Goal: Task Accomplishment & Management: Manage account settings

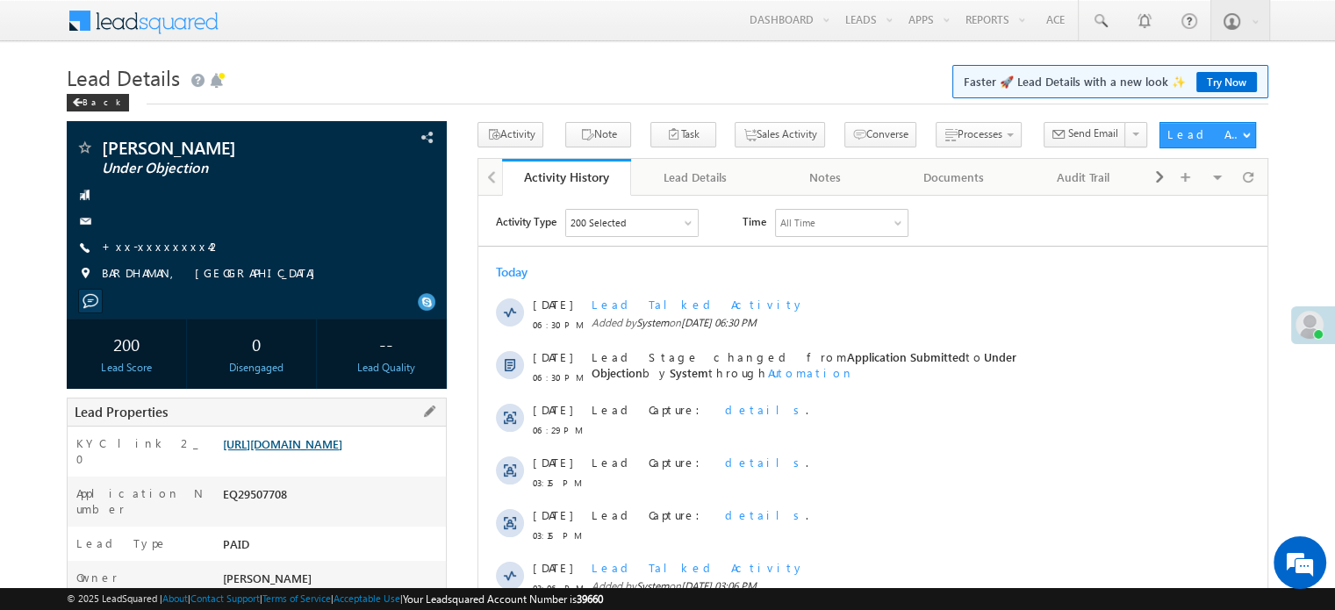
click at [326, 451] on link "https://angelbroking1-pk3em7sa.customui-test.leadsquared.com?leadId=98ced39a-ae…" at bounding box center [282, 443] width 119 height 15
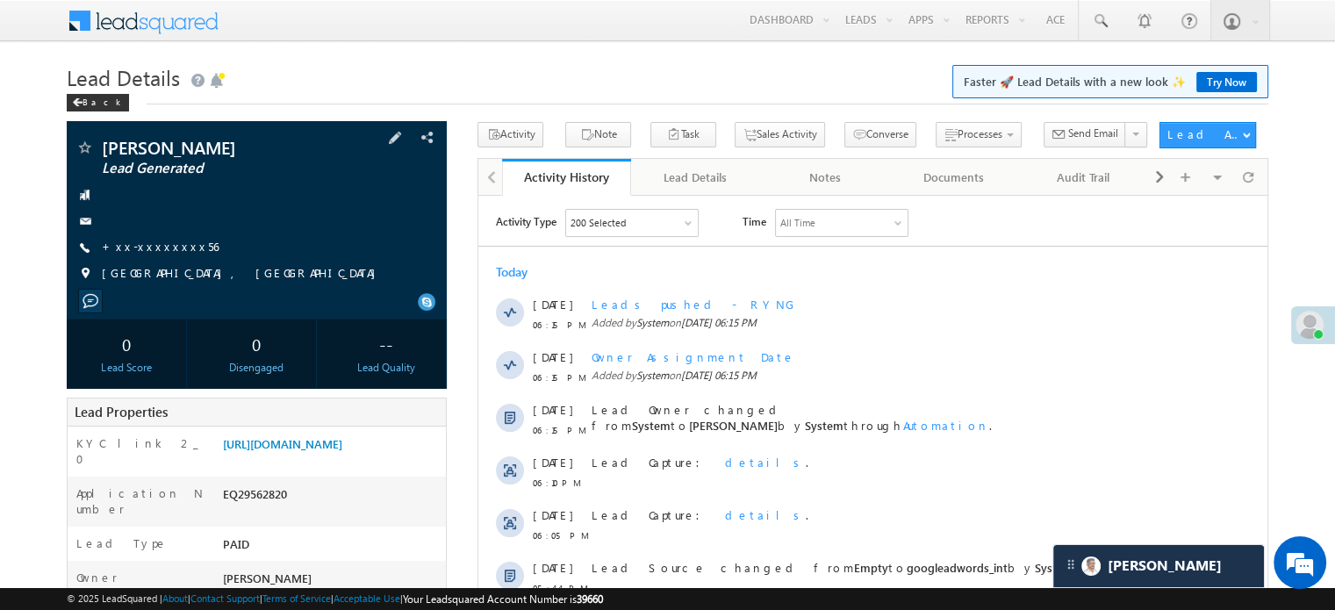
click at [152, 234] on div "Lilima patra Lead Generated +xx-xxxxxxxx56" at bounding box center [256, 215] width 362 height 153
click at [147, 248] on link "+xx-xxxxxxxx56" at bounding box center [160, 246] width 117 height 15
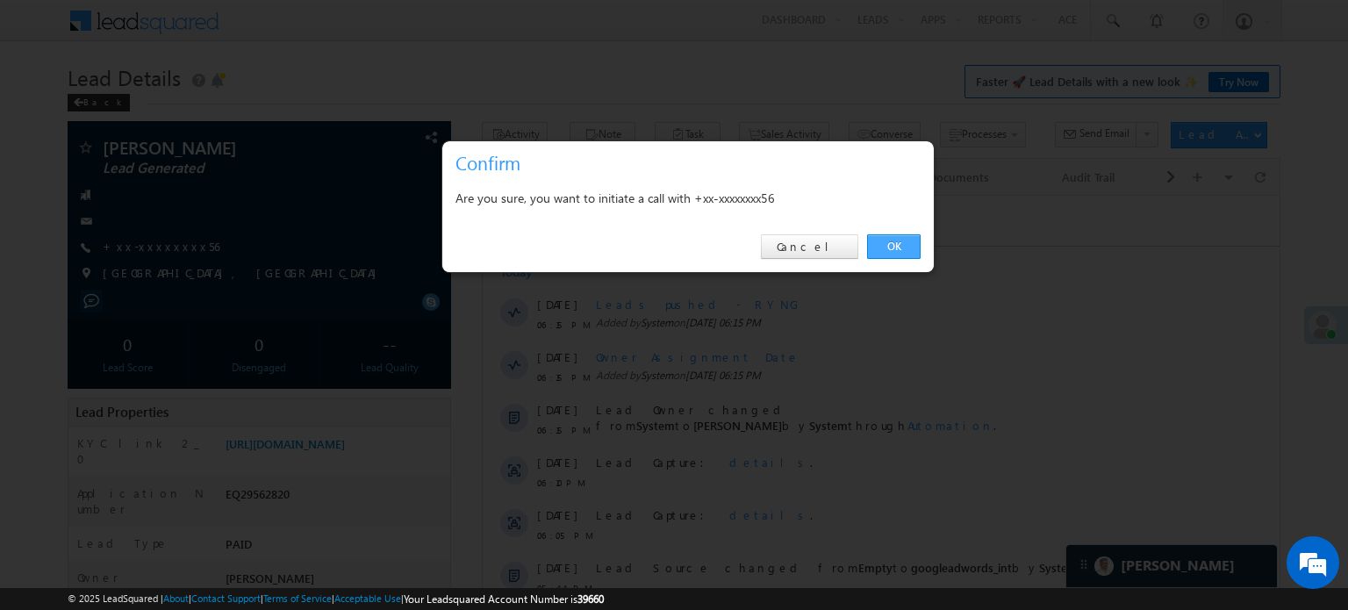
click at [892, 252] on link "OK" at bounding box center [894, 246] width 54 height 25
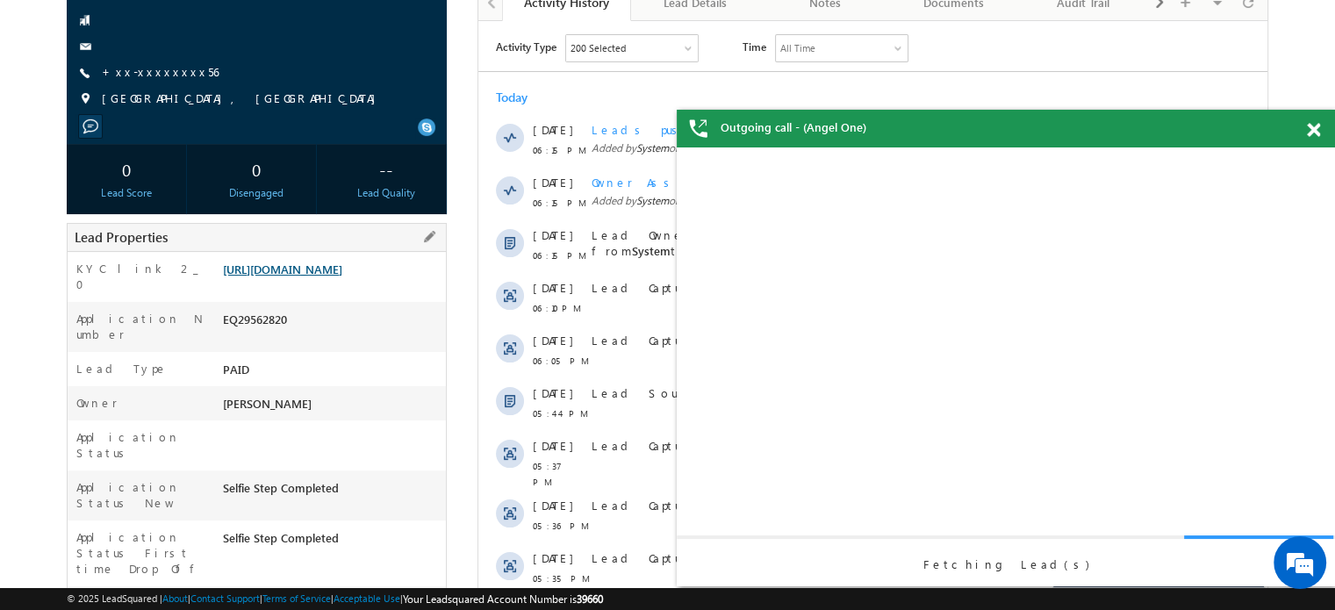
click at [319, 276] on link "https://angelbroking1-pk3em7sa.customui-test.leadsquared.com?leadId=06fbe736-55…" at bounding box center [282, 269] width 119 height 15
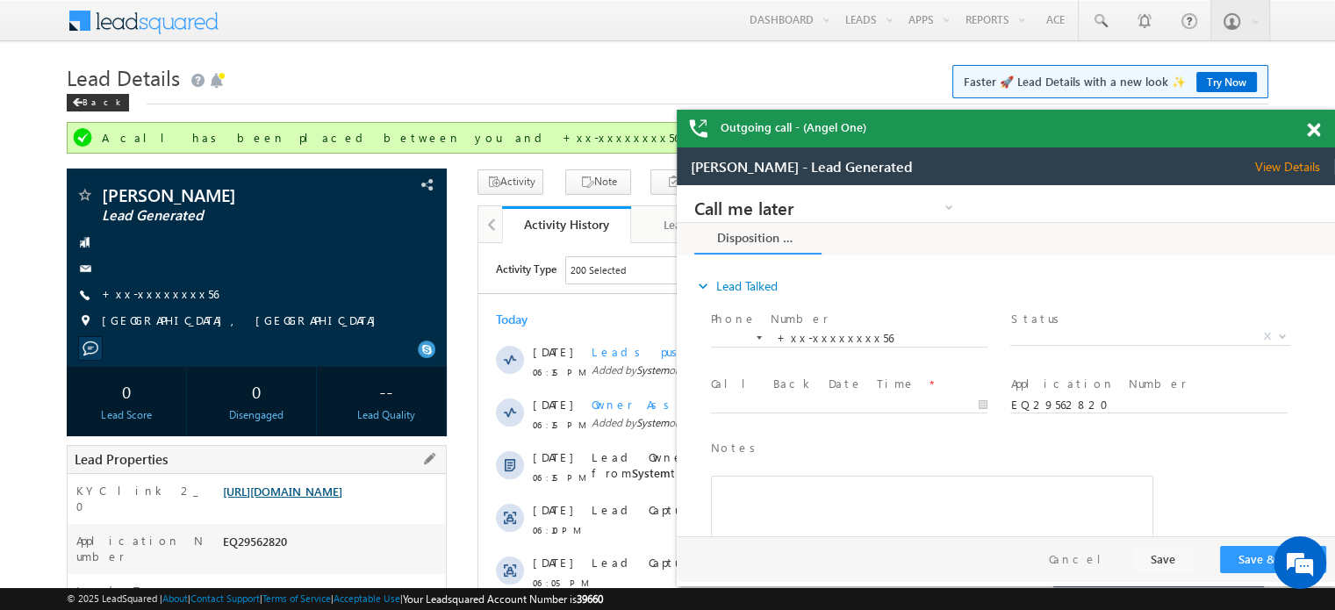
drag, startPoint x: 383, startPoint y: 533, endPoint x: 373, endPoint y: 512, distance: 23.2
click at [383, 507] on div "https://angelbroking1-pk3em7sa.customui-test.leadsquared.com?leadId=06fbe736-55…" at bounding box center [332, 495] width 227 height 25
click at [342, 498] on link "https://angelbroking1-pk3em7sa.customui-test.leadsquared.com?leadId=06fbe736-55…" at bounding box center [282, 491] width 119 height 15
click at [342, 495] on link "[URL][DOMAIN_NAME]" at bounding box center [282, 491] width 119 height 15
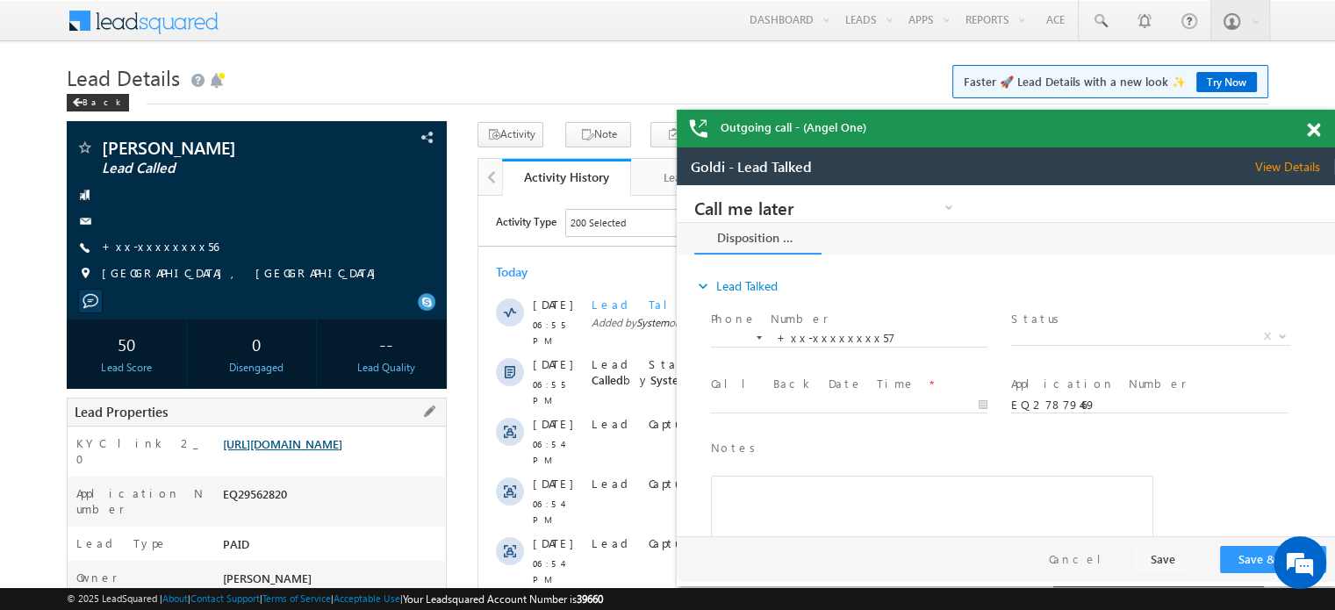
click at [322, 460] on div "[URL][DOMAIN_NAME]" at bounding box center [332, 447] width 227 height 25
click at [330, 451] on link "[URL][DOMAIN_NAME]" at bounding box center [282, 443] width 119 height 15
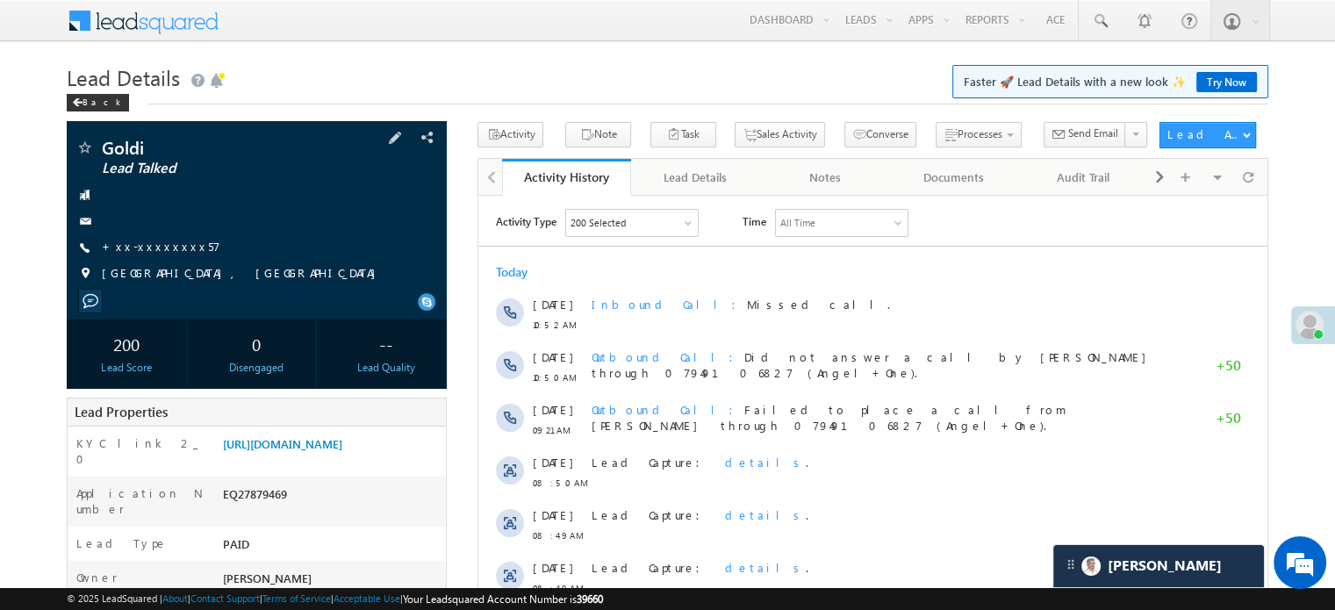
click at [137, 236] on div "Goldi Lead Talked +xx-xxxxxxxx57" at bounding box center [256, 215] width 362 height 153
click at [150, 246] on link "+xx-xxxxxxxx57" at bounding box center [161, 246] width 118 height 15
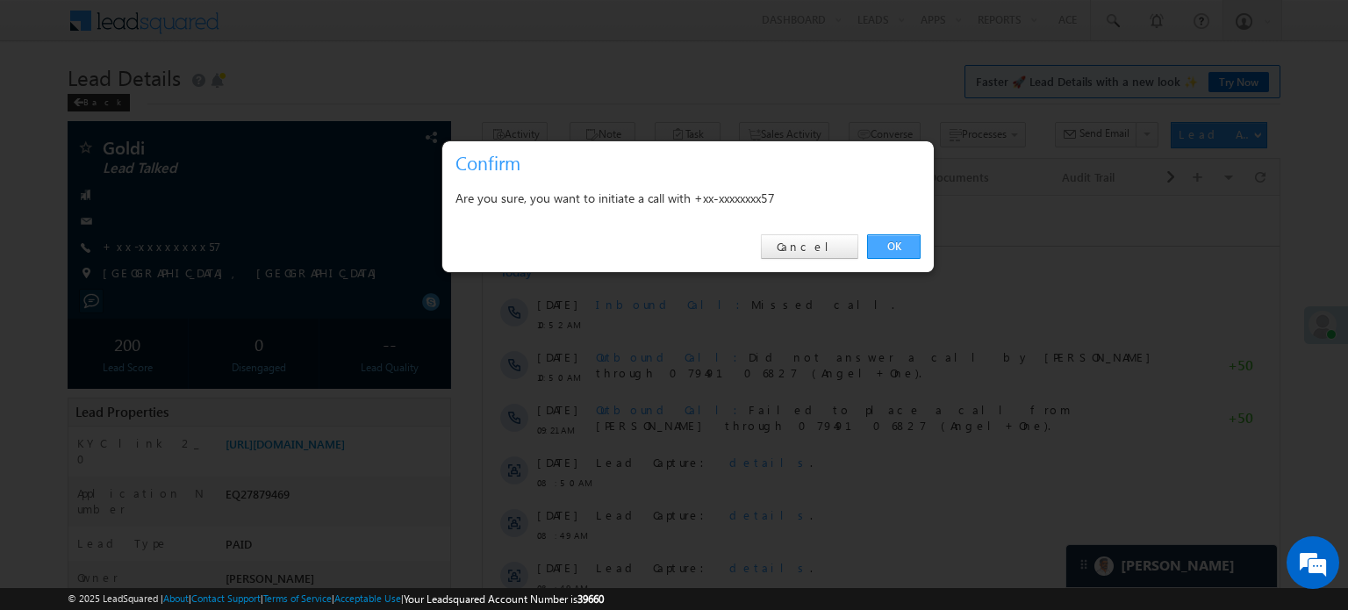
click at [900, 254] on link "OK" at bounding box center [894, 246] width 54 height 25
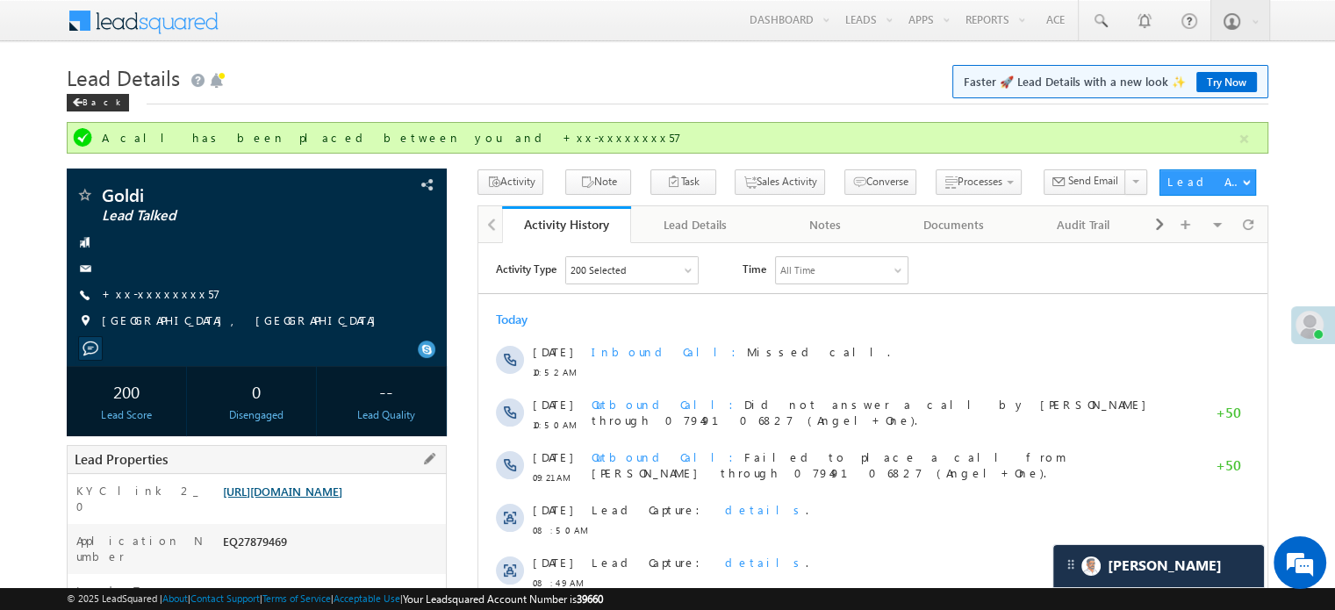
click at [288, 487] on link "[URL][DOMAIN_NAME]" at bounding box center [282, 491] width 119 height 15
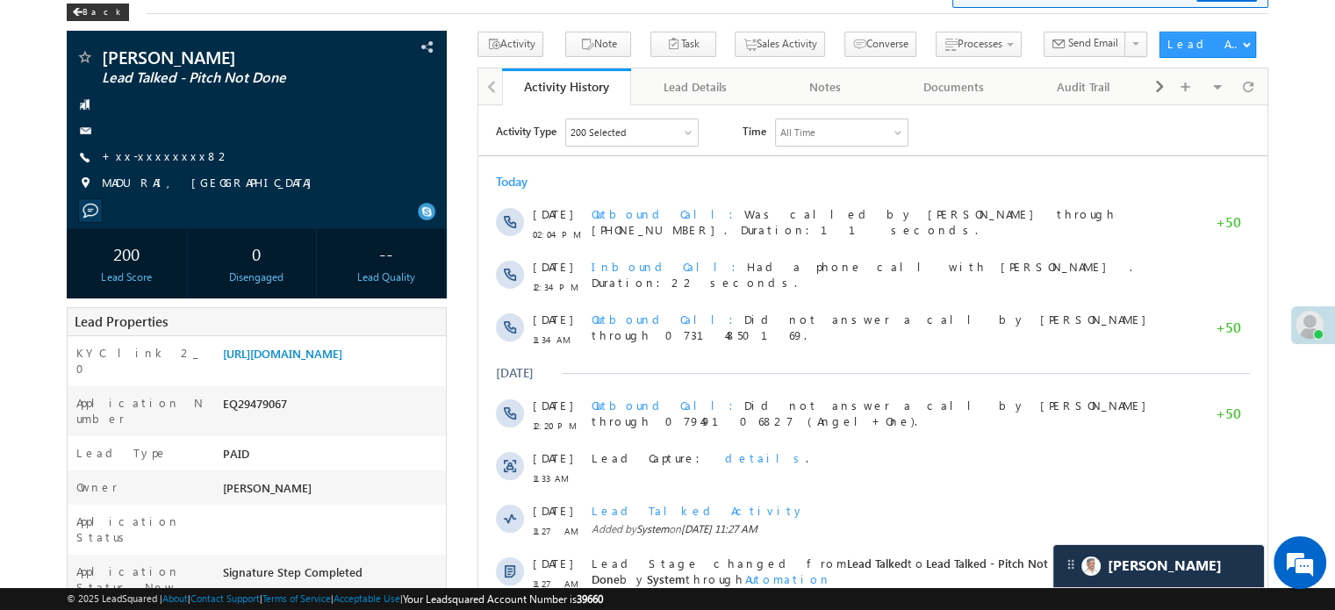
scroll to position [90, 0]
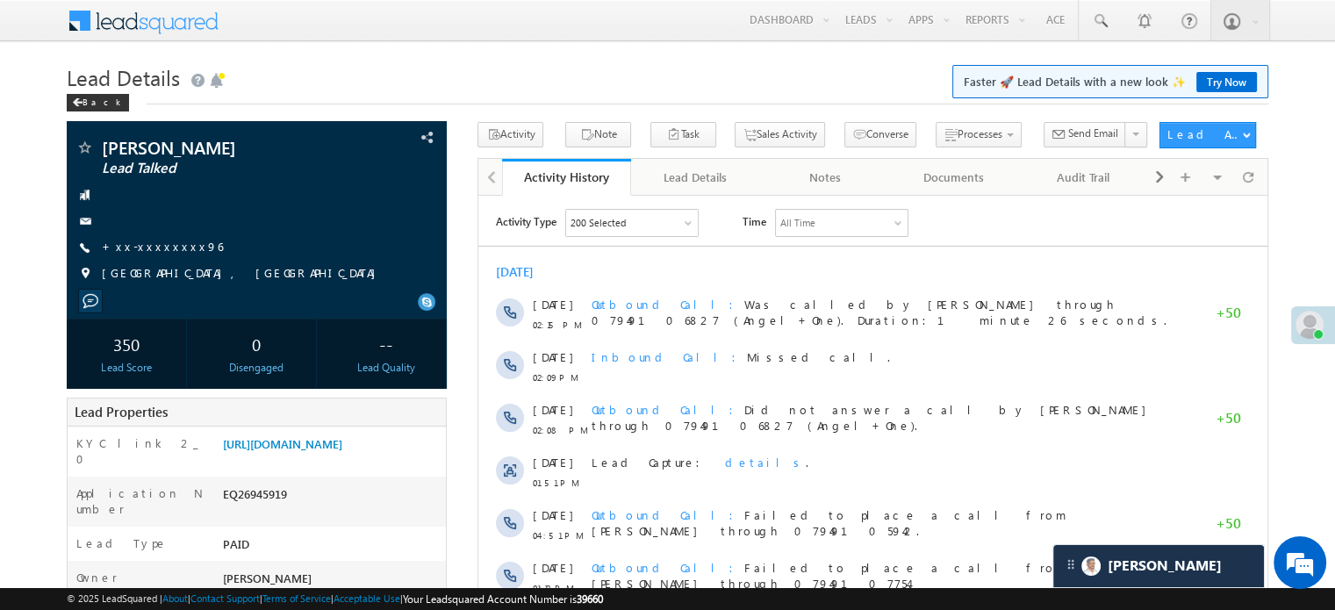
scroll to position [9608, 0]
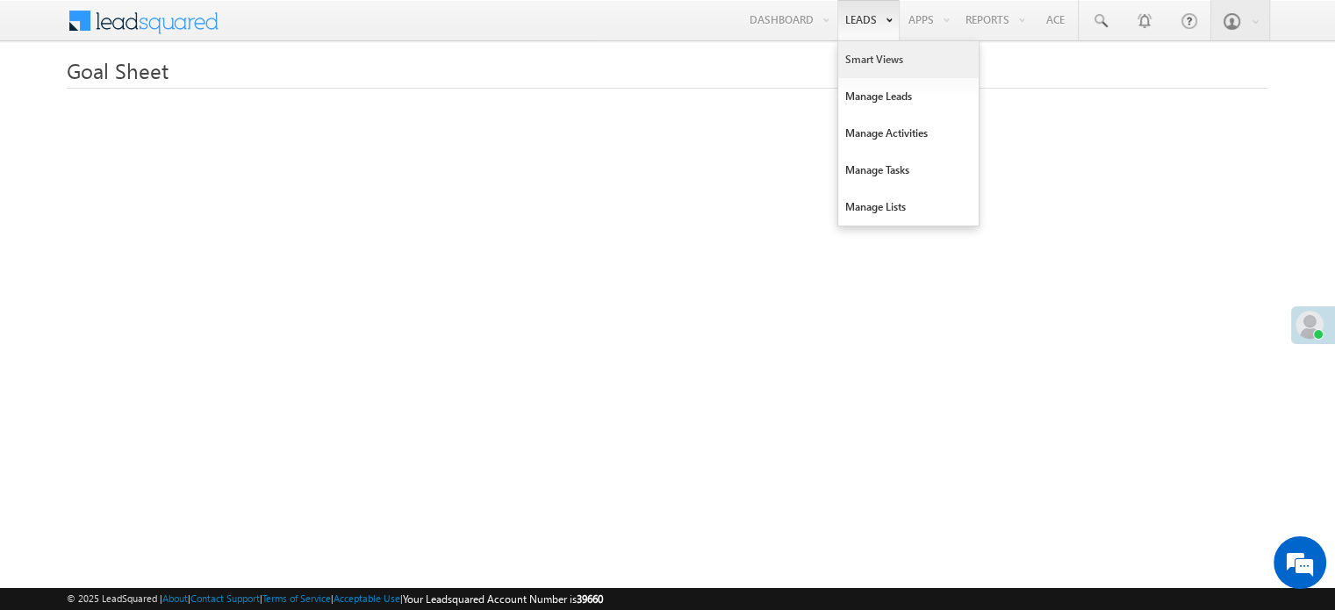
click at [859, 58] on link "Smart Views" at bounding box center [908, 59] width 140 height 37
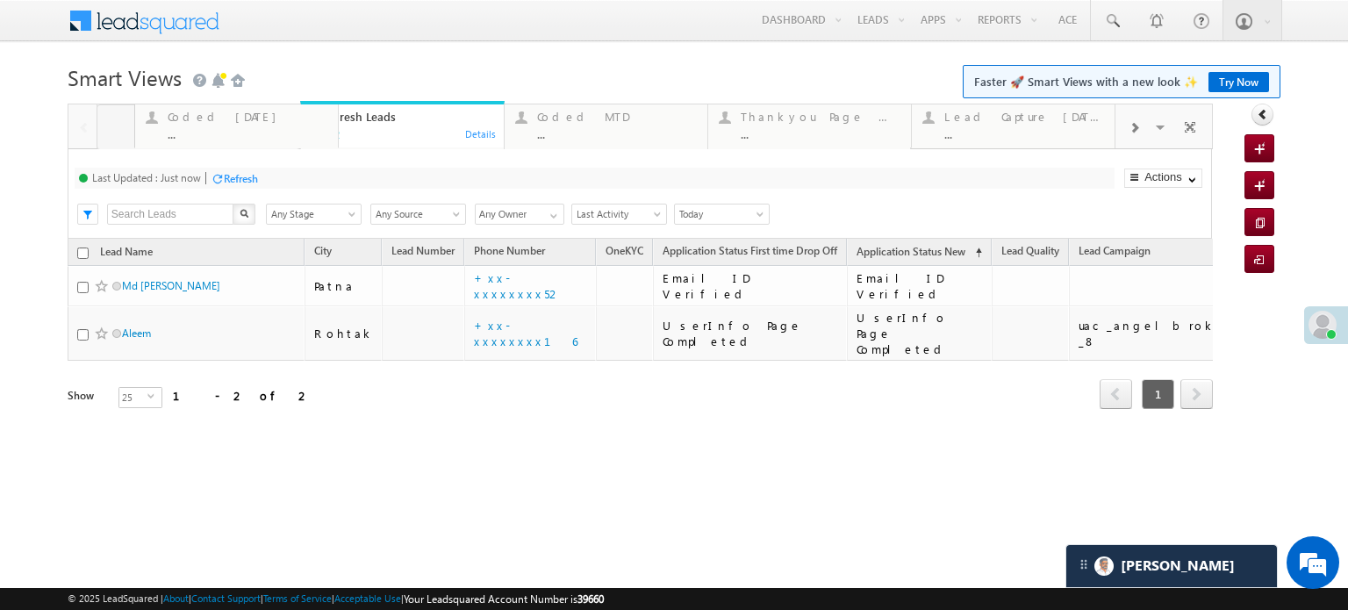
drag, startPoint x: 351, startPoint y: 137, endPoint x: 185, endPoint y: 149, distance: 166.3
click at [254, 181] on div "Refresh" at bounding box center [241, 178] width 34 height 13
click at [162, 122] on div "Coded Today" at bounding box center [210, 117] width 160 height 14
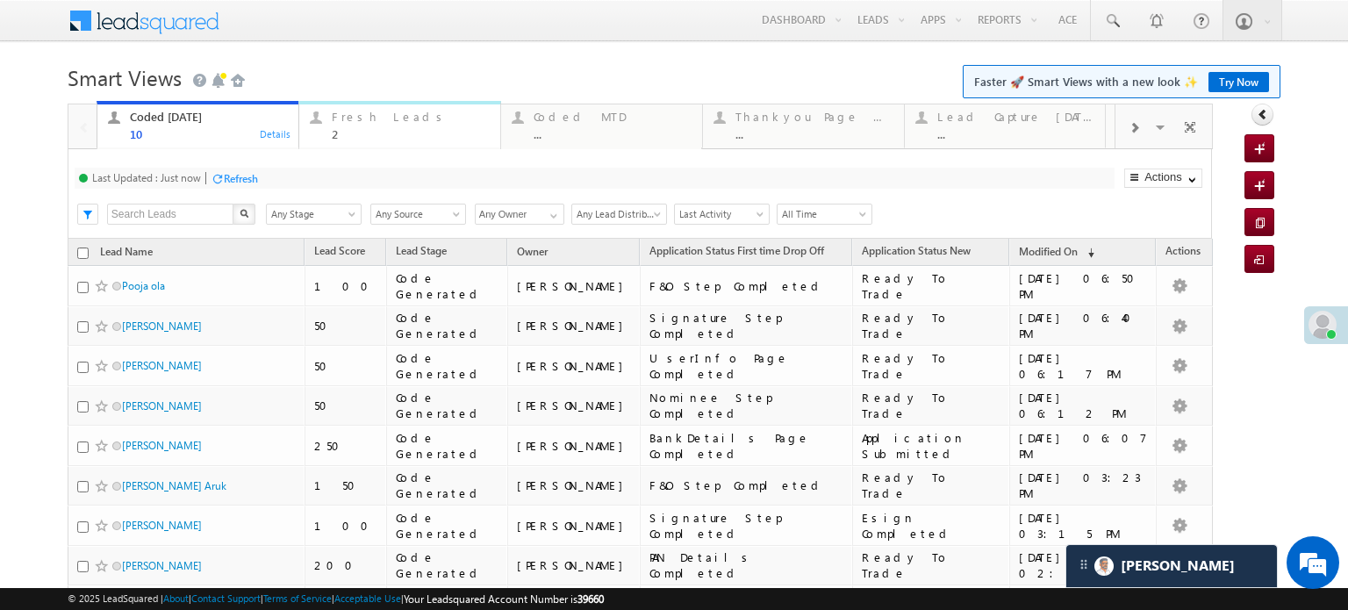
click at [385, 119] on div "Fresh Leads" at bounding box center [411, 117] width 158 height 14
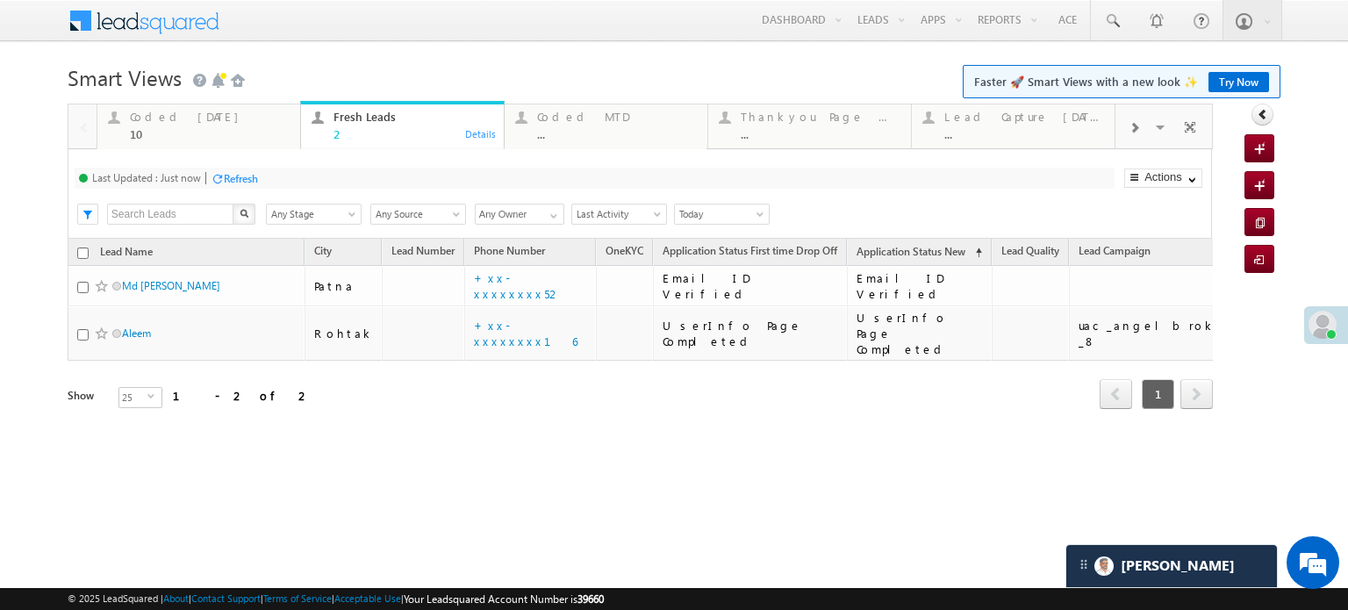
click at [267, 177] on div "Last Updated : Just now Refresh Refreshing..." at bounding box center [595, 178] width 1040 height 21
click at [244, 184] on div "Refresh" at bounding box center [241, 178] width 34 height 13
click at [217, 132] on div "10" at bounding box center [210, 133] width 160 height 13
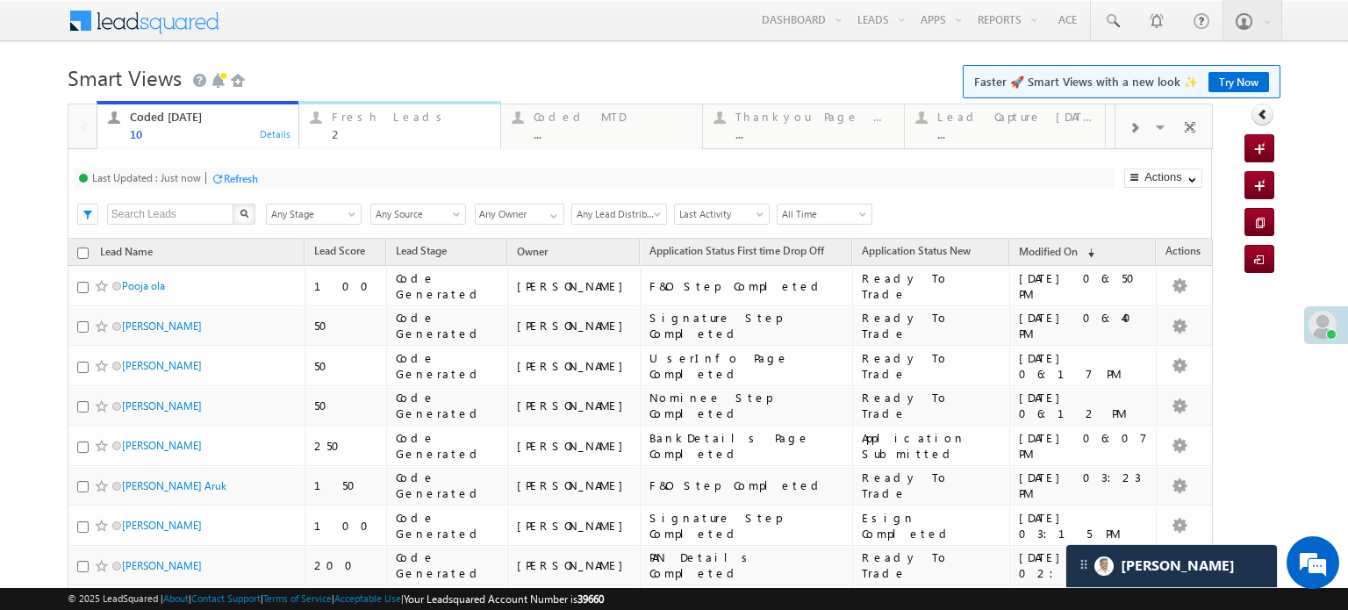
click at [376, 130] on div "2" at bounding box center [411, 133] width 158 height 13
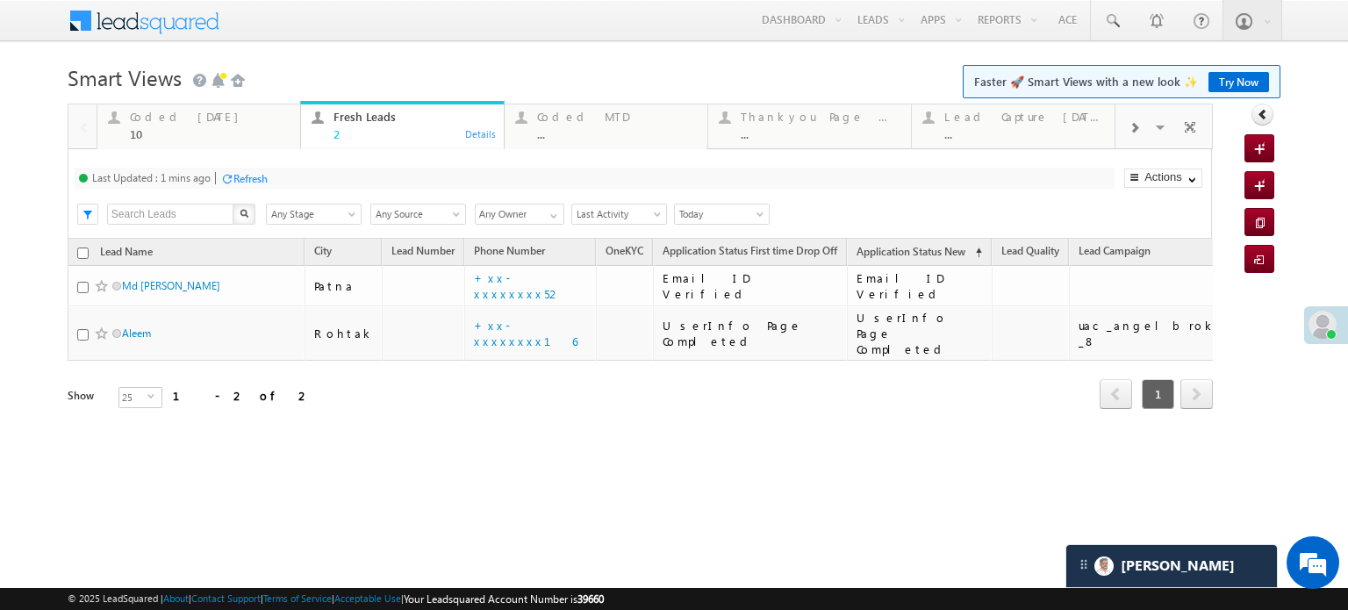
click at [256, 168] on div "Last Updated : 1 mins ago Refresh Refreshing..." at bounding box center [595, 178] width 1040 height 21
click at [263, 176] on div "Refresh" at bounding box center [250, 178] width 34 height 13
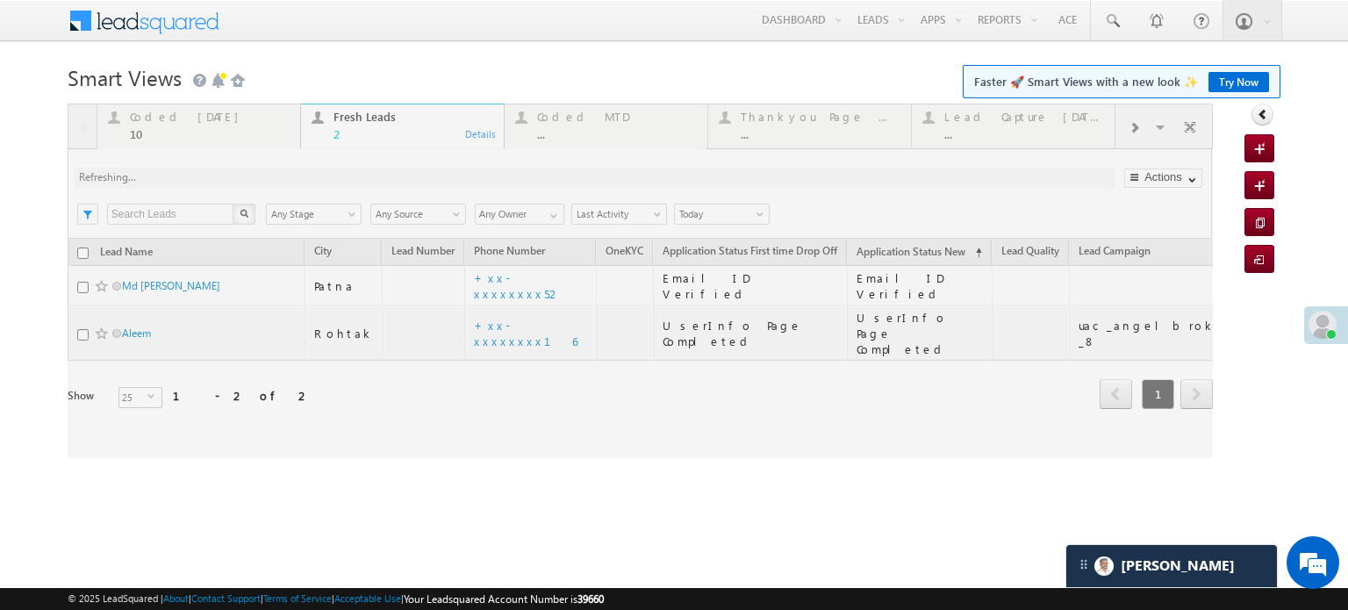
click at [263, 176] on div at bounding box center [640, 281] width 1145 height 355
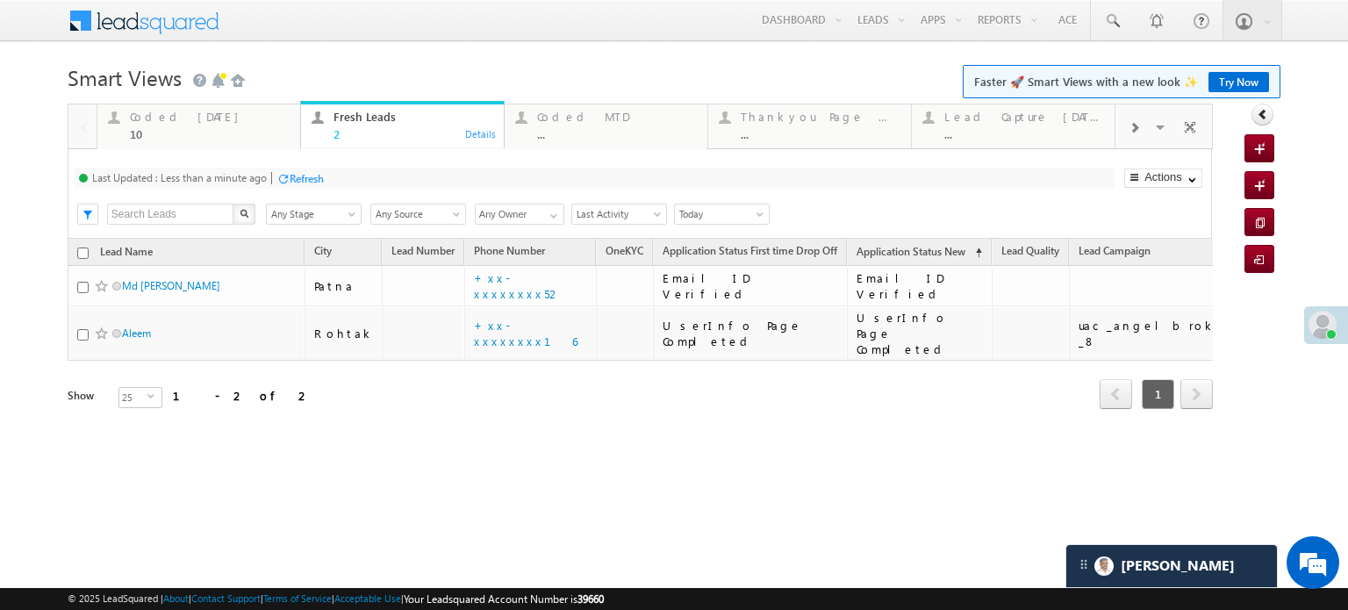
click at [298, 179] on div "Refresh" at bounding box center [307, 178] width 34 height 13
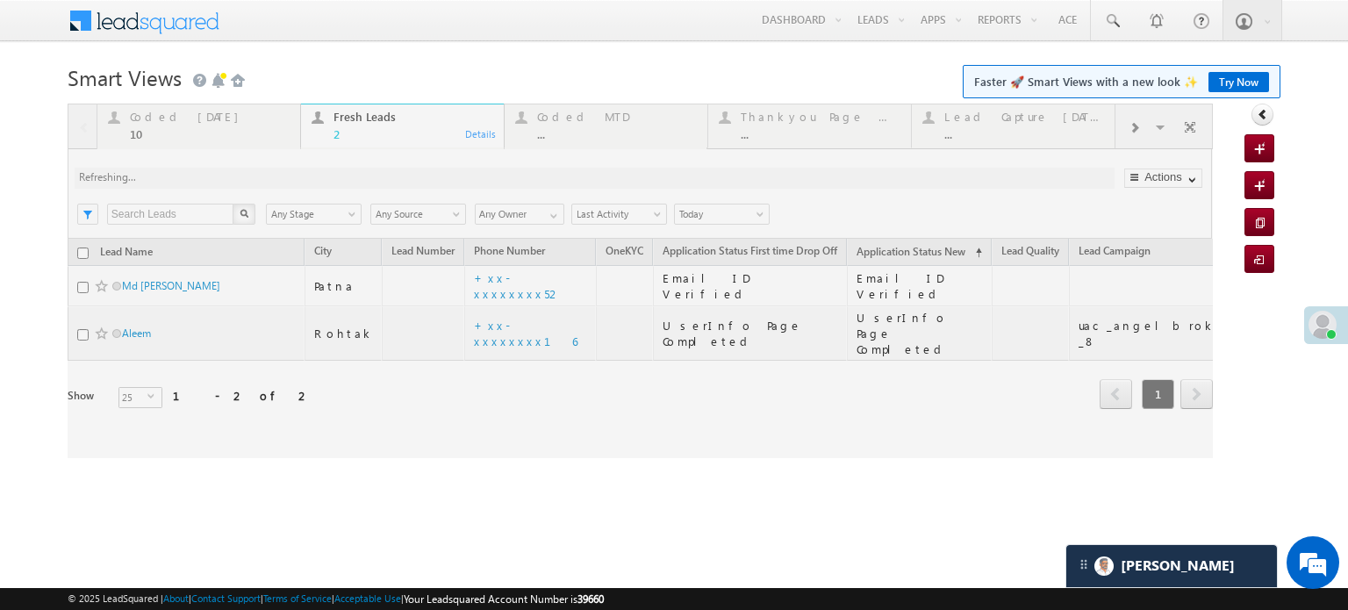
click at [298, 179] on div at bounding box center [640, 281] width 1145 height 355
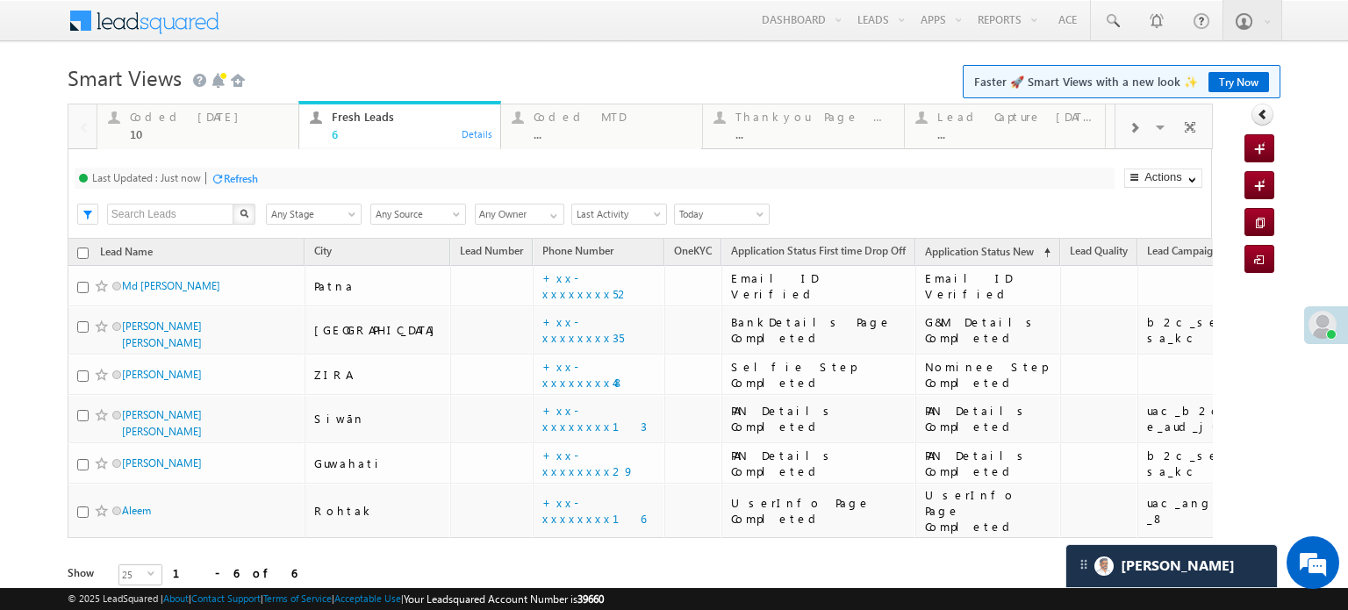
click at [225, 182] on div "Refresh" at bounding box center [241, 178] width 34 height 13
click at [198, 119] on div "Coded Today" at bounding box center [209, 117] width 158 height 14
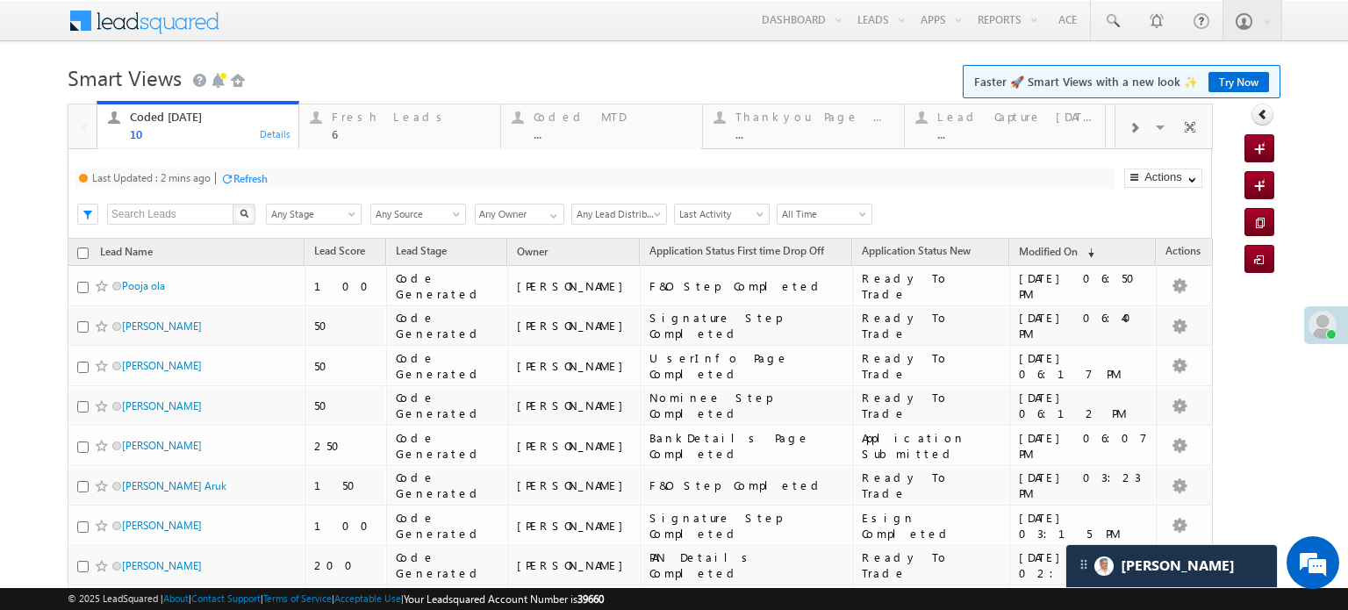
click at [252, 174] on div "Refresh" at bounding box center [250, 178] width 34 height 13
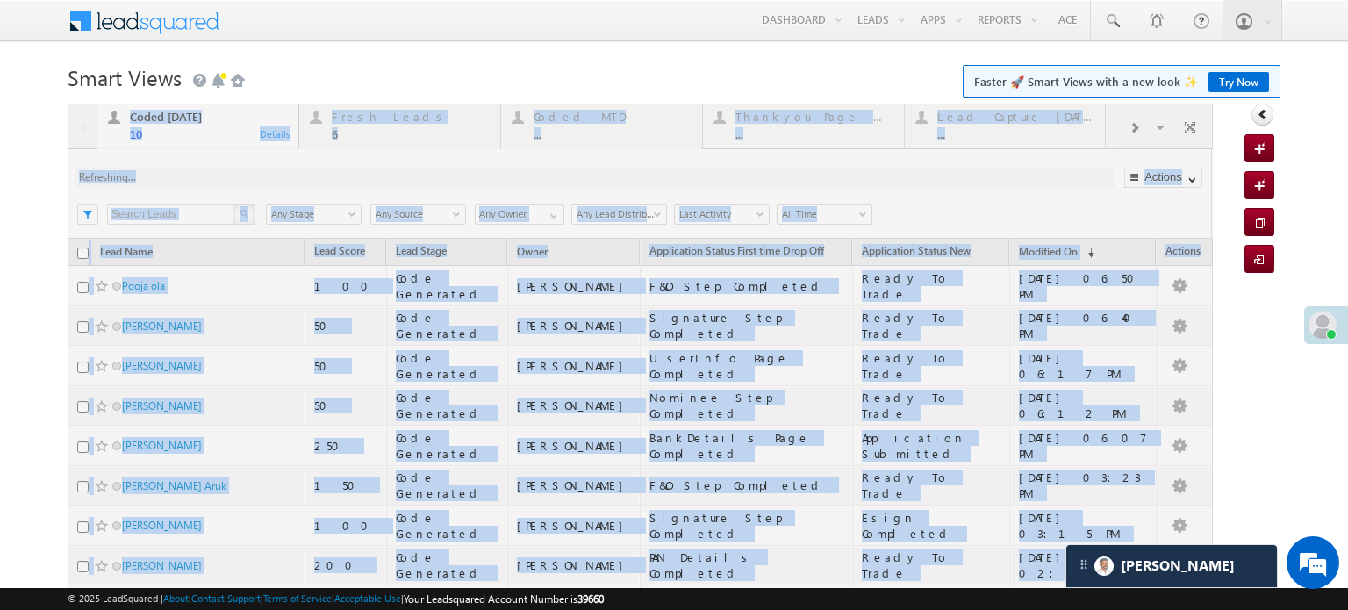
click at [252, 174] on div at bounding box center [640, 445] width 1145 height 683
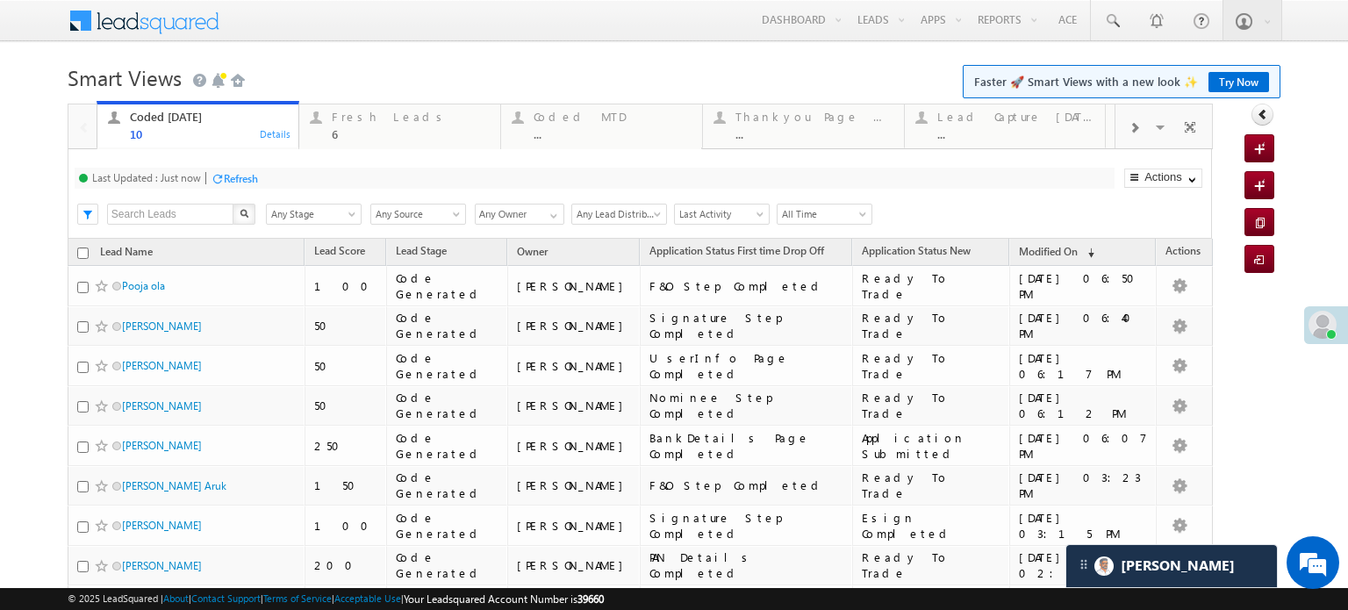
click at [235, 176] on div "Refresh" at bounding box center [241, 178] width 34 height 13
click at [358, 130] on div "6" at bounding box center [411, 133] width 158 height 13
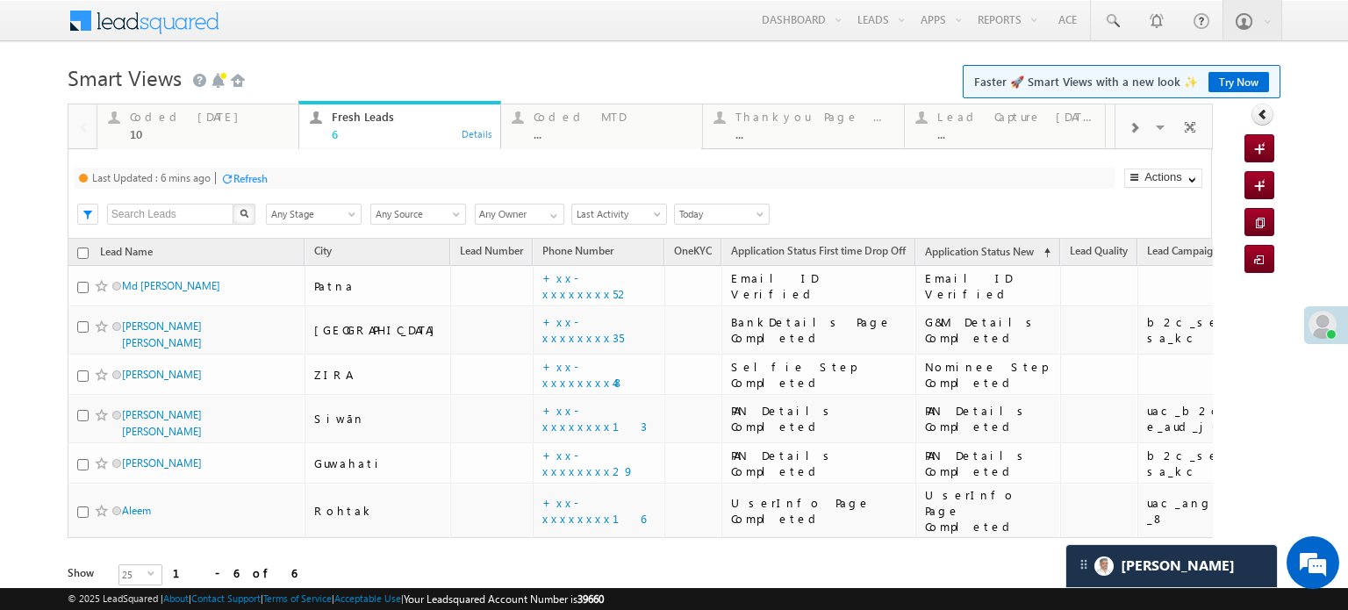
click at [245, 175] on div "Refresh" at bounding box center [250, 178] width 34 height 13
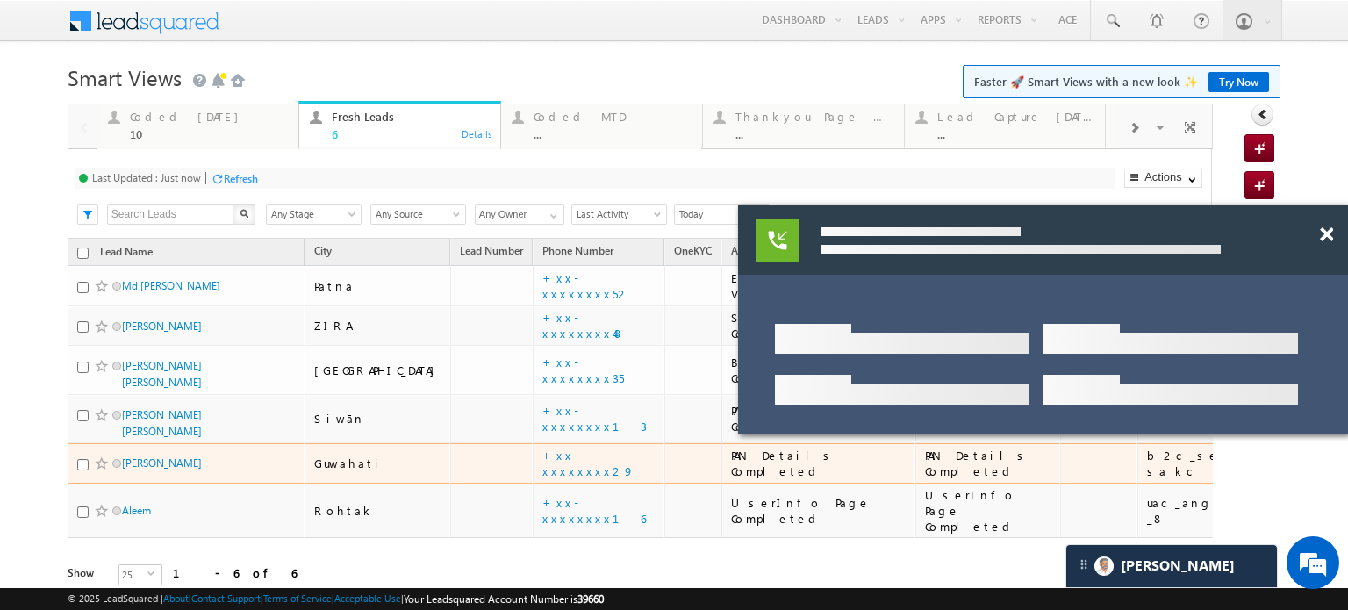
click at [533, 454] on td "+xx-xxxxxxxx29" at bounding box center [599, 463] width 132 height 40
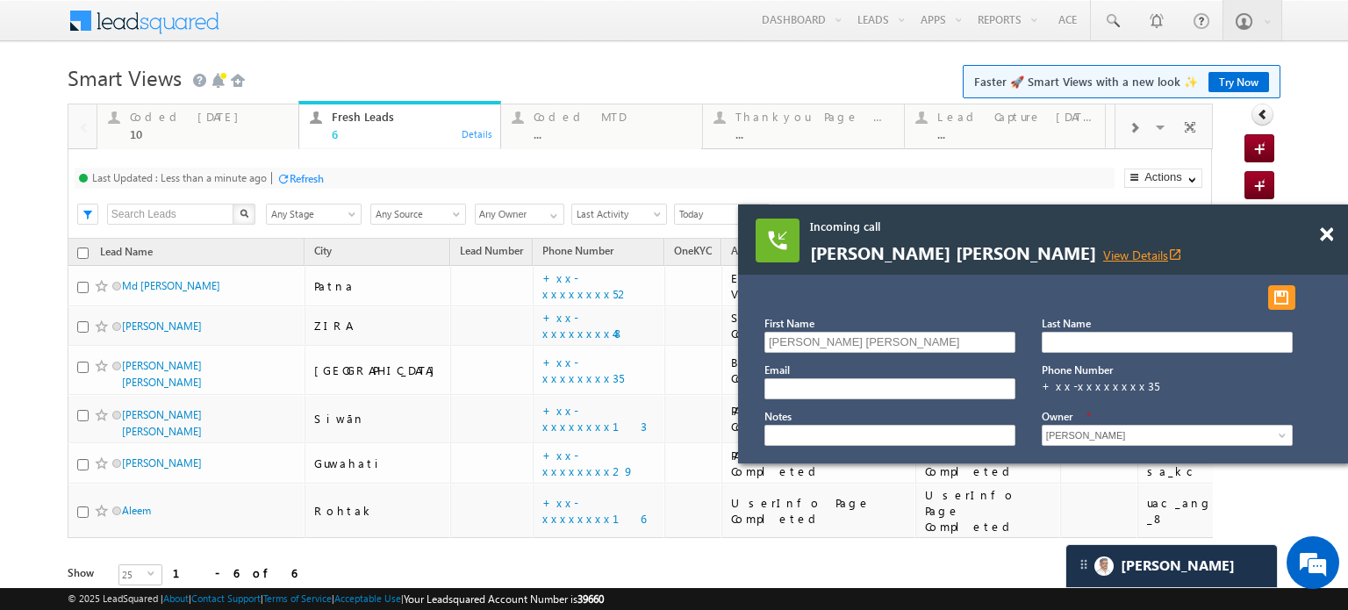
click at [1103, 254] on link "View Details open_in_new" at bounding box center [1142, 255] width 79 height 17
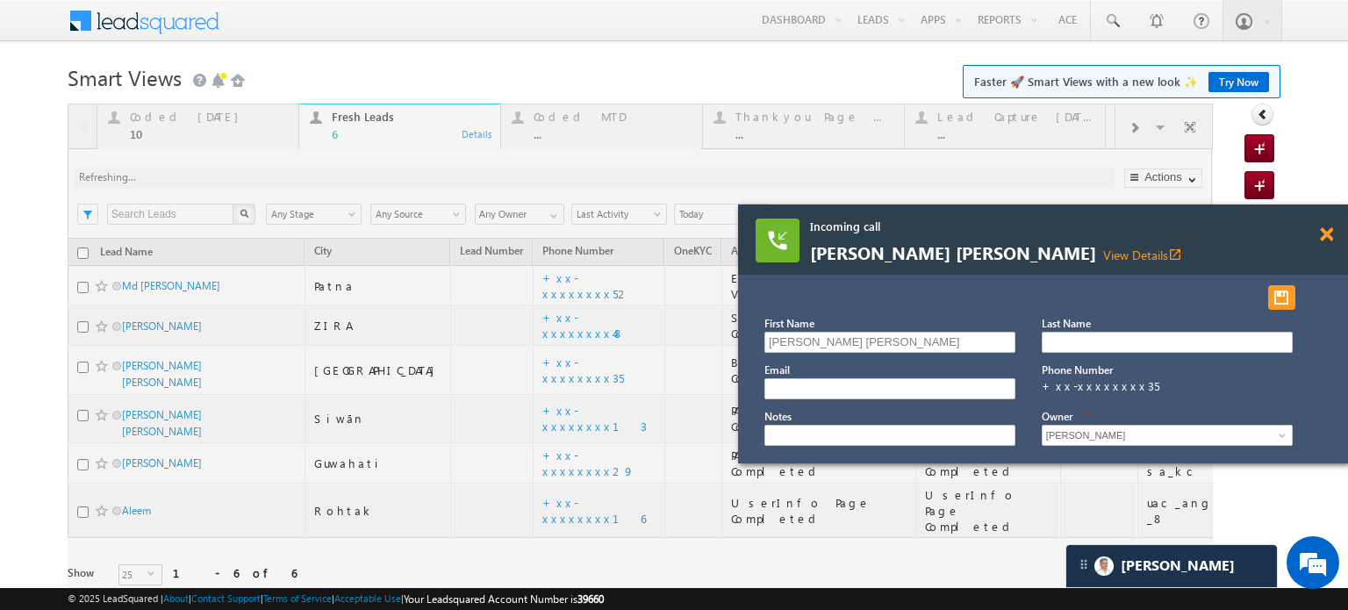
click at [1326, 239] on span at bounding box center [1326, 234] width 13 height 15
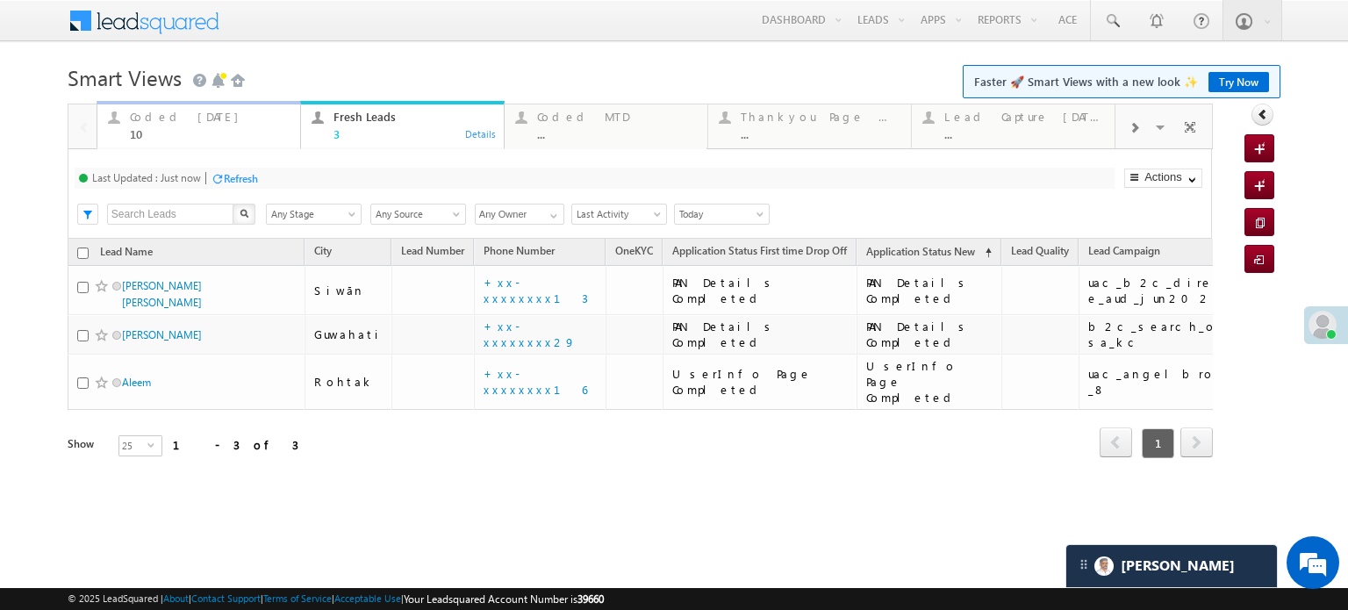
click at [138, 130] on div "10" at bounding box center [210, 133] width 160 height 13
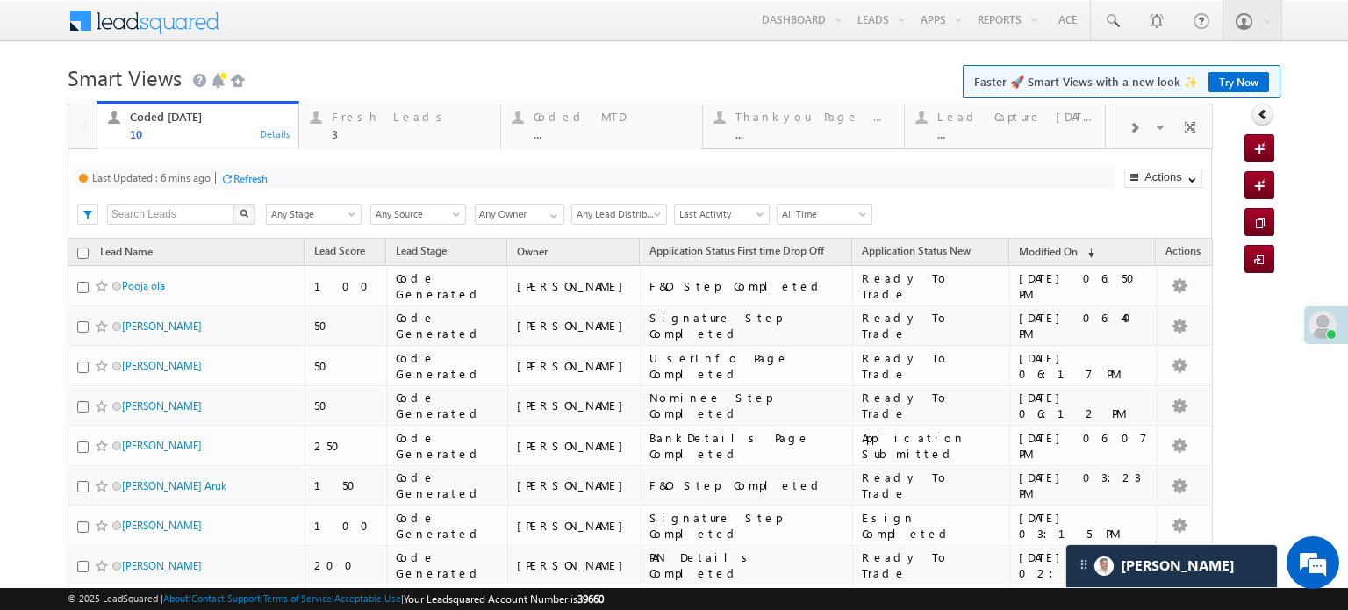
click at [232, 185] on div "Refresh" at bounding box center [243, 177] width 47 height 17
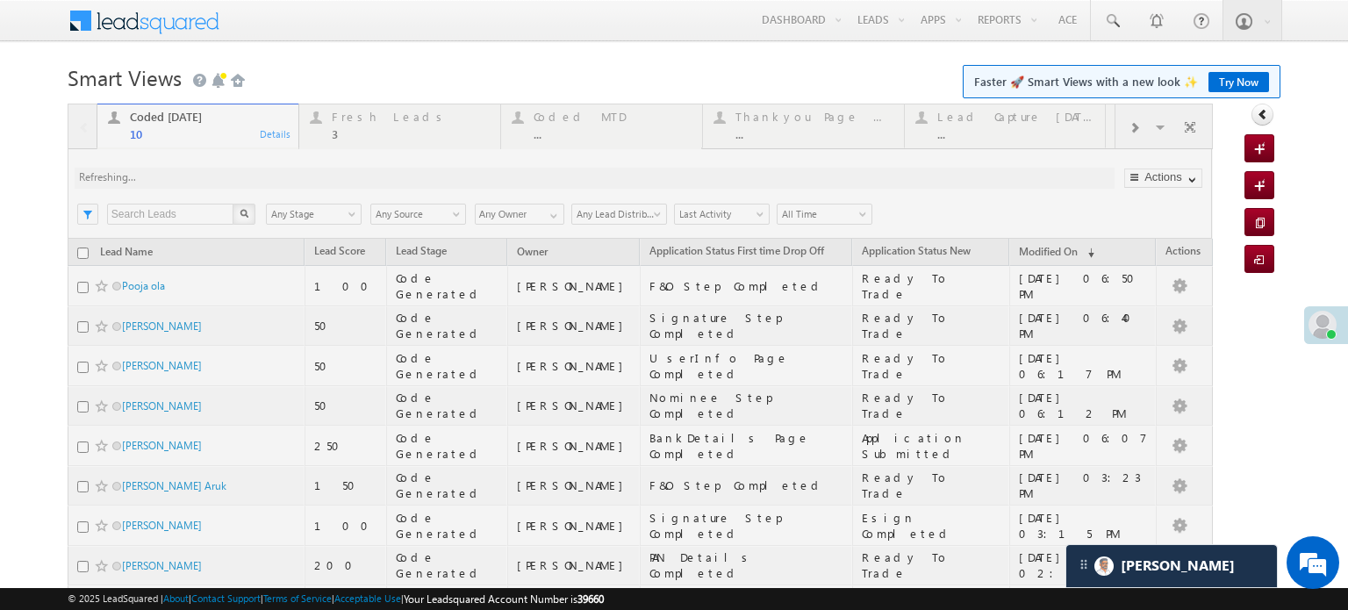
click at [232, 185] on div at bounding box center [640, 445] width 1145 height 683
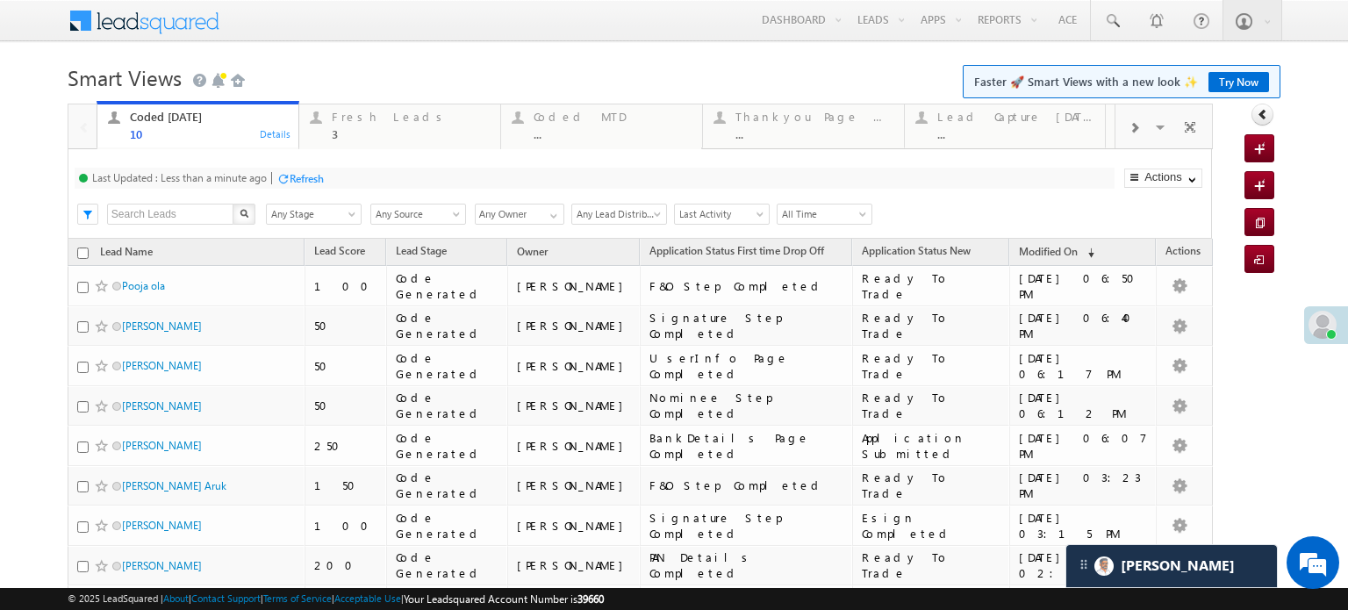
click at [304, 188] on div "Last Updated : Less than a minute ago Refresh Refreshing..." at bounding box center [595, 178] width 1040 height 21
click at [300, 177] on div "Refresh" at bounding box center [307, 178] width 34 height 13
click at [362, 120] on div "Fresh Leads" at bounding box center [411, 117] width 158 height 14
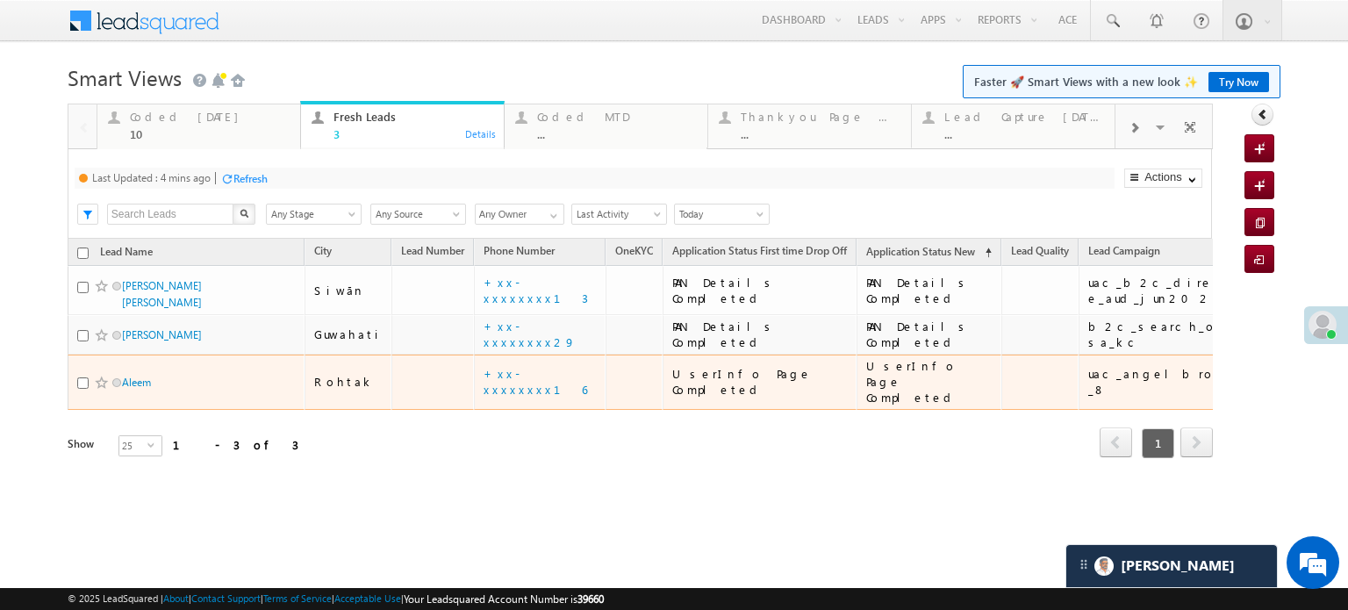
click at [486, 355] on td "+xx-xxxxxxxx16" at bounding box center [540, 382] width 132 height 55
click at [484, 366] on link "+xx-xxxxxxxx16" at bounding box center [536, 381] width 104 height 31
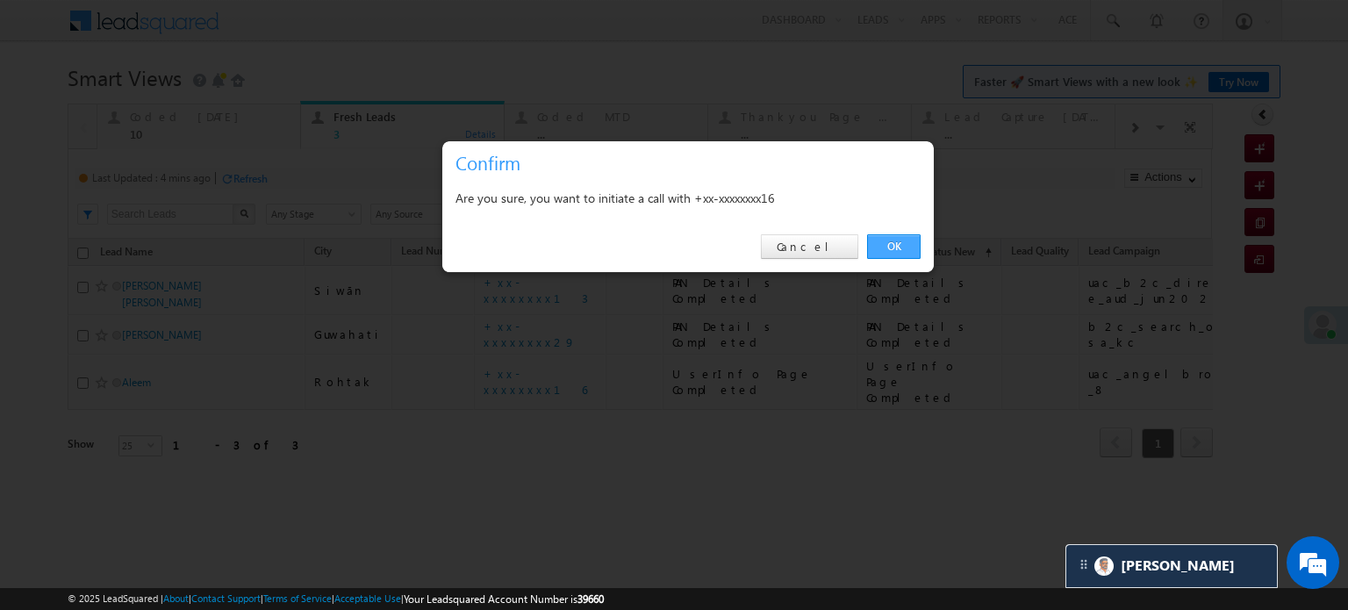
click at [888, 245] on link "OK" at bounding box center [894, 246] width 54 height 25
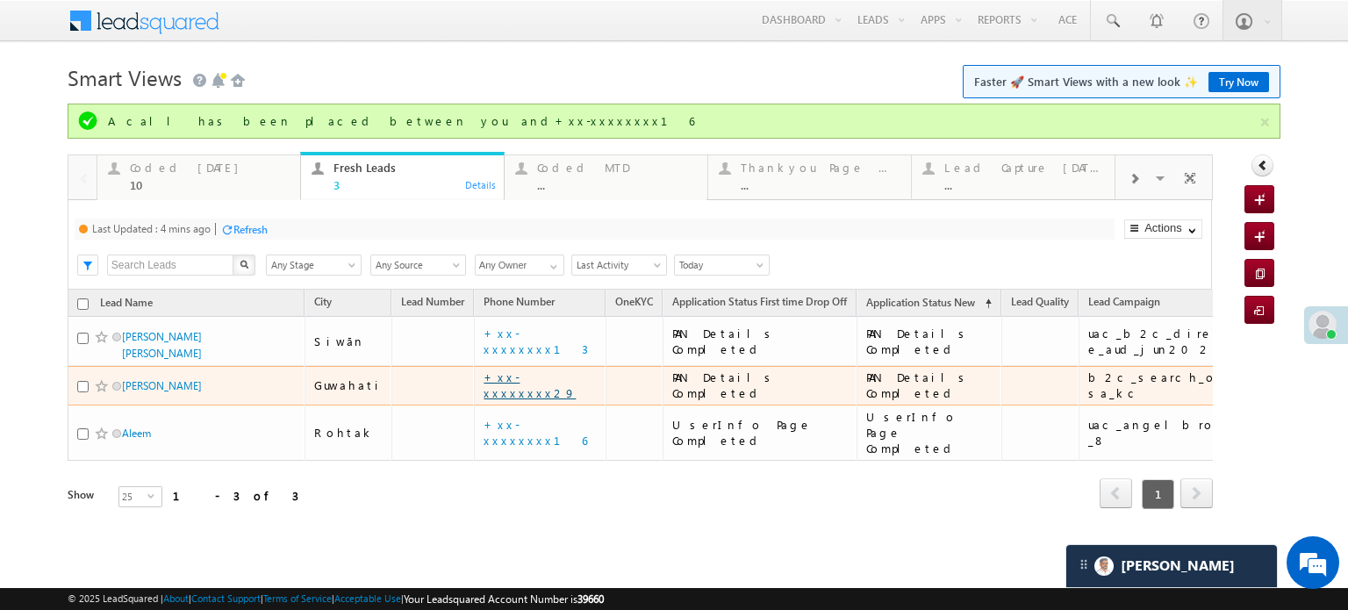
click at [503, 371] on link "+xx-xxxxxxxx29" at bounding box center [530, 384] width 92 height 31
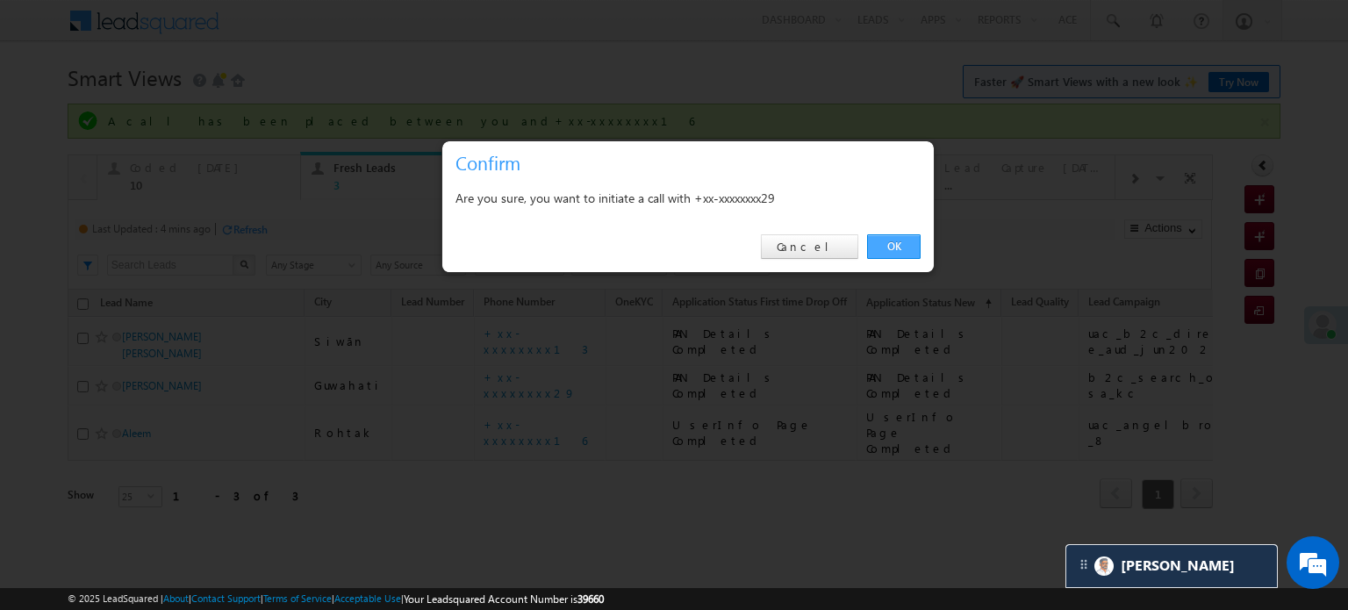
click at [901, 248] on link "OK" at bounding box center [894, 246] width 54 height 25
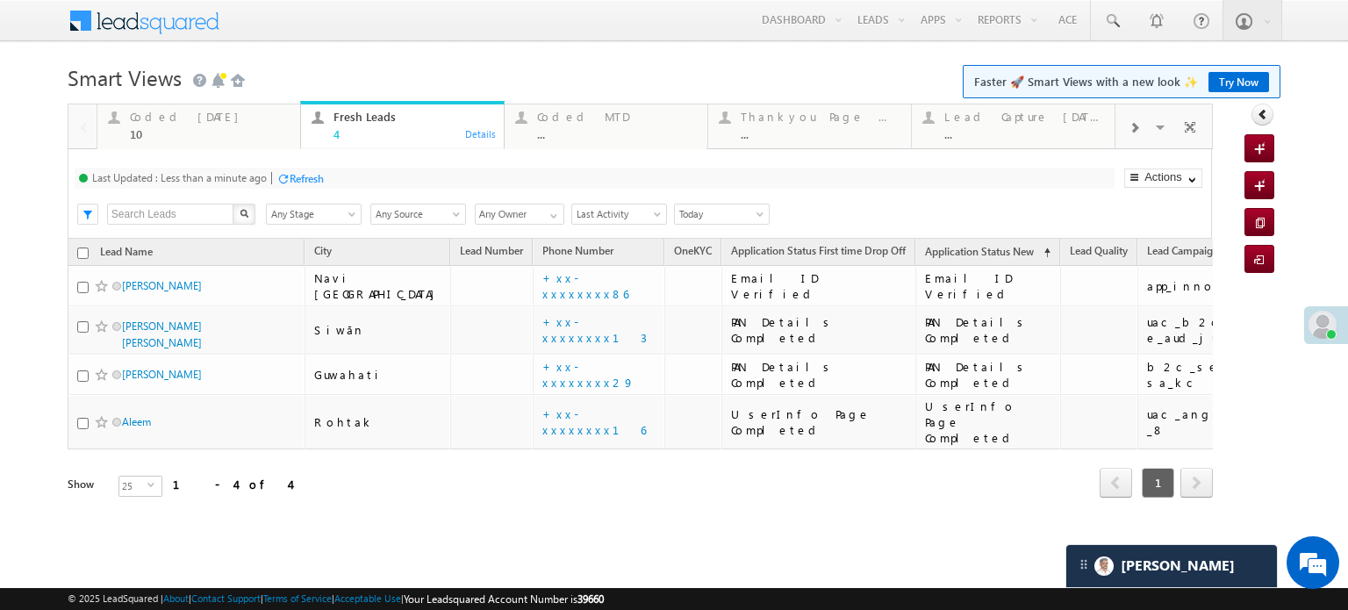
click at [317, 183] on div "Refresh" at bounding box center [307, 178] width 34 height 13
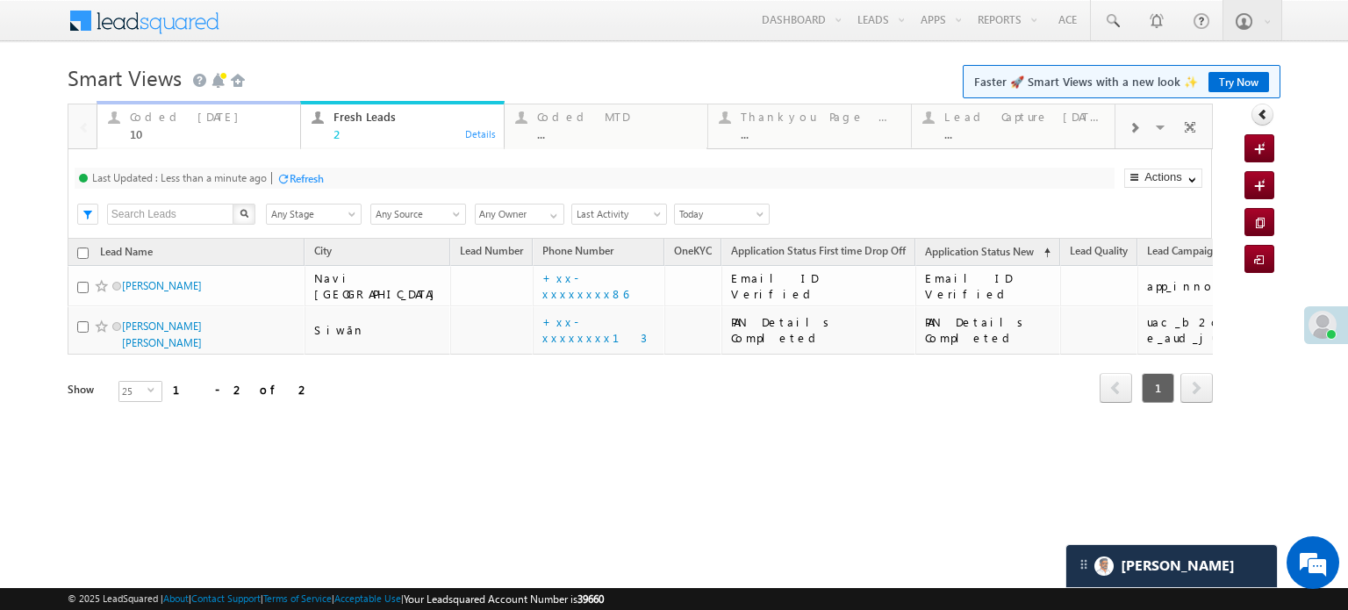
click at [203, 125] on div "Coded Today 10" at bounding box center [210, 123] width 160 height 34
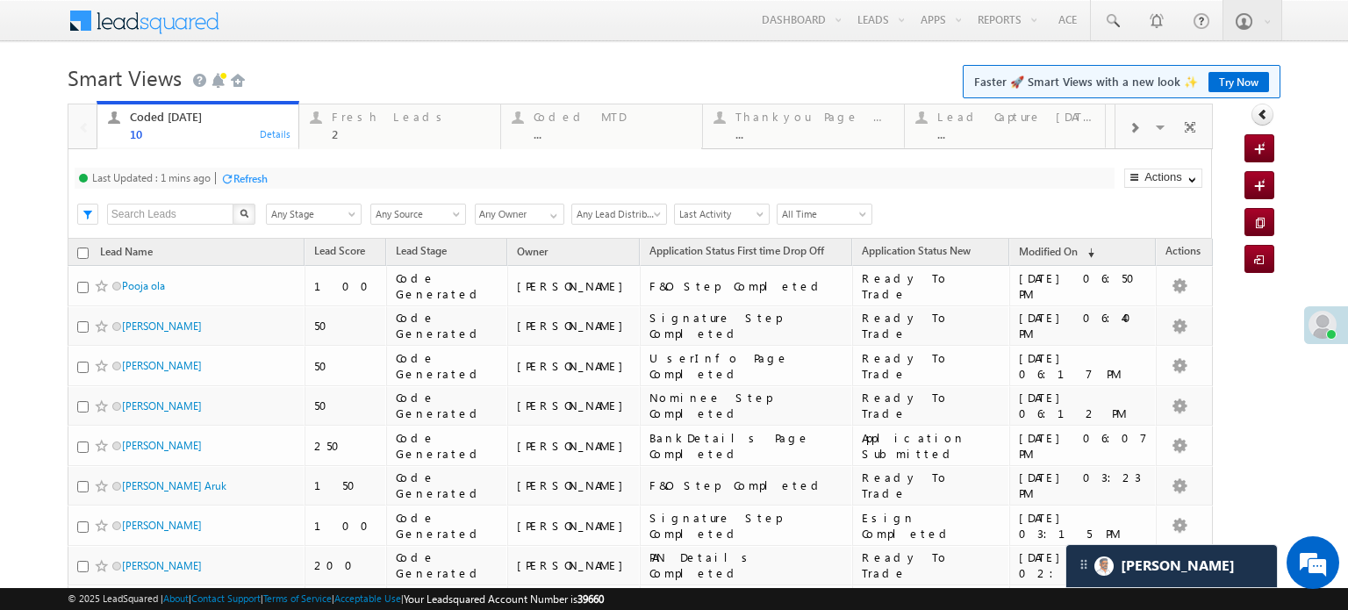
click at [253, 173] on div "Refresh" at bounding box center [250, 178] width 34 height 13
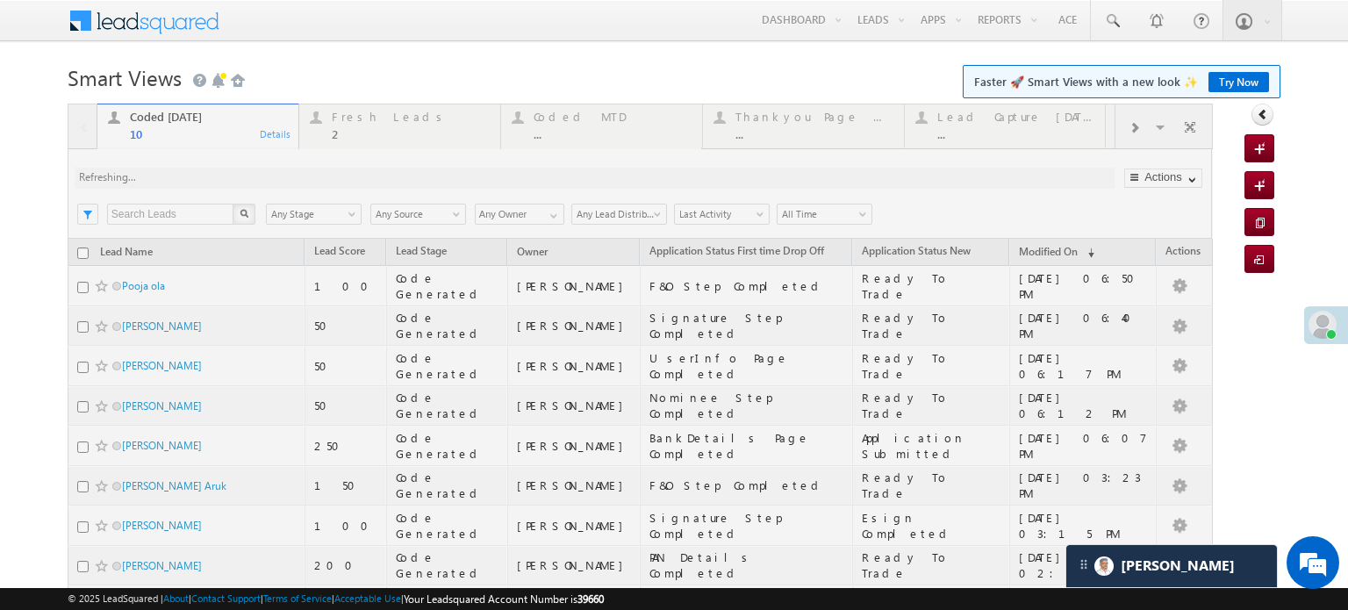
click at [253, 173] on div at bounding box center [640, 445] width 1145 height 683
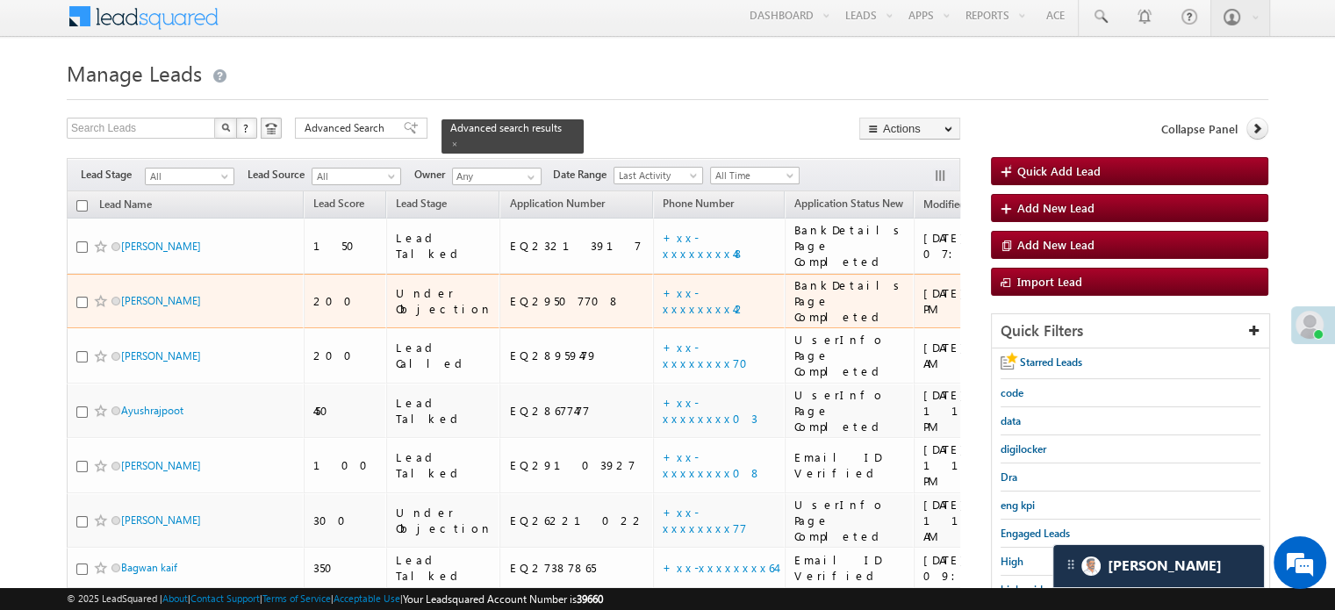
scroll to position [263, 0]
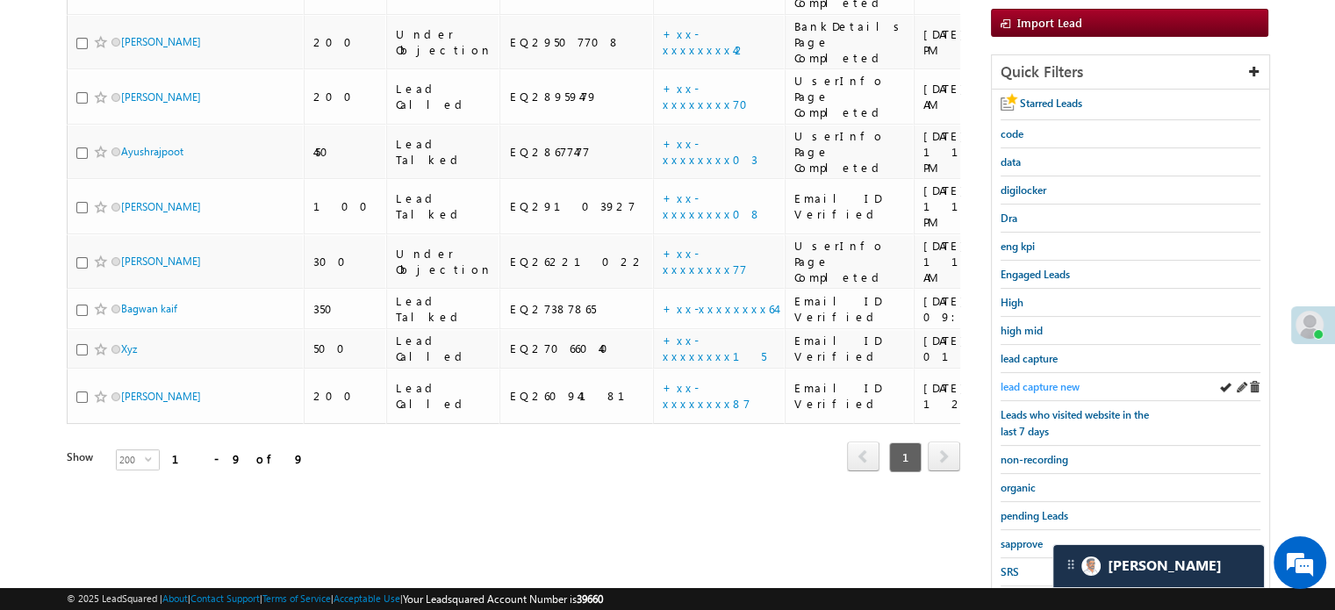
click at [1026, 378] on link "lead capture new" at bounding box center [1039, 386] width 79 height 17
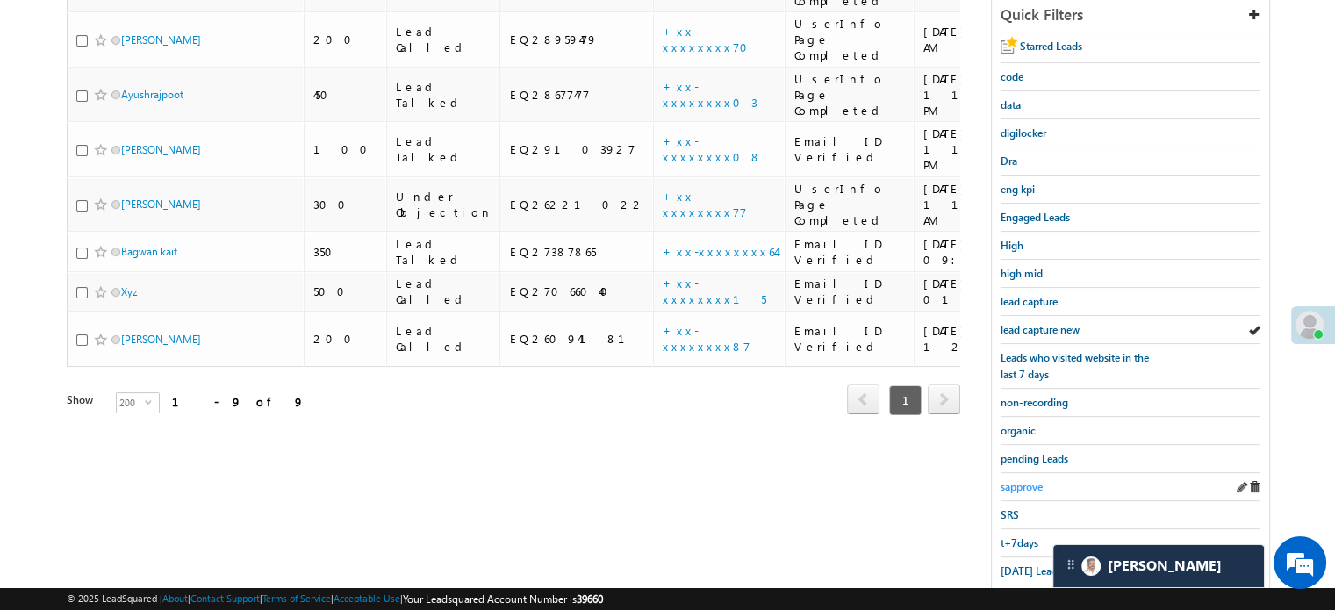
scroll to position [351, 0]
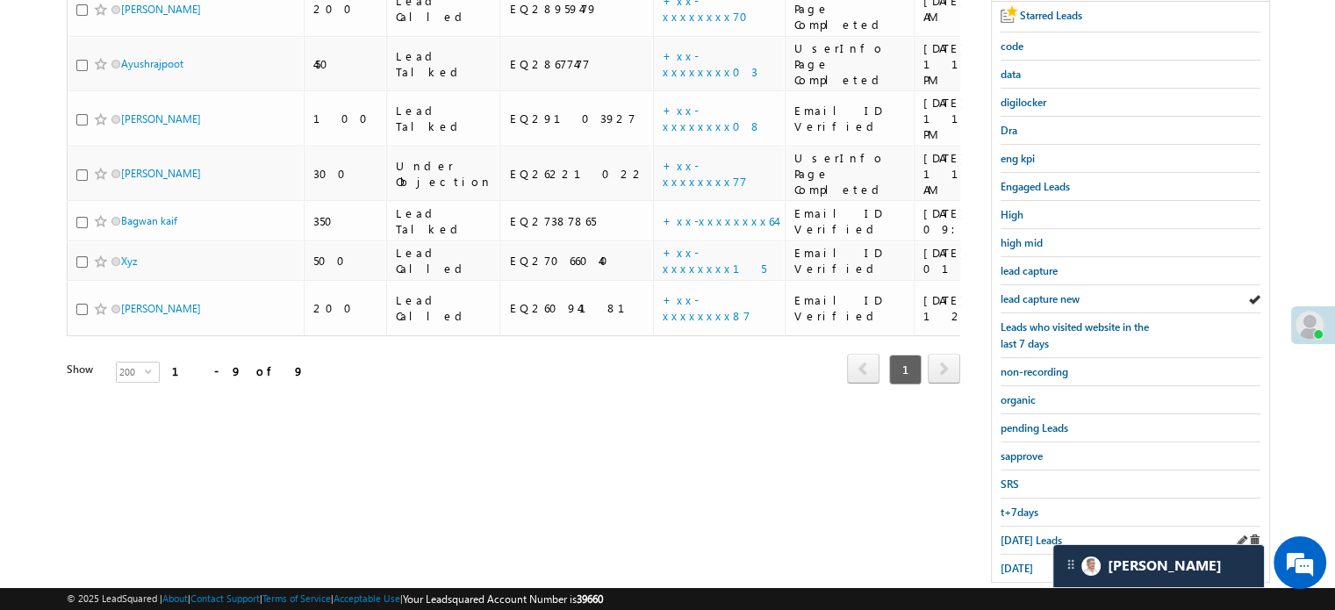
click at [1014, 527] on div "[DATE] Leads" at bounding box center [1130, 541] width 260 height 28
click at [1014, 534] on span "[DATE] Leads" at bounding box center [1030, 540] width 61 height 13
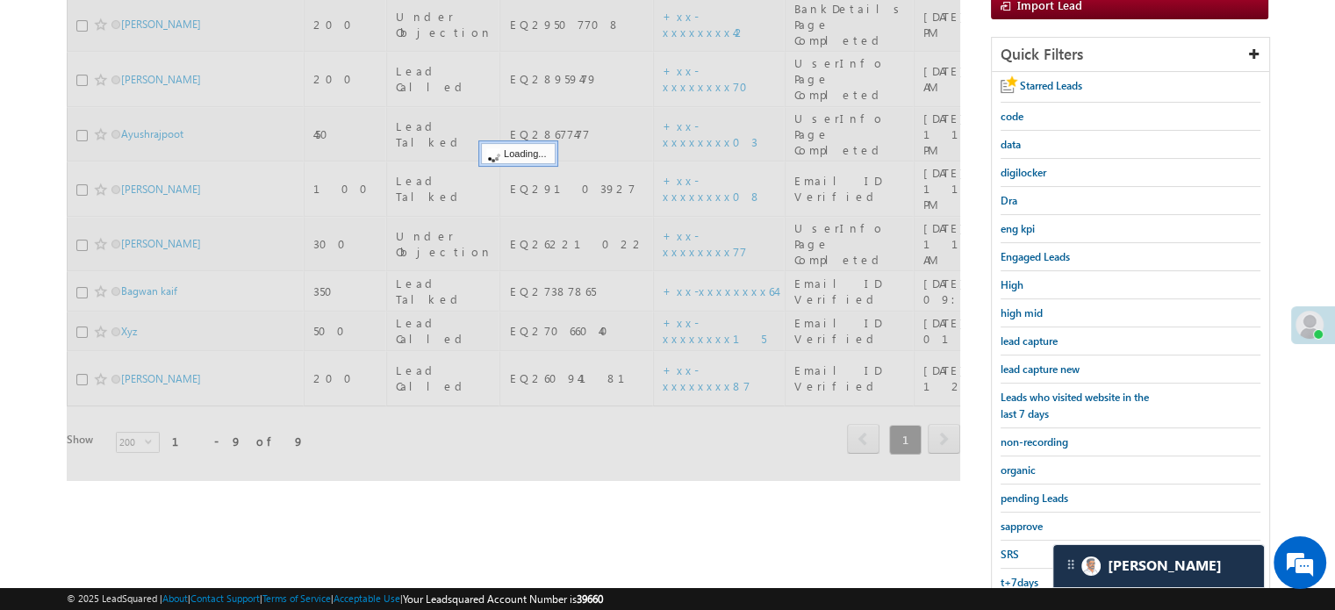
scroll to position [176, 0]
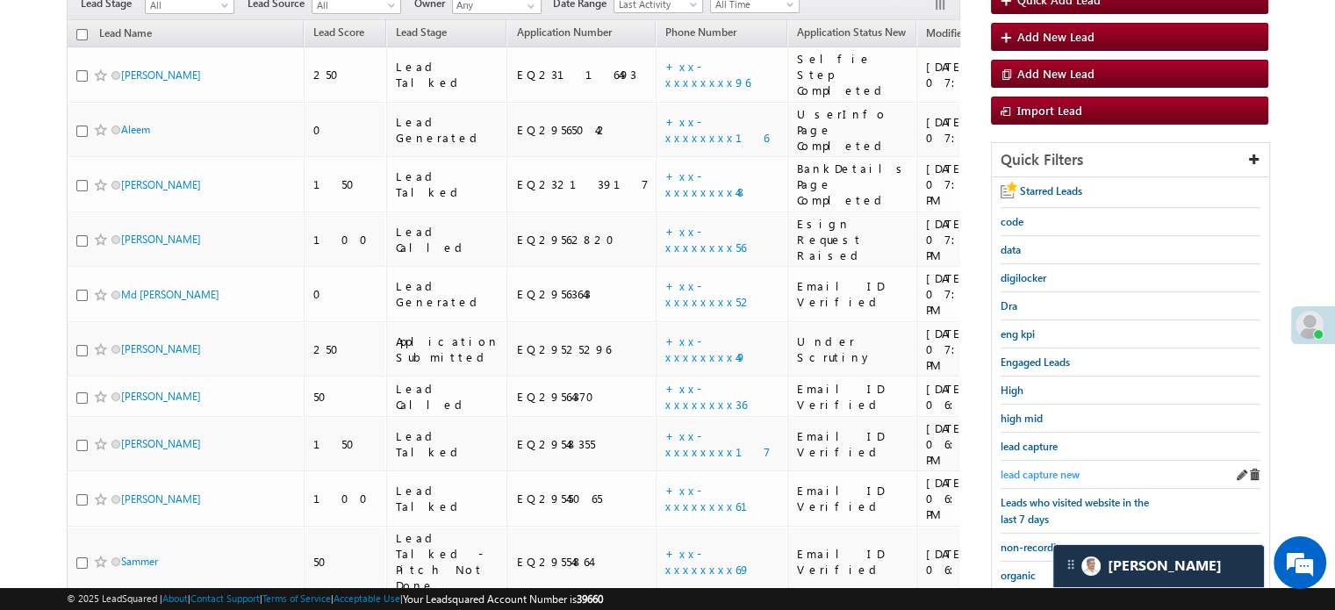
click at [1015, 472] on span "lead capture new" at bounding box center [1039, 474] width 79 height 13
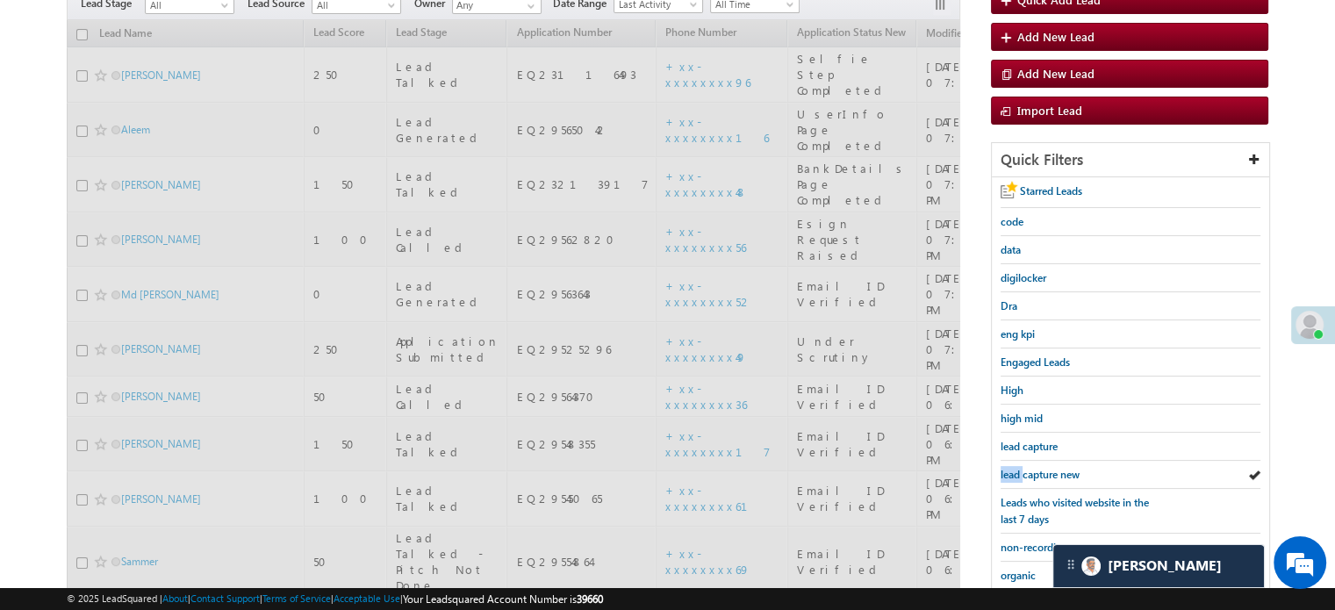
click at [1015, 472] on span "lead capture new" at bounding box center [1039, 474] width 79 height 13
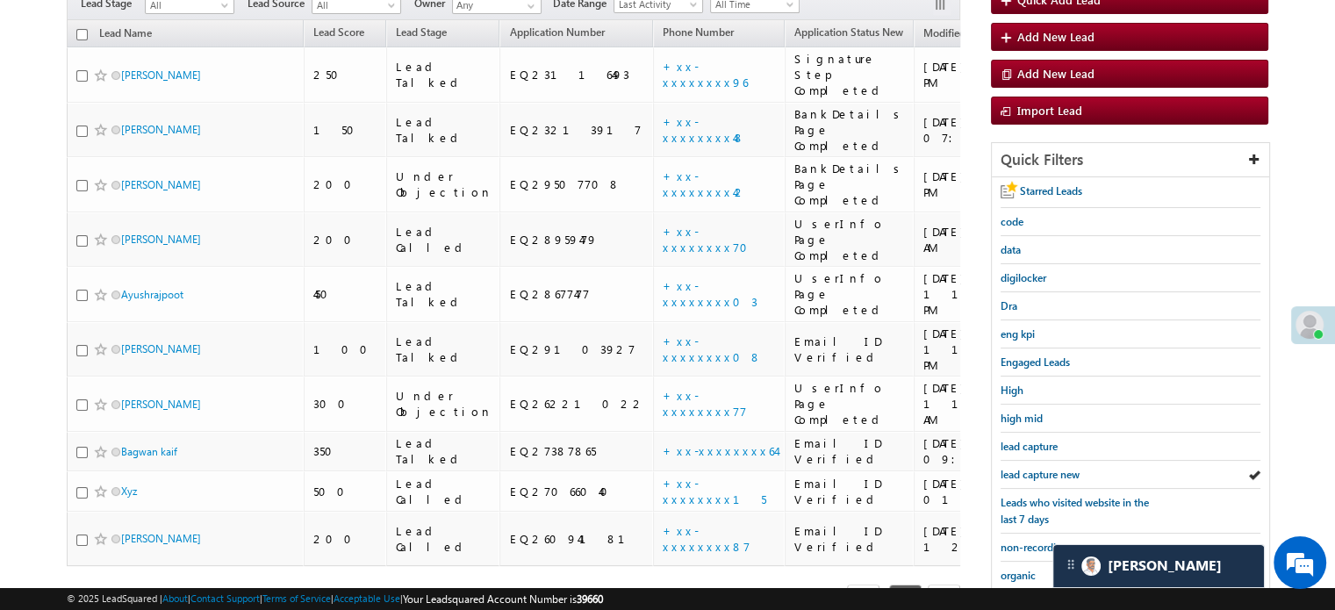
click at [1015, 472] on span "lead capture new" at bounding box center [1039, 474] width 79 height 13
click at [1026, 468] on span "lead capture new" at bounding box center [1039, 474] width 79 height 13
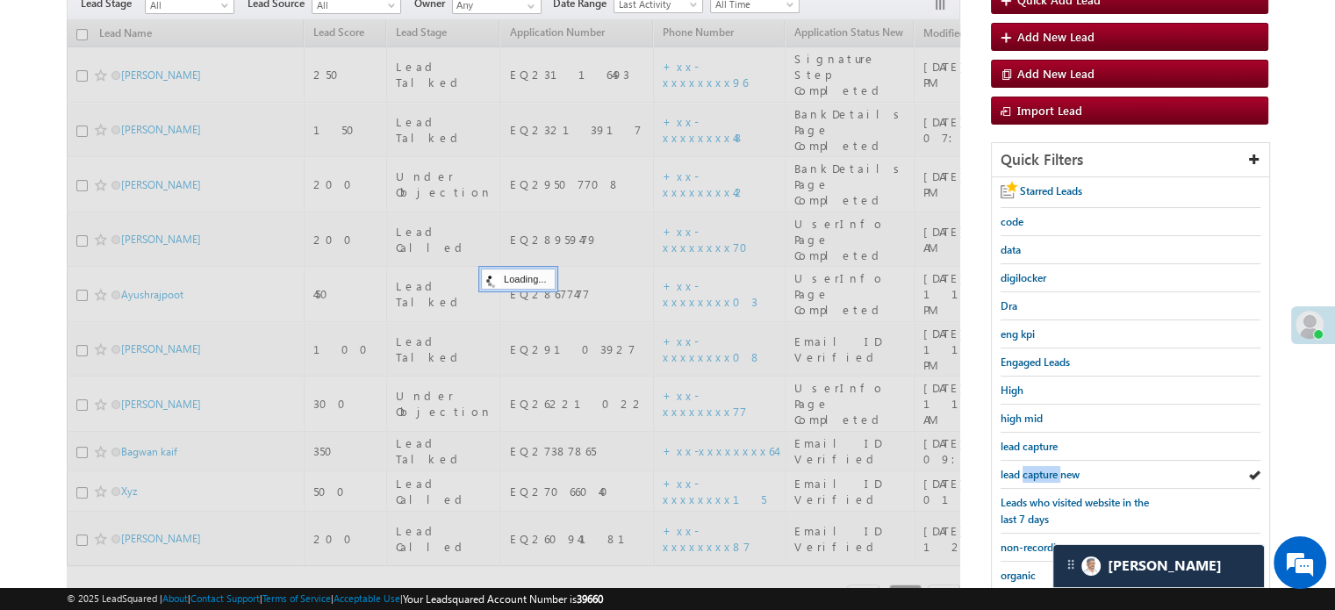
click at [1026, 468] on span "lead capture new" at bounding box center [1039, 474] width 79 height 13
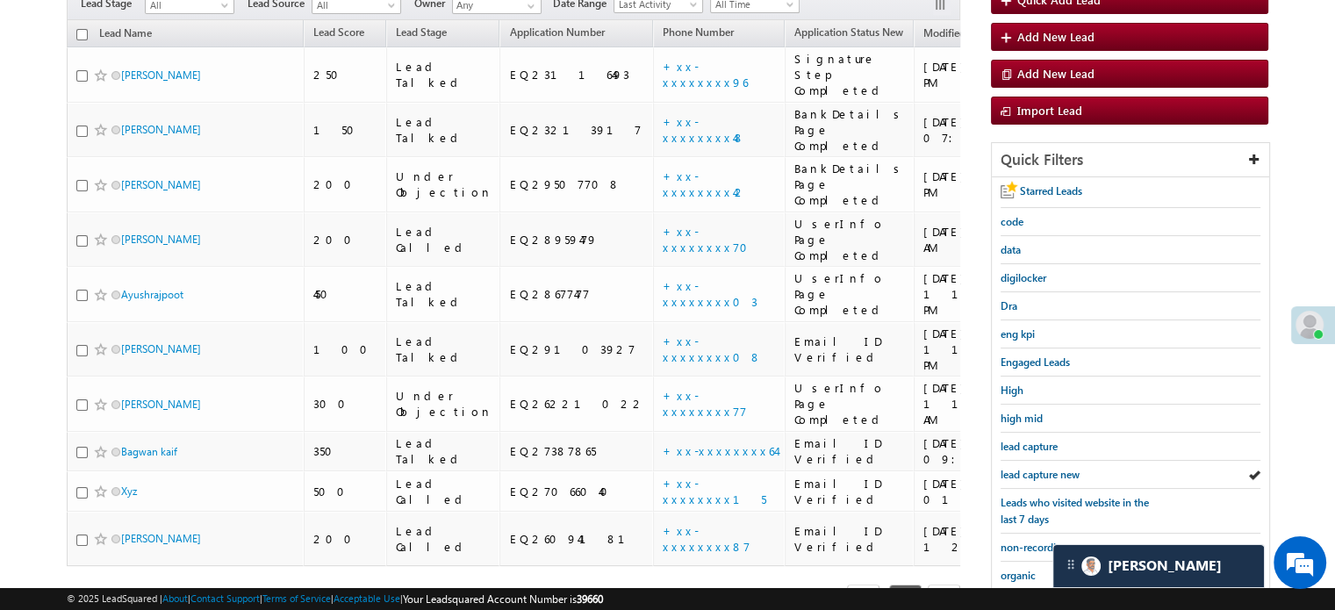
click at [1026, 468] on span "lead capture new" at bounding box center [1039, 474] width 79 height 13
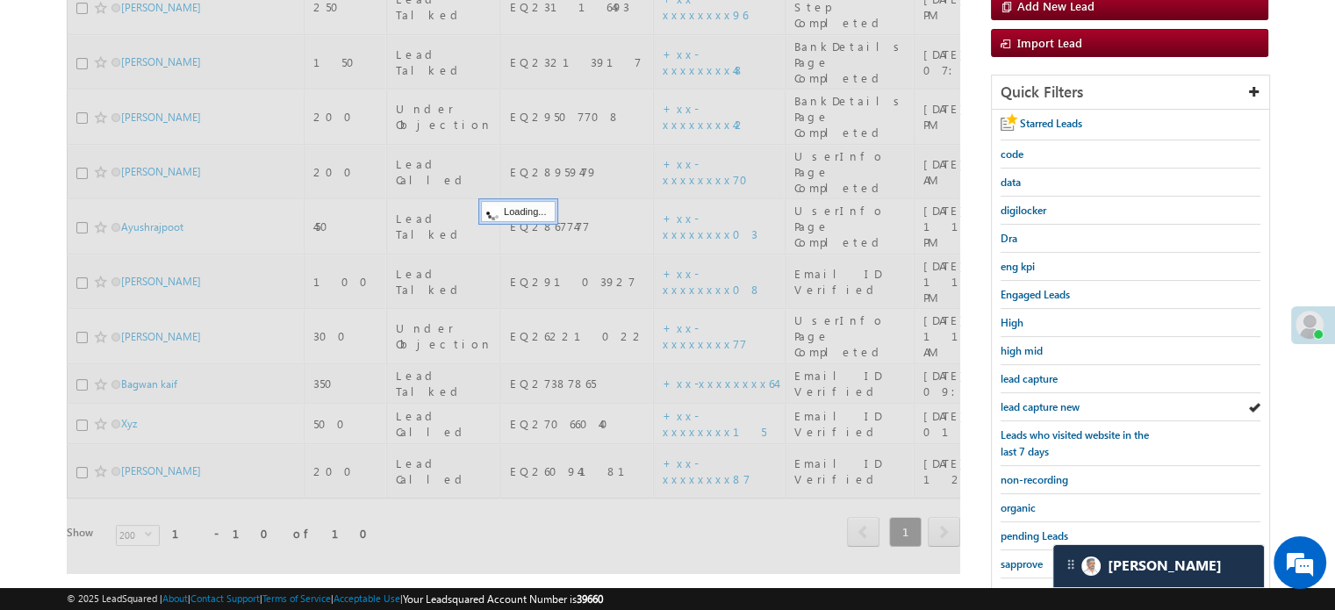
scroll to position [351, 0]
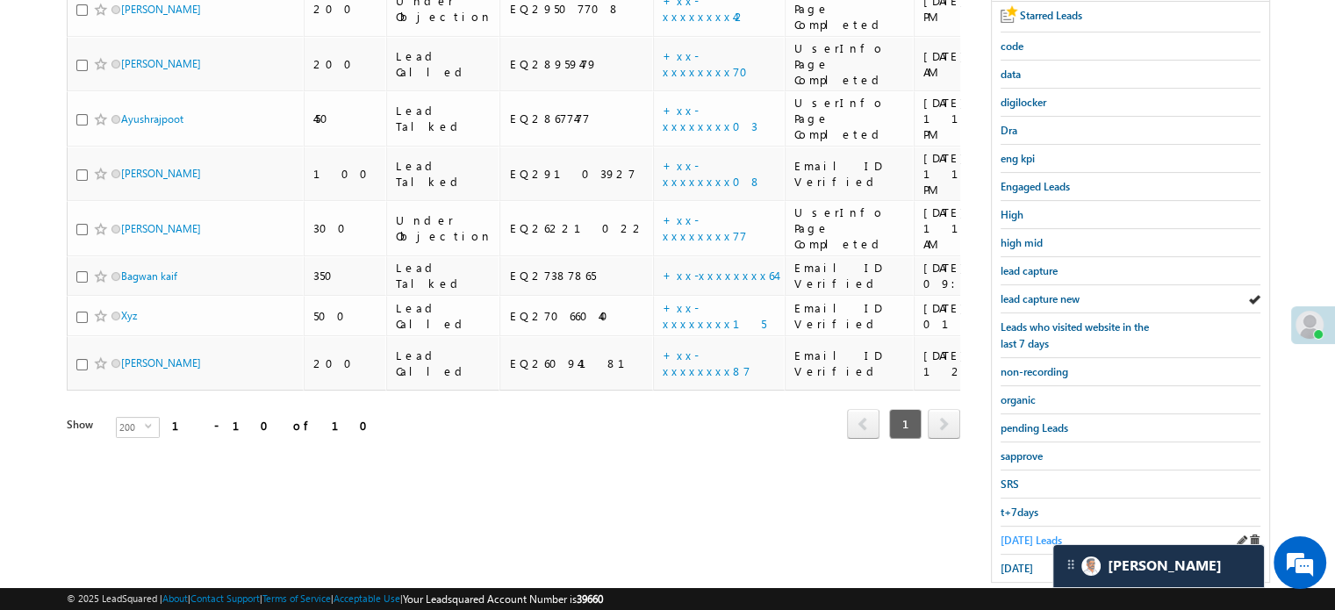
click at [1029, 536] on span "Today's Leads" at bounding box center [1030, 540] width 61 height 13
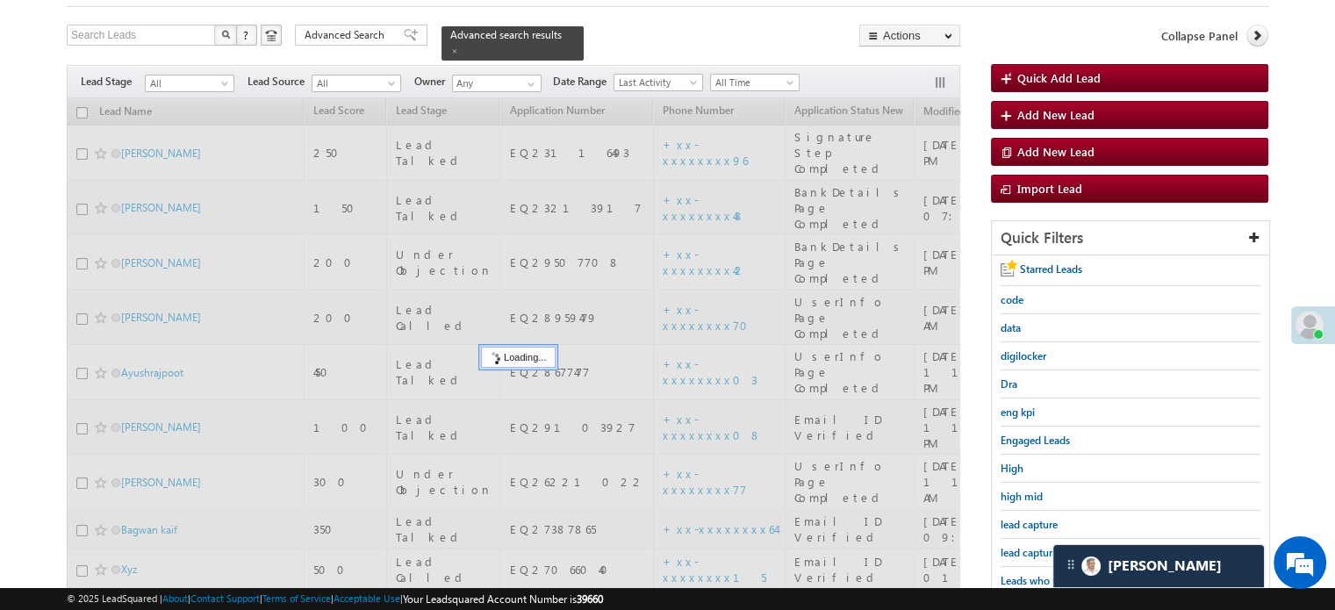
scroll to position [88, 0]
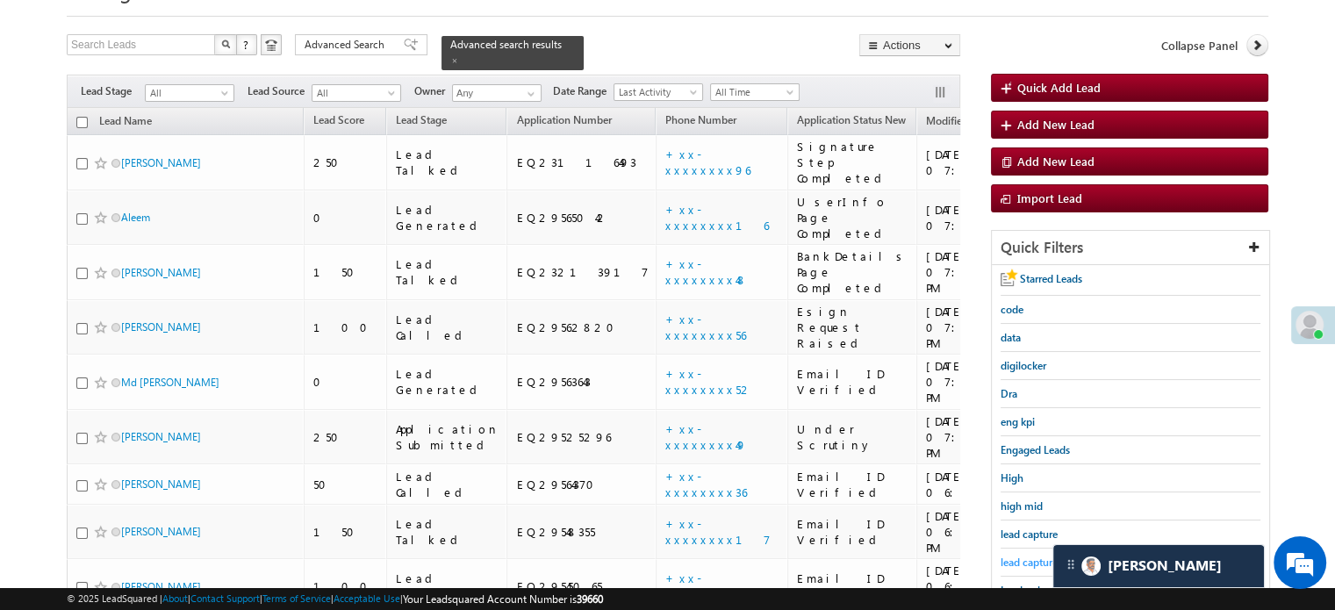
click at [1025, 555] on span "lead capture new" at bounding box center [1039, 561] width 79 height 13
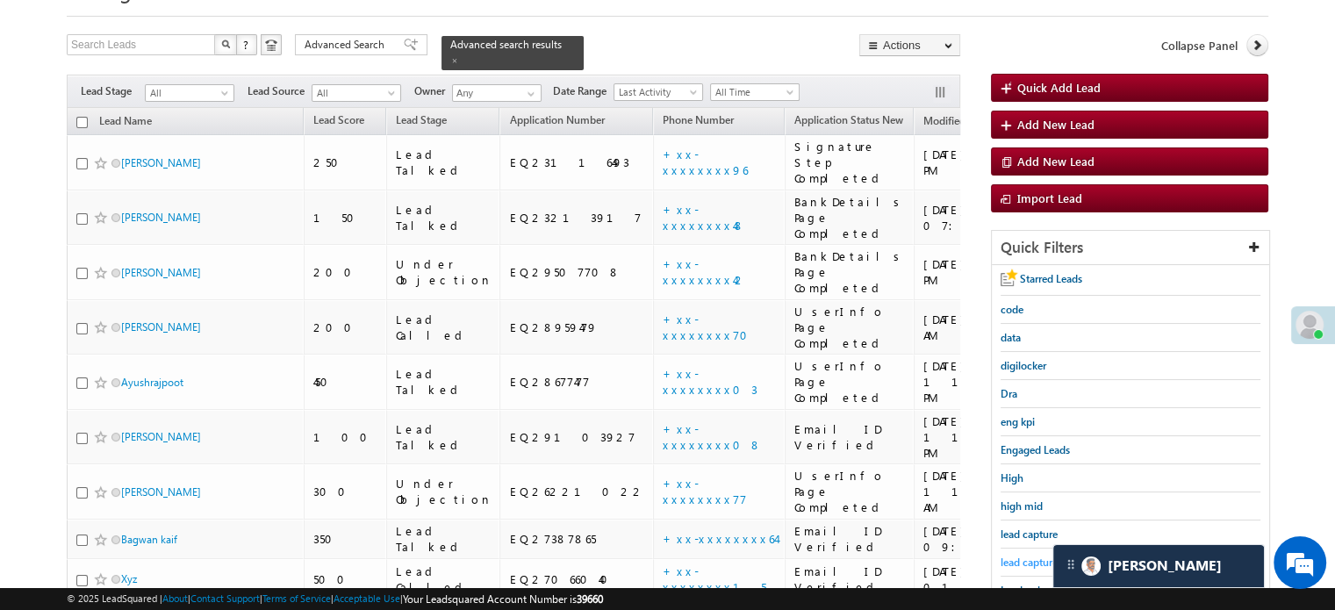
click at [1044, 558] on span "lead capture new" at bounding box center [1039, 561] width 79 height 13
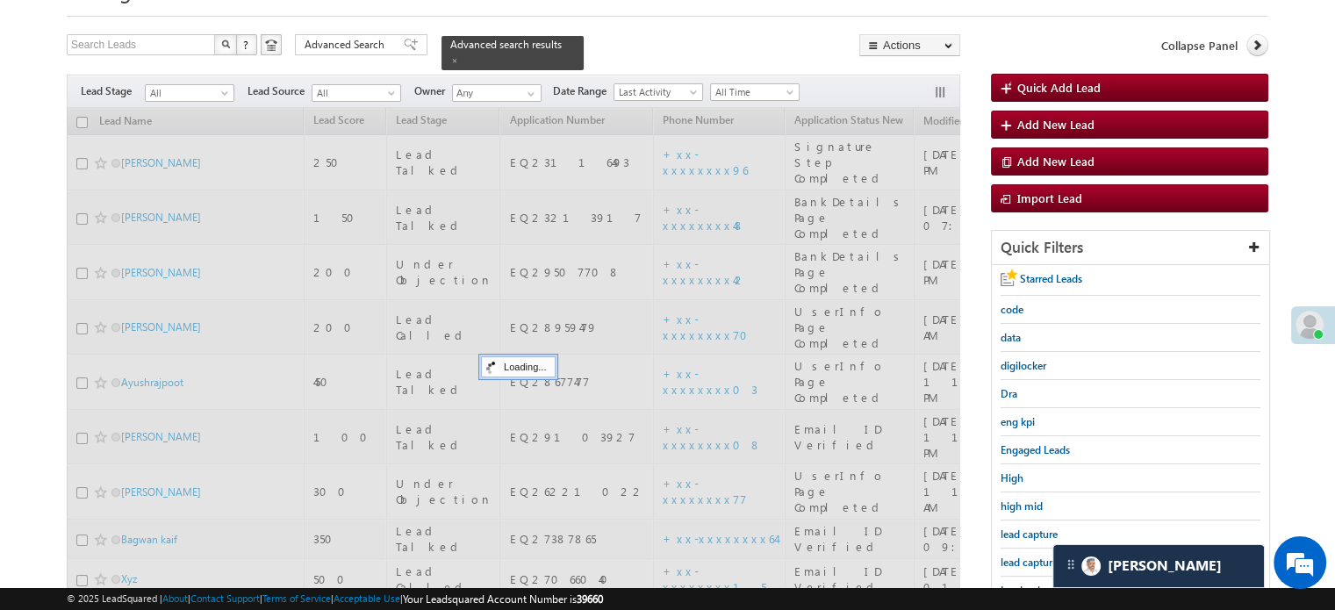
click at [1036, 563] on span "lead capture new" at bounding box center [1039, 561] width 79 height 13
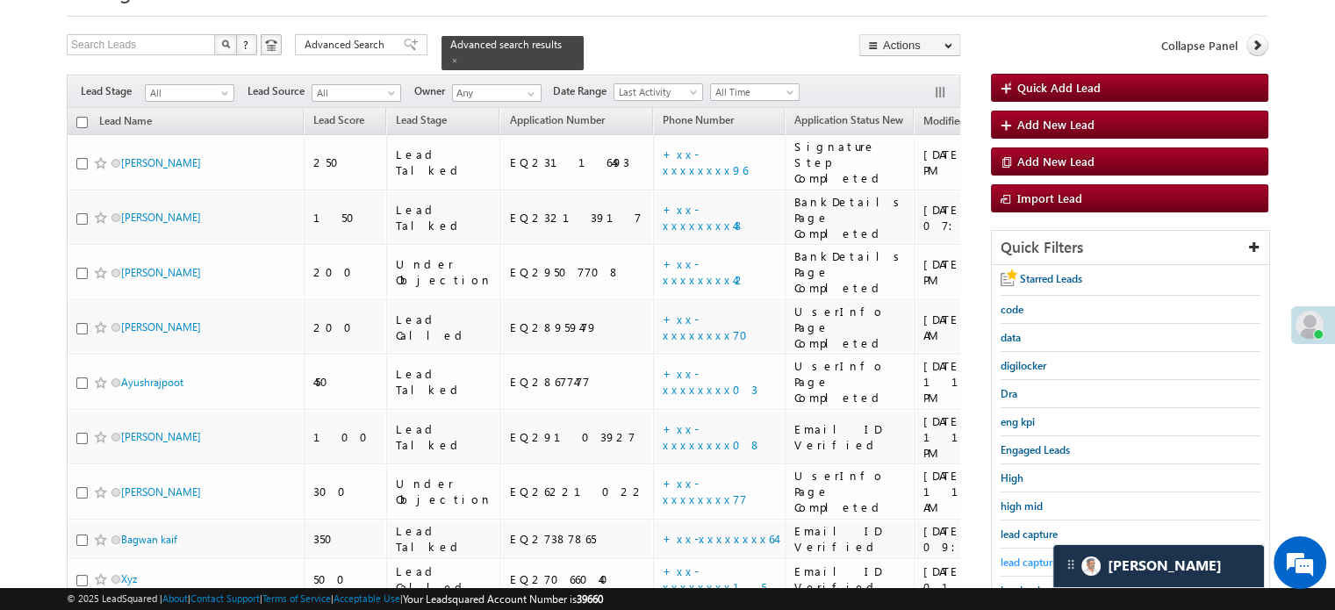
click at [1042, 562] on span "lead capture new" at bounding box center [1039, 561] width 79 height 13
click at [1019, 561] on span "lead capture new" at bounding box center [1039, 561] width 79 height 13
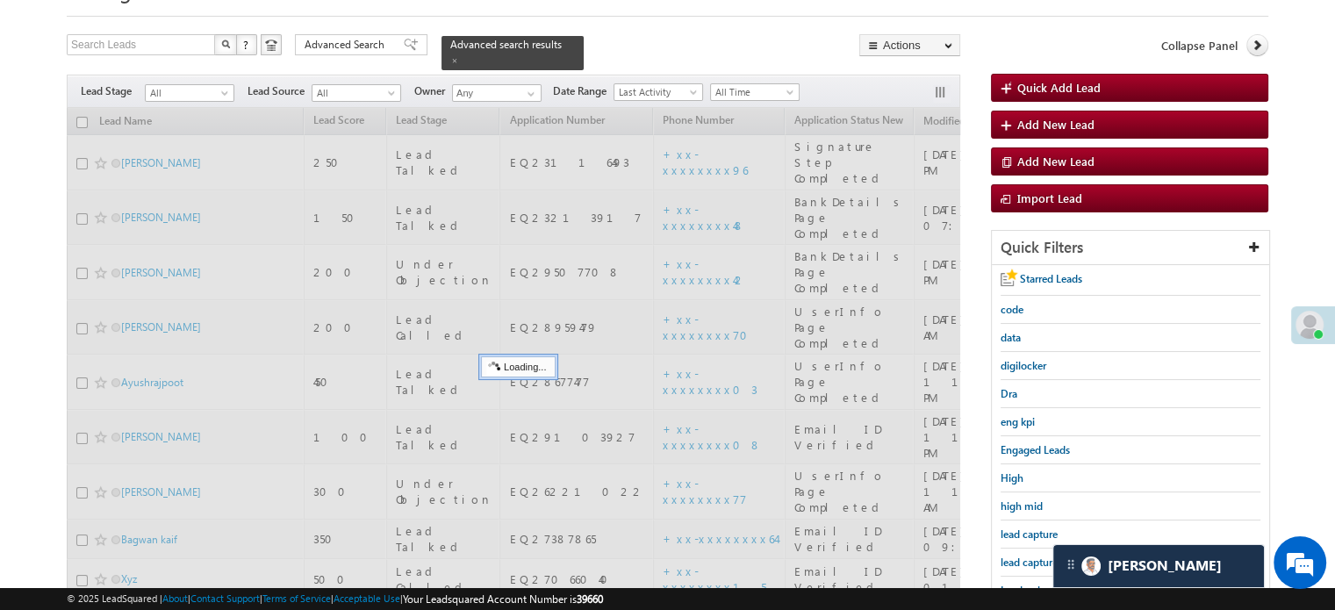
click at [1019, 561] on span "lead capture new" at bounding box center [1039, 561] width 79 height 13
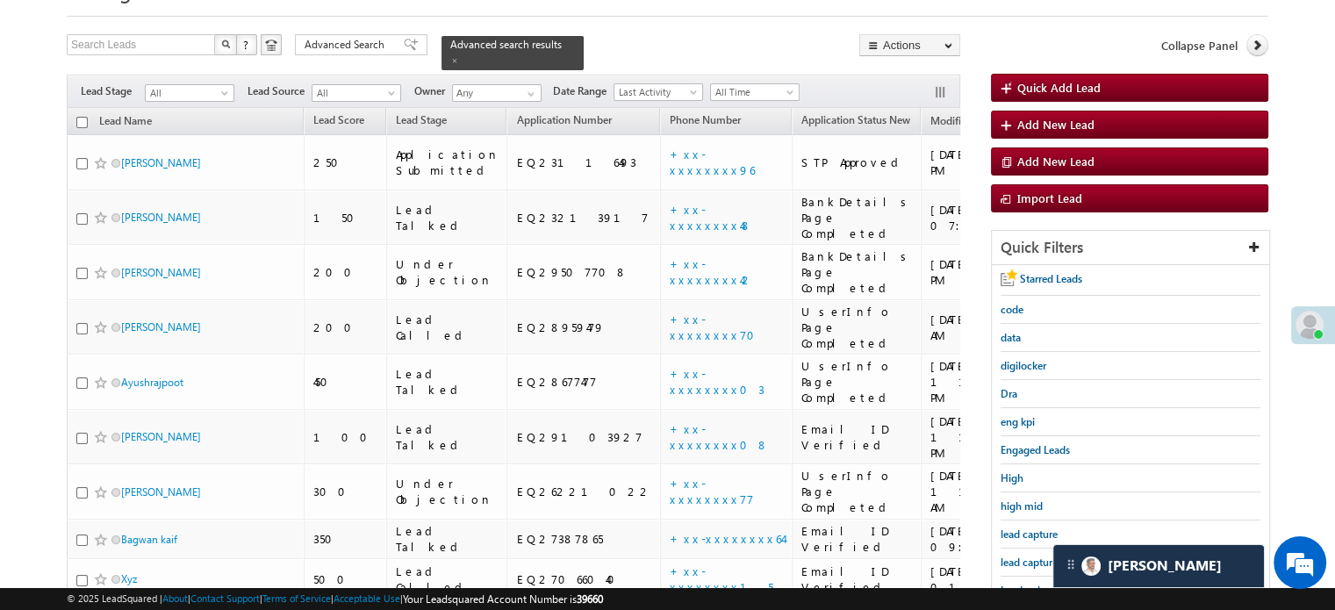
click at [1019, 561] on span "lead capture new" at bounding box center [1039, 561] width 79 height 13
click at [1011, 555] on span "lead capture new" at bounding box center [1039, 561] width 79 height 13
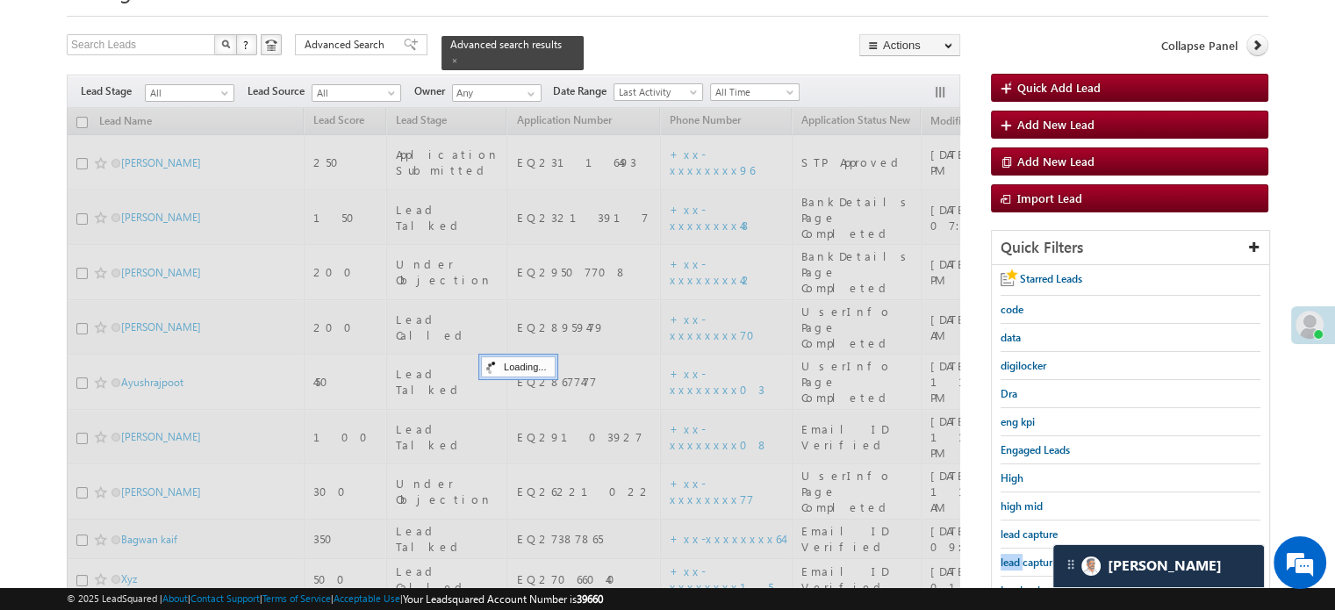
click at [1011, 555] on span "lead capture new" at bounding box center [1039, 561] width 79 height 13
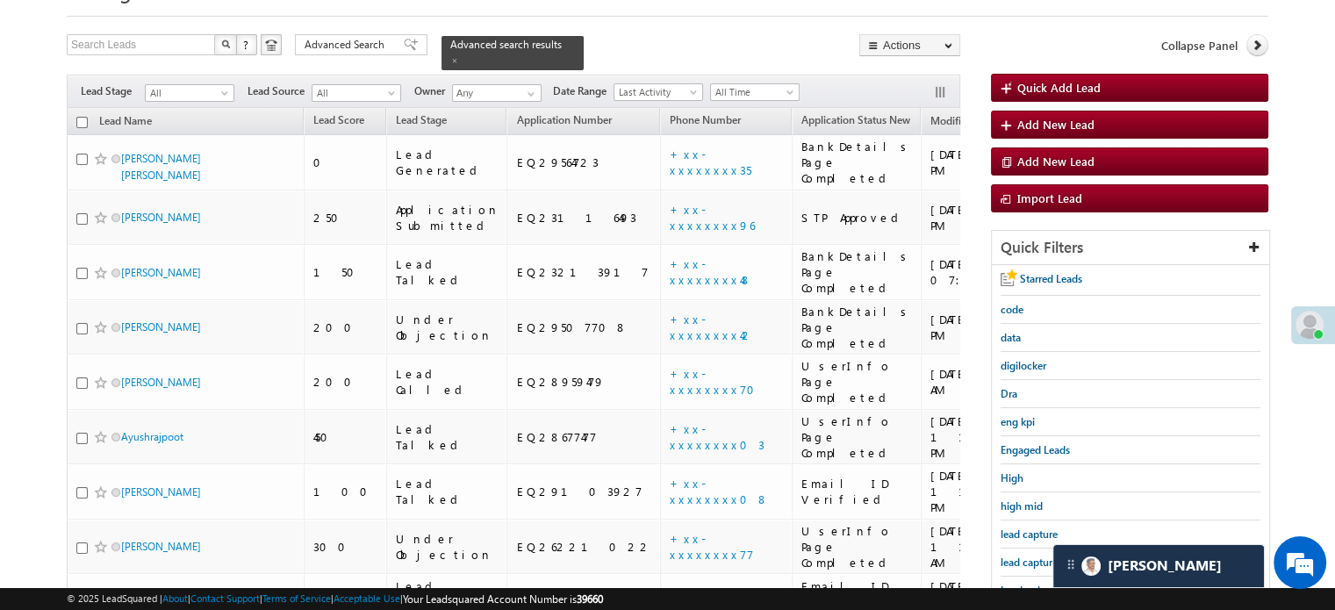
click at [1011, 555] on span "lead capture new" at bounding box center [1039, 561] width 79 height 13
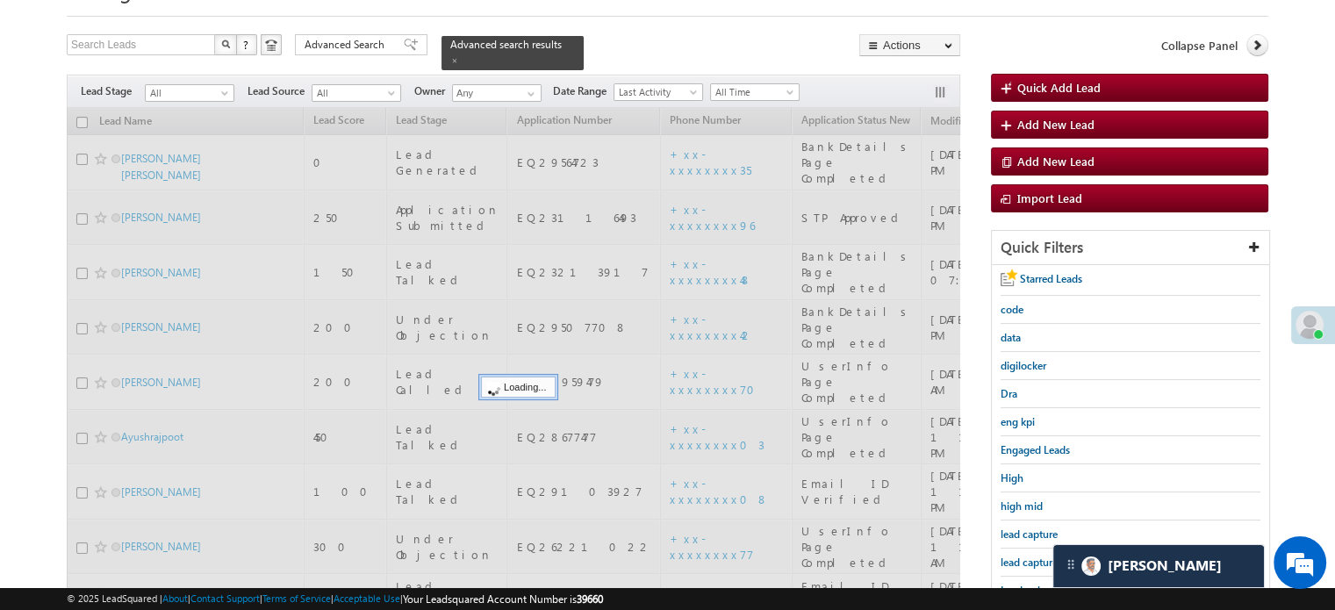
click at [1011, 555] on span "lead capture new" at bounding box center [1039, 561] width 79 height 13
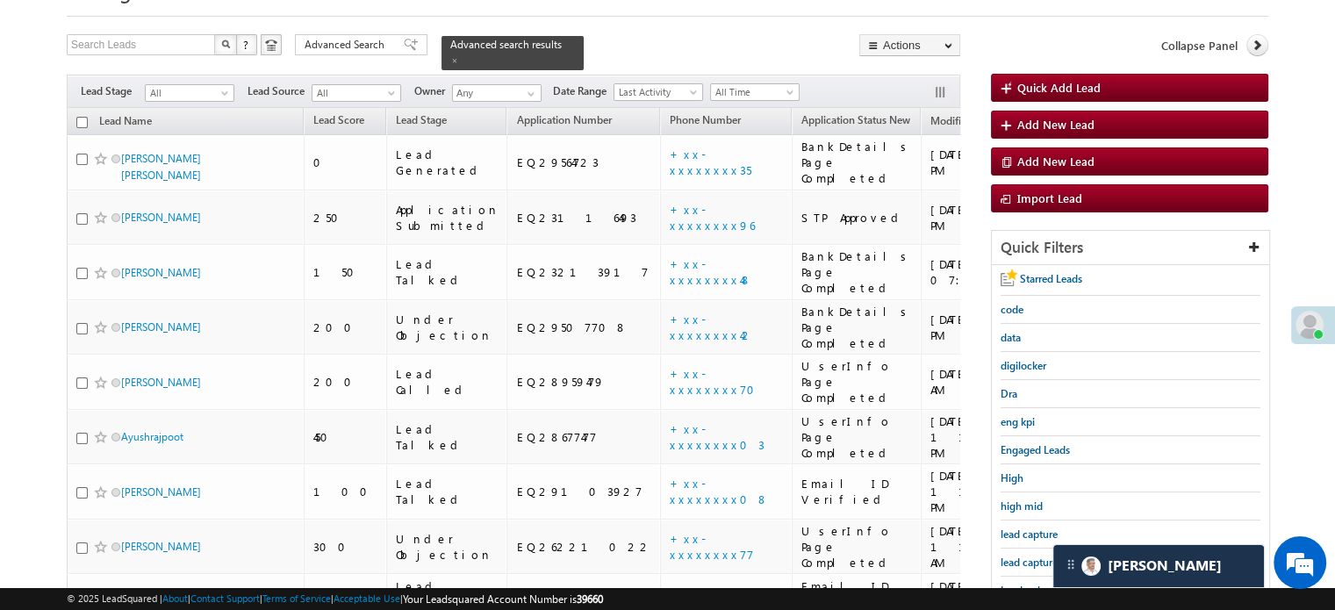
click at [1011, 555] on span "lead capture new" at bounding box center [1039, 561] width 79 height 13
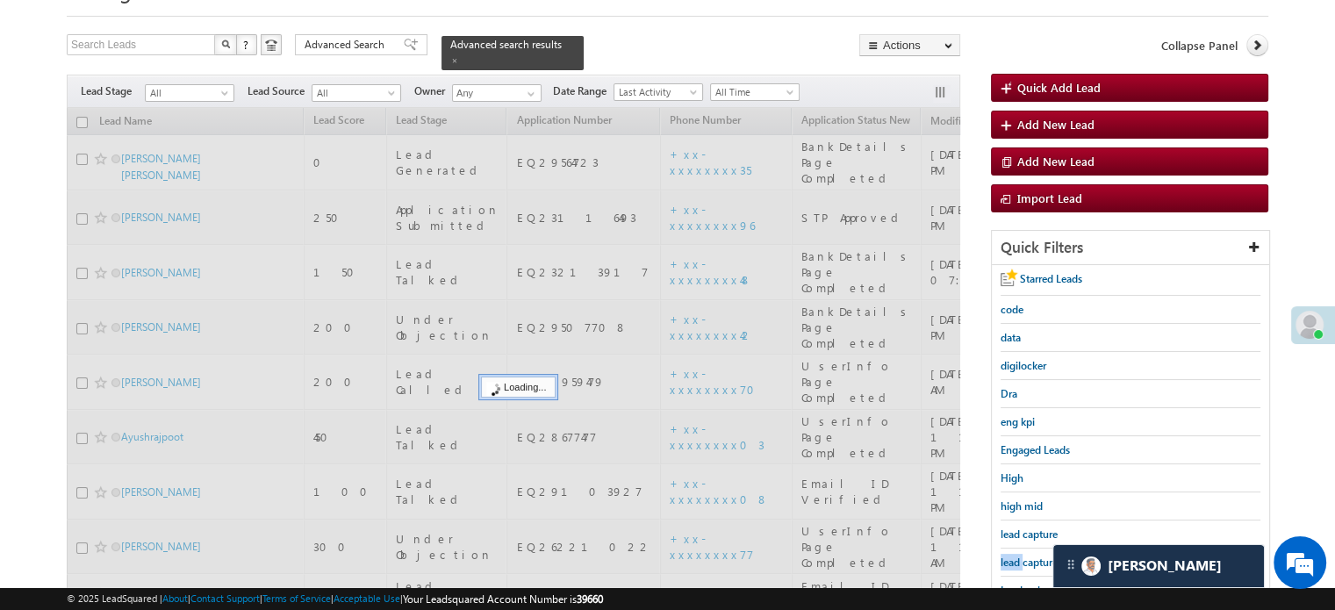
click at [1011, 555] on span "lead capture new" at bounding box center [1039, 561] width 79 height 13
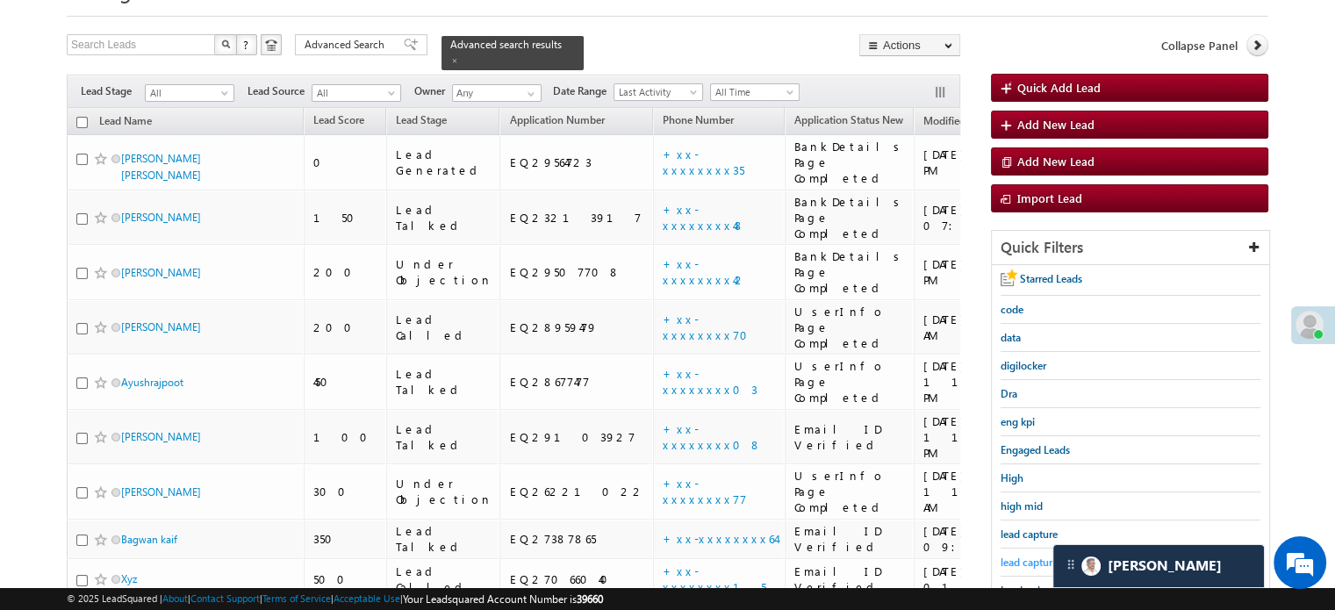
click at [1037, 555] on span "lead capture new" at bounding box center [1039, 561] width 79 height 13
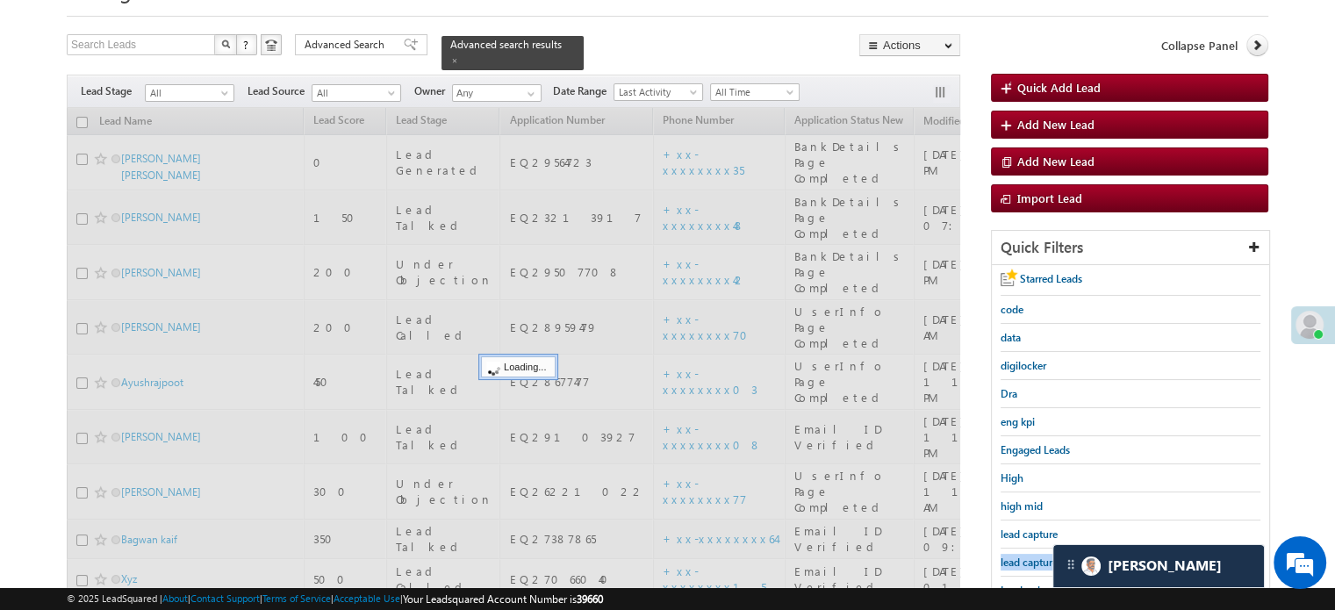
click at [1037, 555] on span "lead capture new" at bounding box center [1039, 561] width 79 height 13
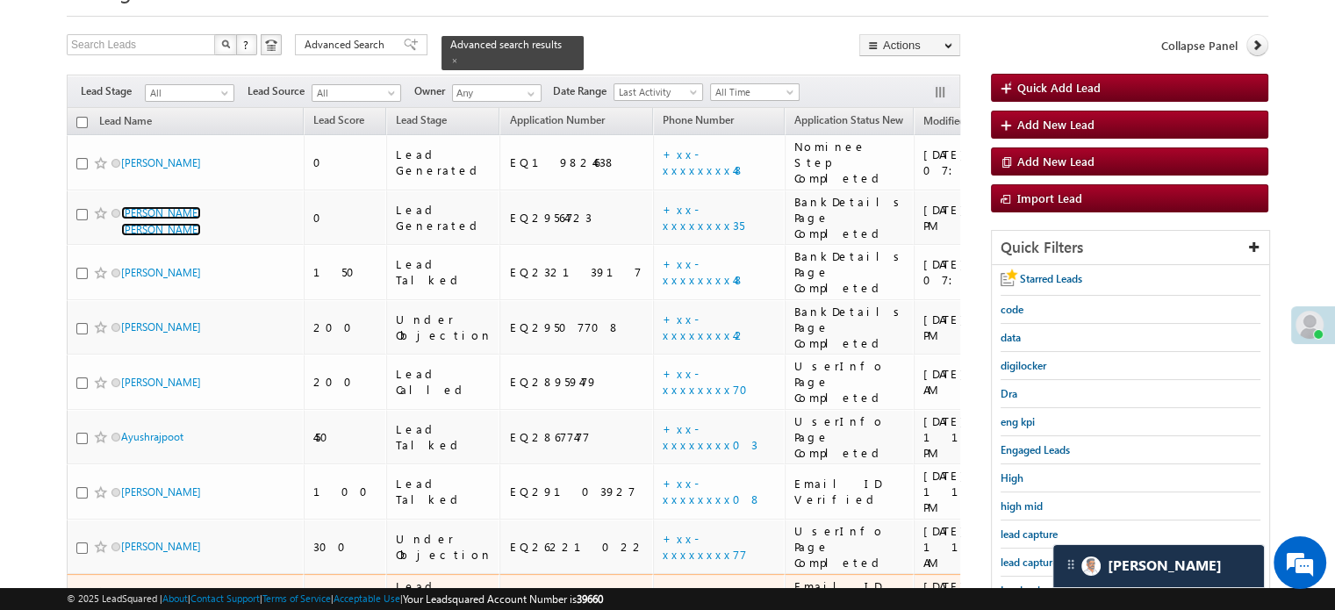
scroll to position [263, 0]
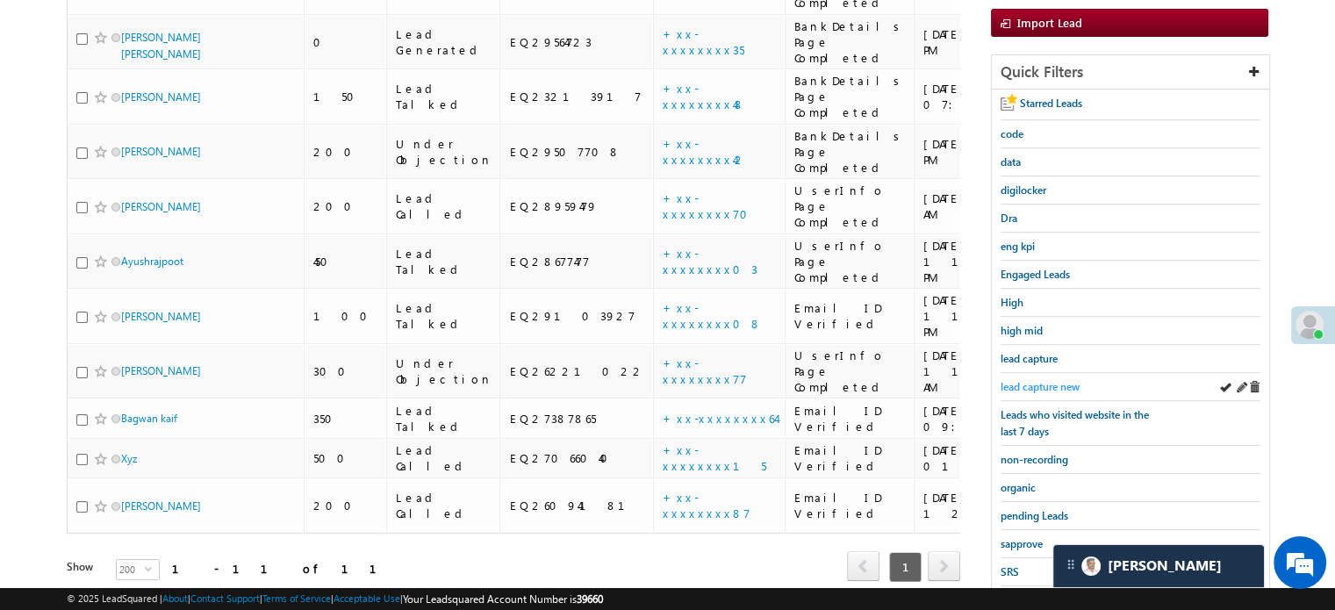
click at [1036, 385] on span "lead capture new" at bounding box center [1039, 386] width 79 height 13
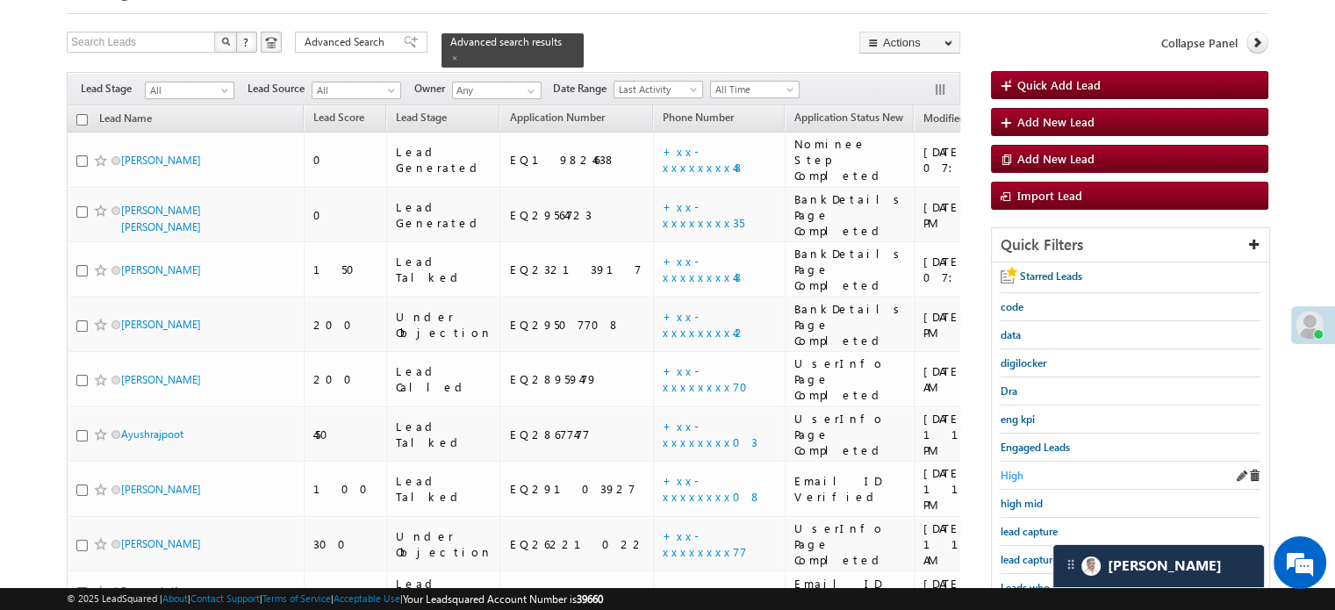
scroll to position [176, 0]
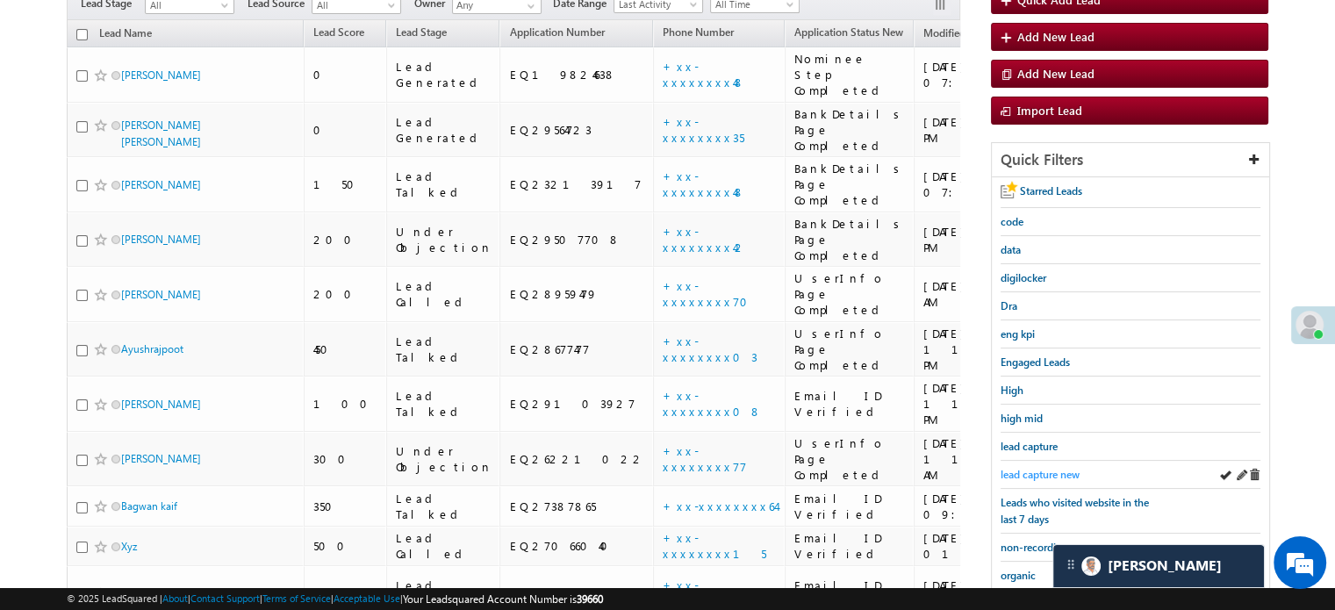
click at [1043, 469] on span "lead capture new" at bounding box center [1039, 474] width 79 height 13
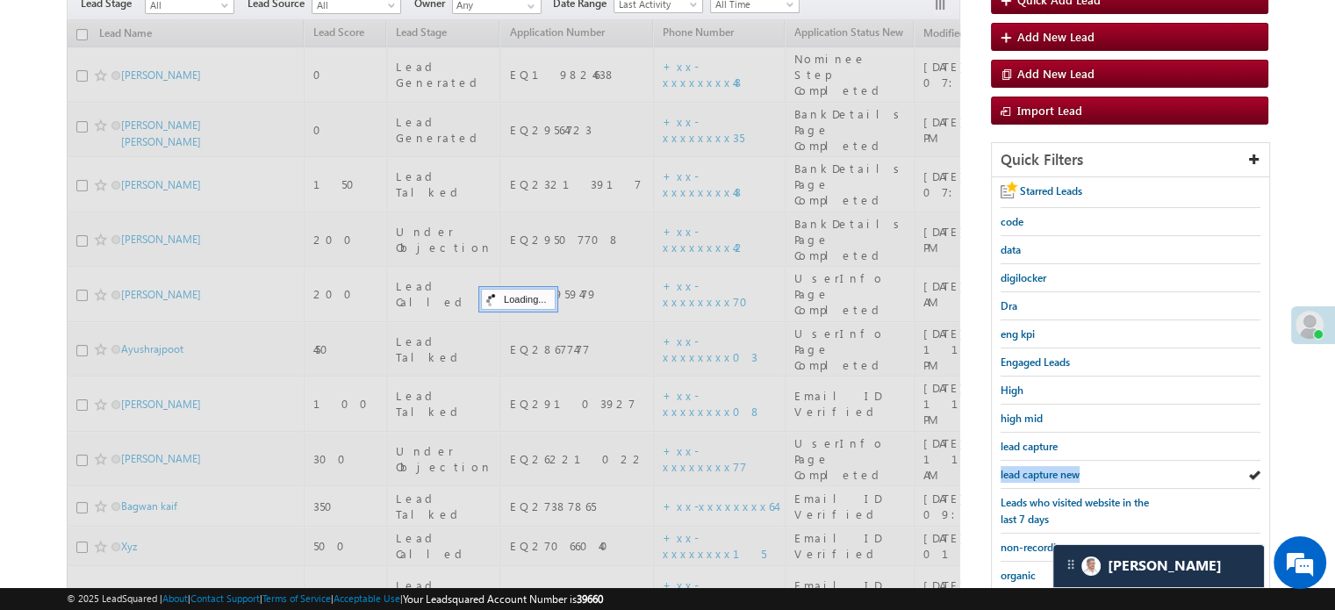
click at [1043, 469] on span "lead capture new" at bounding box center [1039, 474] width 79 height 13
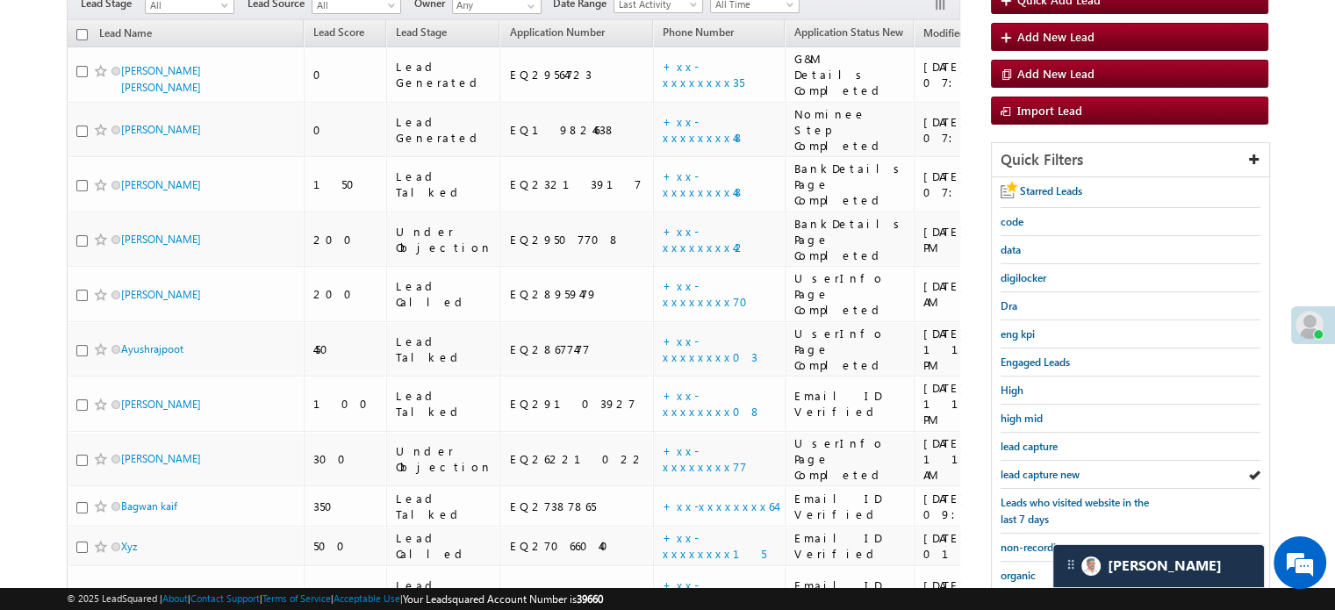
click at [1043, 469] on span "lead capture new" at bounding box center [1039, 474] width 79 height 13
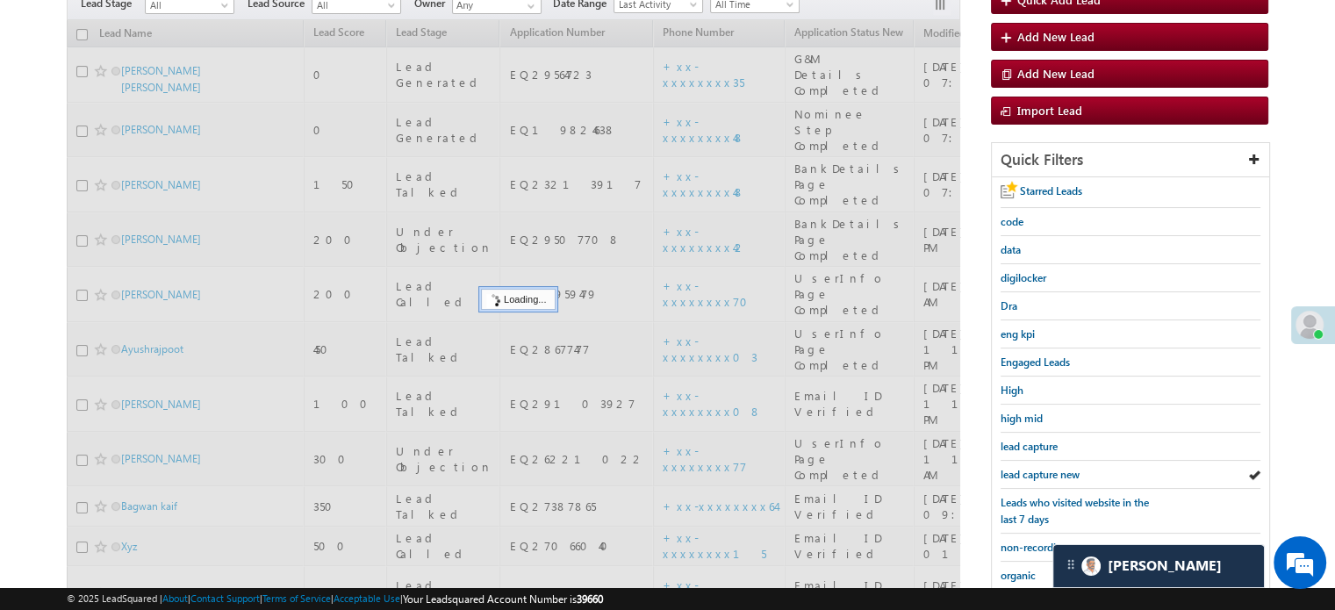
click at [1043, 469] on span "lead capture new" at bounding box center [1039, 474] width 79 height 13
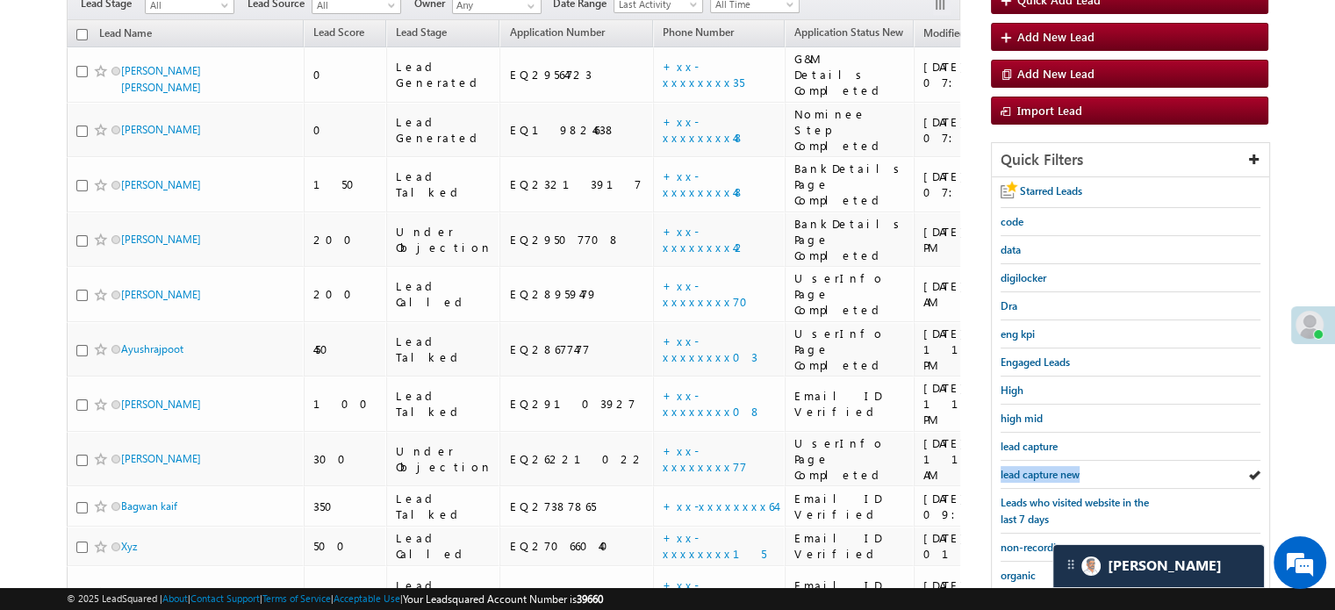
click at [1043, 469] on span "lead capture new" at bounding box center [1039, 474] width 79 height 13
click at [1019, 475] on span "lead capture new" at bounding box center [1039, 474] width 79 height 13
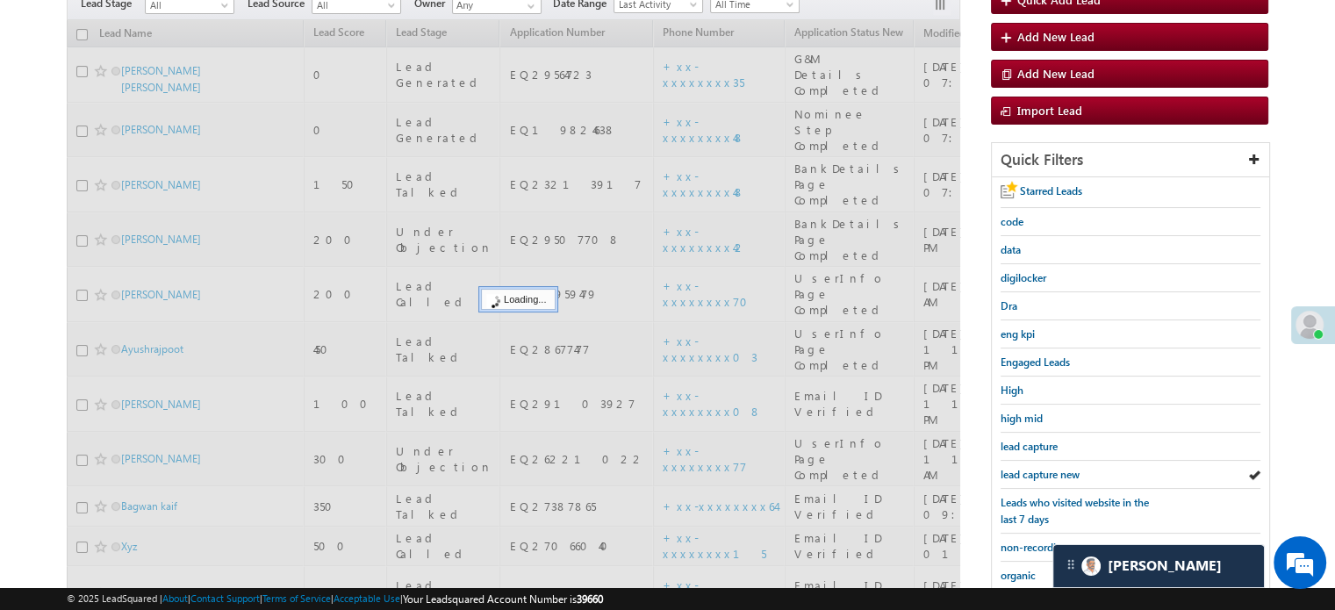
click at [1019, 475] on span "lead capture new" at bounding box center [1039, 474] width 79 height 13
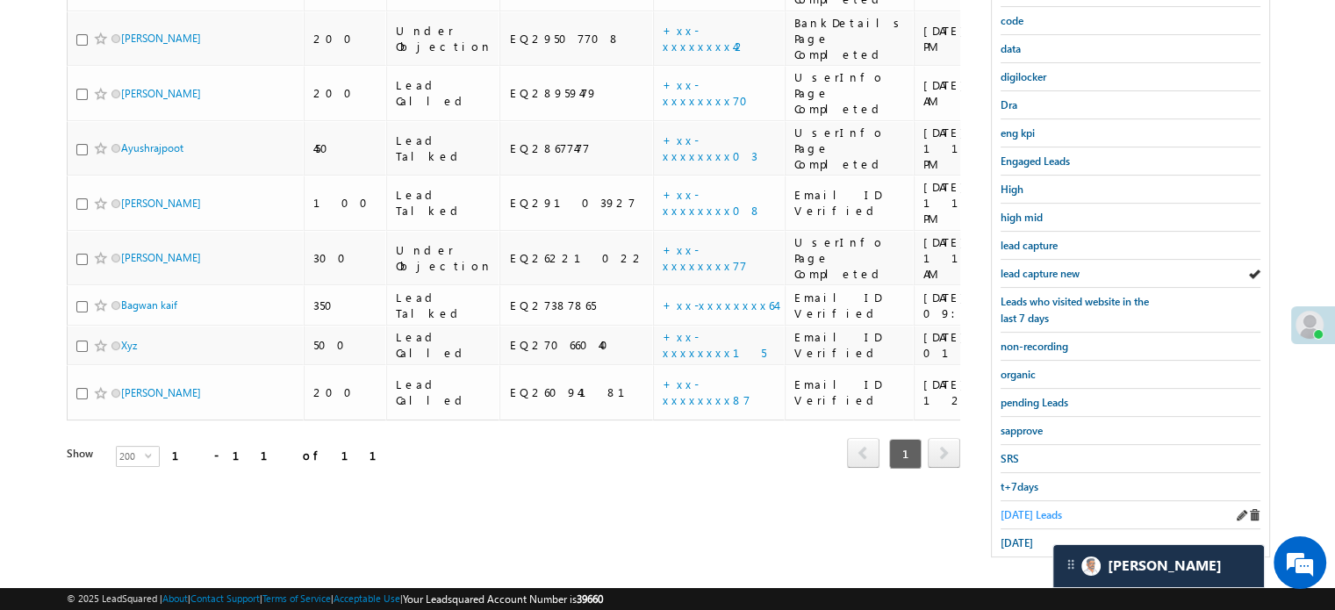
click at [1016, 508] on span "Today's Leads" at bounding box center [1030, 514] width 61 height 13
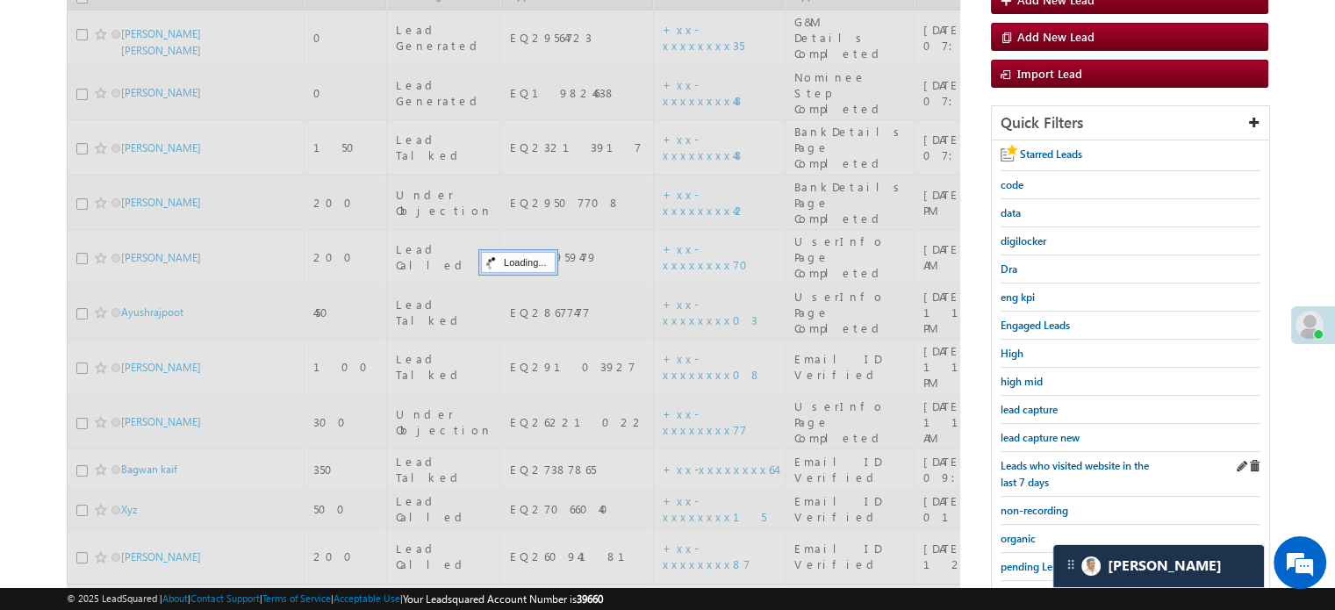
scroll to position [201, 0]
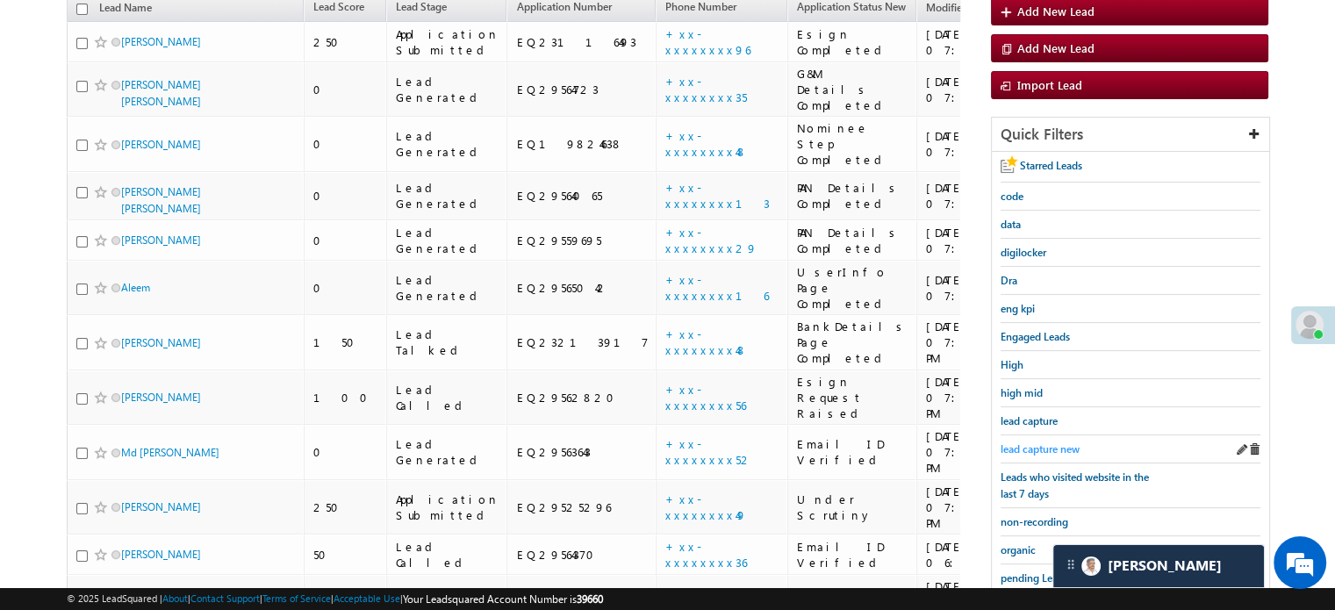
click at [1035, 449] on span "lead capture new" at bounding box center [1039, 448] width 79 height 13
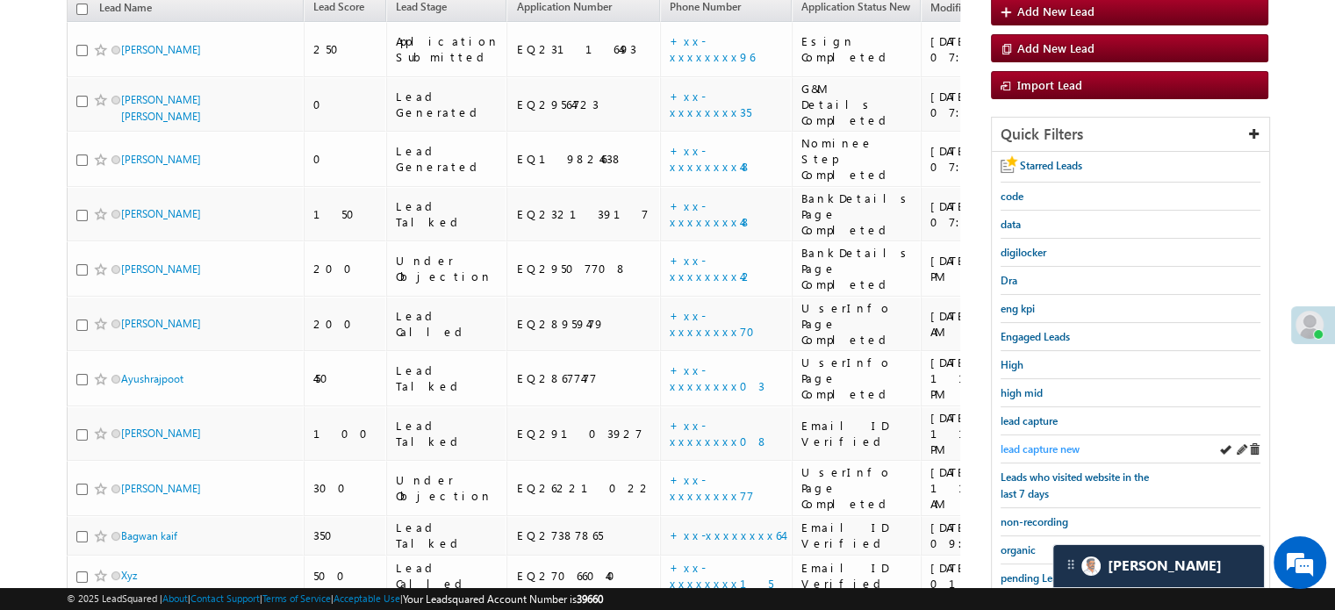
click at [1035, 442] on span "lead capture new" at bounding box center [1039, 448] width 79 height 13
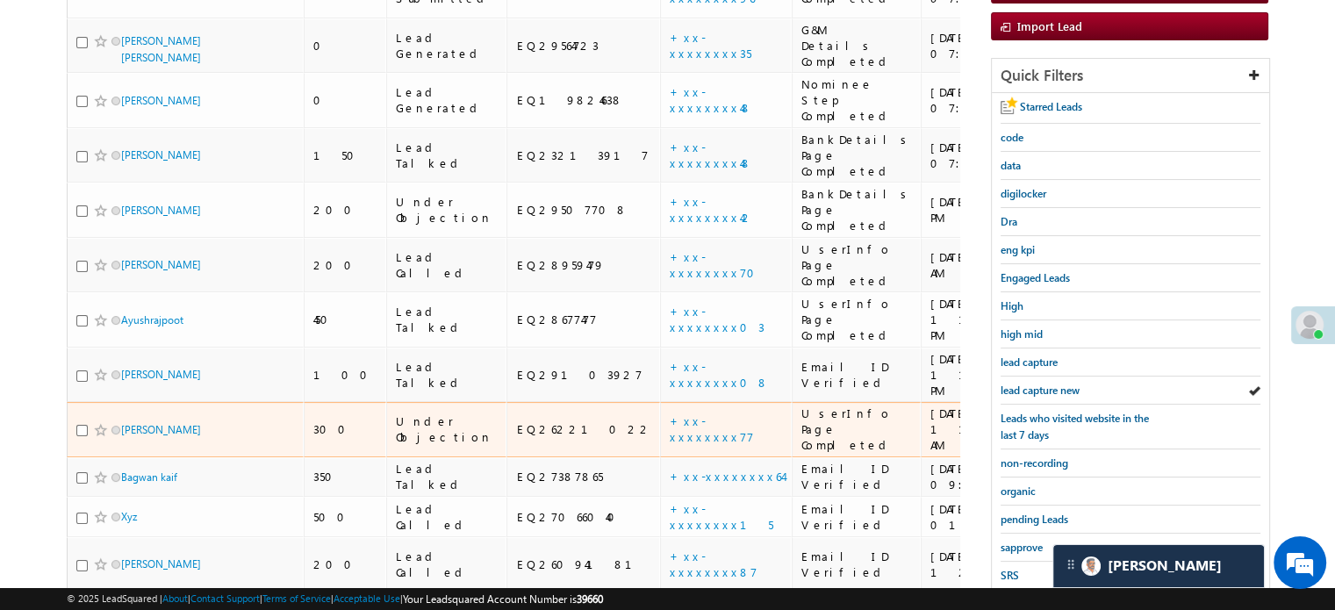
scroll to position [289, 0]
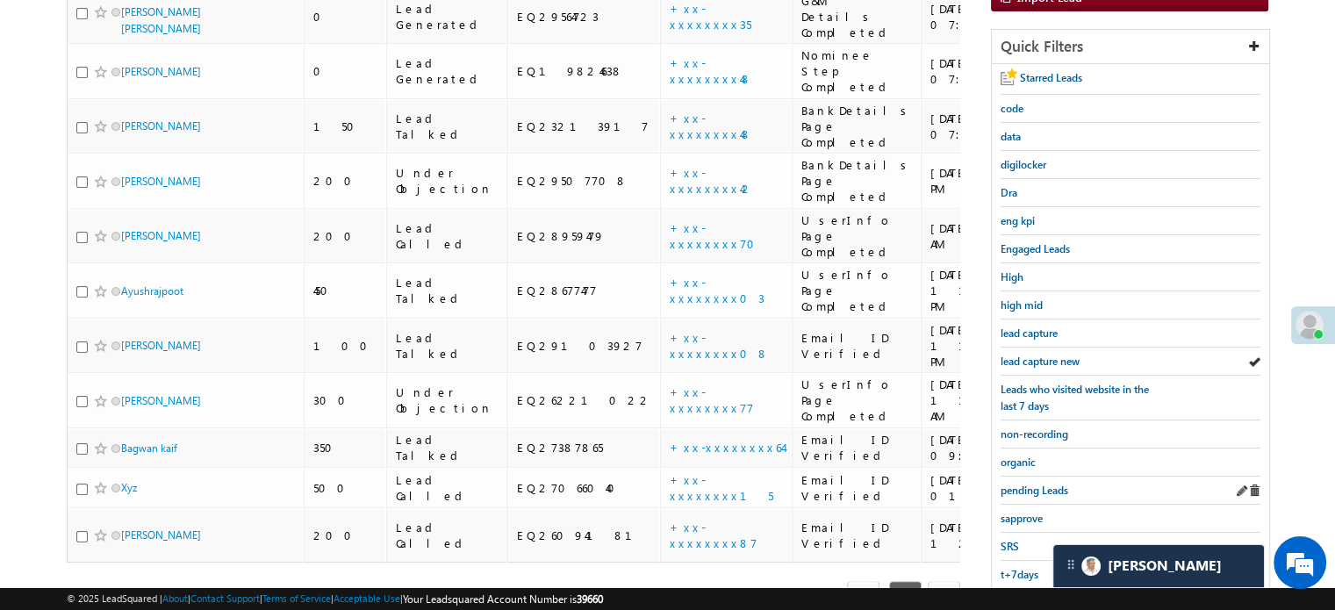
click at [1029, 496] on div "pending Leads" at bounding box center [1130, 491] width 260 height 28
click at [1017, 512] on span "sapprove" at bounding box center [1021, 518] width 42 height 13
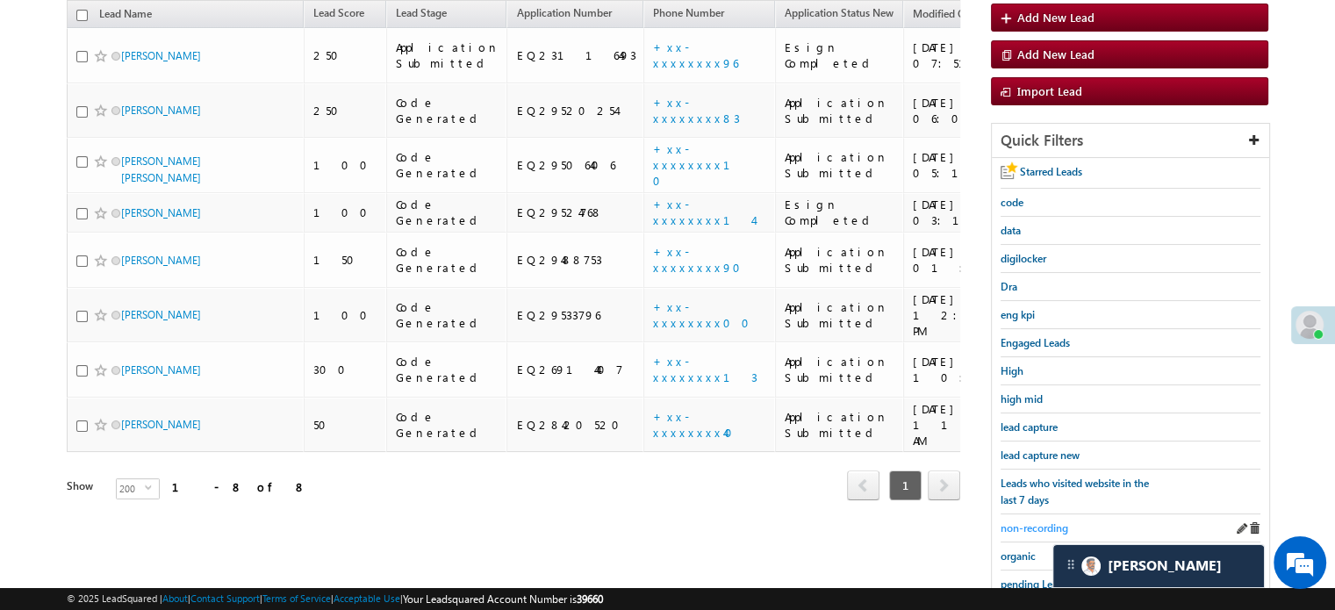
scroll to position [201, 0]
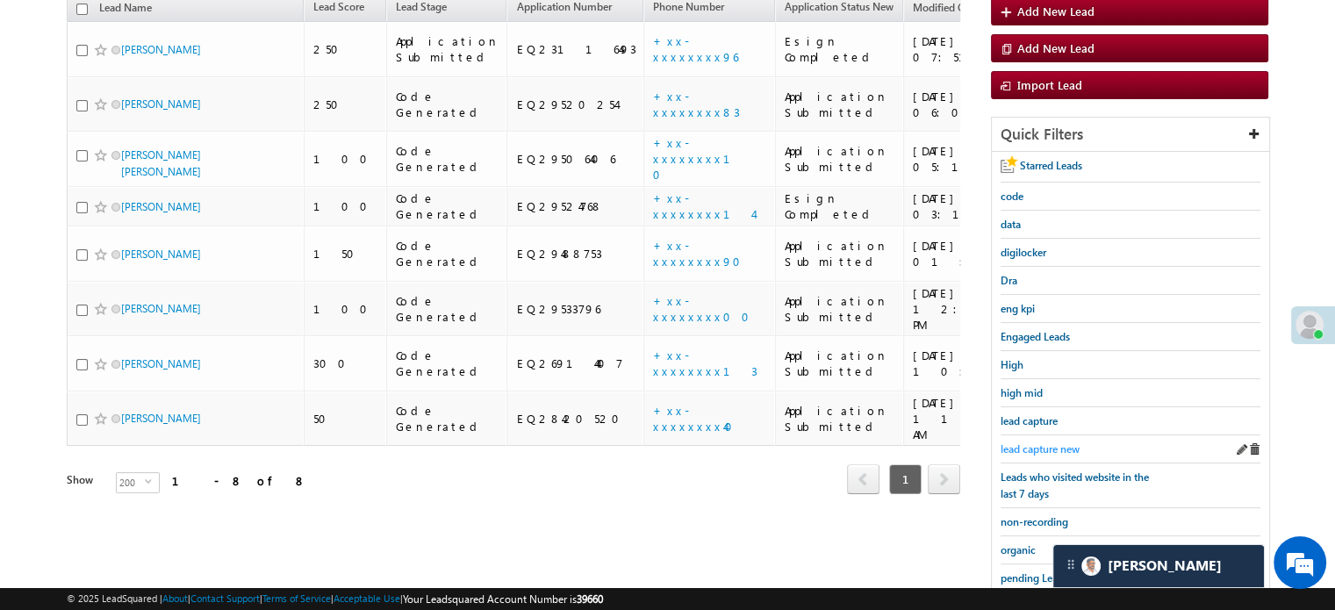
click at [1034, 443] on span "lead capture new" at bounding box center [1039, 448] width 79 height 13
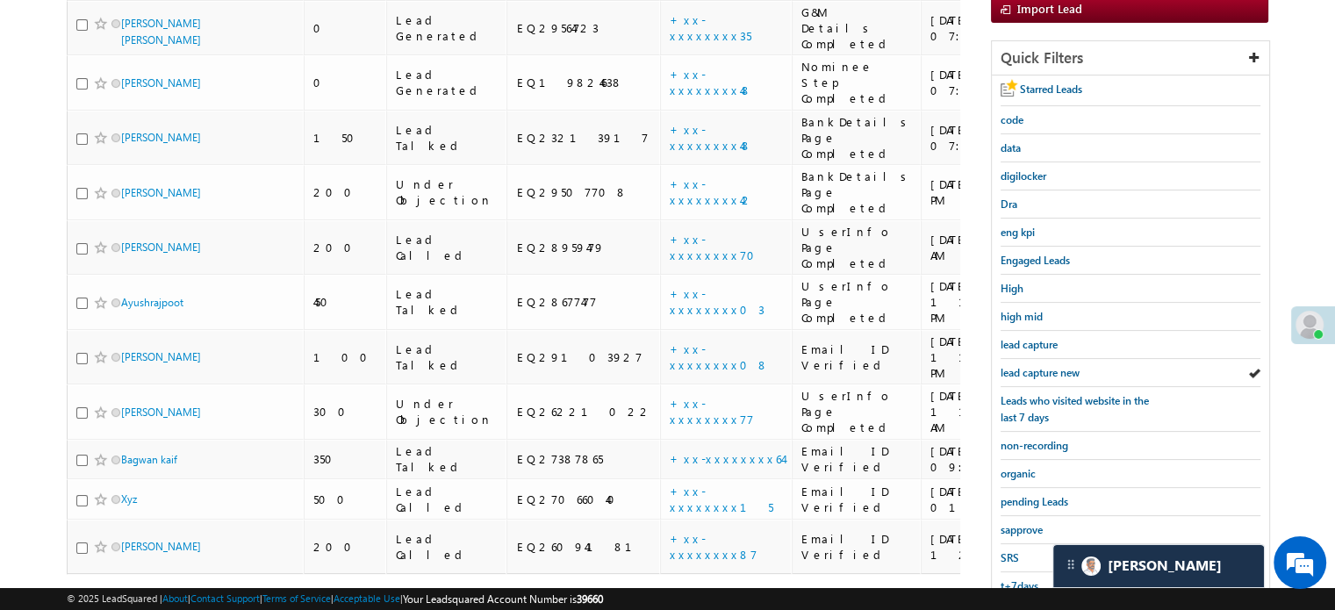
scroll to position [289, 0]
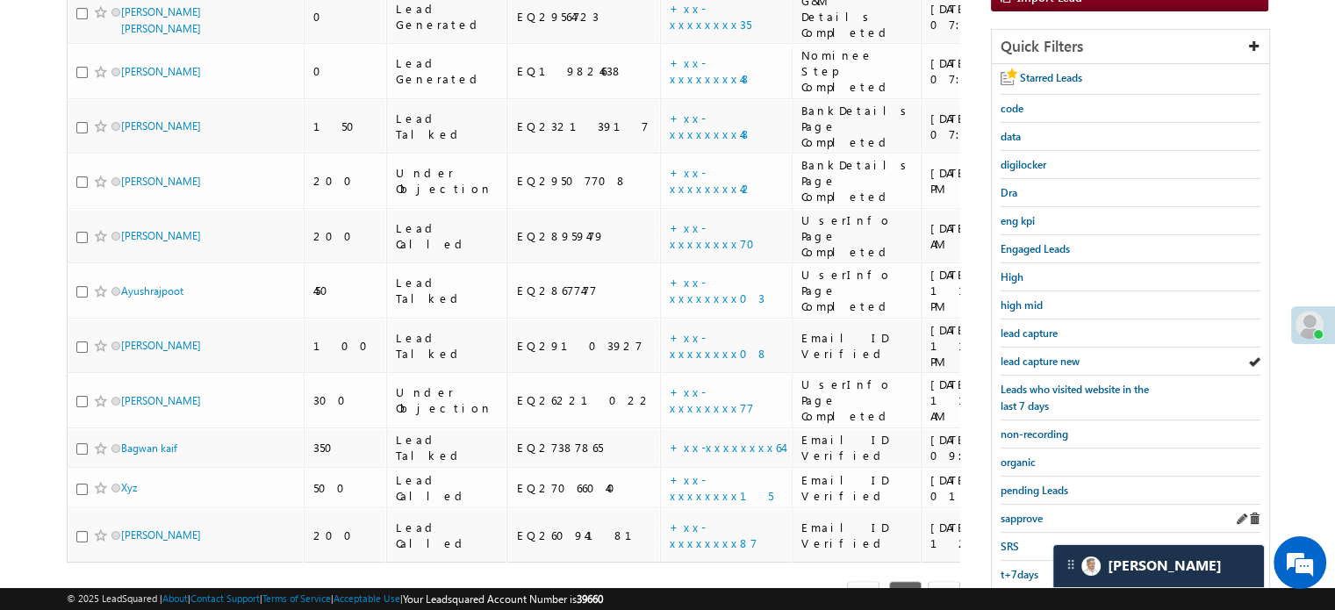
click at [1015, 521] on div "sapprove" at bounding box center [1130, 519] width 260 height 28
click at [1021, 505] on div "sapprove" at bounding box center [1130, 519] width 260 height 28
click at [1018, 512] on span "sapprove" at bounding box center [1021, 518] width 42 height 13
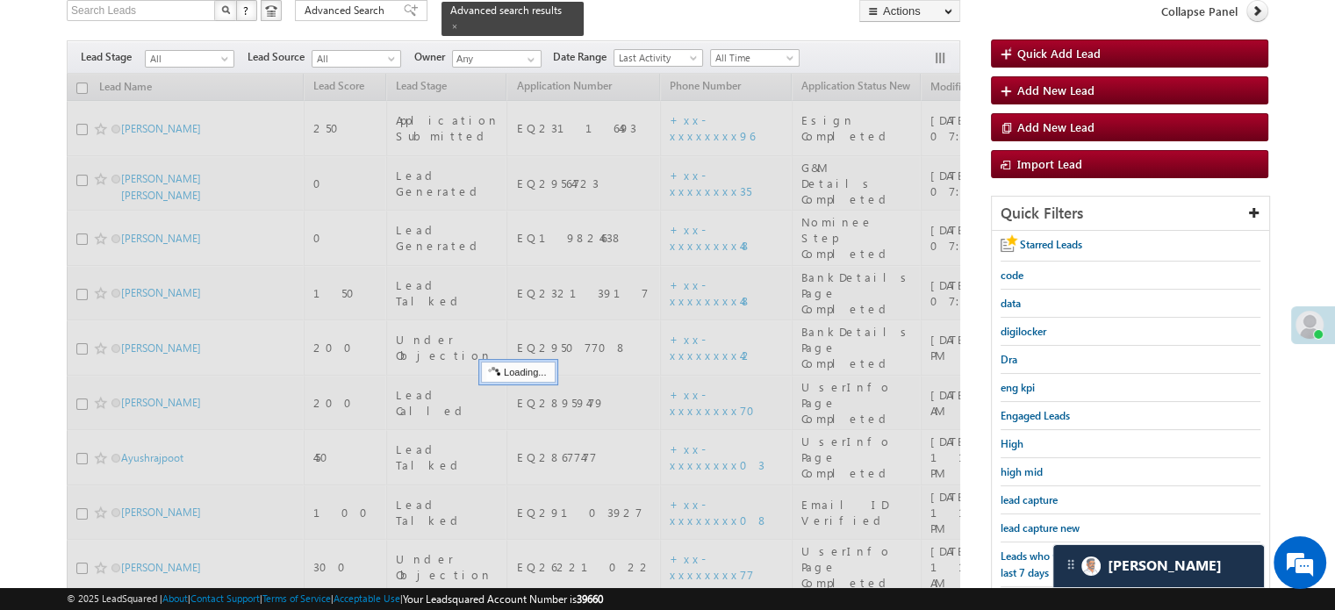
scroll to position [113, 0]
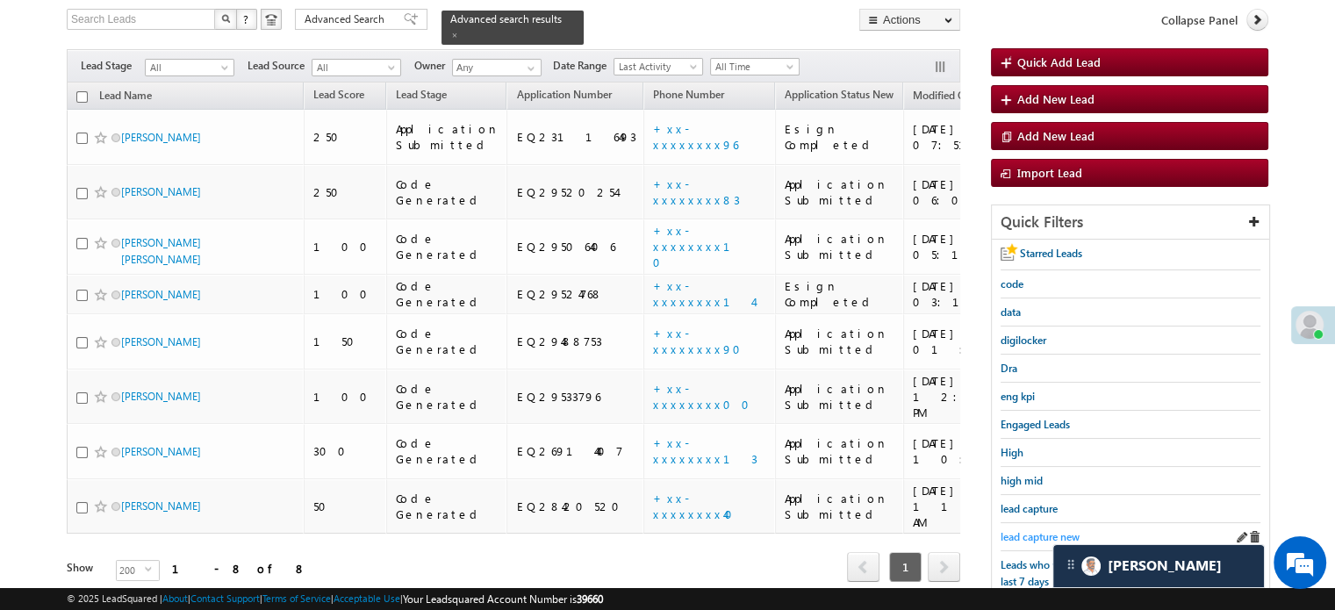
click at [1027, 533] on span "lead capture new" at bounding box center [1039, 536] width 79 height 13
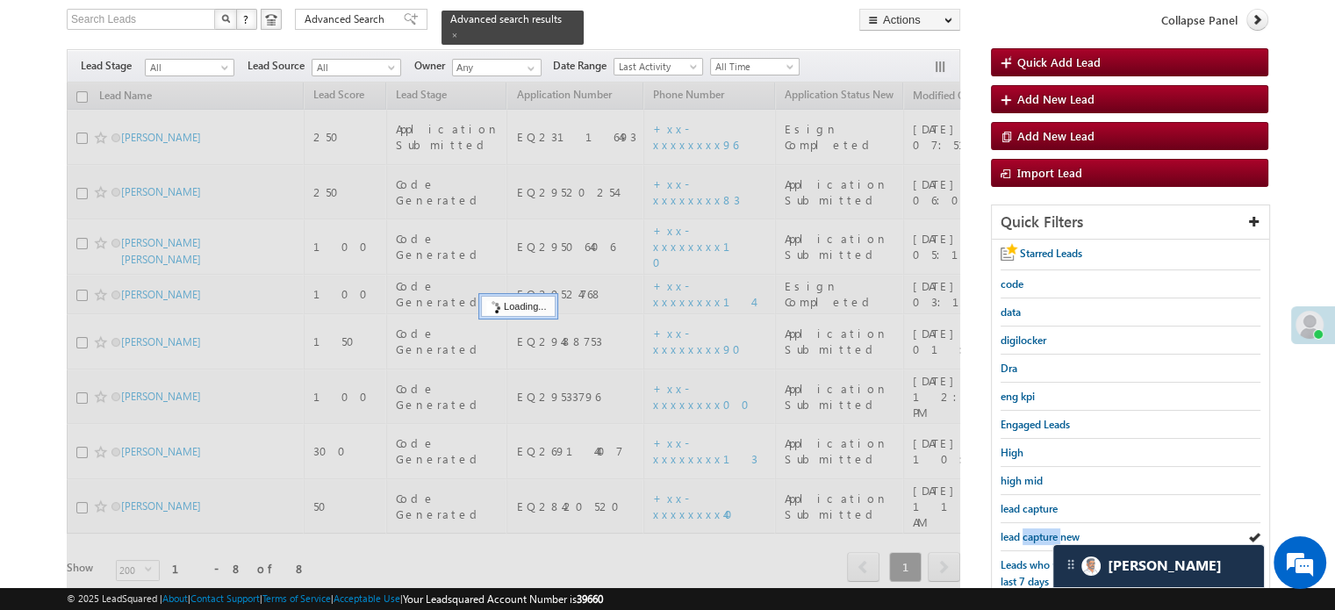
click at [1027, 533] on span "lead capture new" at bounding box center [1039, 536] width 79 height 13
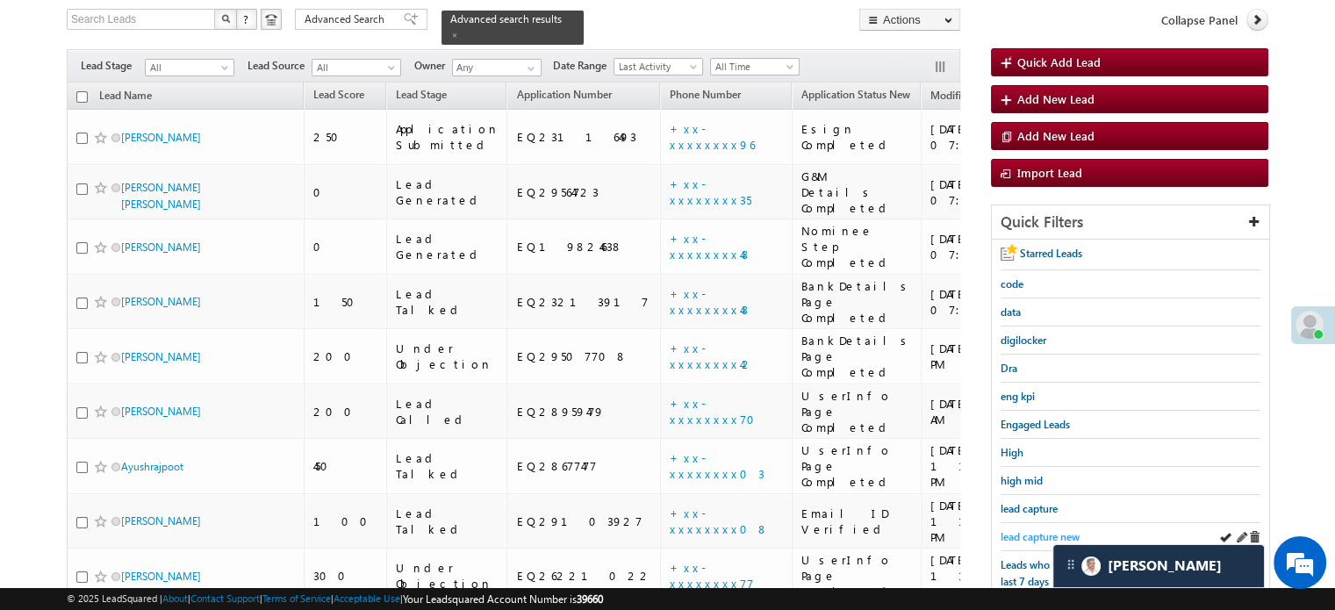
click at [1034, 536] on span "lead capture new" at bounding box center [1039, 536] width 79 height 13
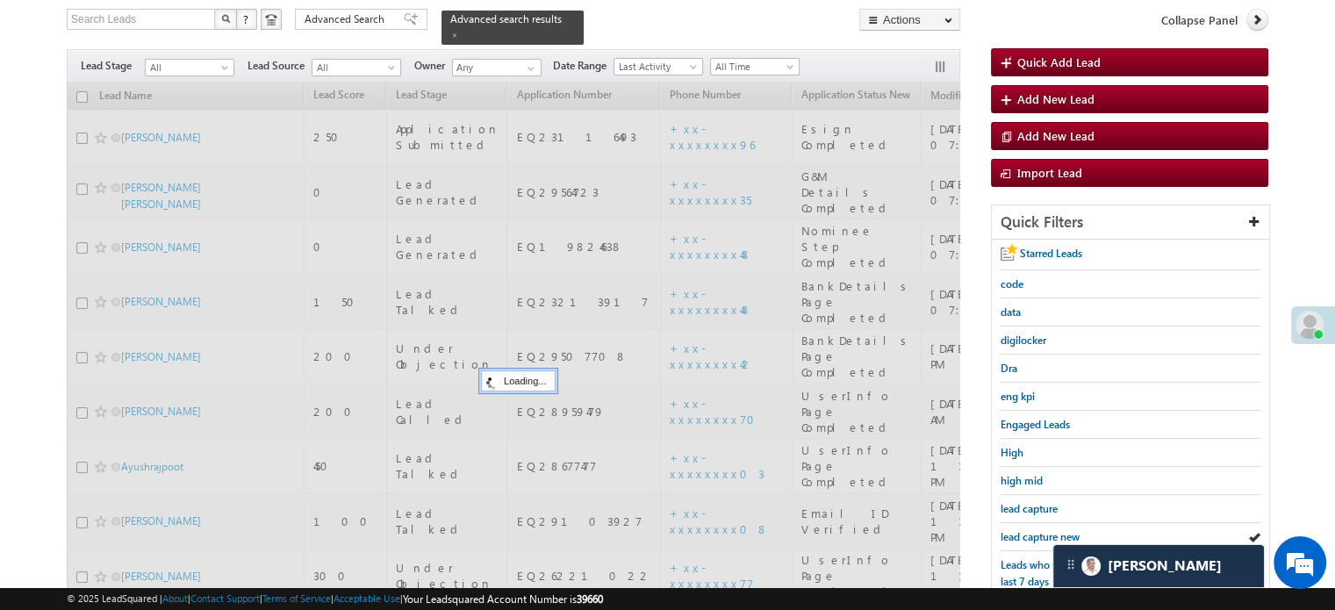
click at [1034, 536] on span "lead capture new" at bounding box center [1039, 536] width 79 height 13
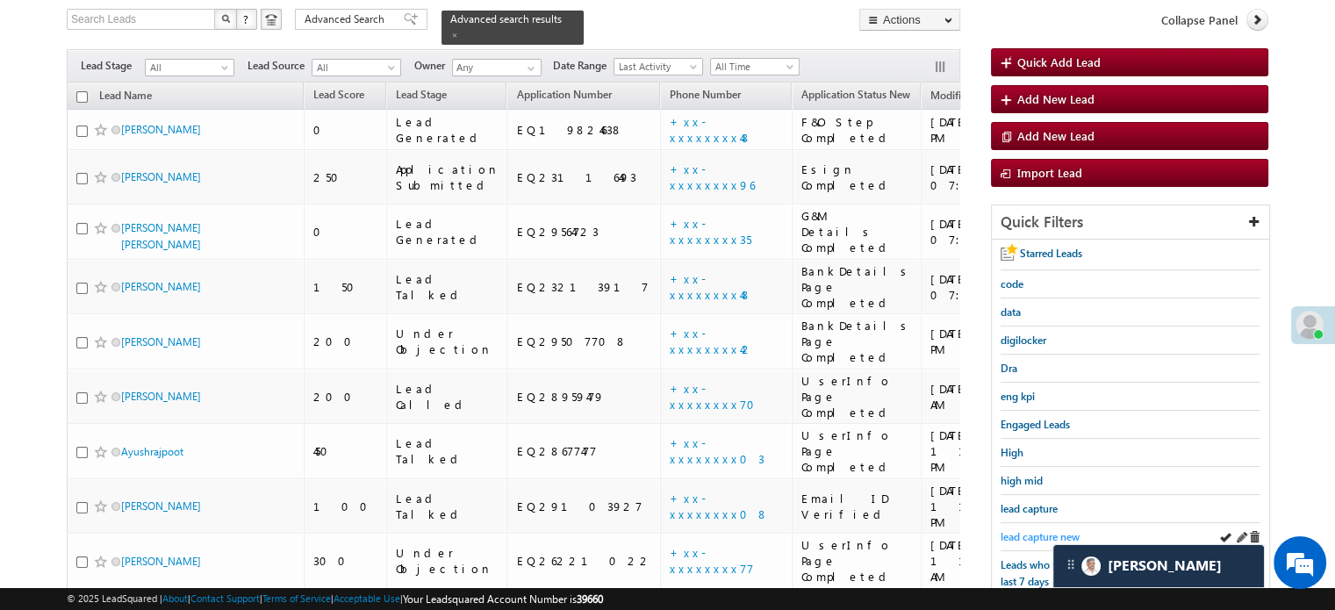
click at [1014, 532] on span "lead capture new" at bounding box center [1039, 536] width 79 height 13
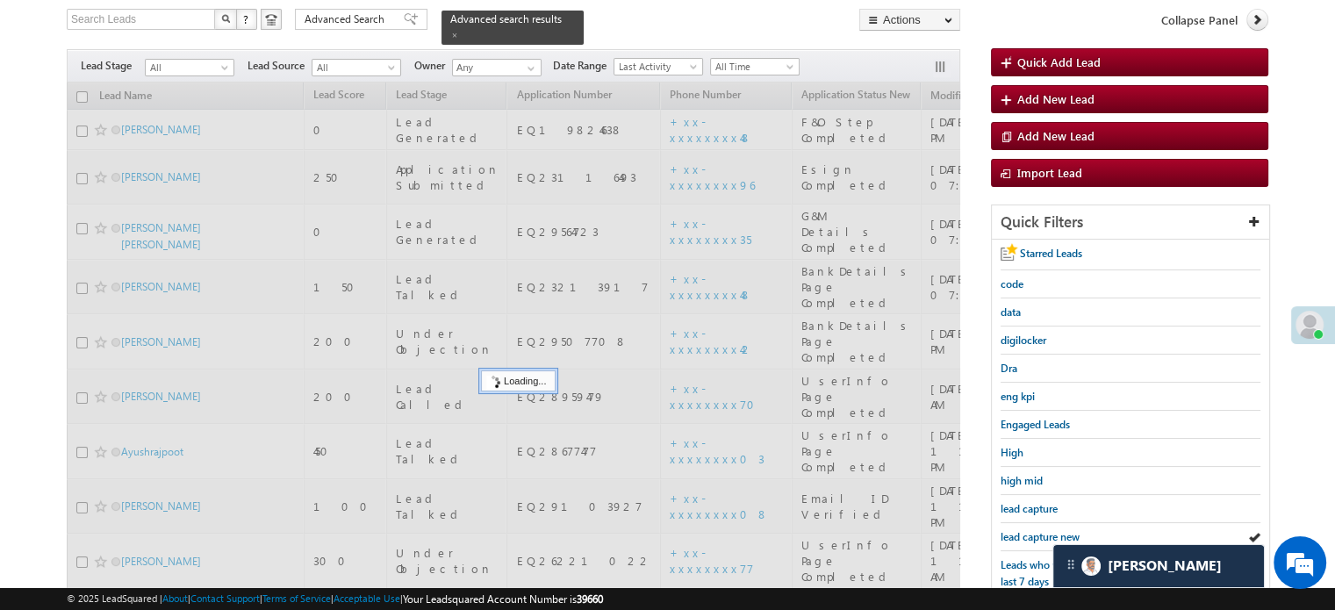
click at [1014, 532] on span "lead capture new" at bounding box center [1039, 536] width 79 height 13
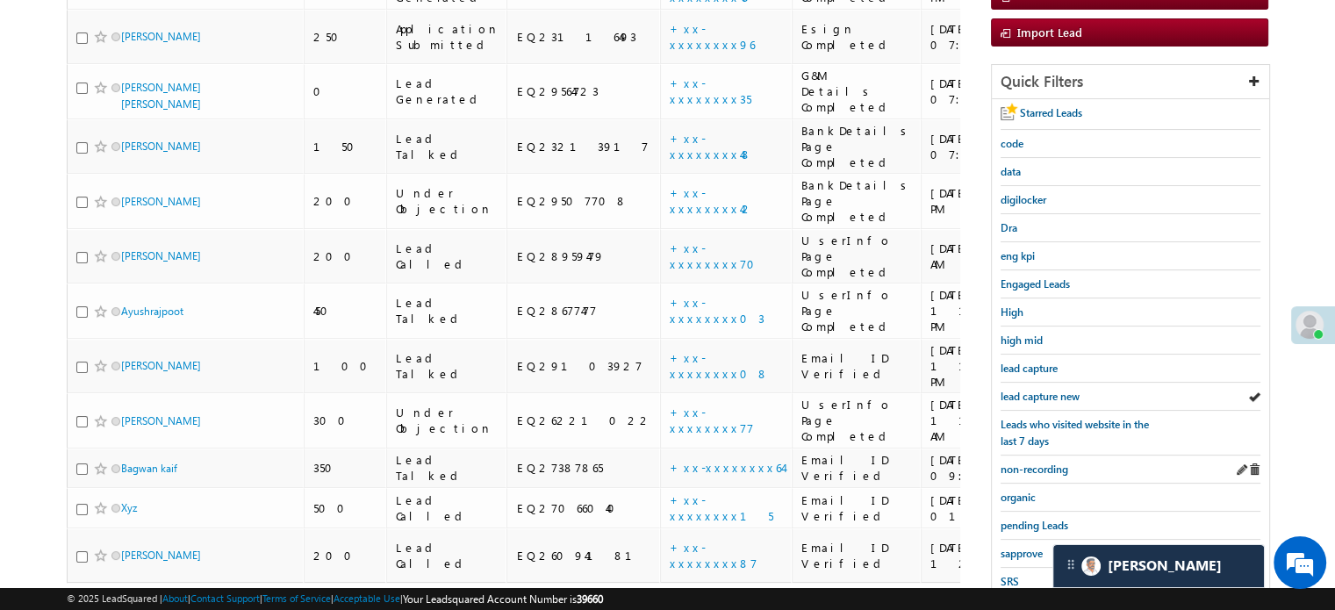
scroll to position [376, 0]
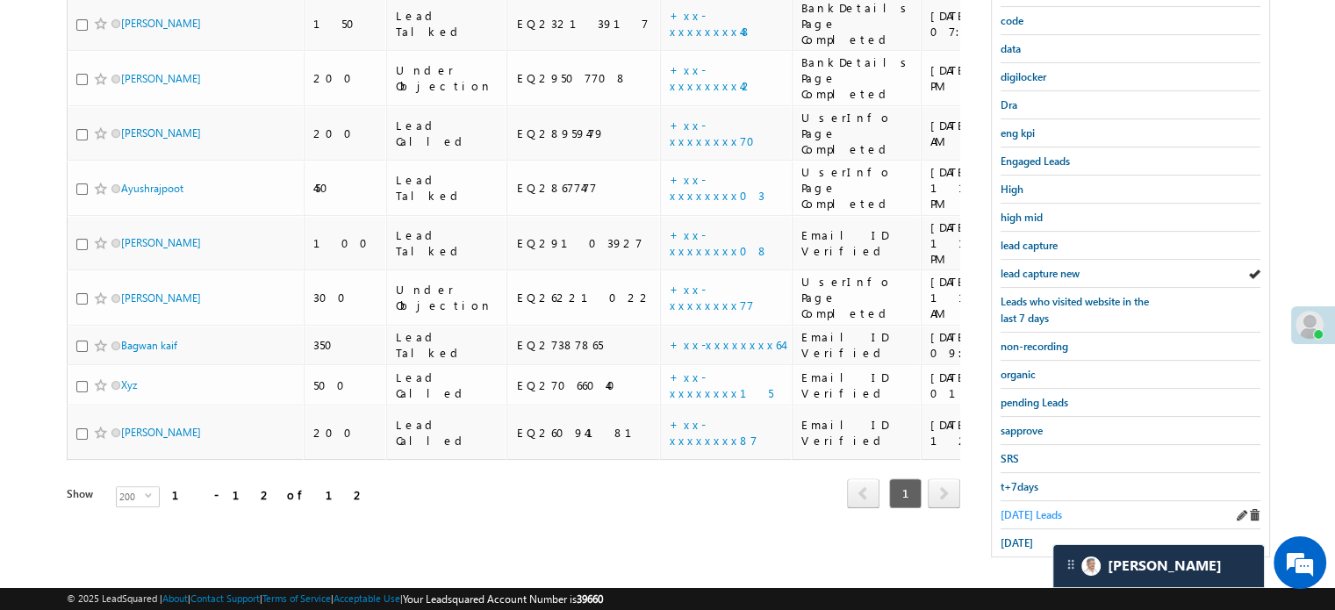
click at [1022, 508] on span "Today's Leads" at bounding box center [1030, 514] width 61 height 13
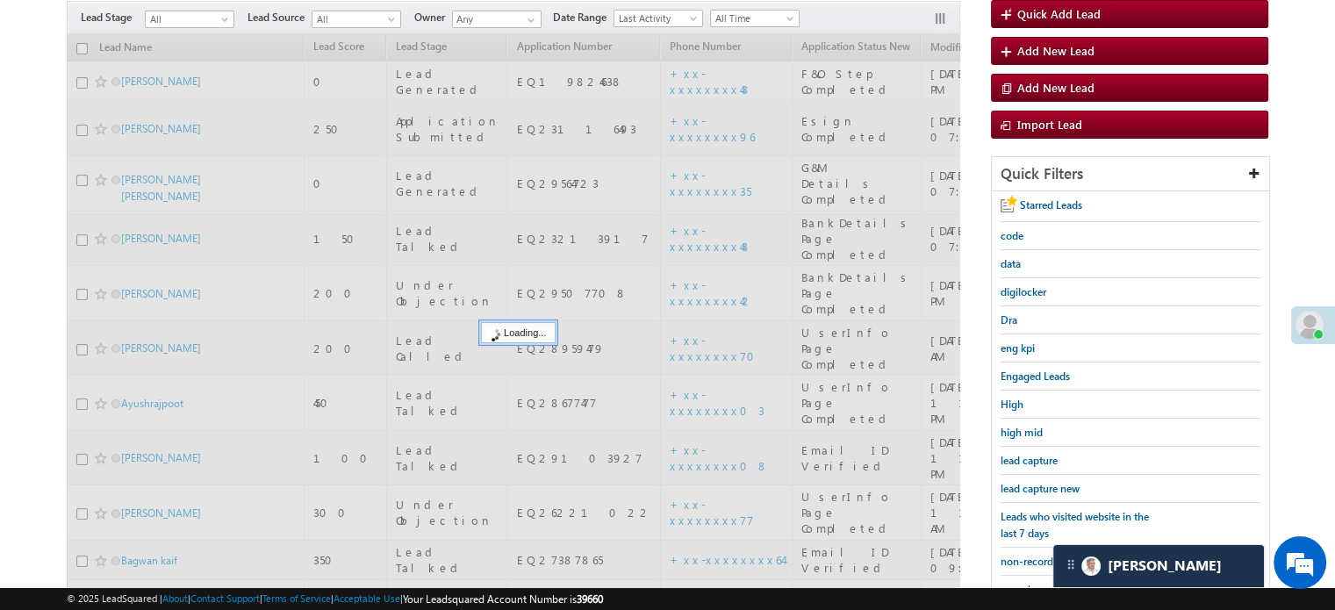
scroll to position [113, 0]
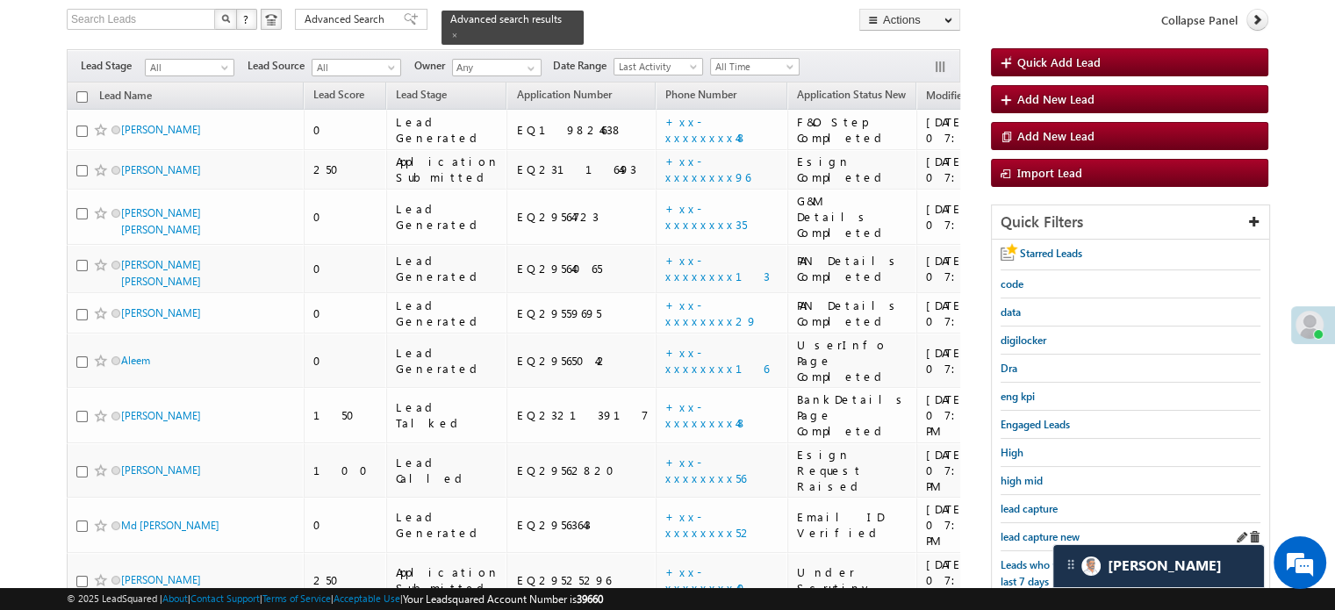
click at [1024, 523] on div "lead capture new" at bounding box center [1130, 537] width 260 height 28
click at [1036, 532] on span "lead capture new" at bounding box center [1039, 536] width 79 height 13
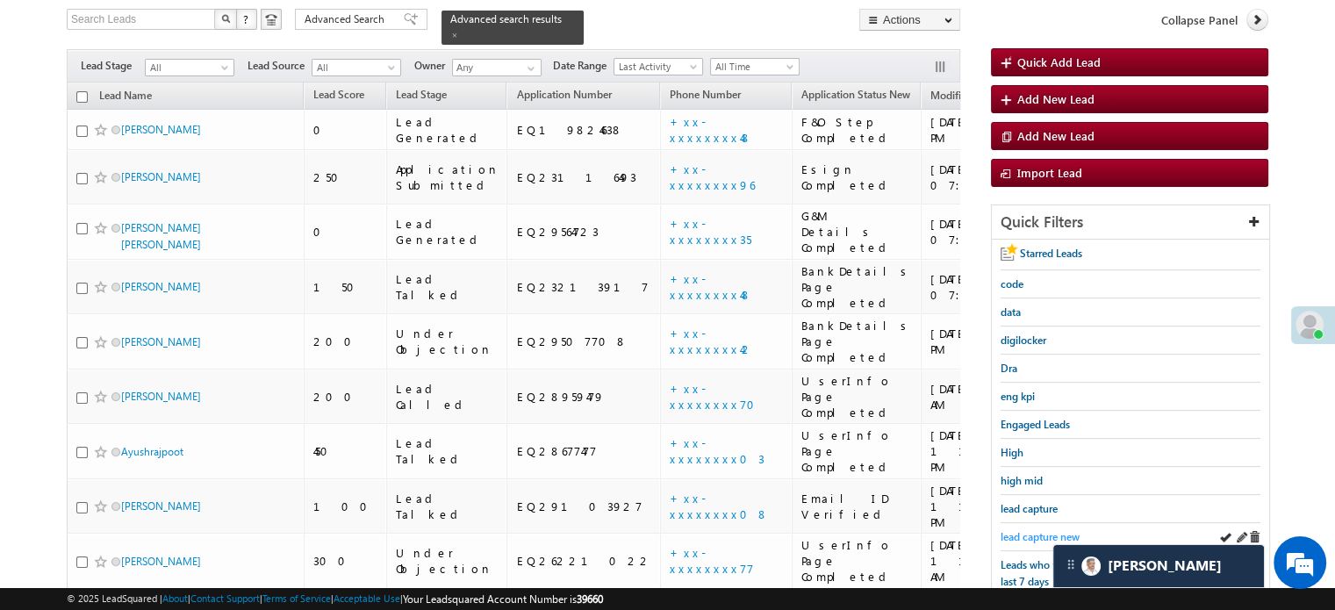
click at [1033, 532] on span "lead capture new" at bounding box center [1039, 536] width 79 height 13
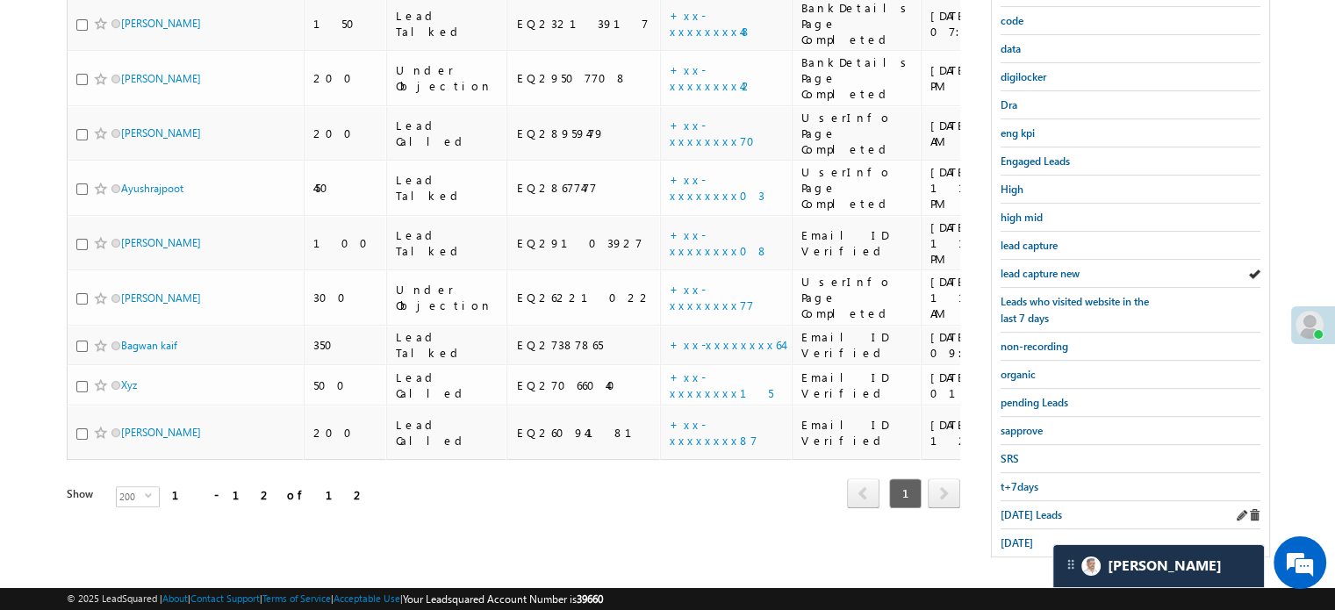
click at [1021, 515] on div "Today's Leads" at bounding box center [1130, 515] width 260 height 28
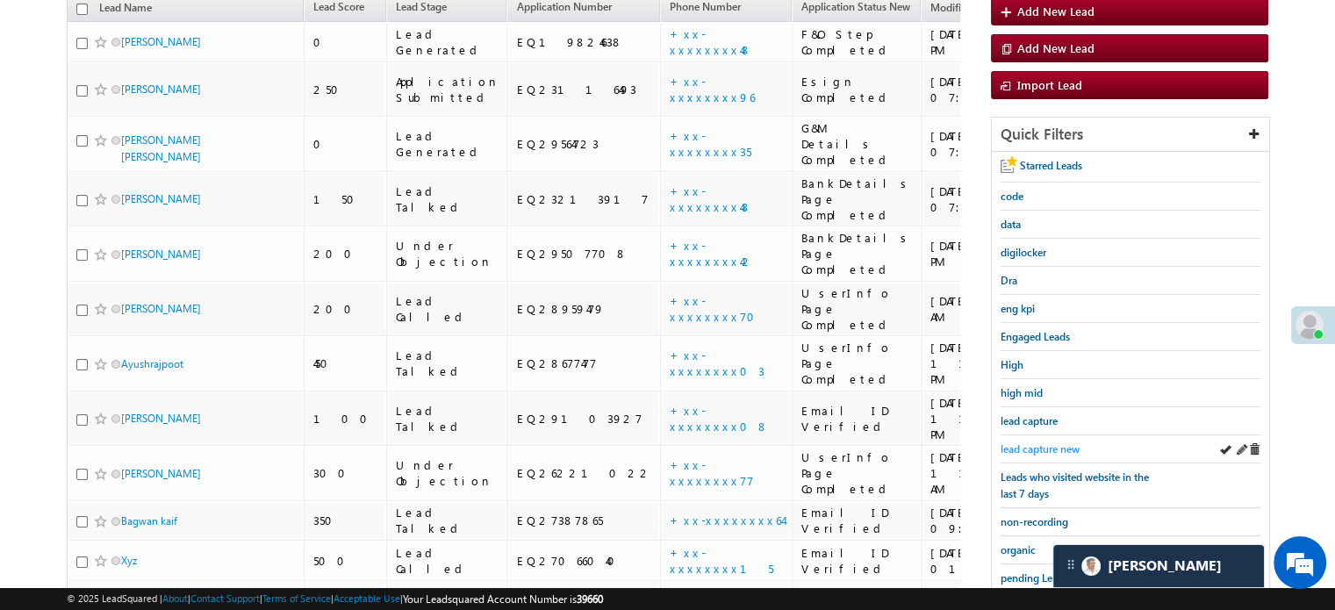
click at [1033, 448] on span "lead capture new" at bounding box center [1039, 448] width 79 height 13
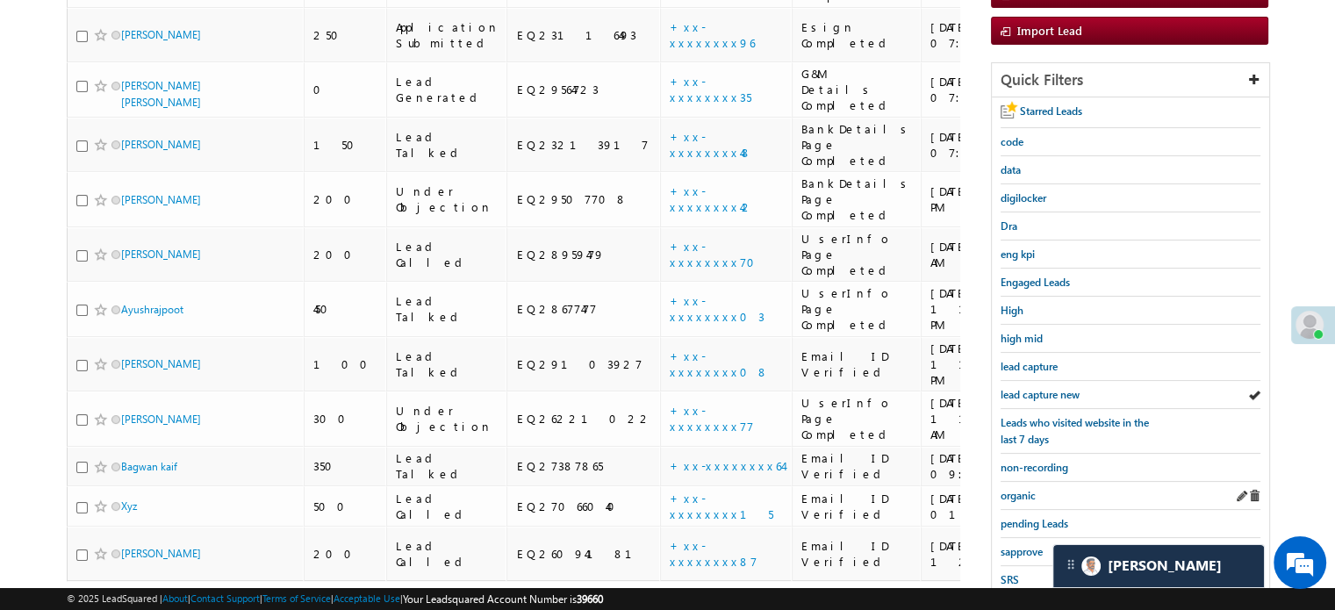
scroll to position [263, 0]
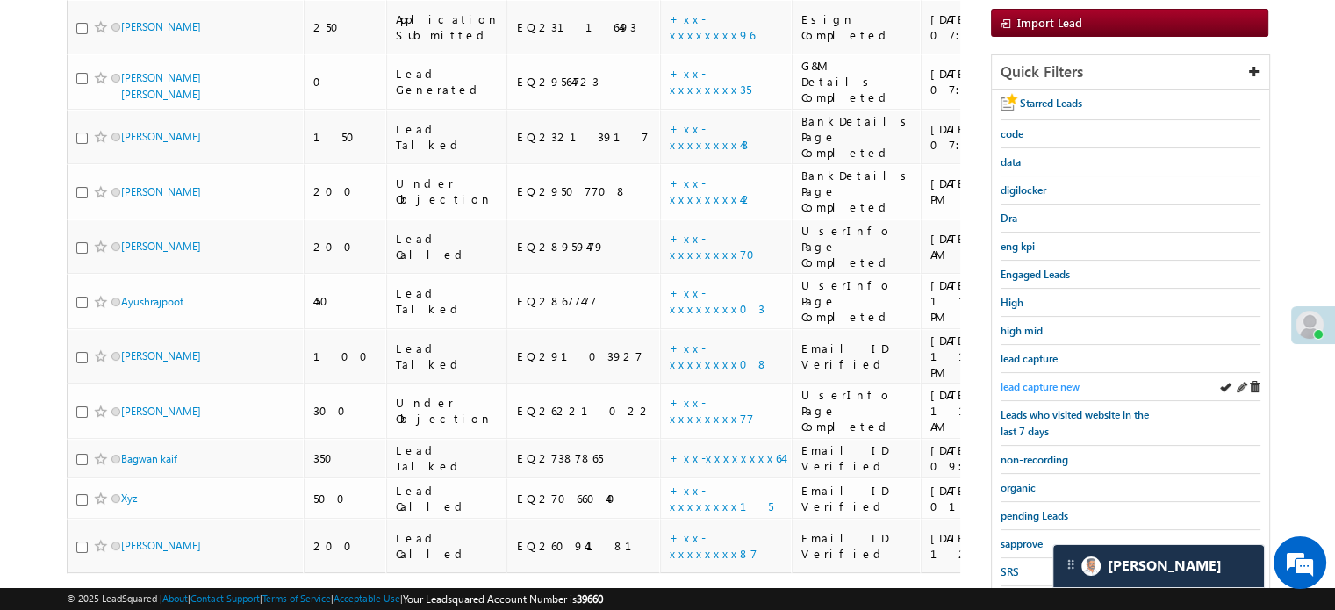
click at [1043, 385] on span "lead capture new" at bounding box center [1039, 386] width 79 height 13
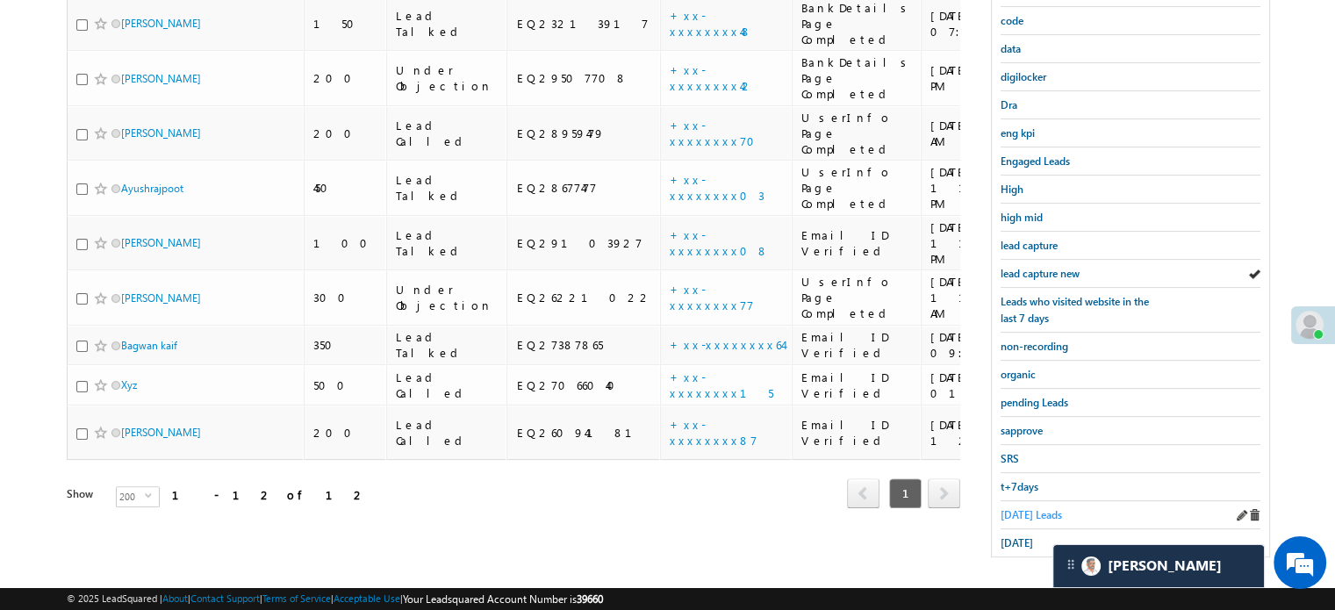
click at [1029, 508] on span "Today's Leads" at bounding box center [1030, 514] width 61 height 13
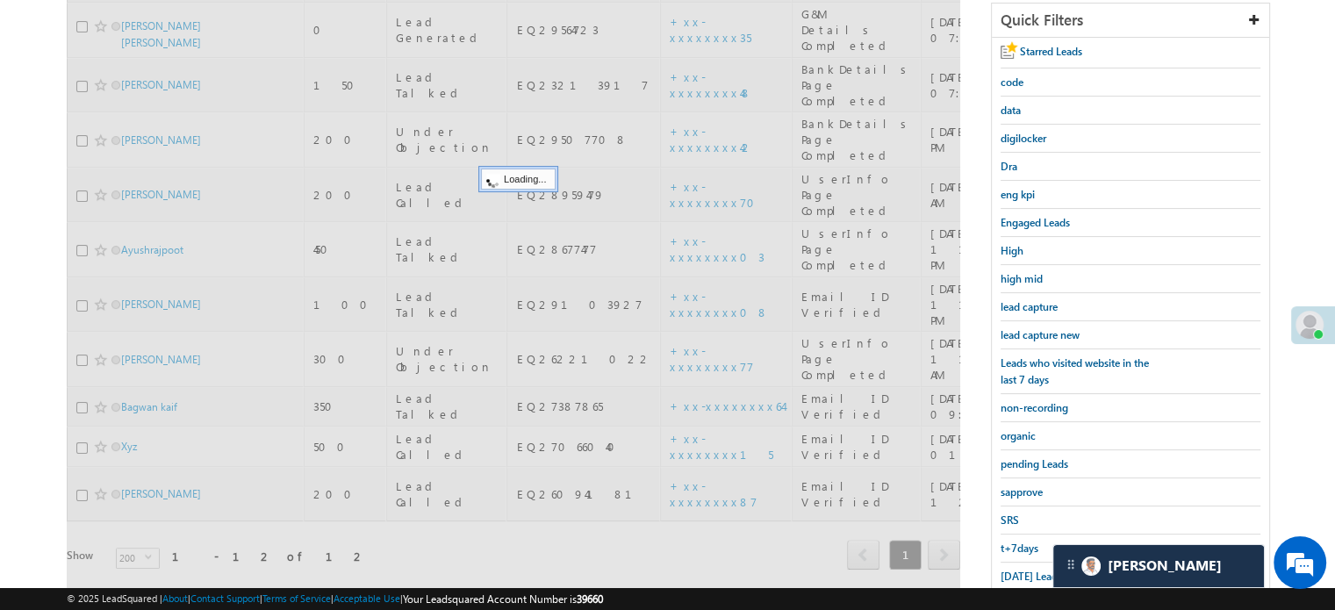
scroll to position [289, 0]
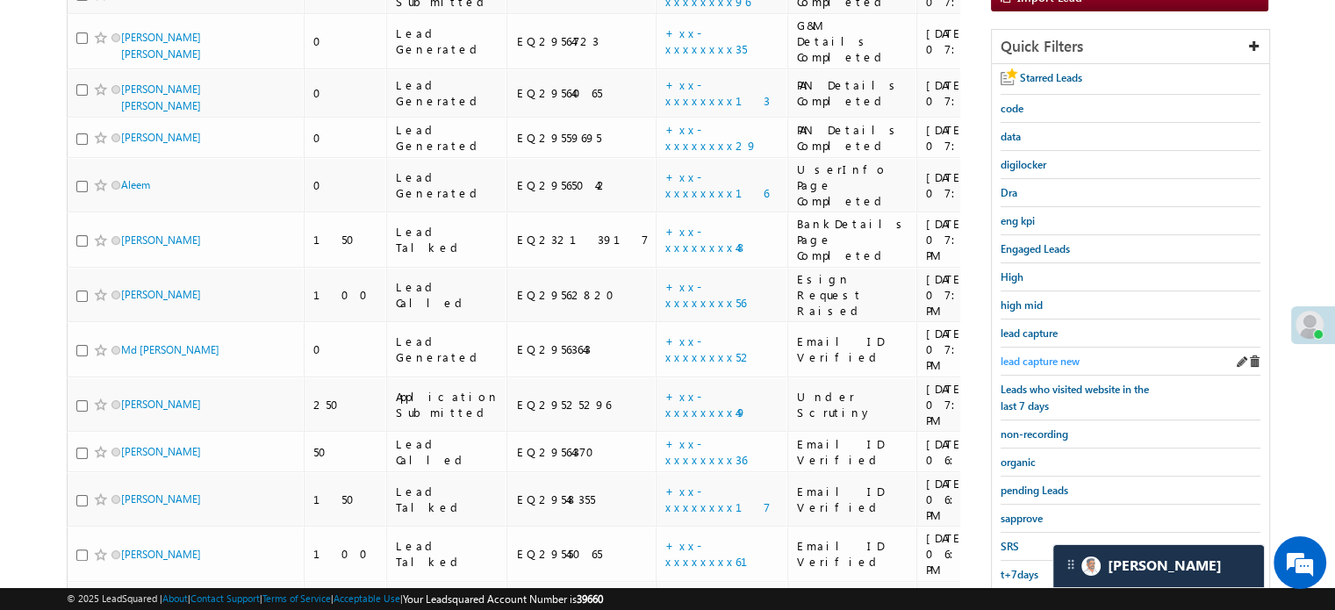
click at [1035, 362] on span "lead capture new" at bounding box center [1039, 361] width 79 height 13
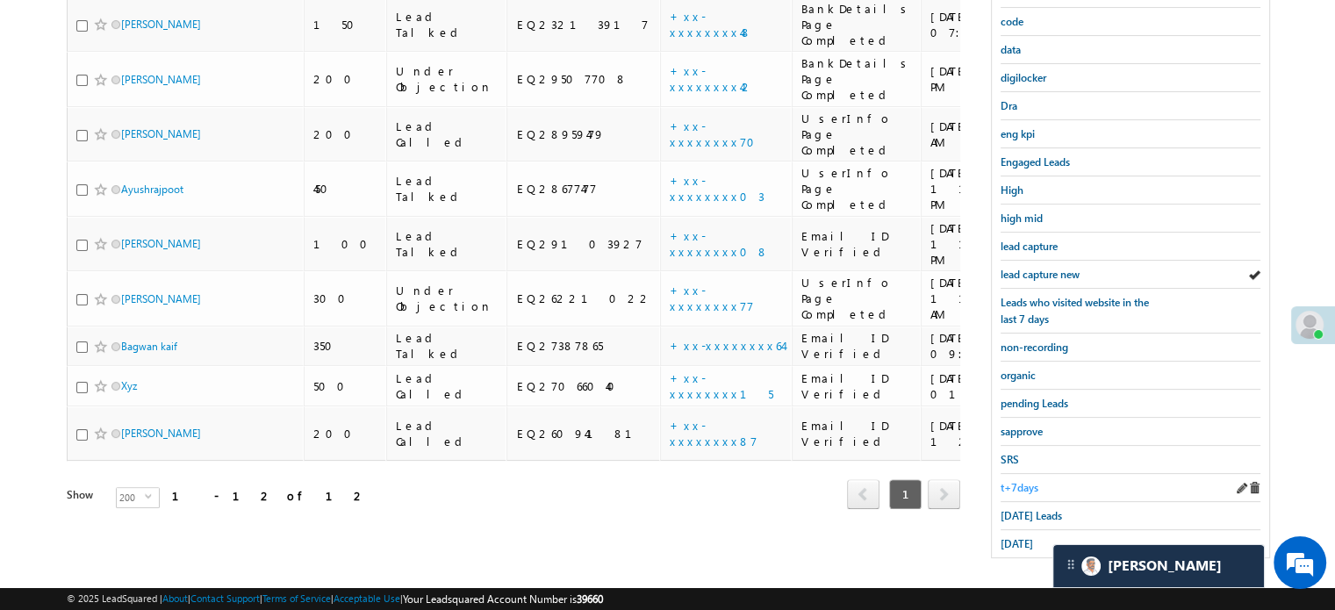
scroll to position [376, 0]
click at [1025, 508] on span "Today's Leads" at bounding box center [1030, 514] width 61 height 13
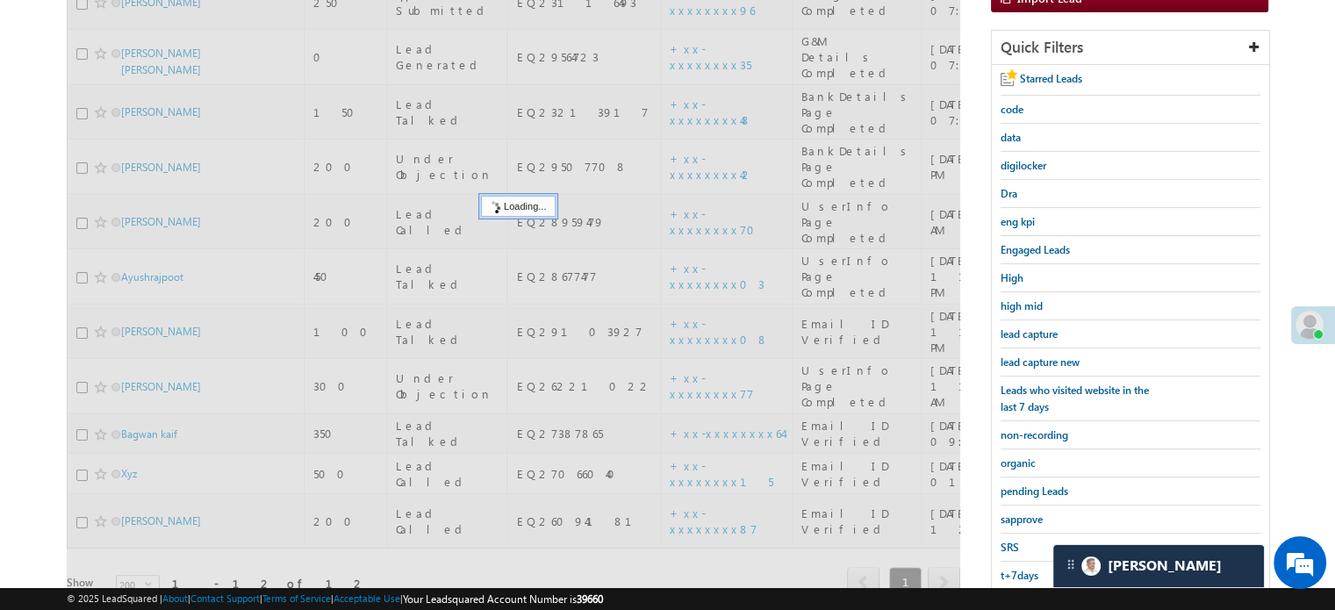
scroll to position [201, 0]
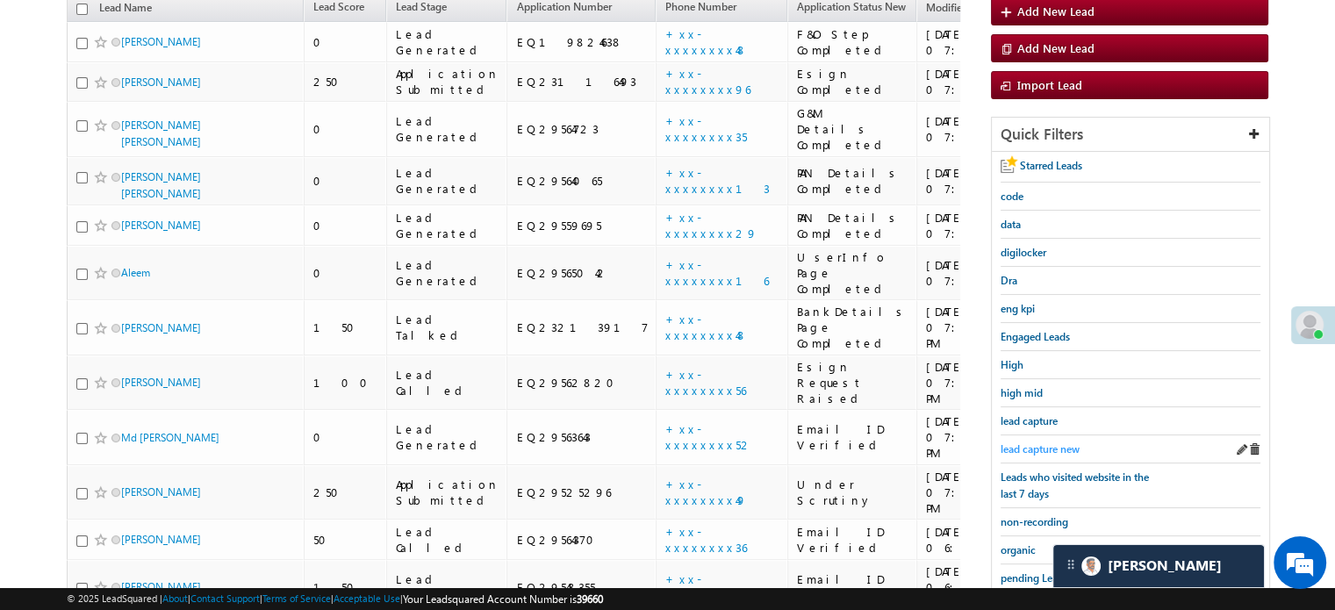
click at [1036, 442] on span "lead capture new" at bounding box center [1039, 448] width 79 height 13
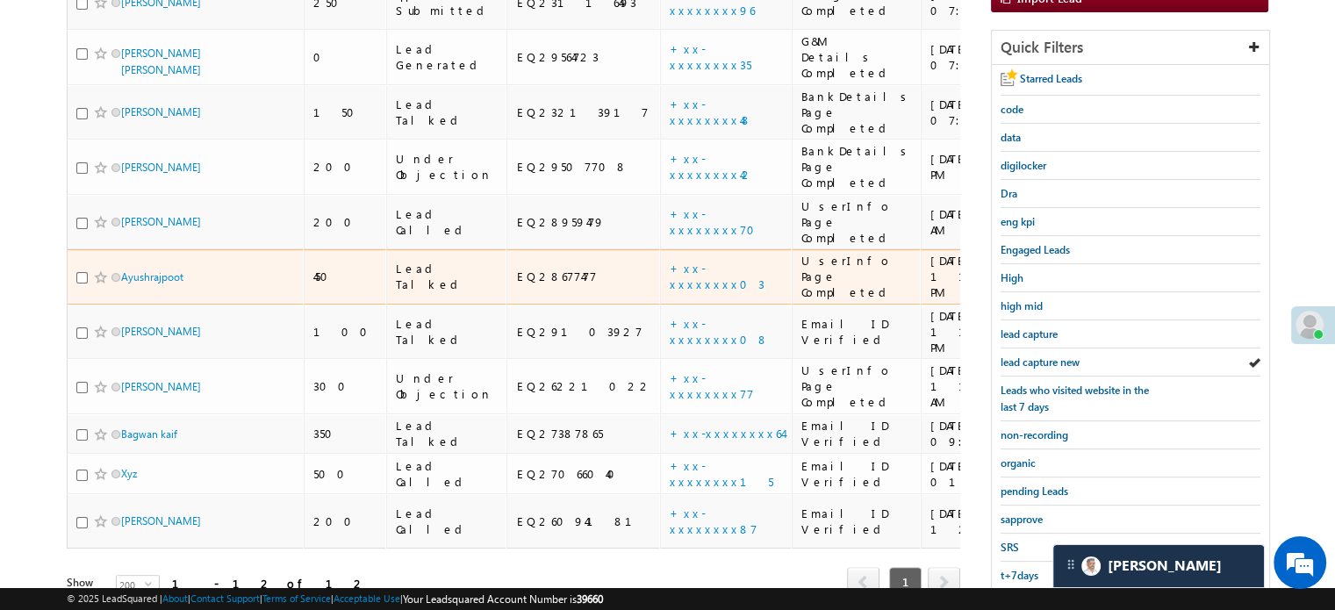
scroll to position [289, 0]
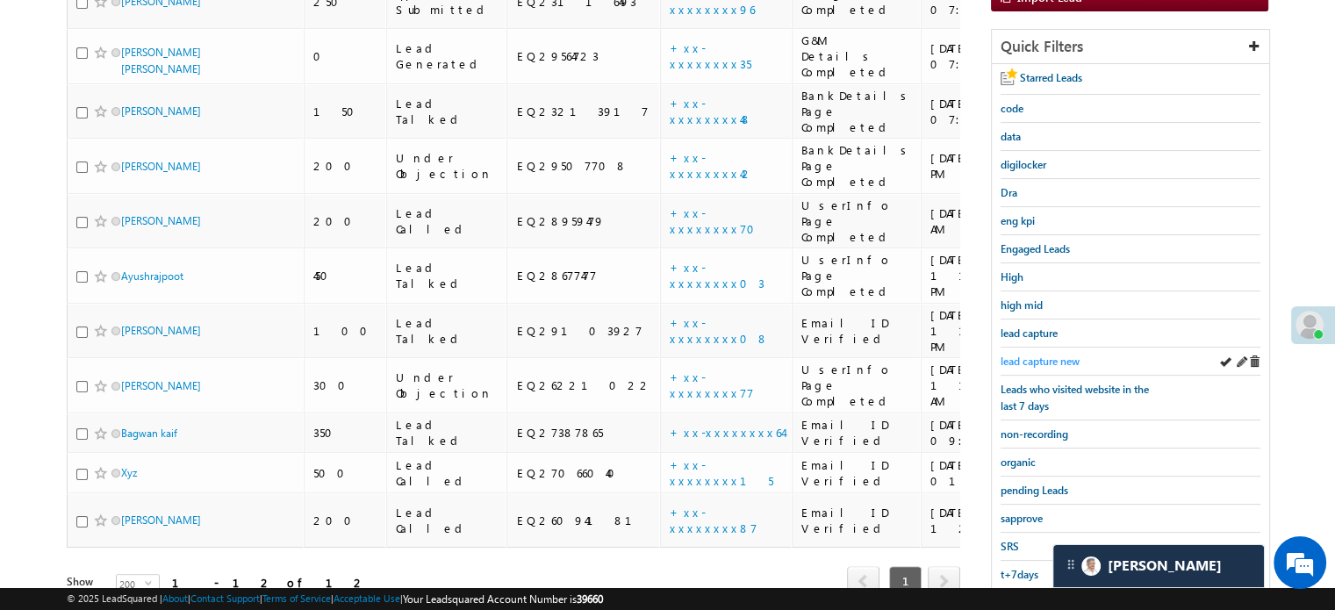
click at [1059, 358] on span "lead capture new" at bounding box center [1039, 361] width 79 height 13
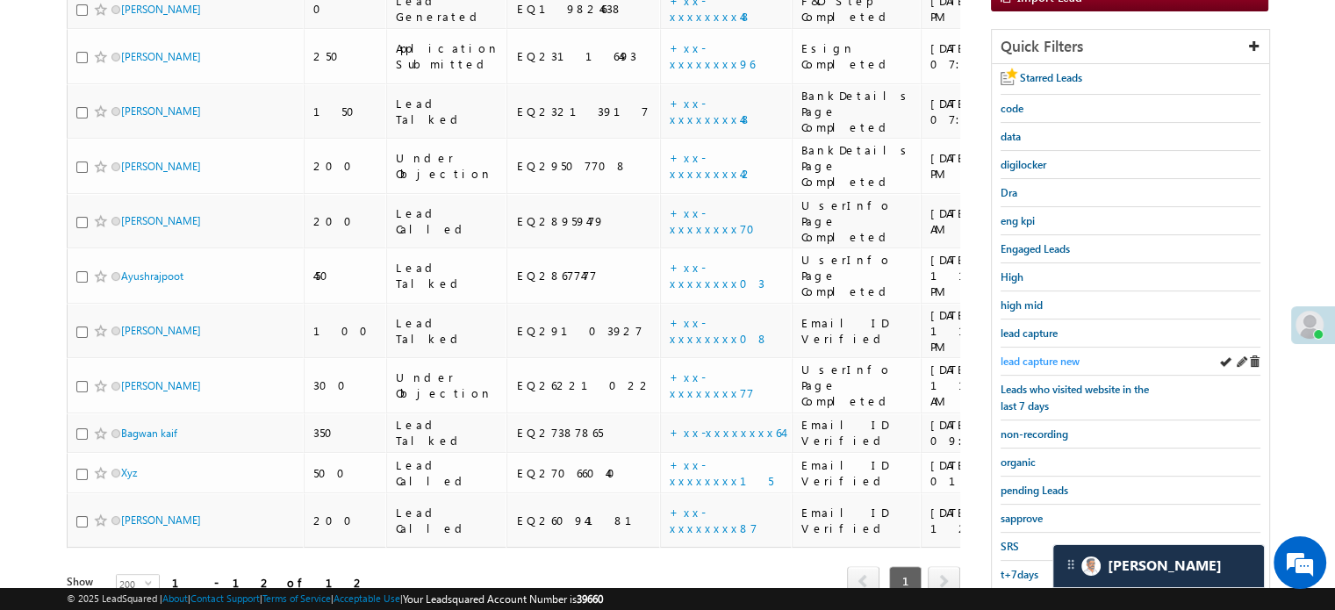
click at [1037, 355] on span "lead capture new" at bounding box center [1039, 361] width 79 height 13
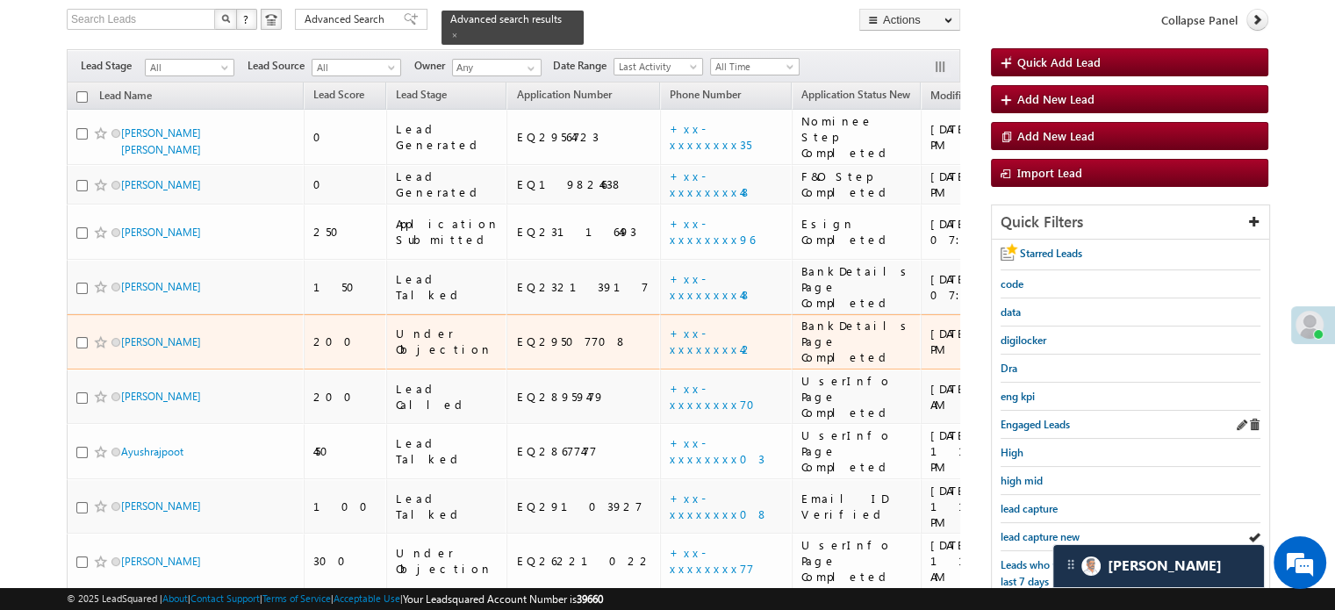
scroll to position [201, 0]
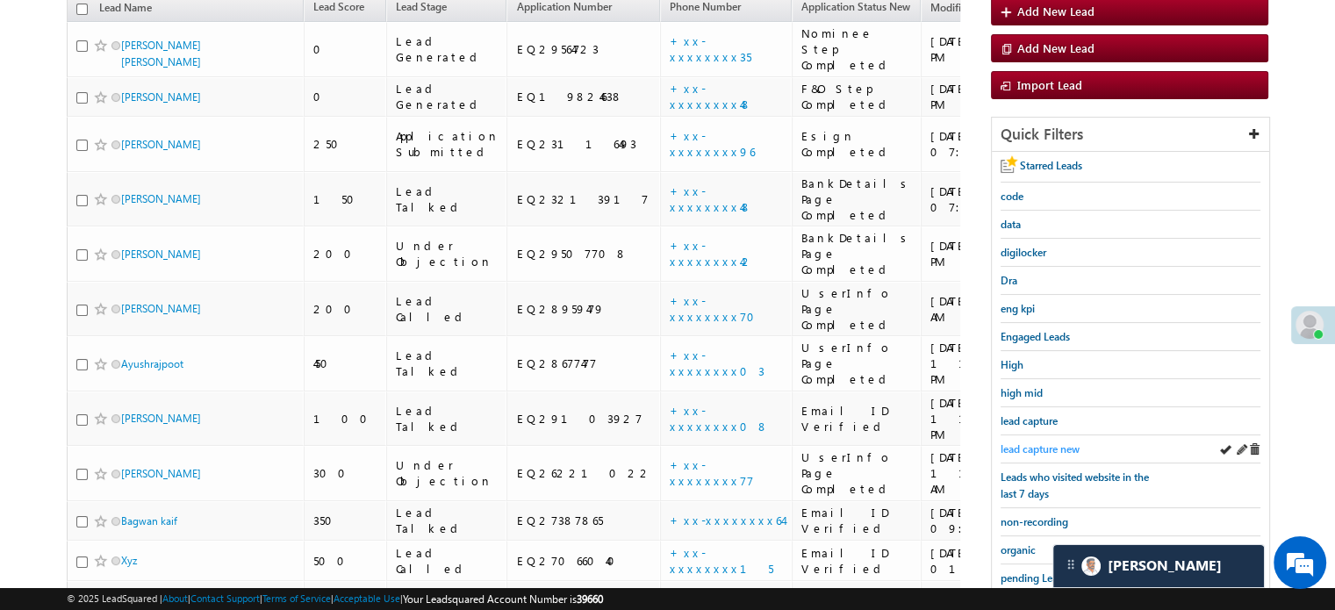
click at [1051, 445] on span "lead capture new" at bounding box center [1039, 448] width 79 height 13
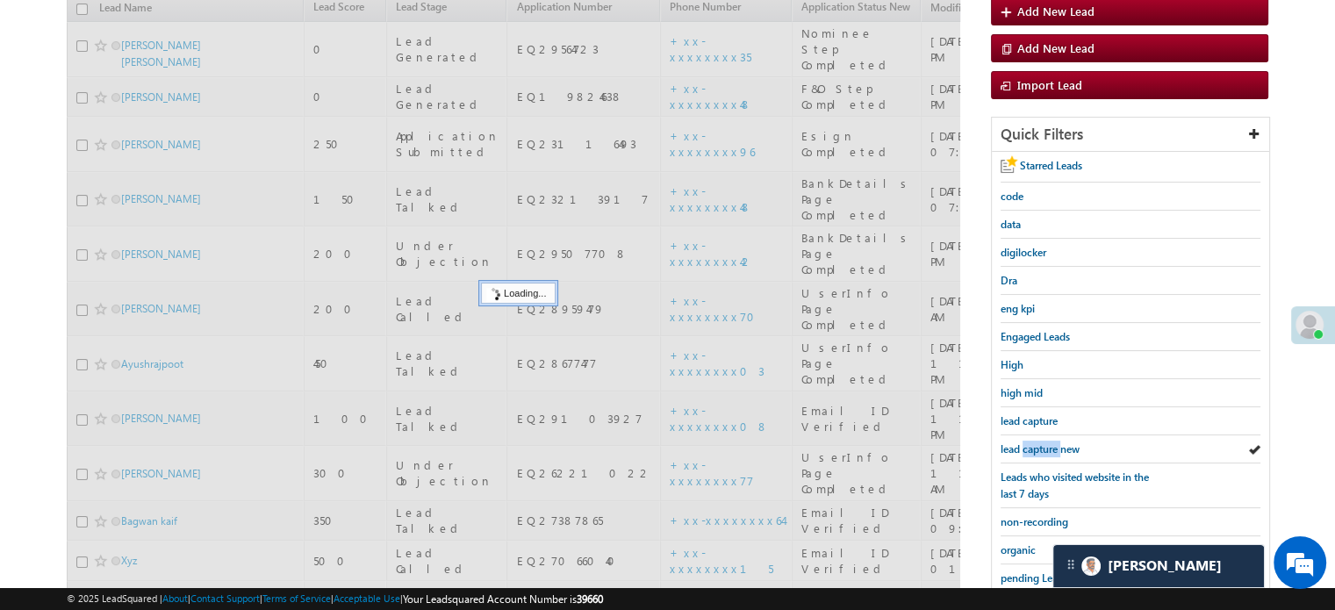
click at [1051, 445] on span "lead capture new" at bounding box center [1039, 448] width 79 height 13
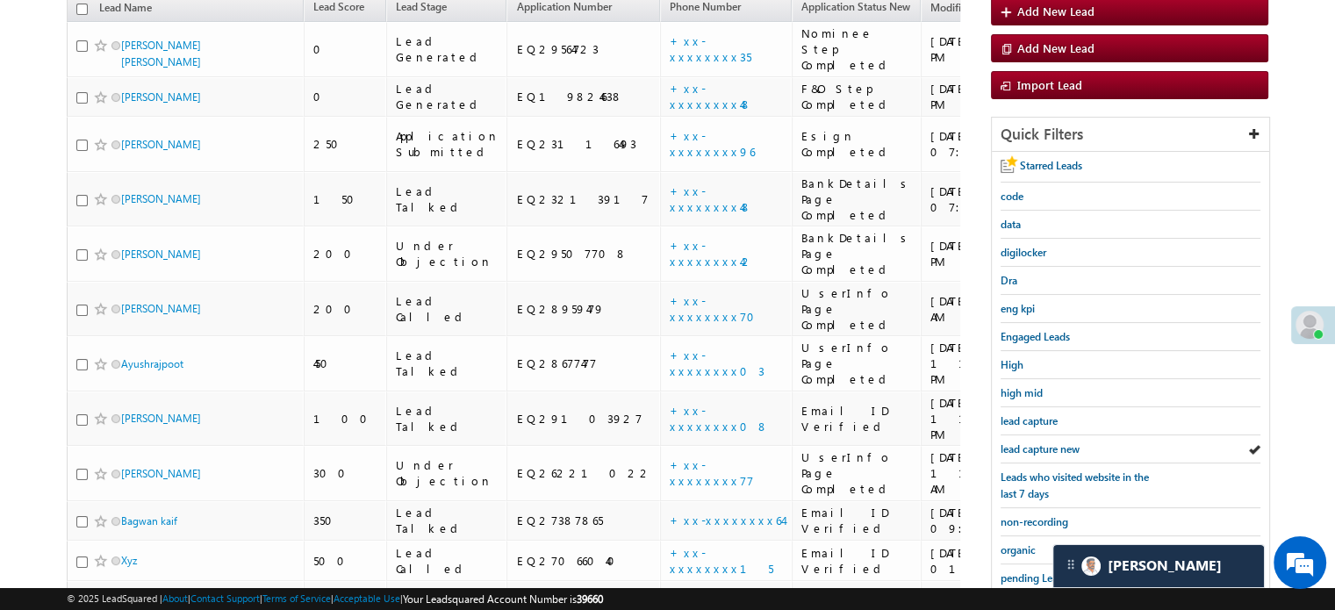
click at [1051, 445] on span "lead capture new" at bounding box center [1039, 448] width 79 height 13
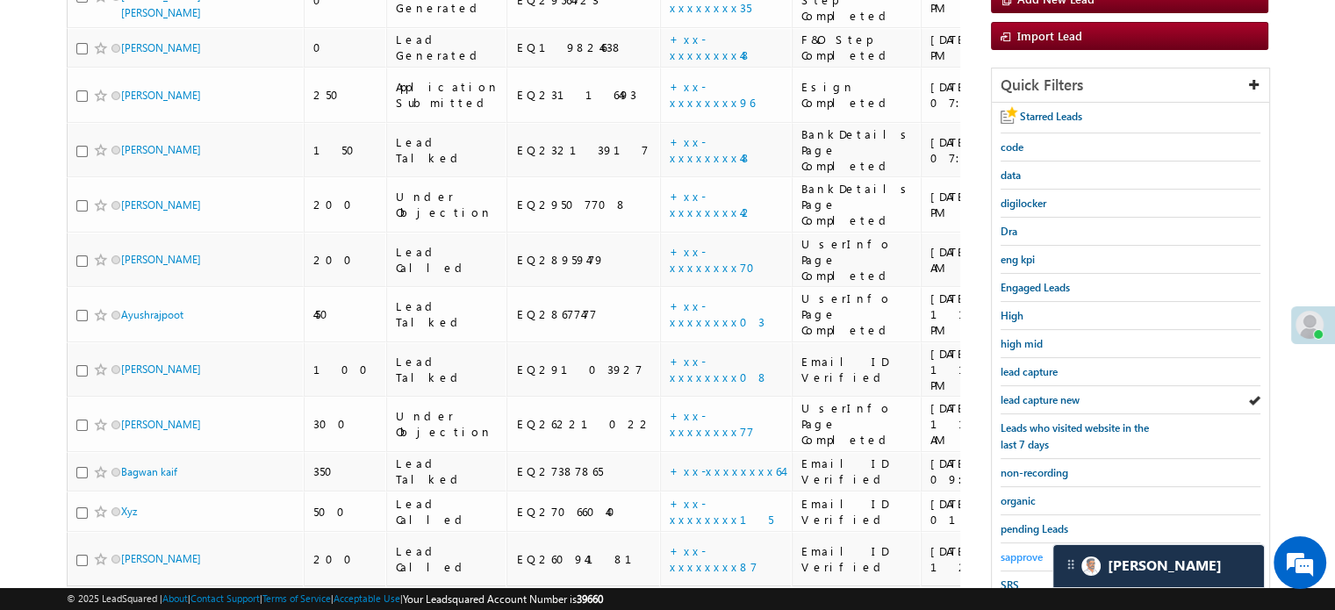
scroll to position [376, 0]
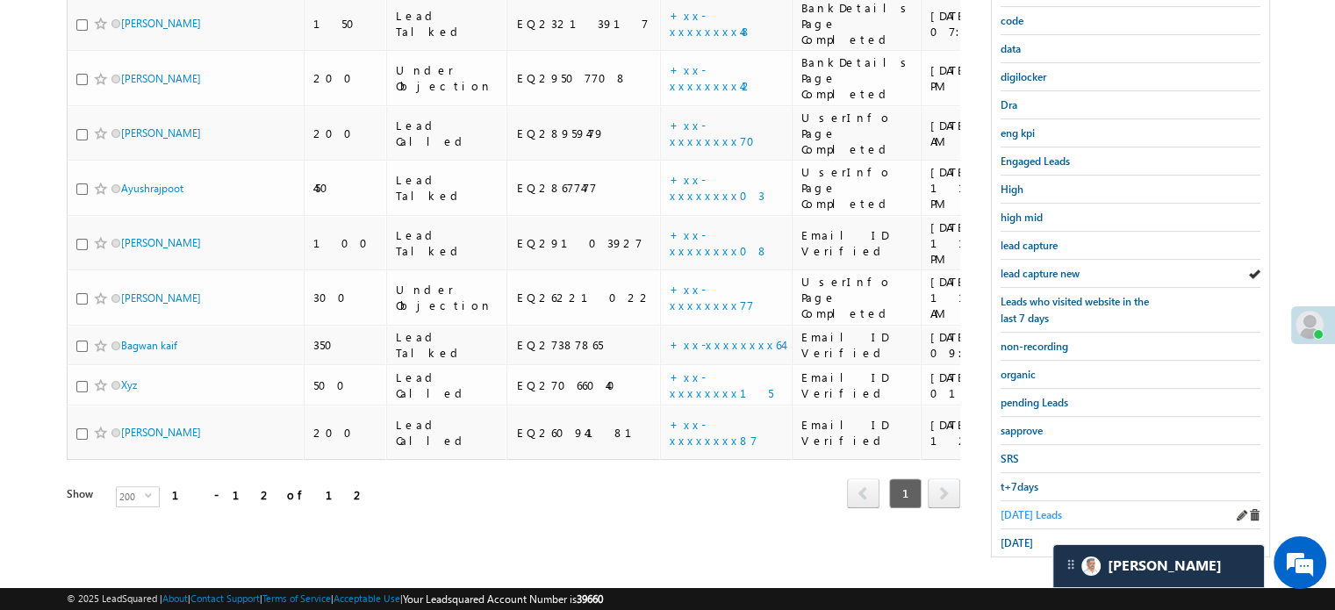
click at [1011, 510] on span "[DATE] Leads" at bounding box center [1030, 514] width 61 height 13
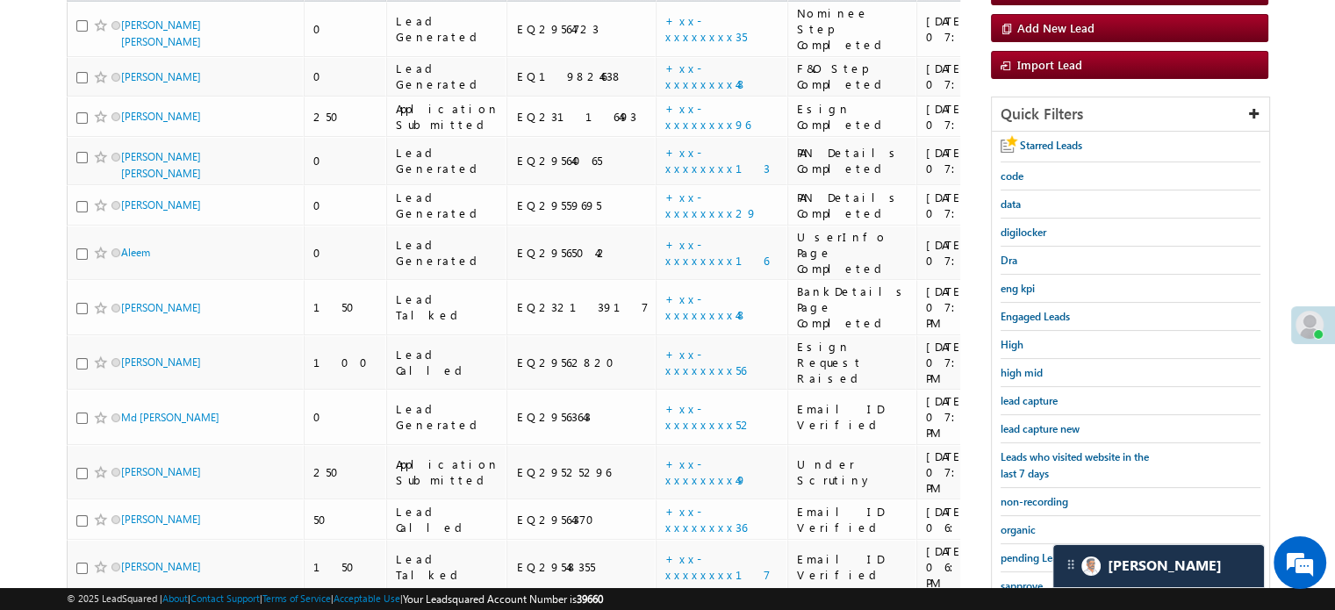
scroll to position [201, 0]
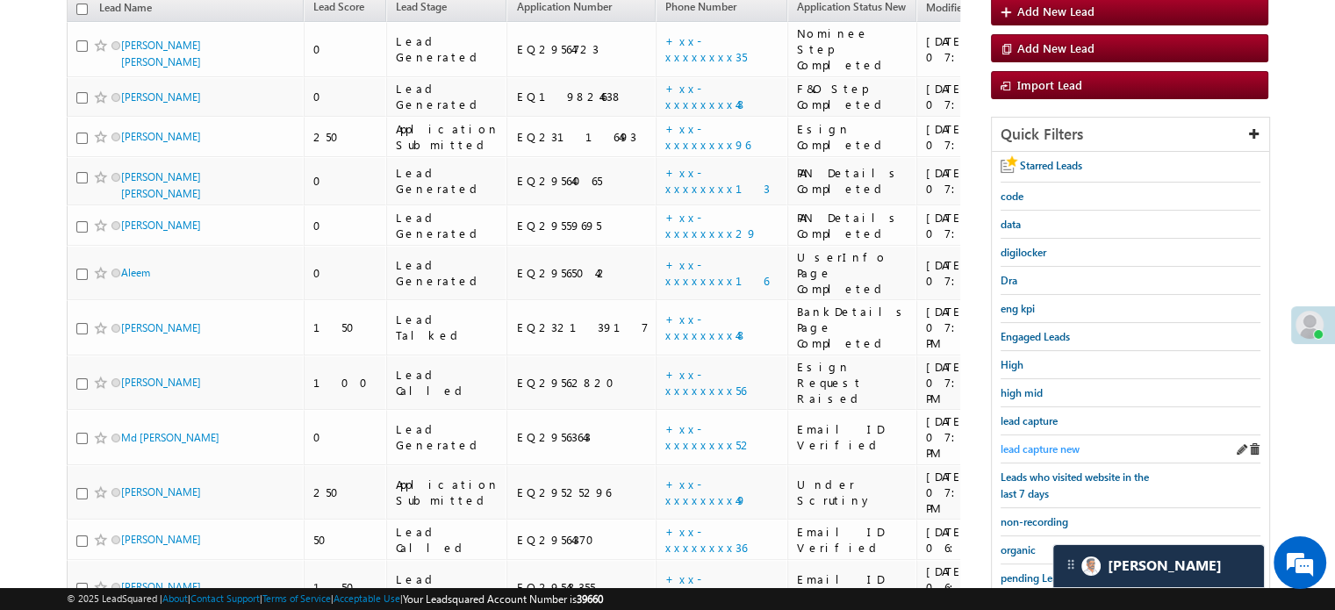
click at [1046, 441] on link "lead capture new" at bounding box center [1039, 449] width 79 height 17
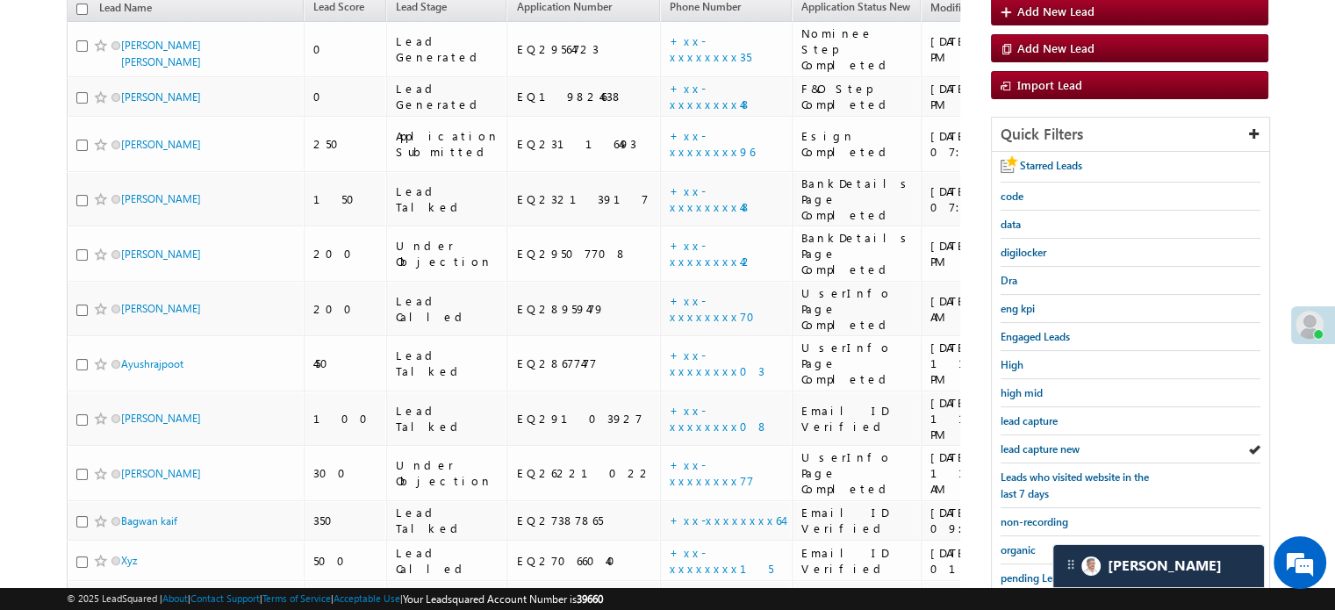
scroll to position [376, 0]
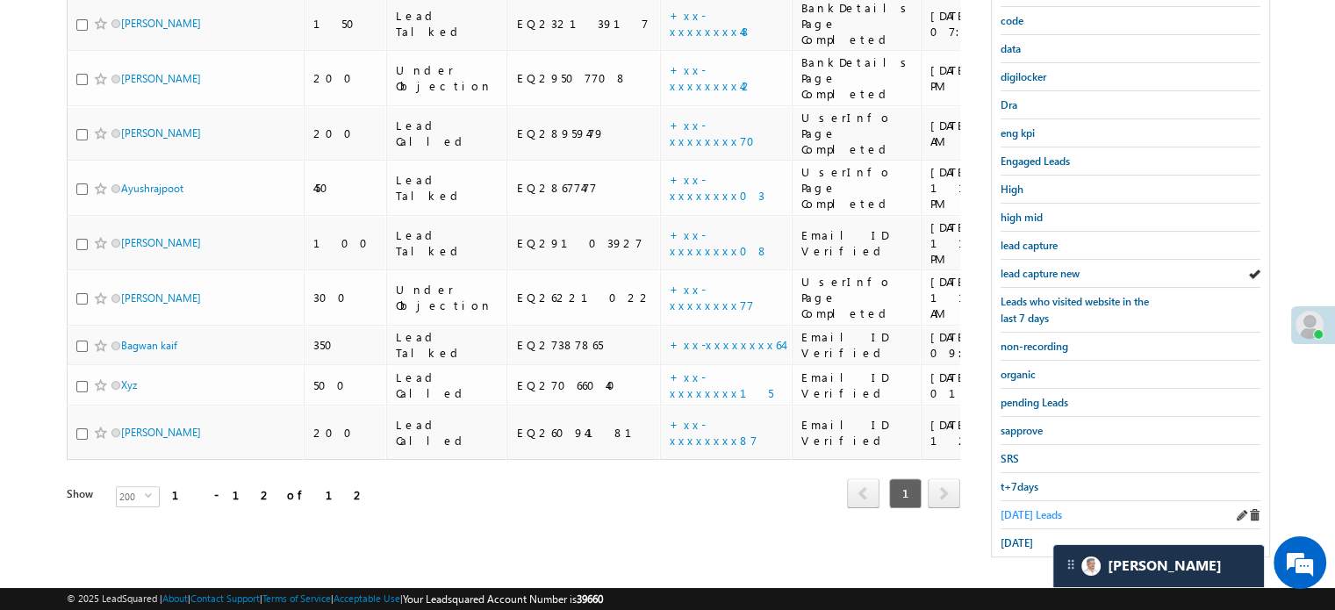
click at [1021, 508] on span "[DATE] Leads" at bounding box center [1030, 514] width 61 height 13
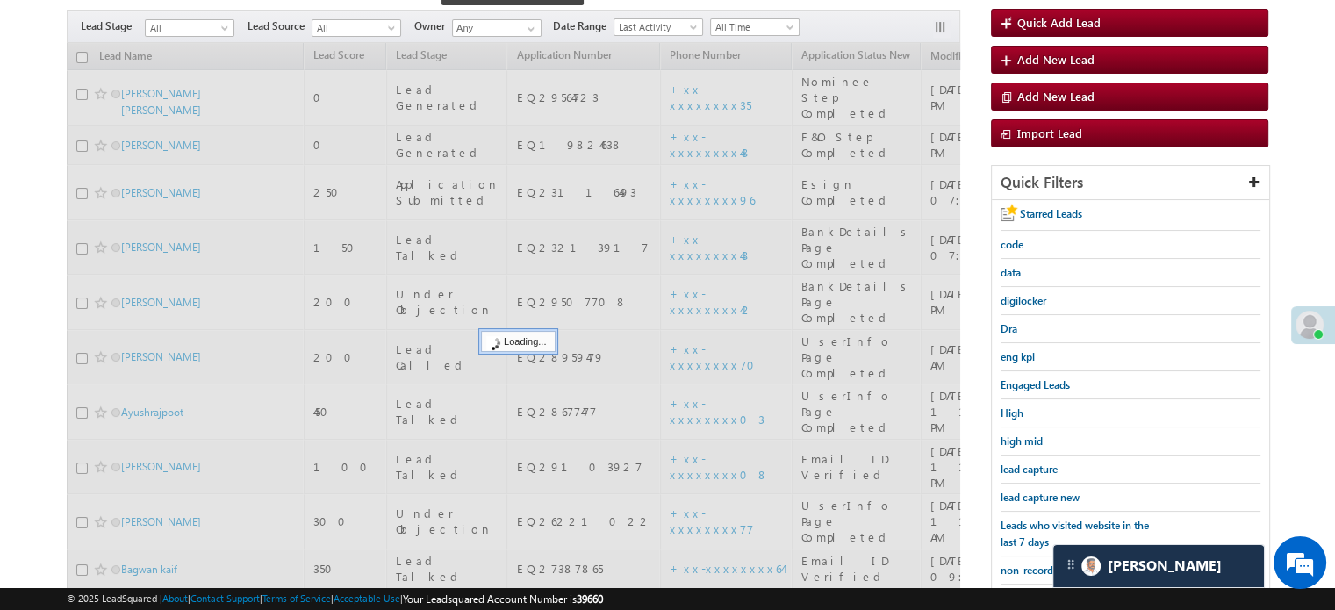
scroll to position [113, 0]
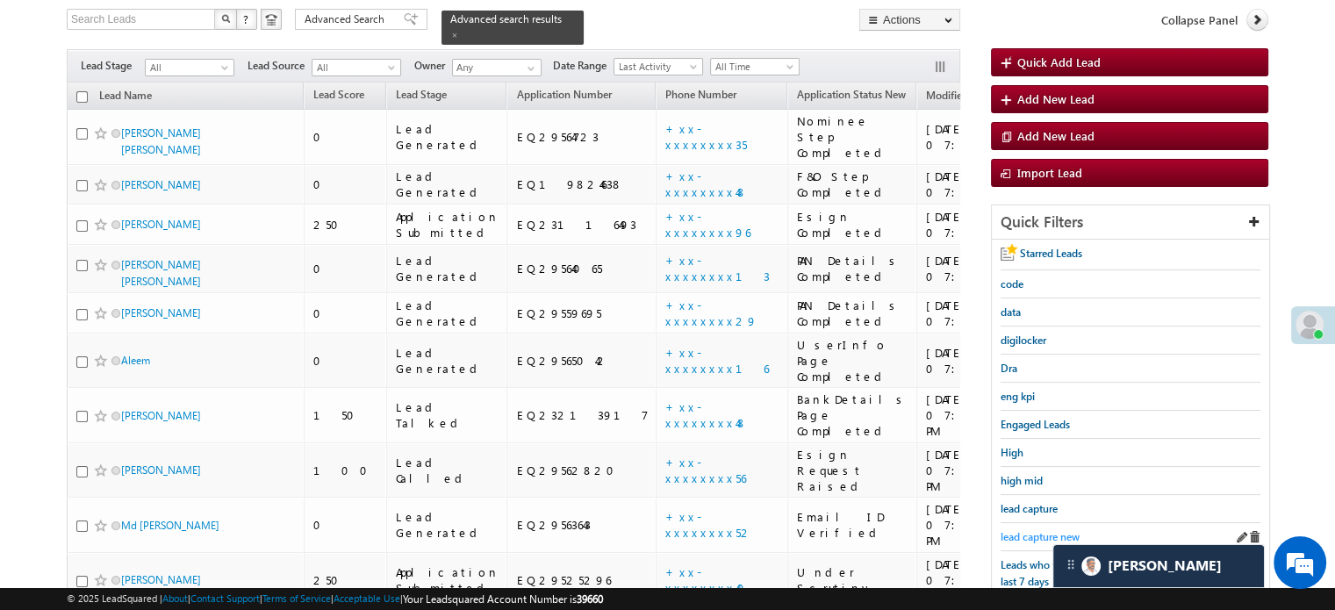
click at [1036, 534] on span "lead capture new" at bounding box center [1039, 536] width 79 height 13
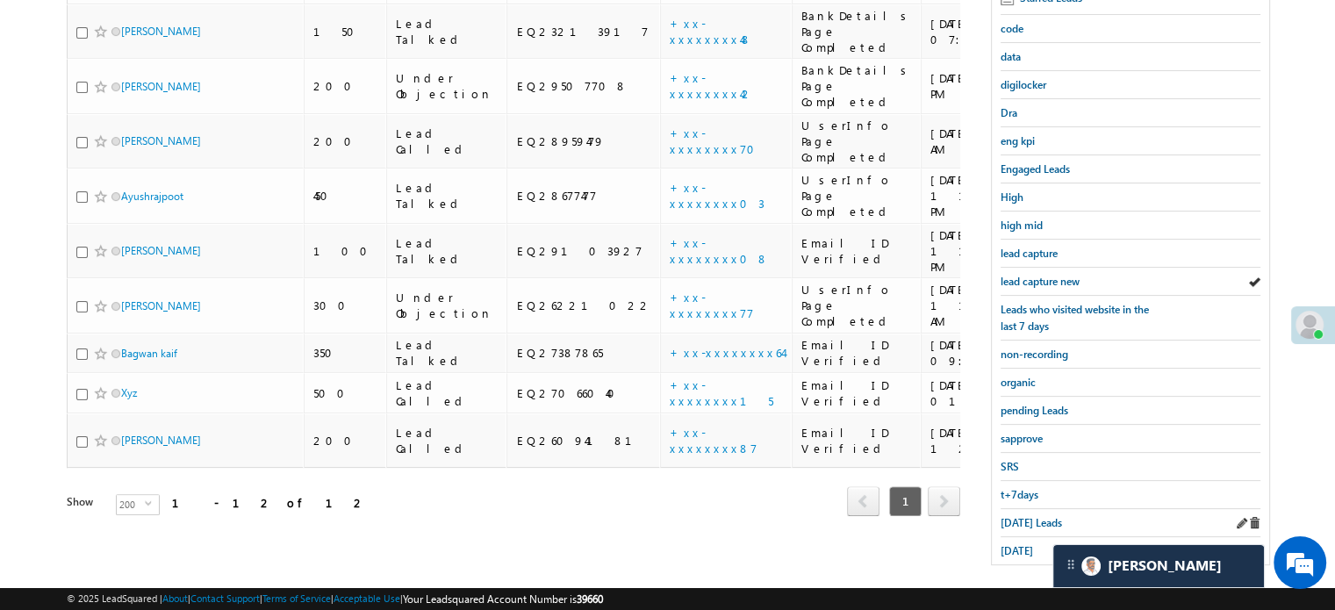
scroll to position [376, 0]
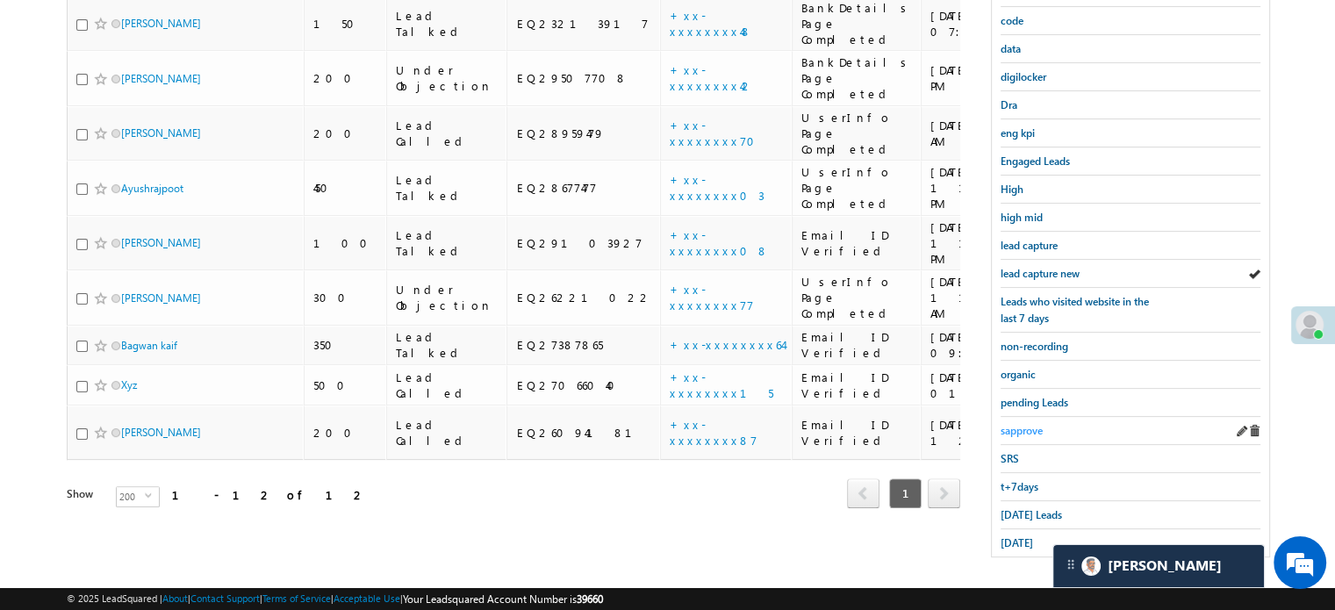
click at [1039, 424] on span "sapprove" at bounding box center [1021, 430] width 42 height 13
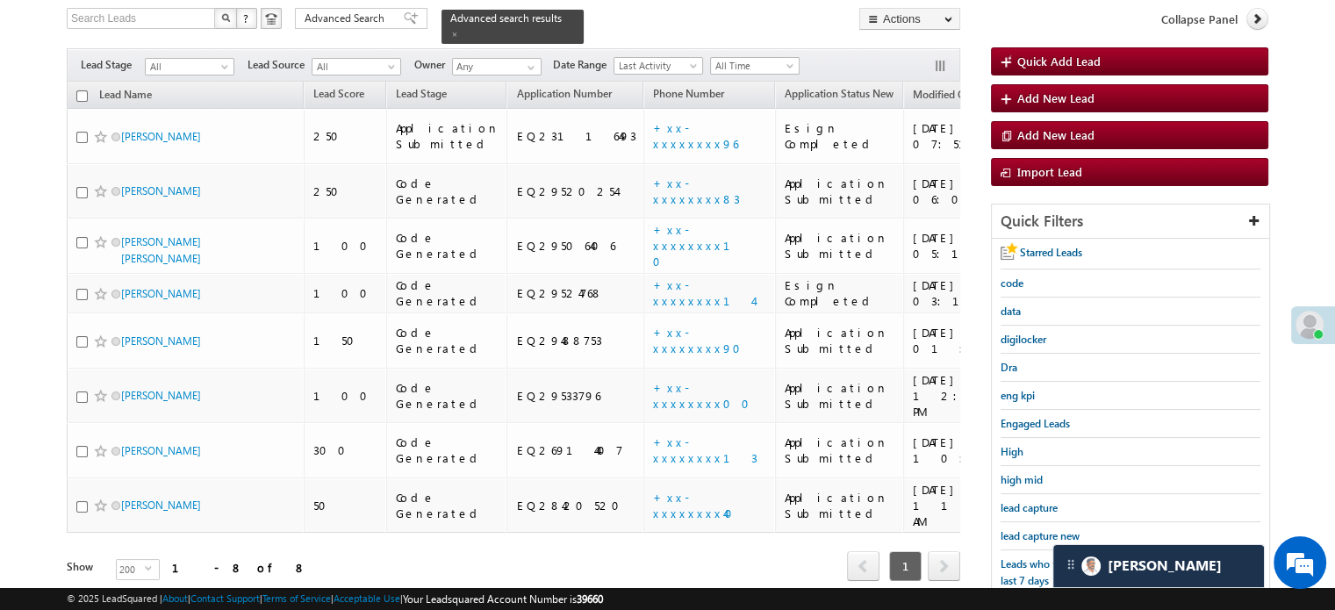
scroll to position [113, 0]
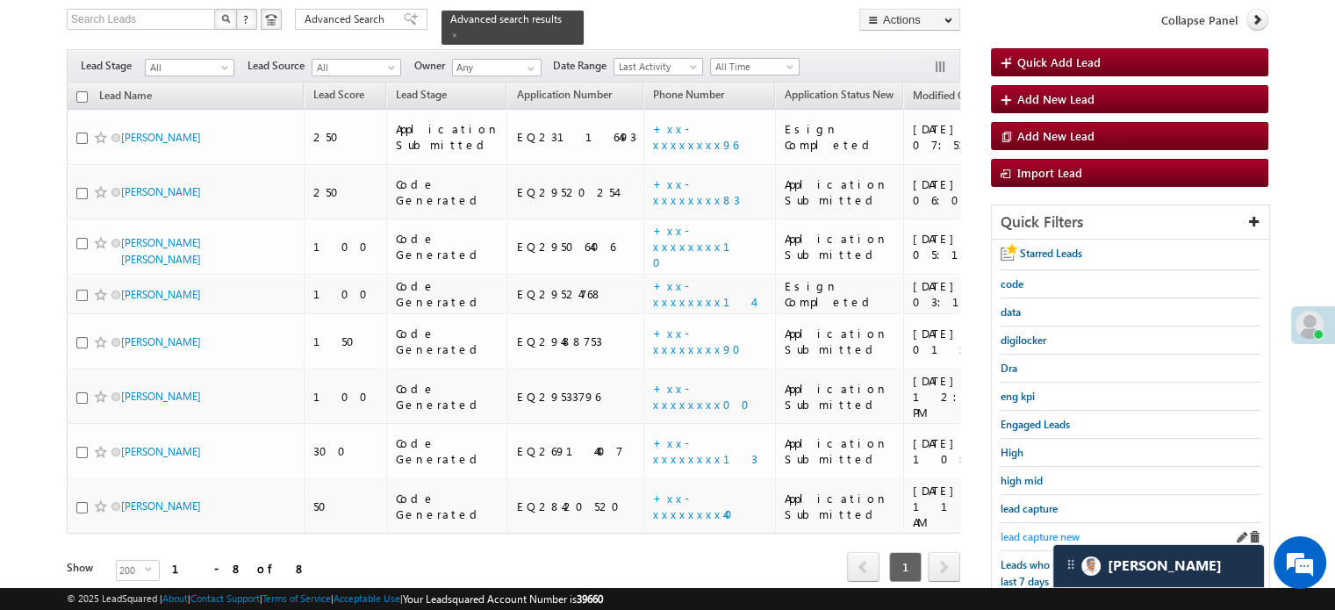
click at [1034, 530] on span "lead capture new" at bounding box center [1039, 536] width 79 height 13
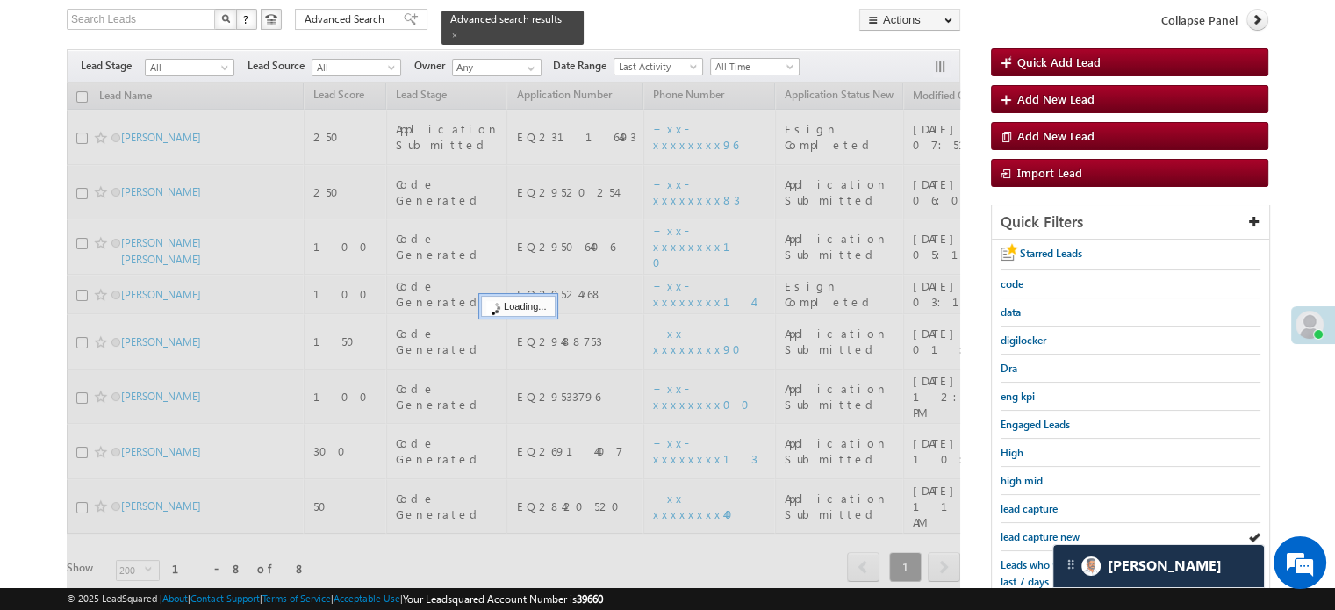
click at [1034, 530] on span "lead capture new" at bounding box center [1039, 536] width 79 height 13
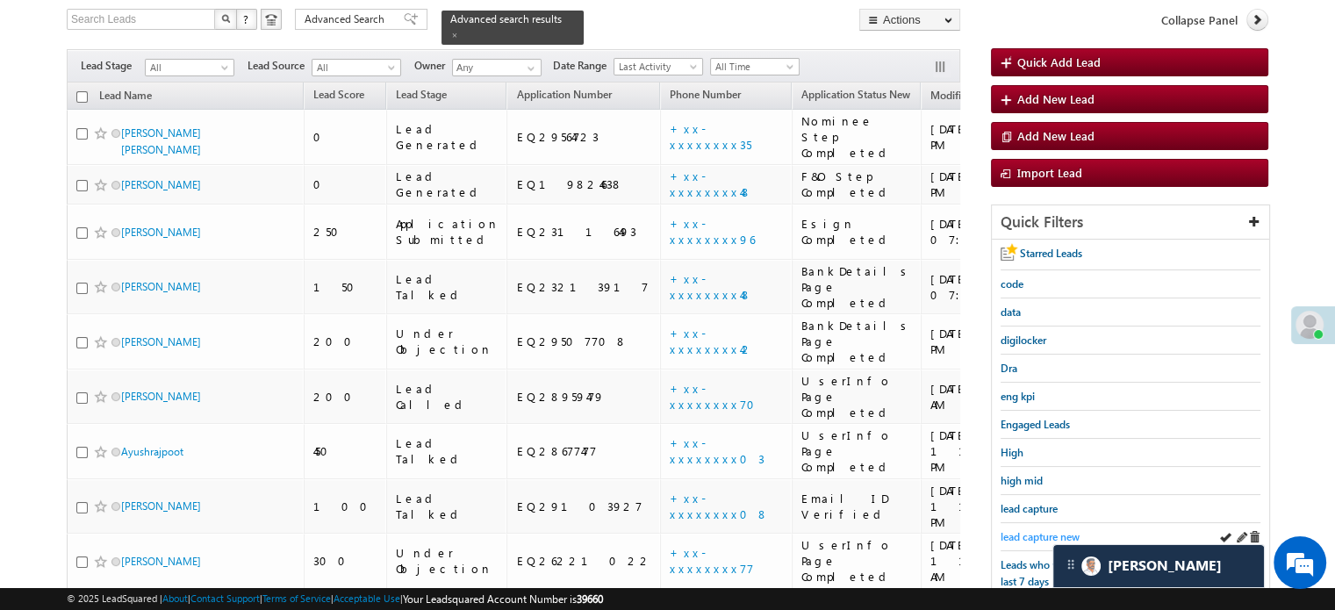
click at [1014, 531] on span "lead capture new" at bounding box center [1039, 536] width 79 height 13
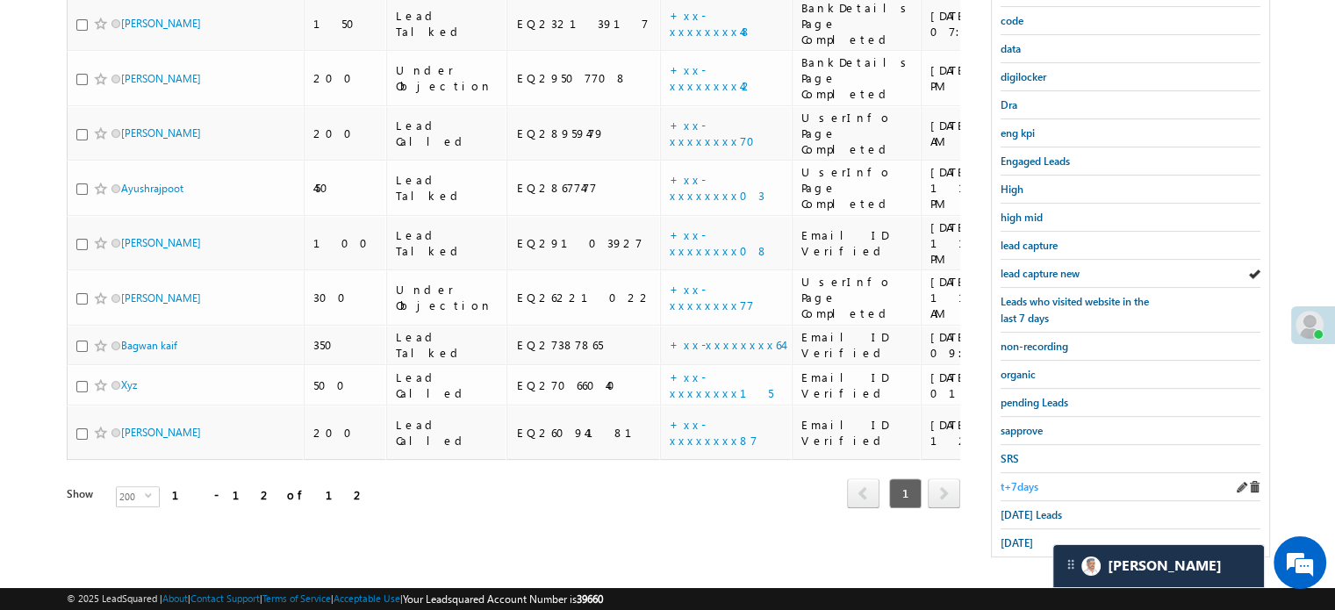
click at [1017, 508] on span "[DATE] Leads" at bounding box center [1030, 514] width 61 height 13
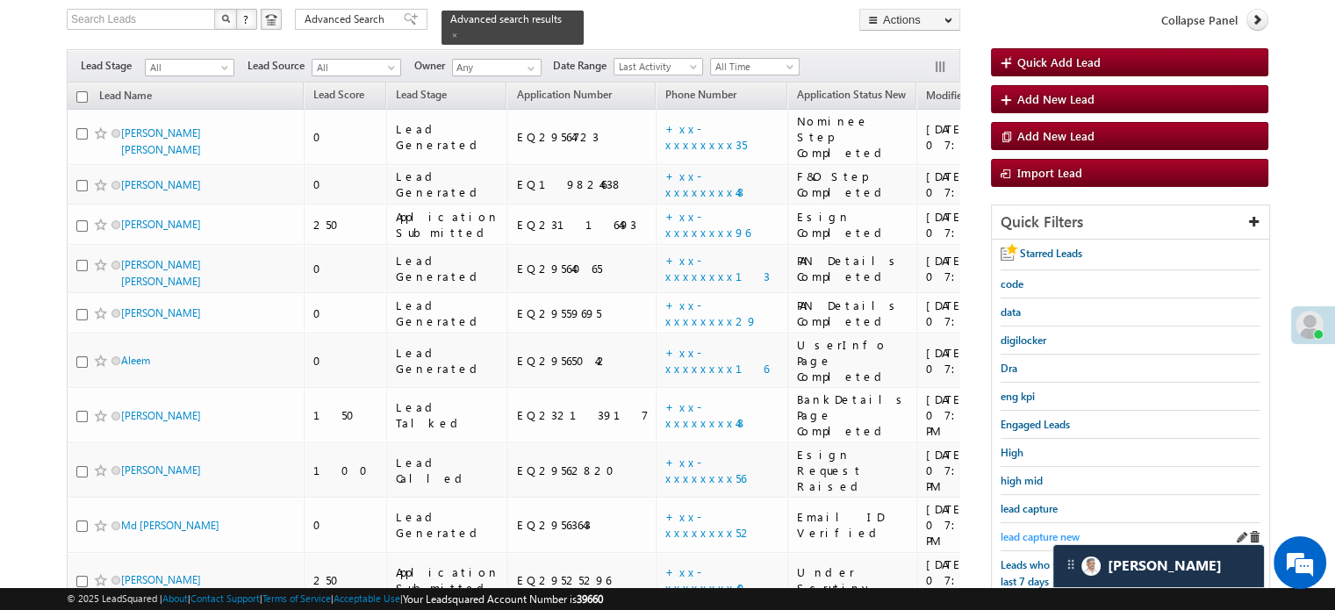
click at [1021, 530] on span "lead capture new" at bounding box center [1039, 536] width 79 height 13
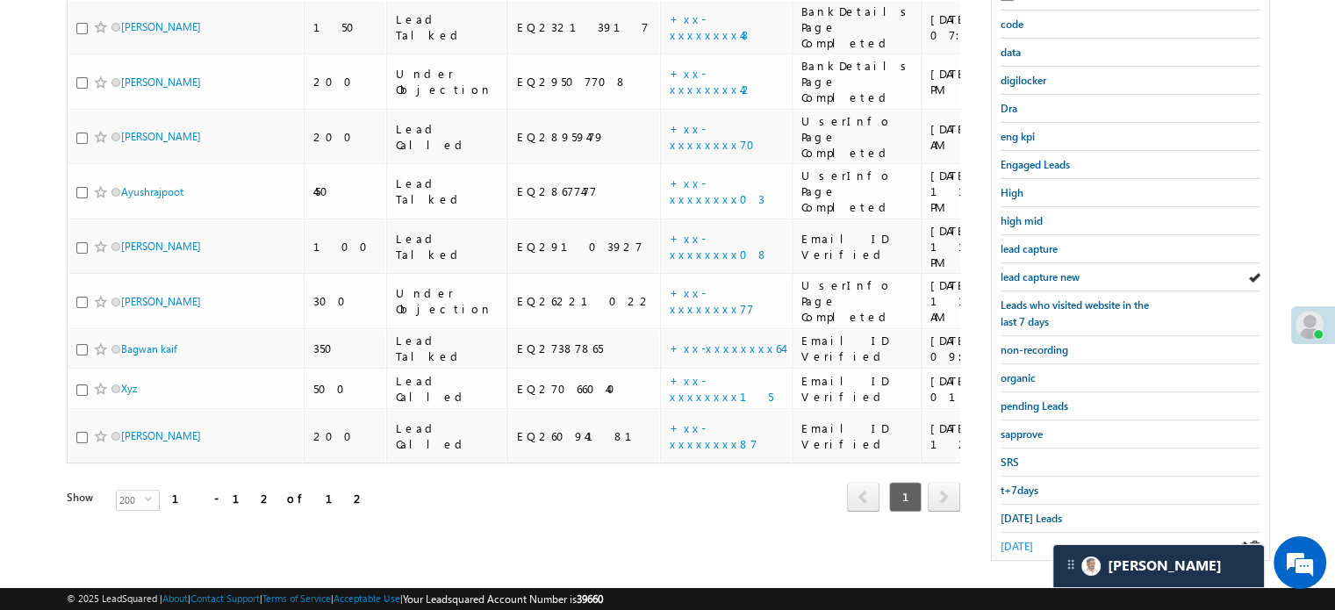
scroll to position [376, 0]
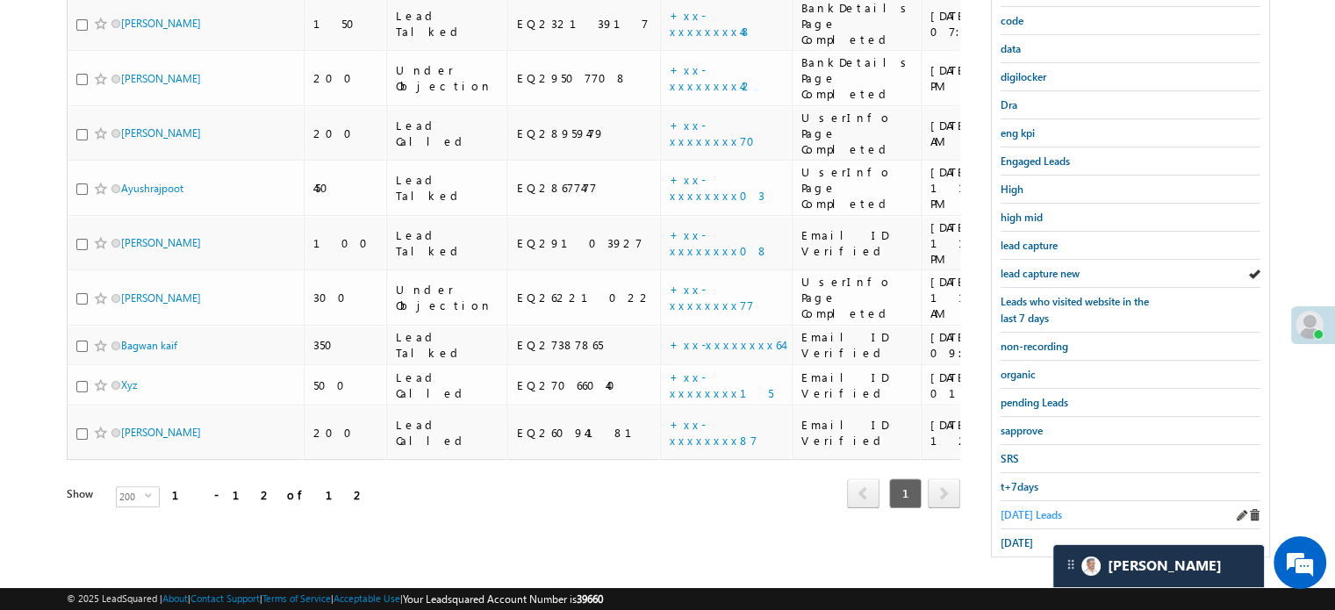
click at [1018, 508] on span "[DATE] Leads" at bounding box center [1030, 514] width 61 height 13
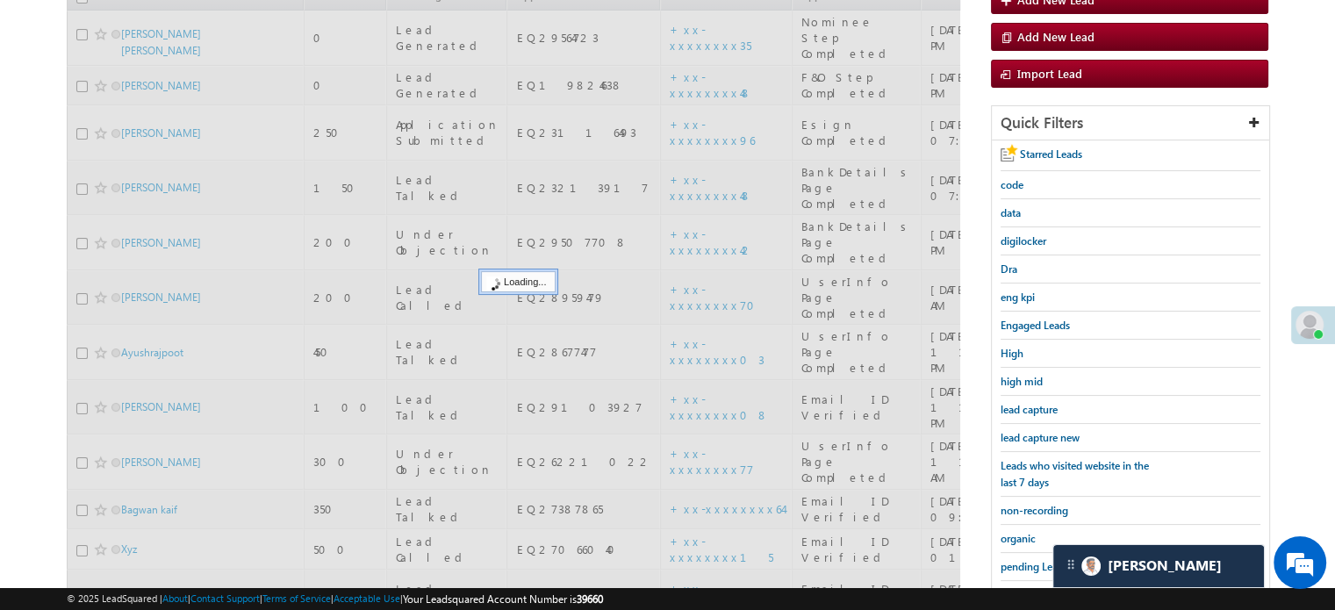
scroll to position [201, 0]
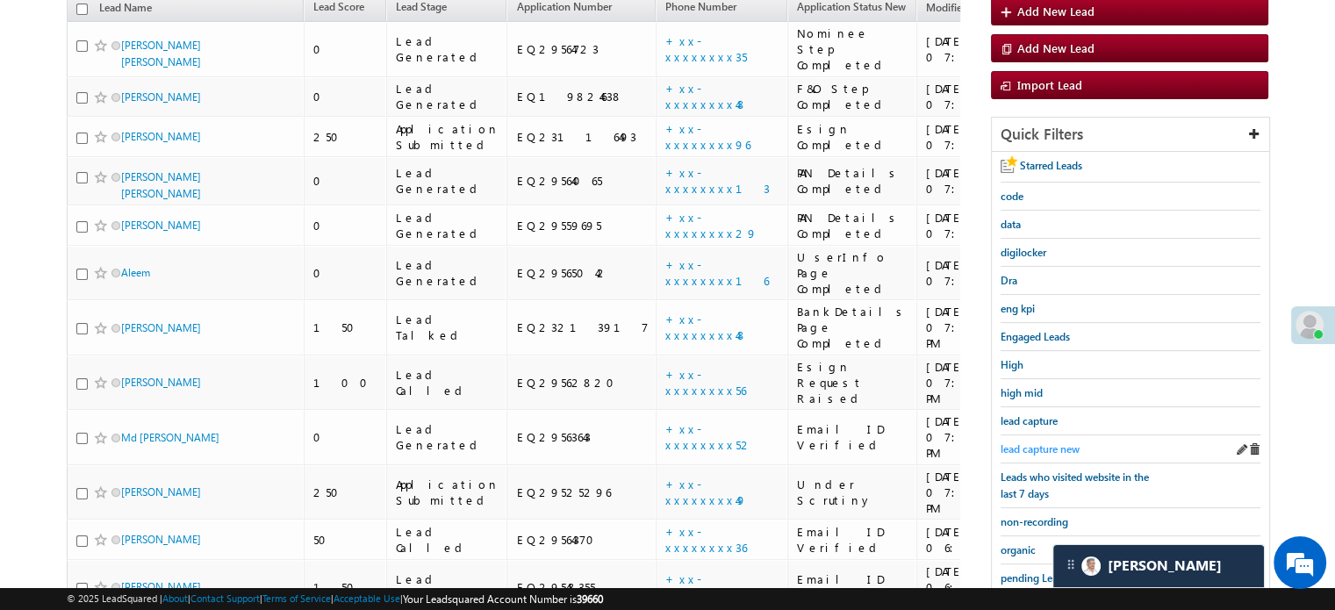
click at [1056, 445] on span "lead capture new" at bounding box center [1039, 448] width 79 height 13
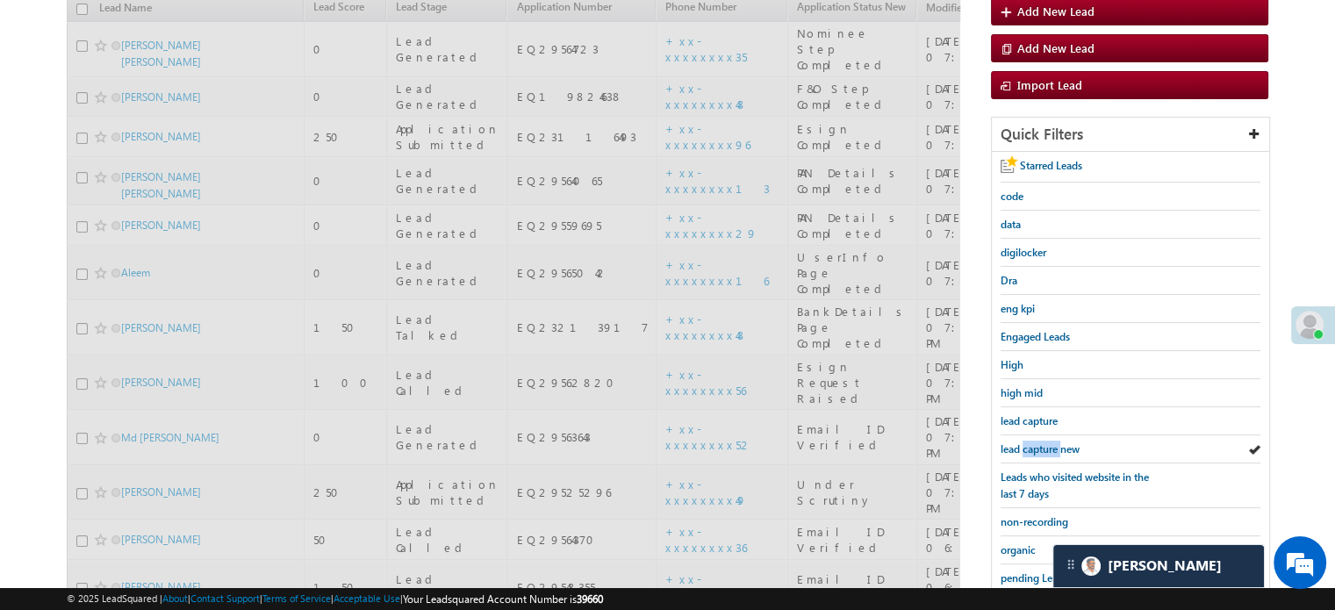
click at [1056, 445] on span "lead capture new" at bounding box center [1039, 448] width 79 height 13
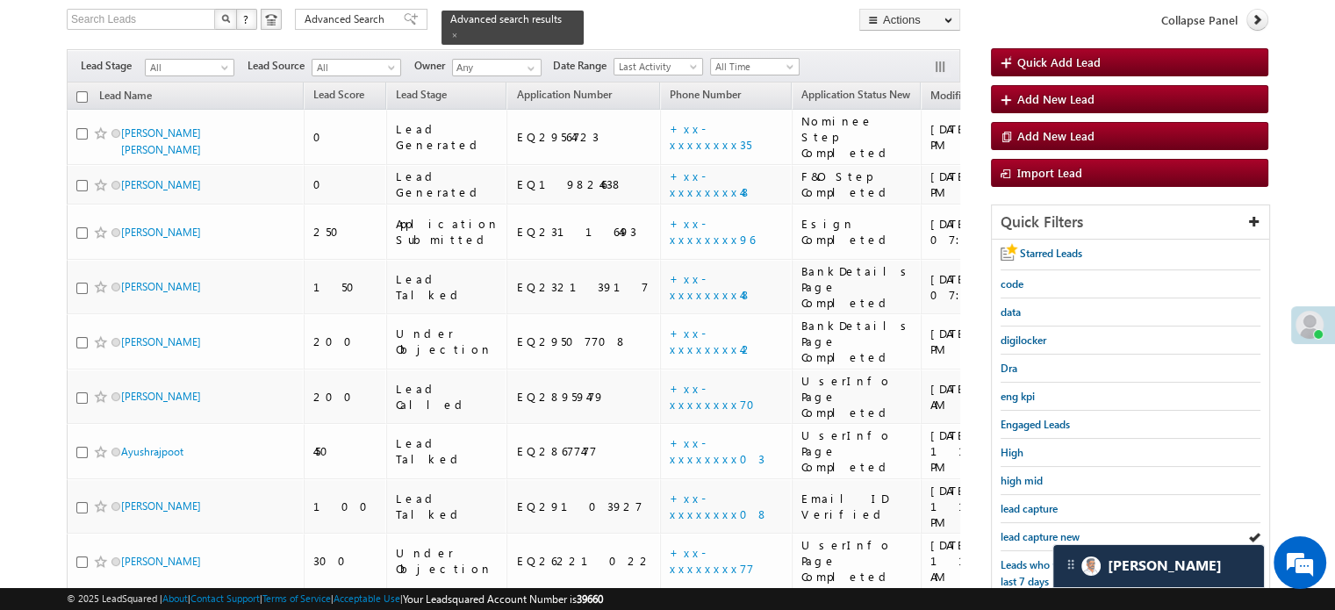
scroll to position [376, 0]
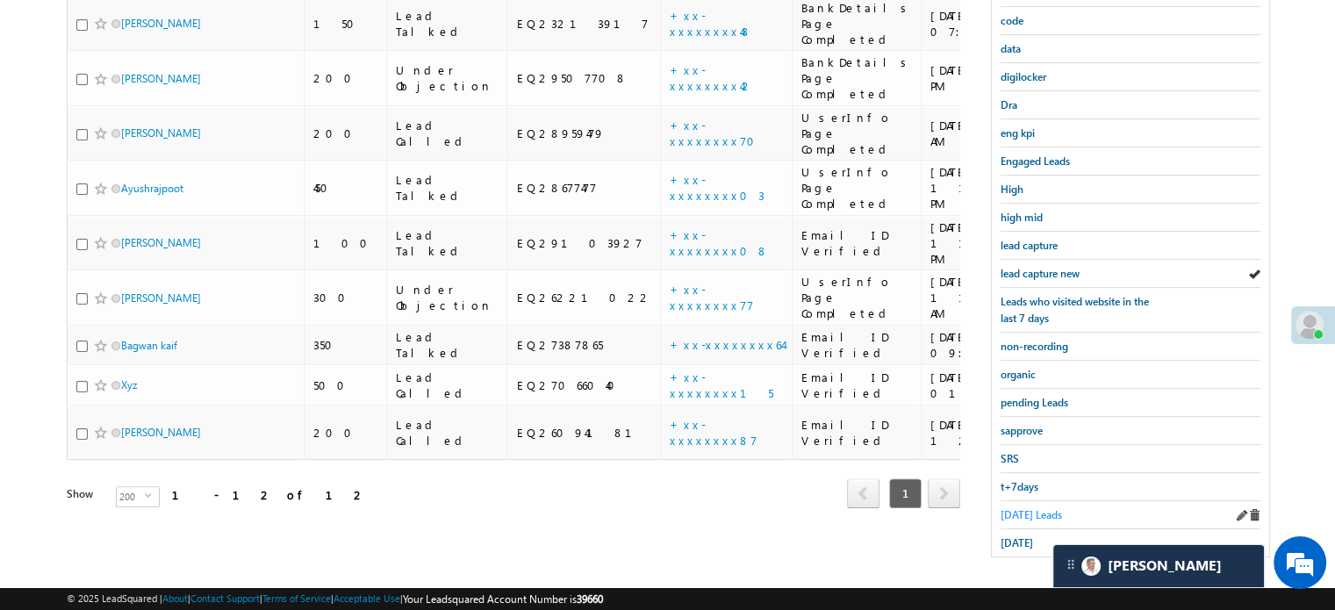
click at [1025, 508] on span "[DATE] Leads" at bounding box center [1030, 514] width 61 height 13
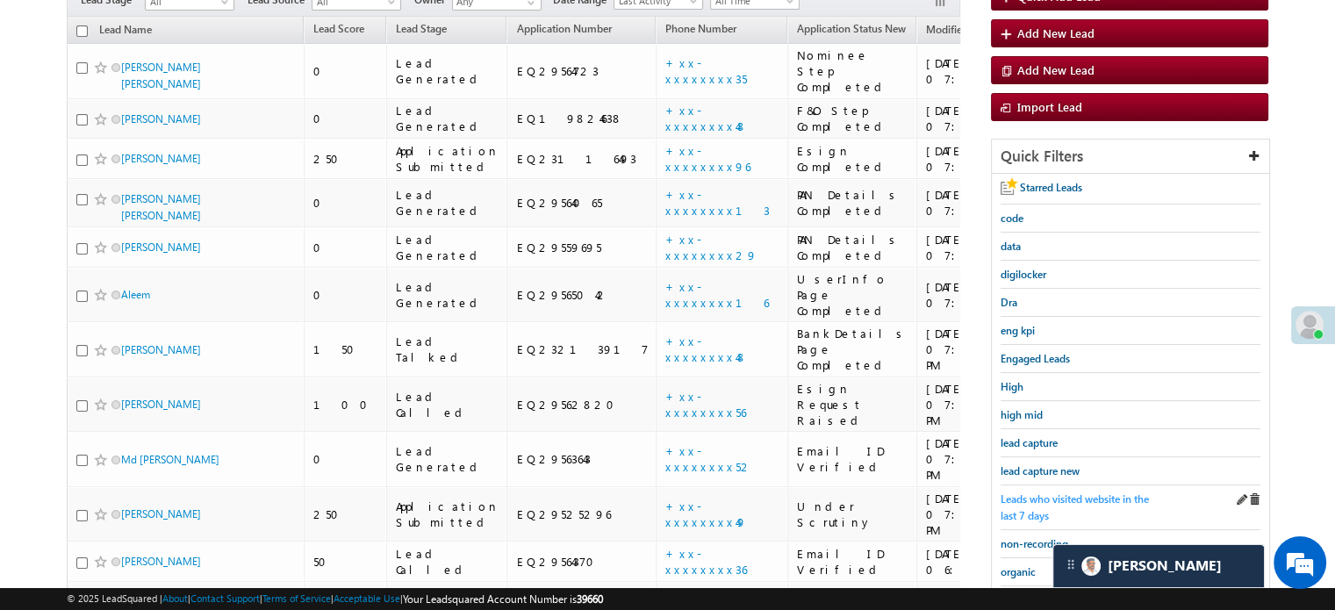
scroll to position [113, 0]
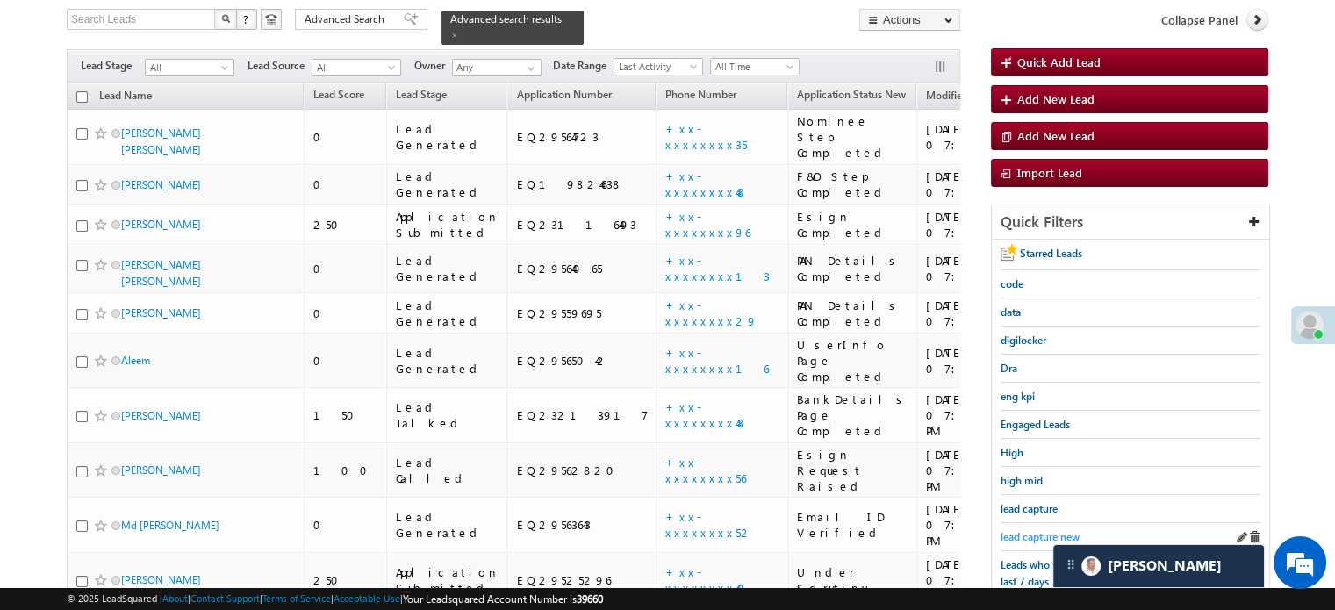
click at [1021, 532] on span "lead capture new" at bounding box center [1039, 536] width 79 height 13
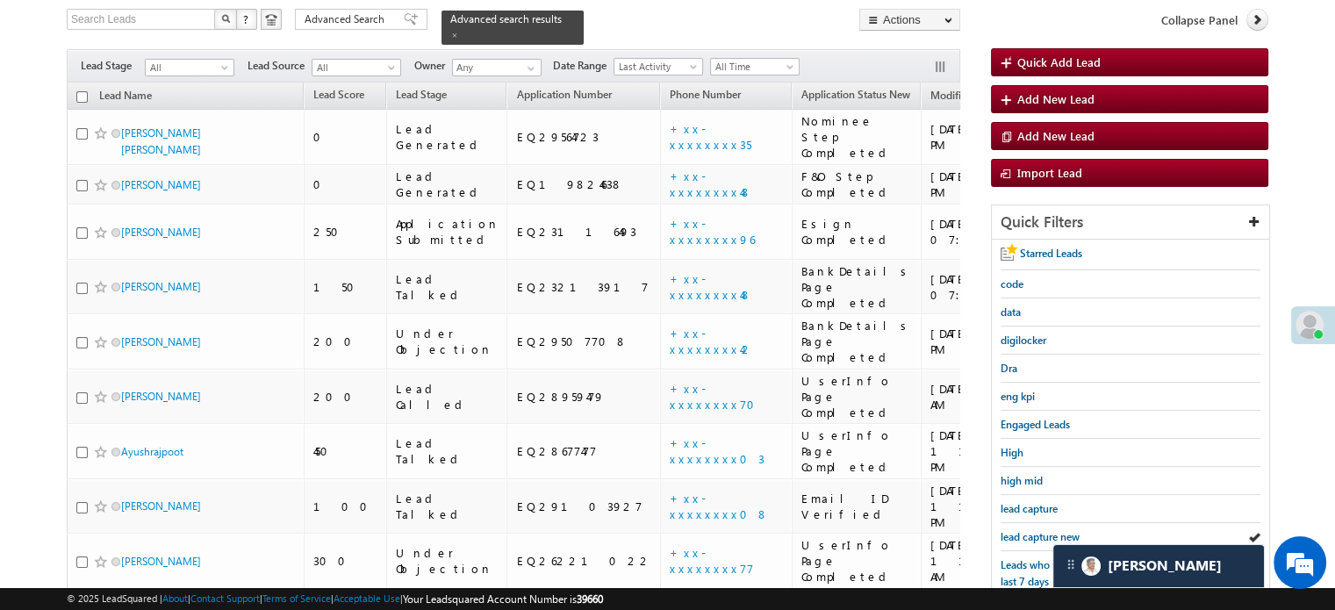
scroll to position [289, 0]
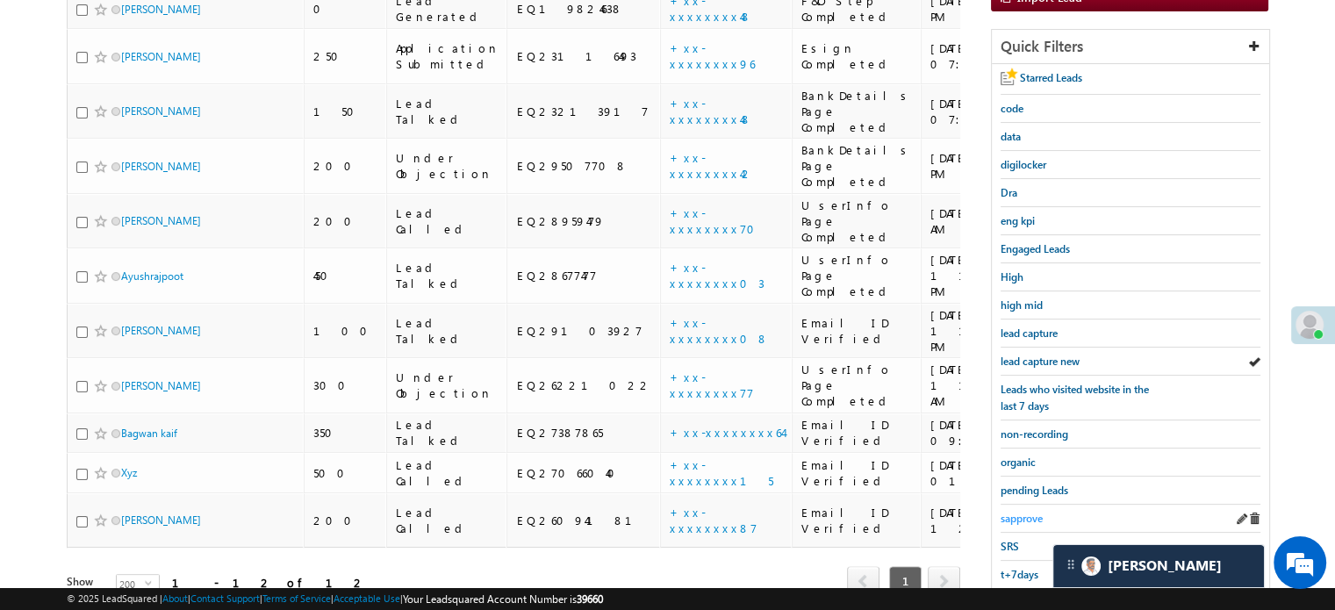
click at [1025, 512] on span "sapprove" at bounding box center [1021, 518] width 42 height 13
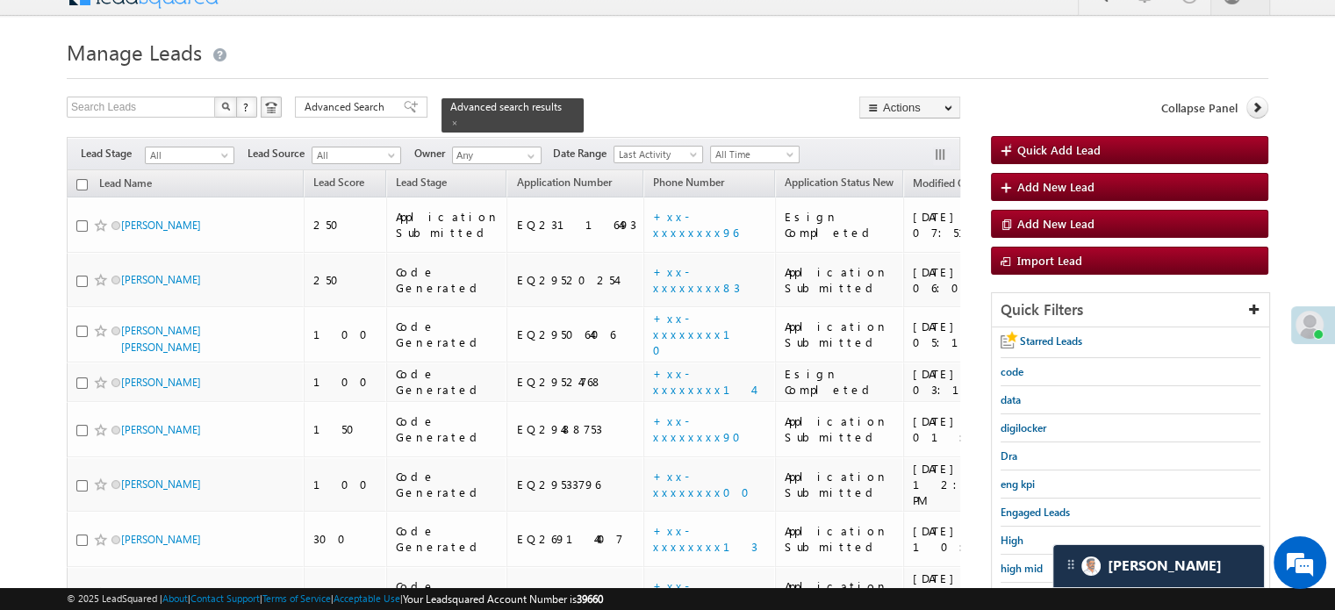
scroll to position [113, 0]
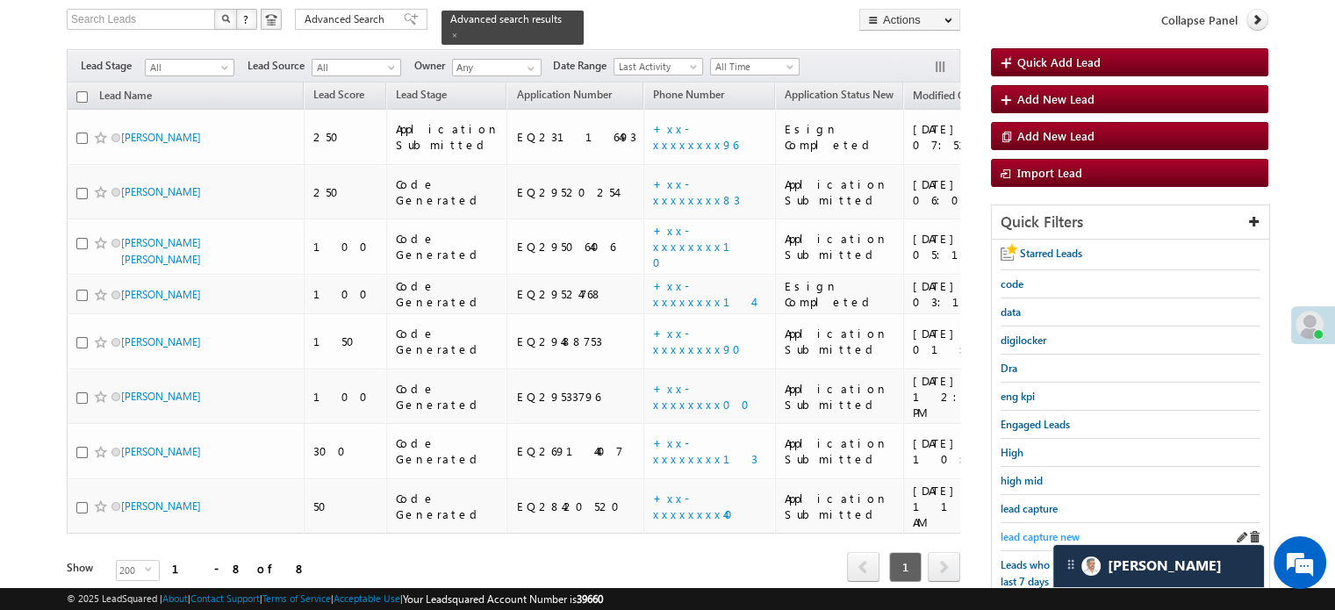
click at [1028, 530] on span "lead capture new" at bounding box center [1039, 536] width 79 height 13
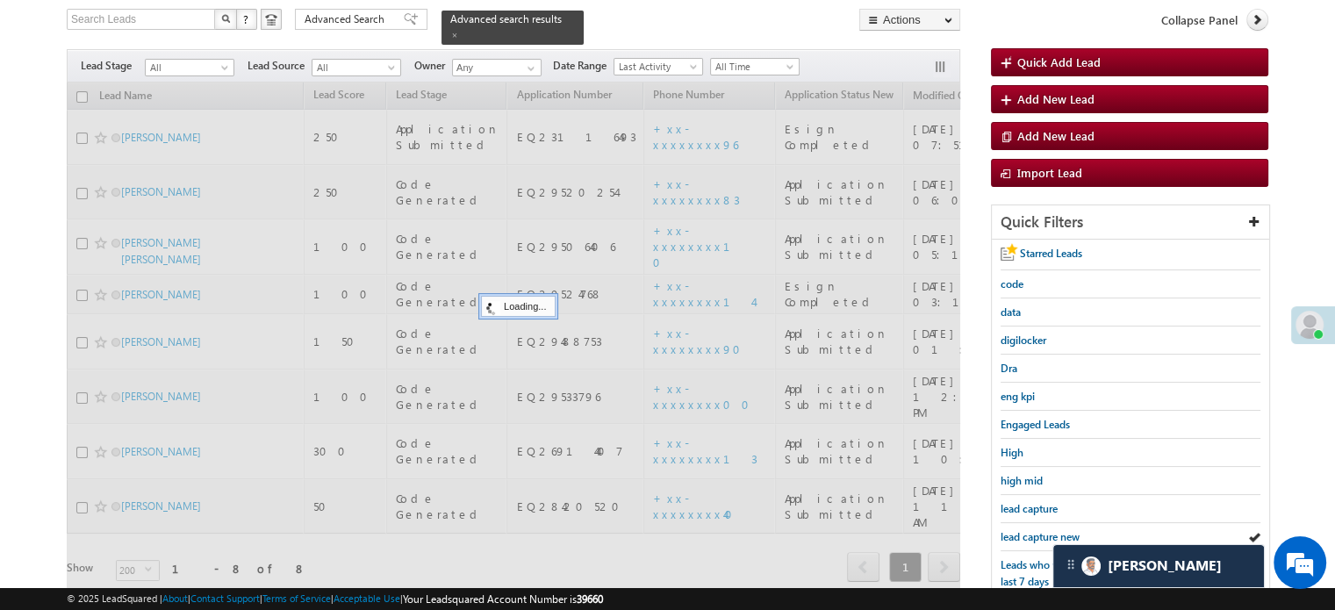
click at [1028, 530] on span "lead capture new" at bounding box center [1039, 536] width 79 height 13
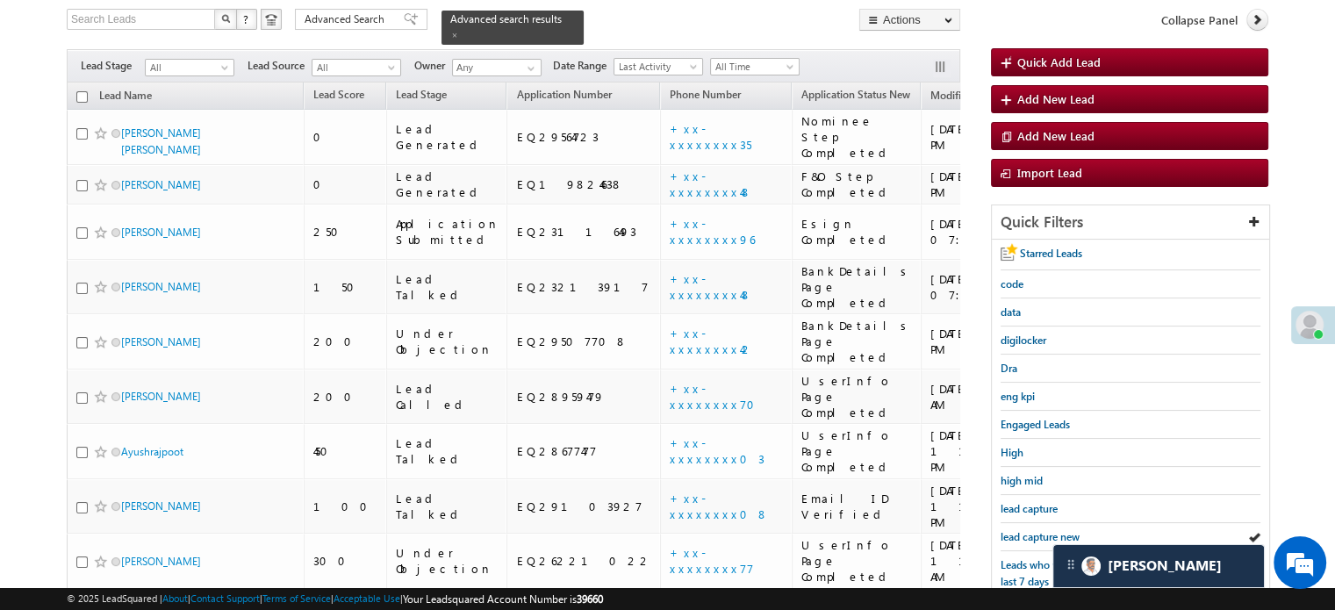
click at [1028, 530] on span "lead capture new" at bounding box center [1039, 536] width 79 height 13
click at [1032, 539] on link "lead capture new" at bounding box center [1039, 536] width 79 height 17
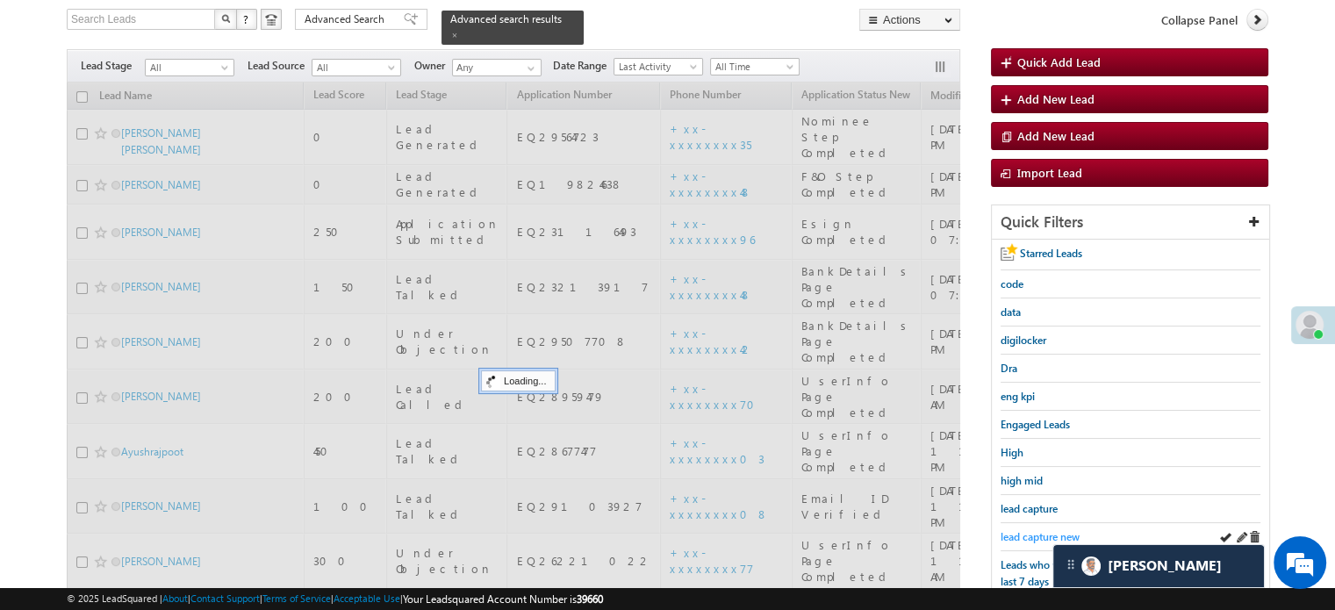
click at [1033, 533] on span "lead capture new" at bounding box center [1039, 536] width 79 height 13
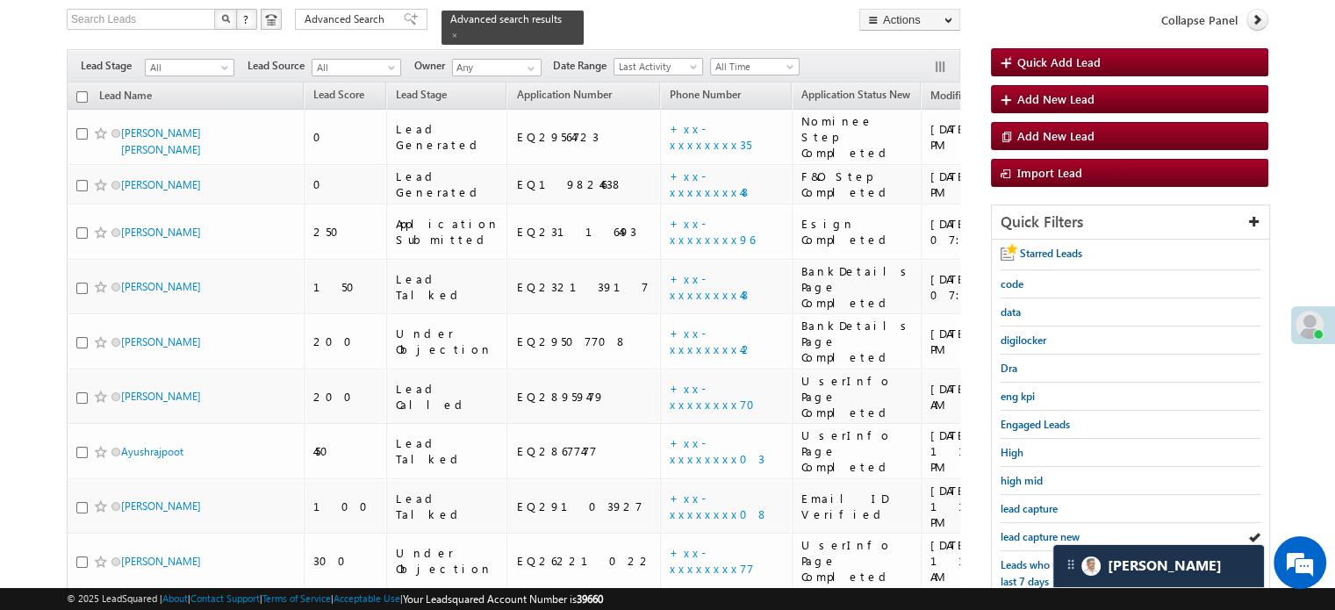
scroll to position [376, 0]
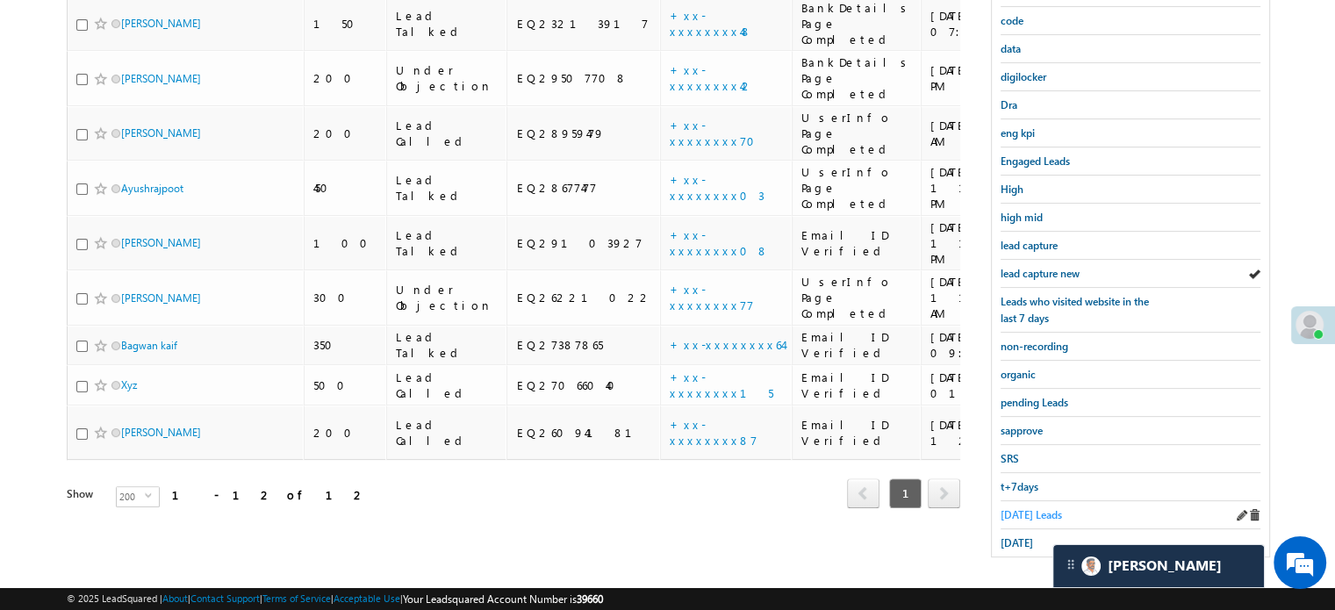
click at [1014, 508] on span "[DATE] Leads" at bounding box center [1030, 514] width 61 height 13
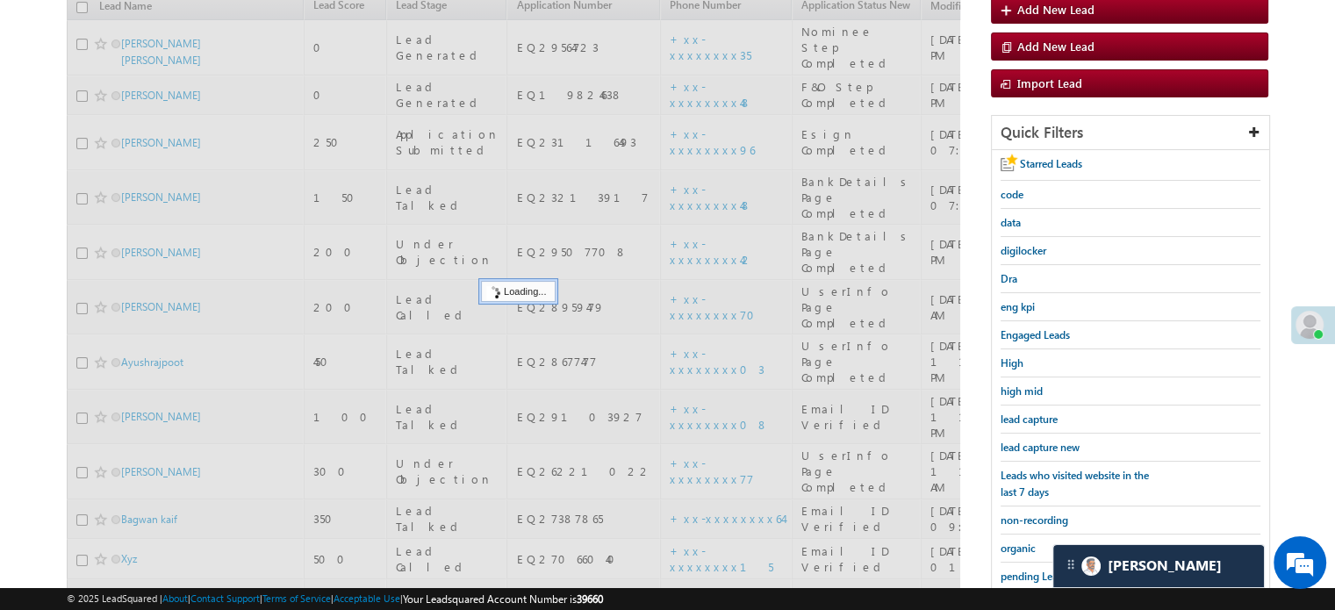
scroll to position [201, 0]
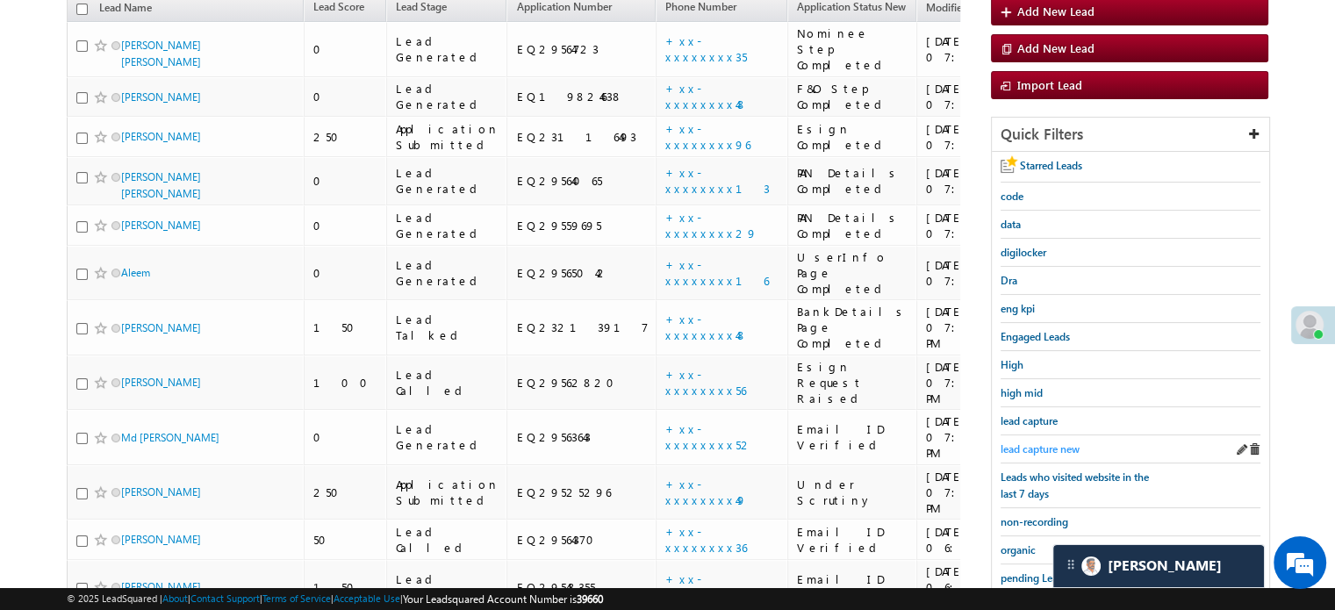
click at [1041, 442] on span "lead capture new" at bounding box center [1039, 448] width 79 height 13
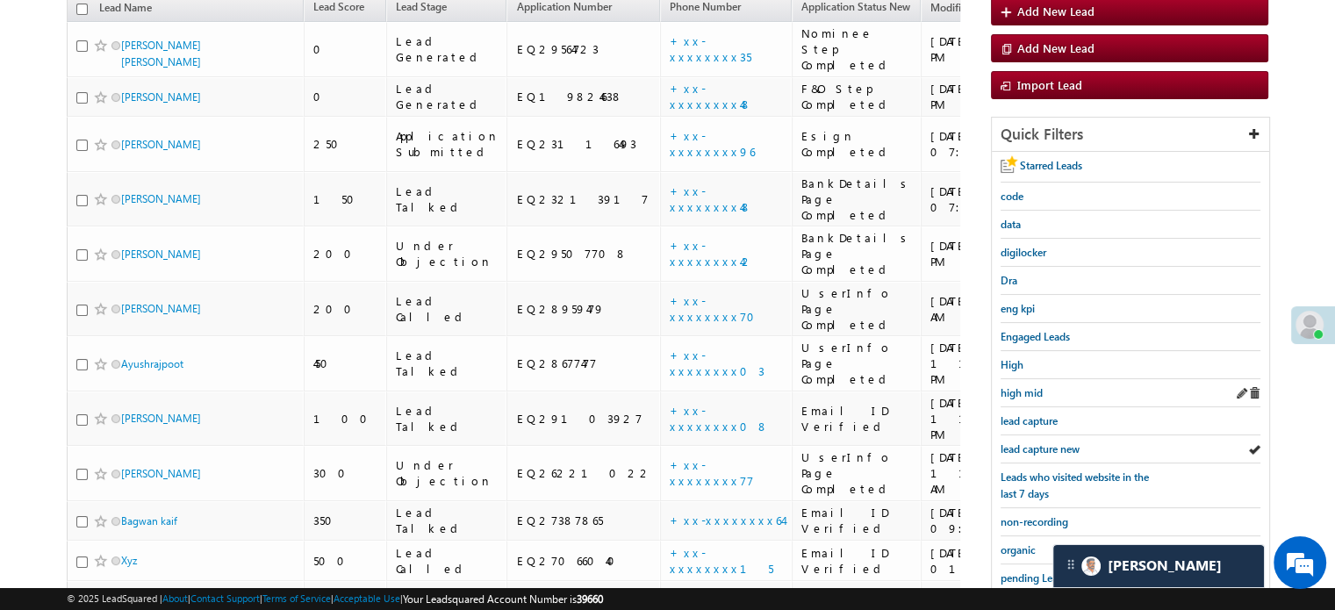
scroll to position [376, 0]
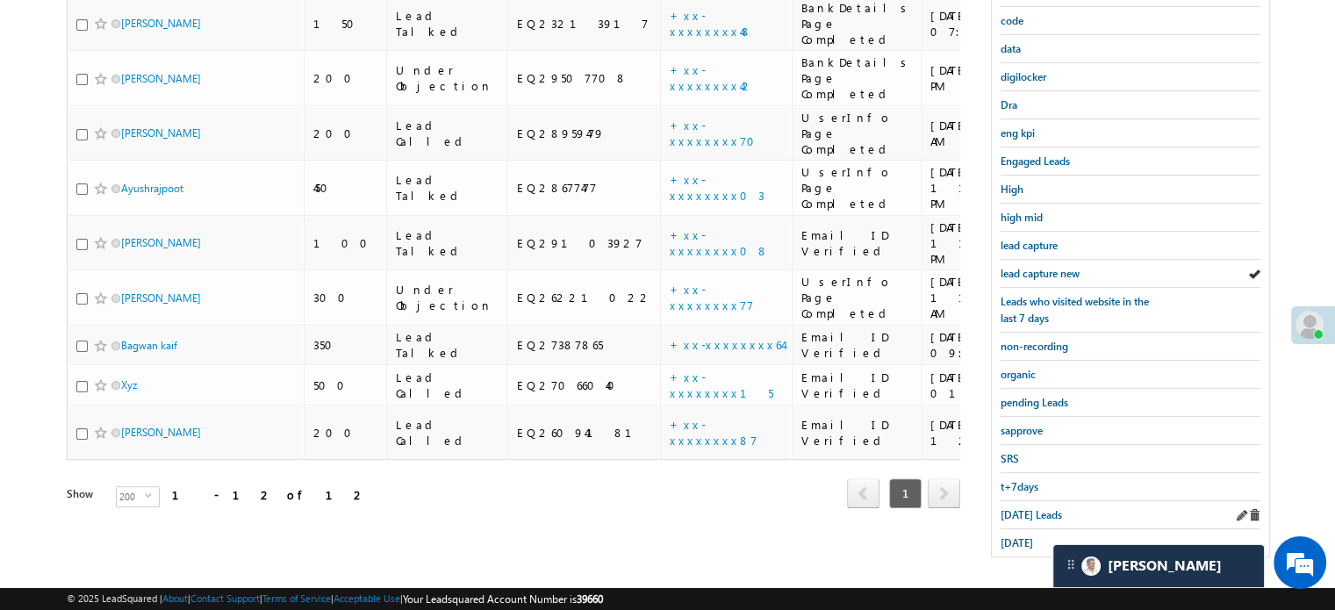
click at [1016, 515] on div "[DATE] Leads" at bounding box center [1130, 515] width 260 height 28
click at [1014, 508] on span "[DATE] Leads" at bounding box center [1030, 514] width 61 height 13
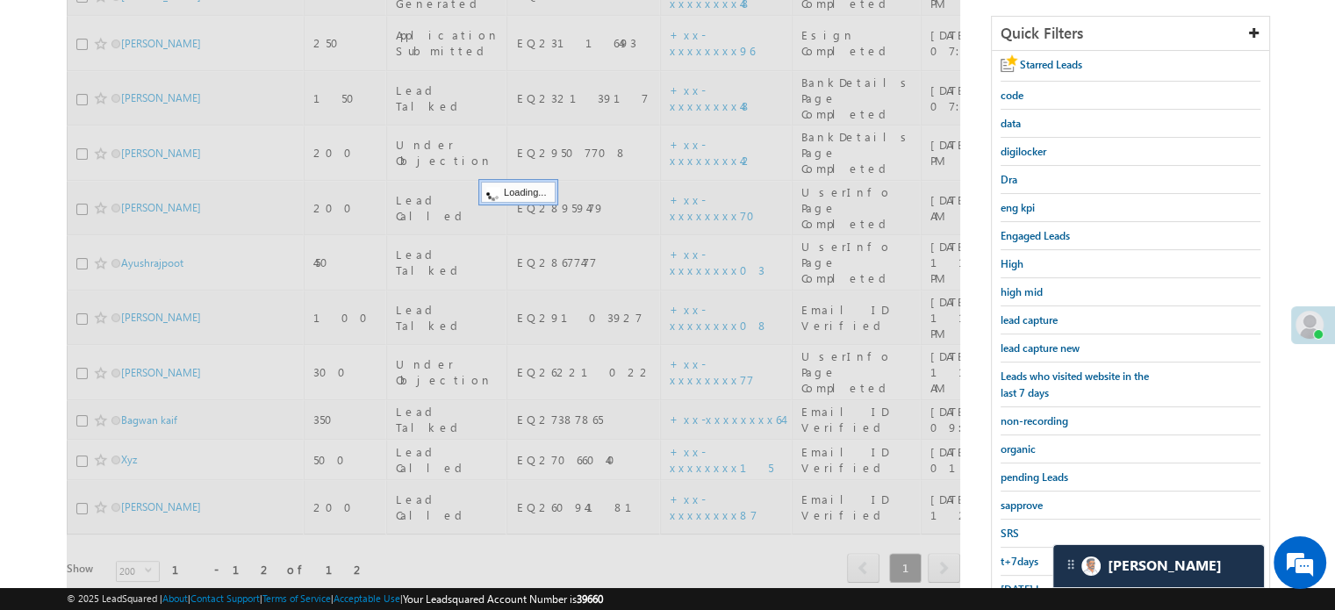
scroll to position [201, 0]
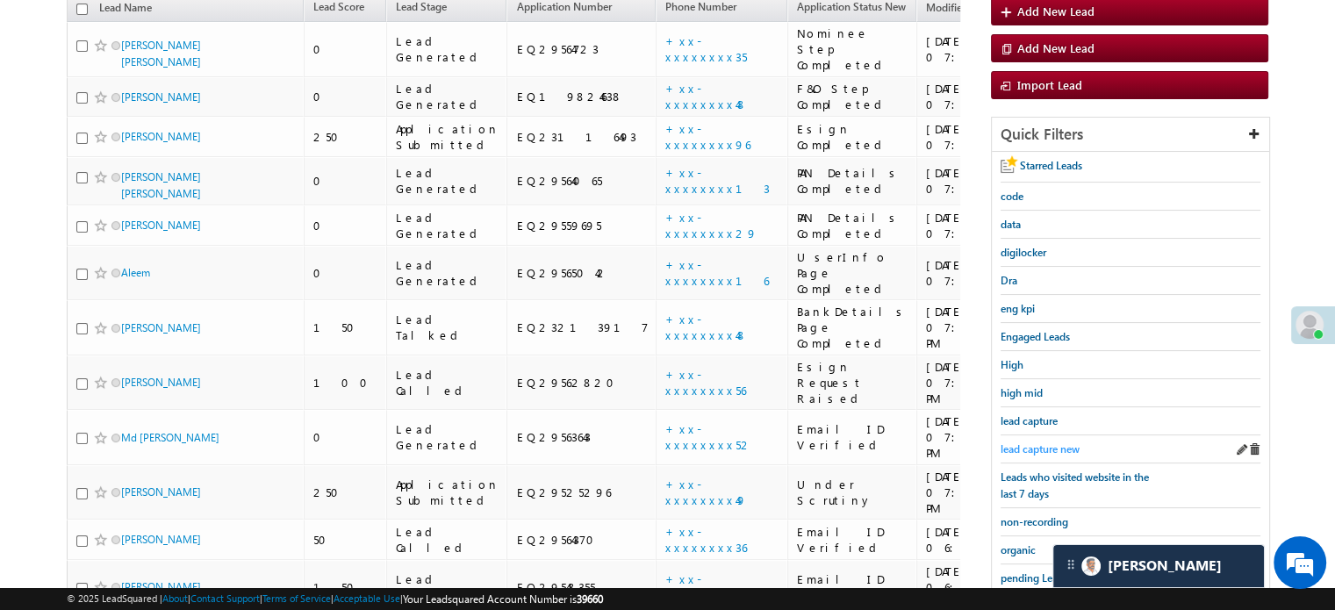
click at [1036, 448] on span "lead capture new" at bounding box center [1039, 448] width 79 height 13
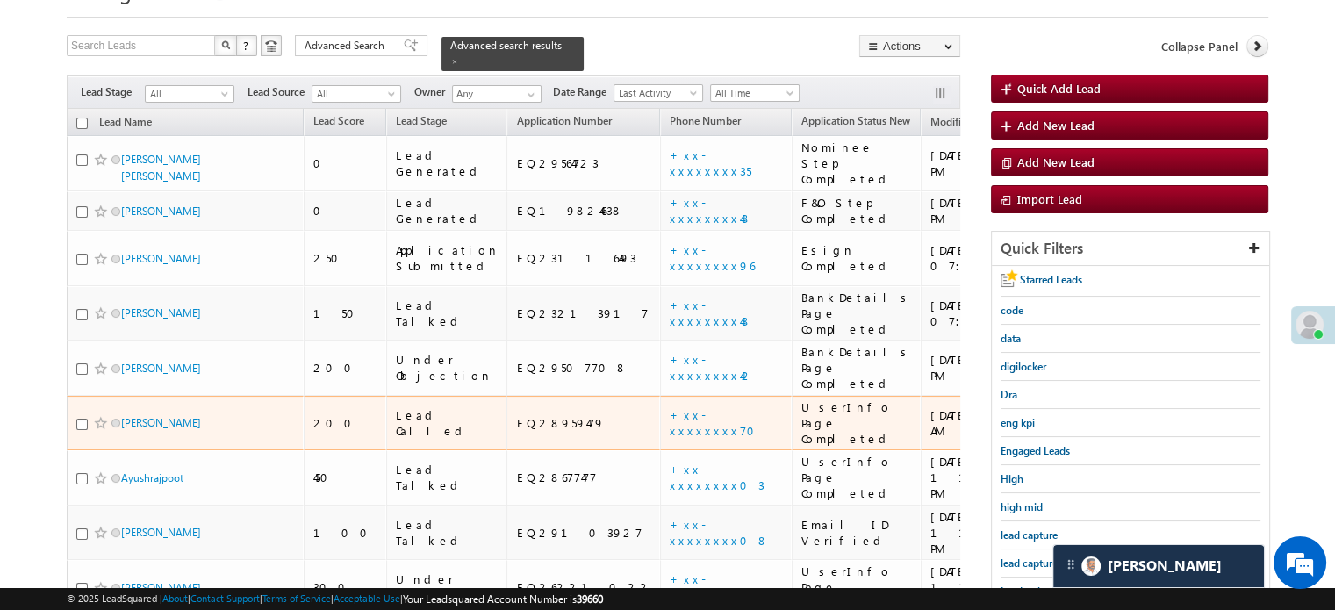
scroll to position [176, 0]
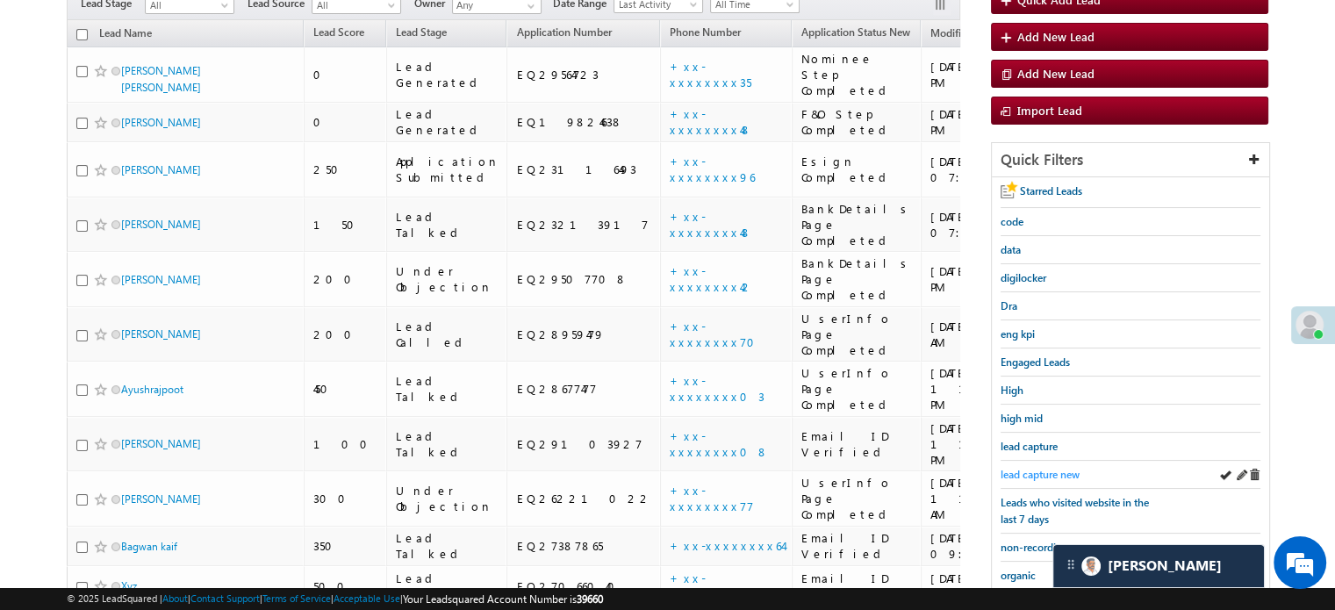
click at [1012, 468] on span "lead capture new" at bounding box center [1039, 474] width 79 height 13
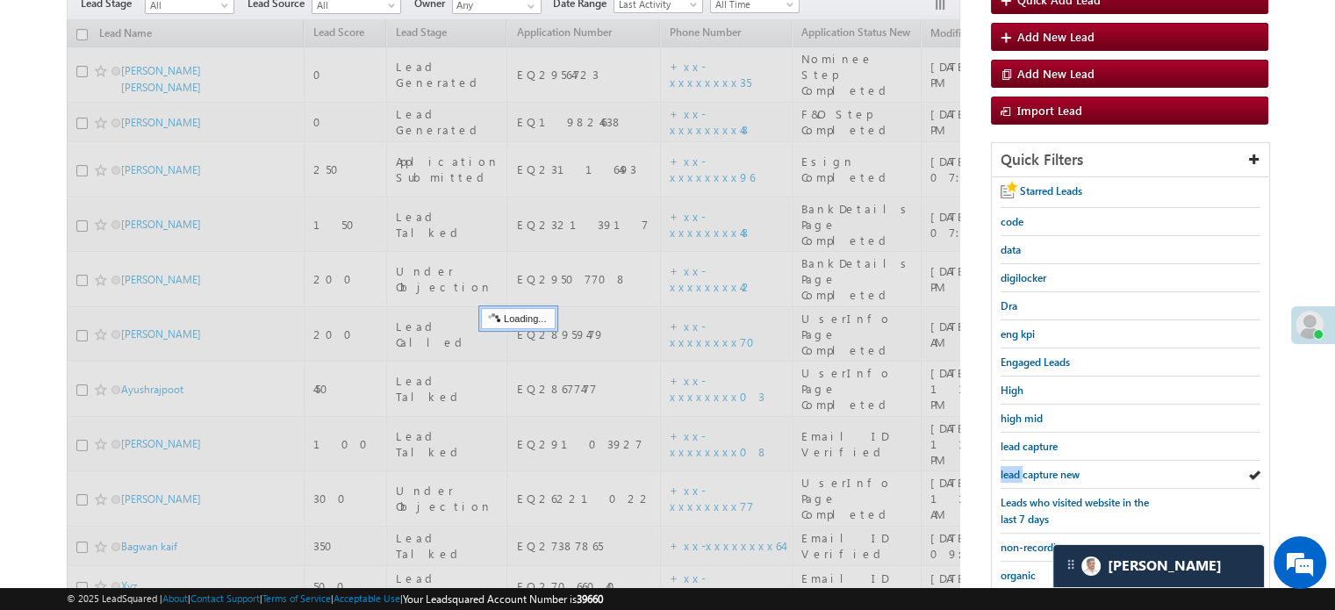
click at [1012, 468] on span "lead capture new" at bounding box center [1039, 474] width 79 height 13
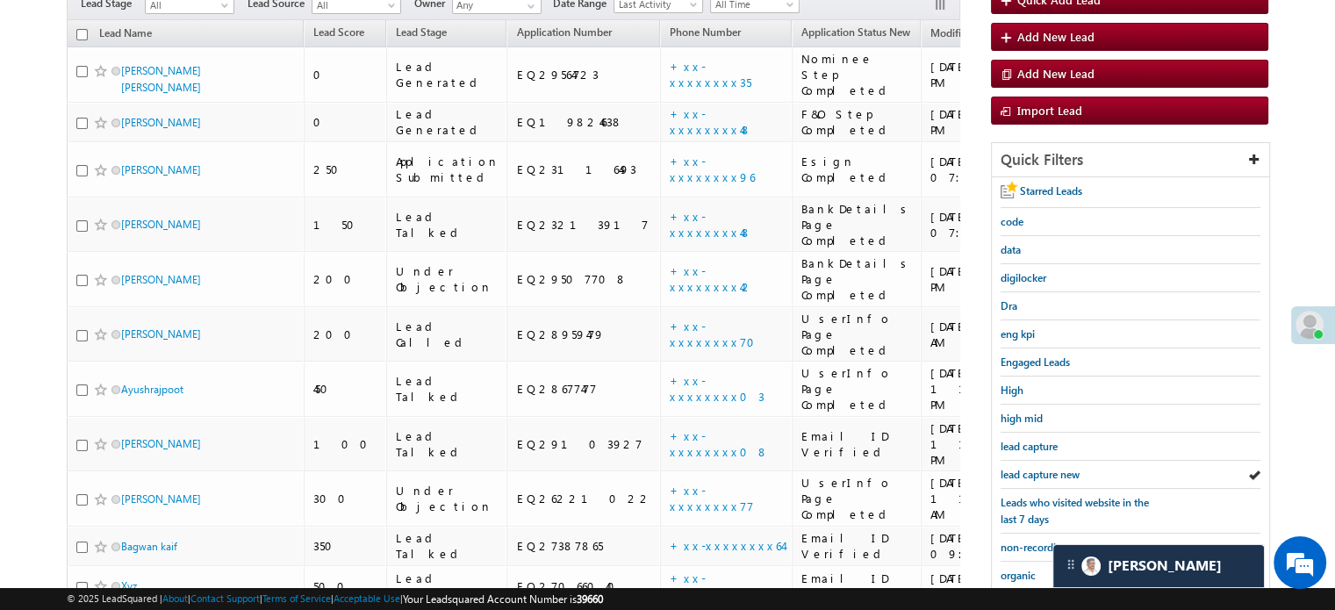
click at [1012, 468] on span "lead capture new" at bounding box center [1039, 474] width 79 height 13
click at [1024, 468] on span "lead capture new" at bounding box center [1039, 474] width 79 height 13
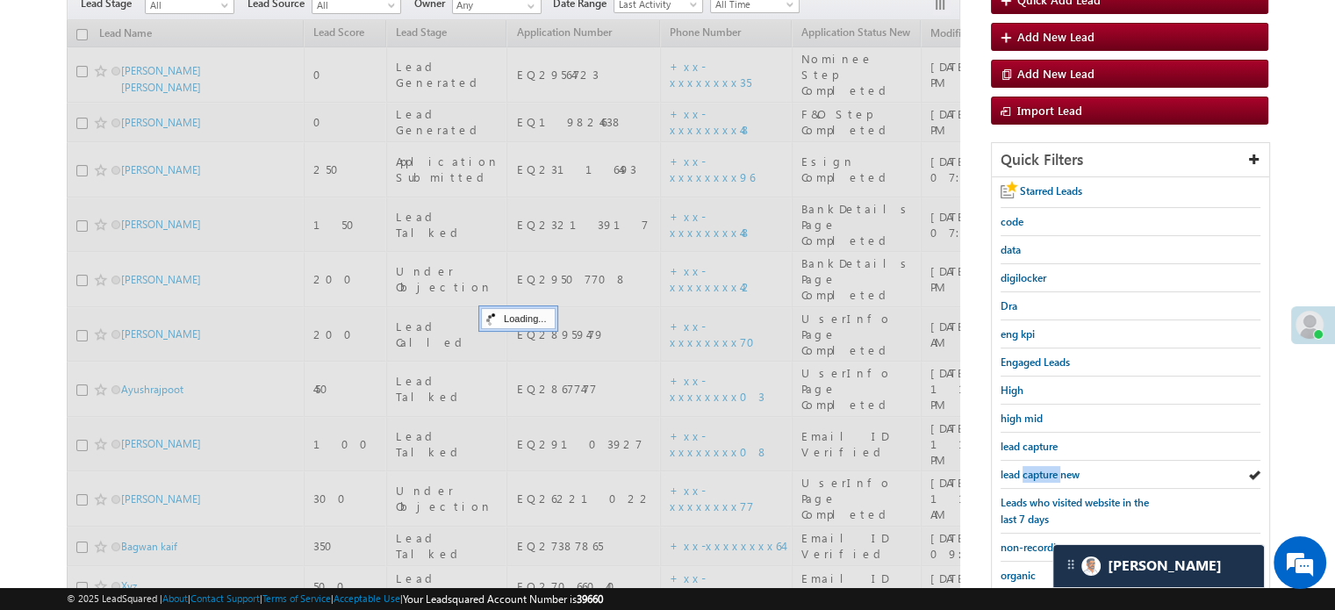
click at [1024, 468] on span "lead capture new" at bounding box center [1039, 474] width 79 height 13
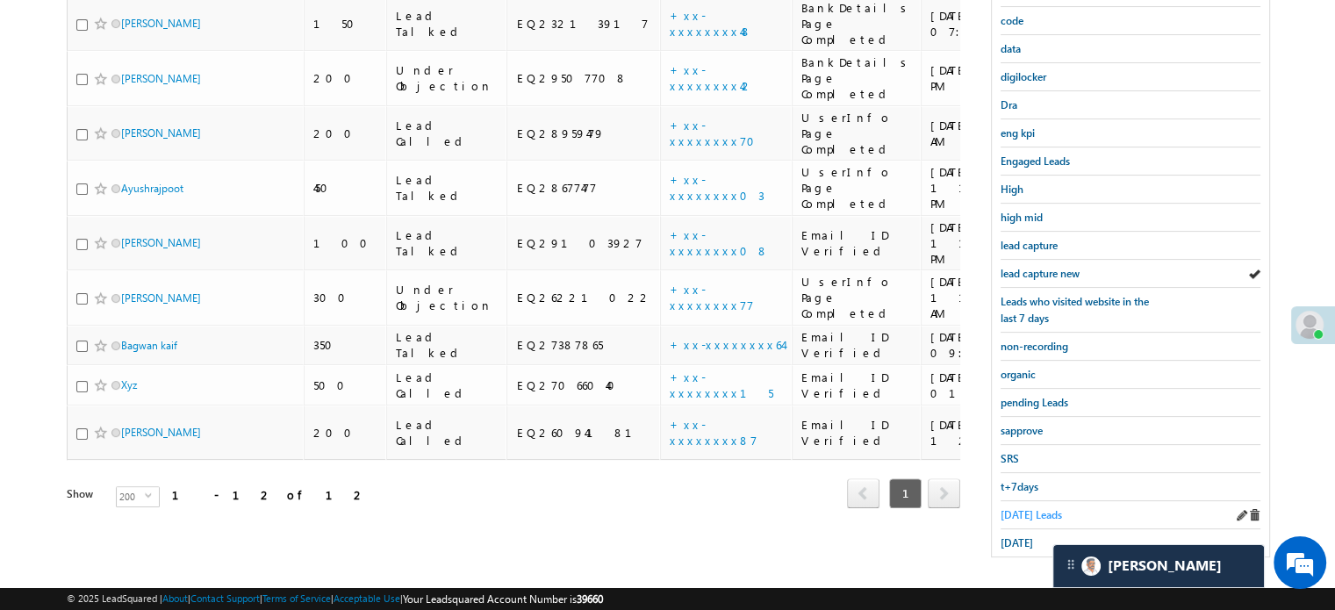
click at [1013, 511] on span "[DATE] Leads" at bounding box center [1030, 514] width 61 height 13
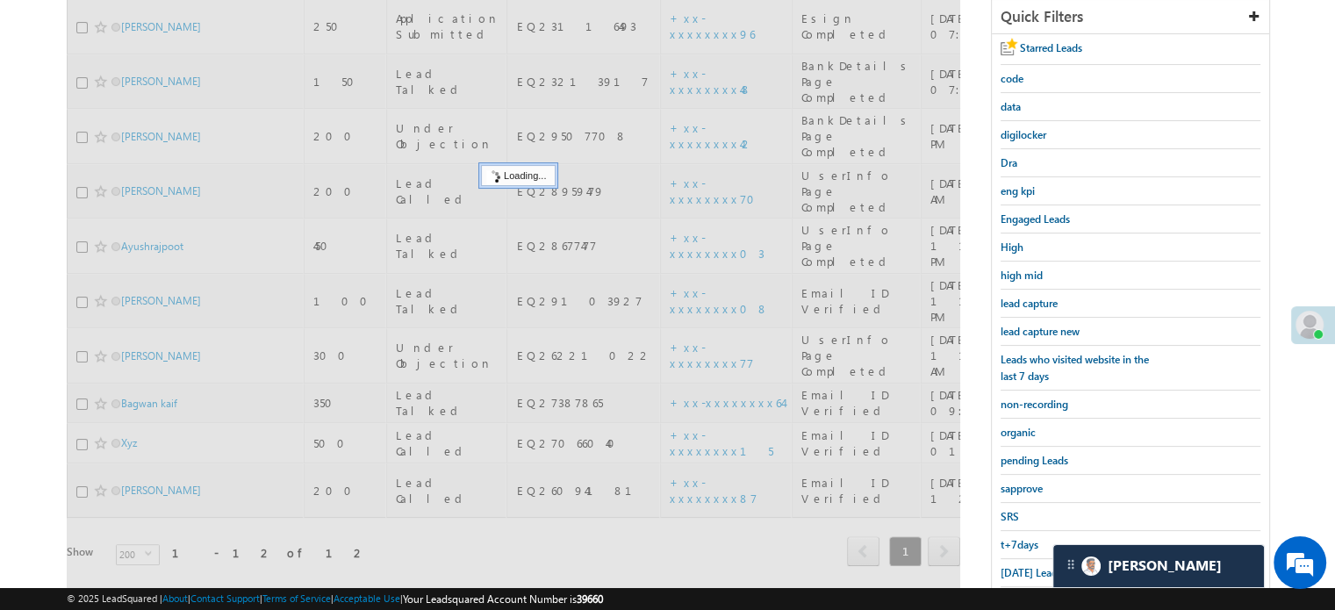
scroll to position [289, 0]
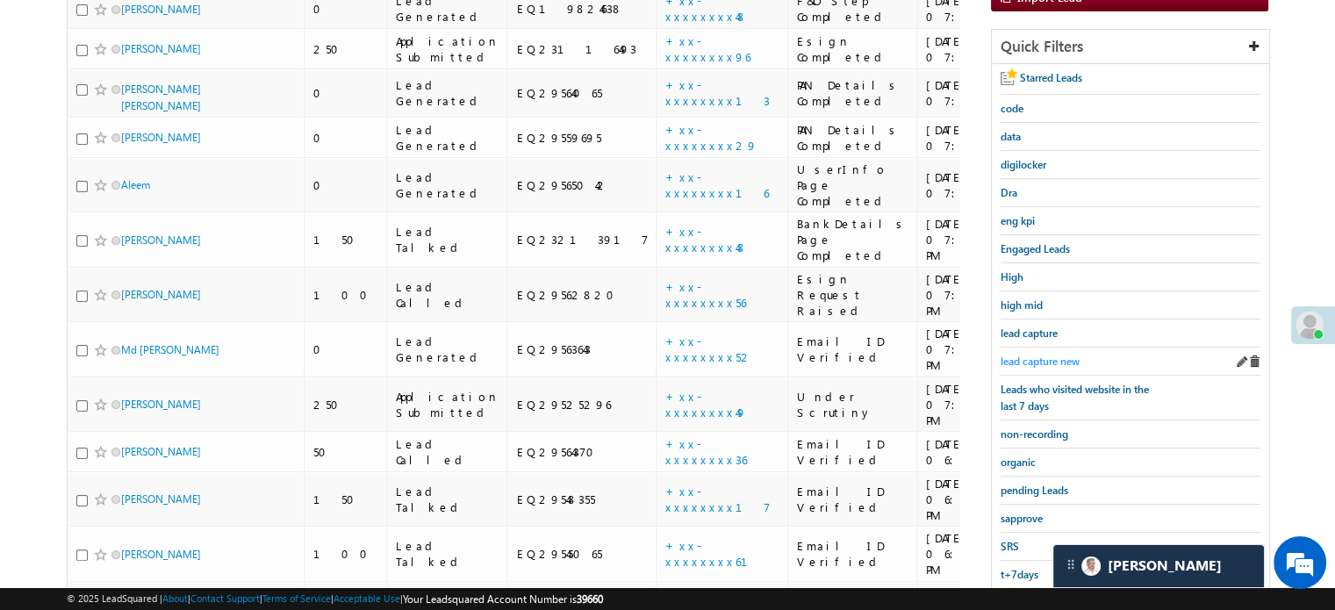
click at [1058, 355] on span "lead capture new" at bounding box center [1039, 361] width 79 height 13
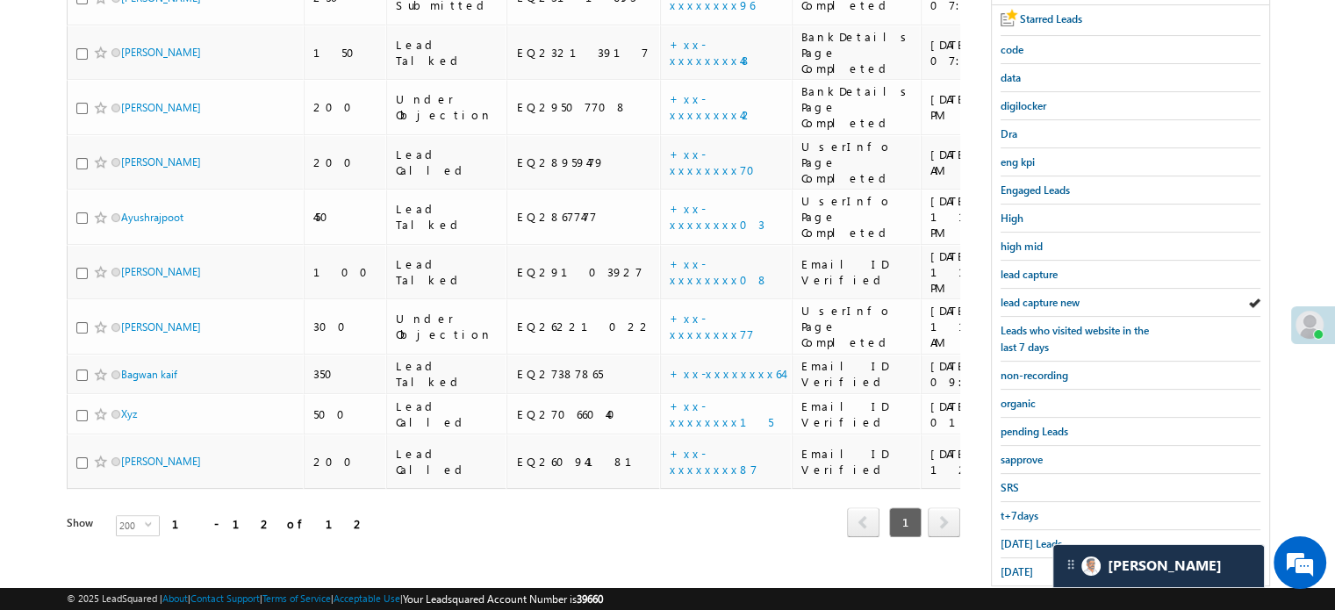
scroll to position [376, 0]
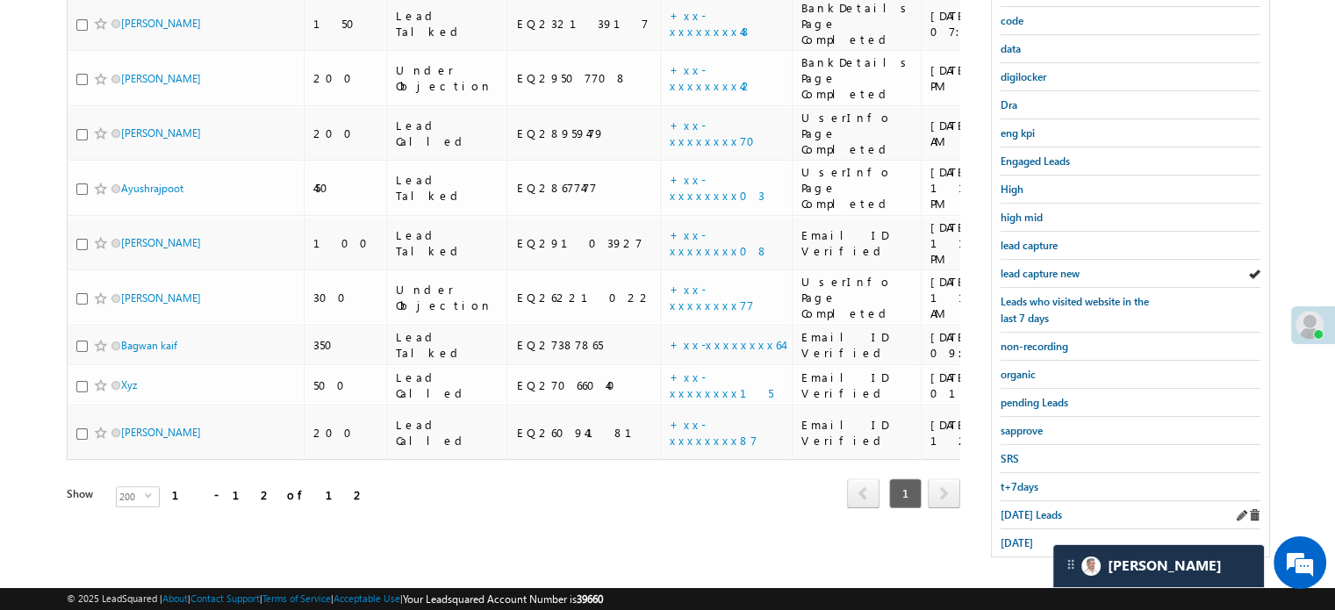
click at [1020, 517] on div "[DATE] Leads" at bounding box center [1130, 515] width 260 height 28
click at [1021, 512] on span "[DATE] Leads" at bounding box center [1030, 514] width 61 height 13
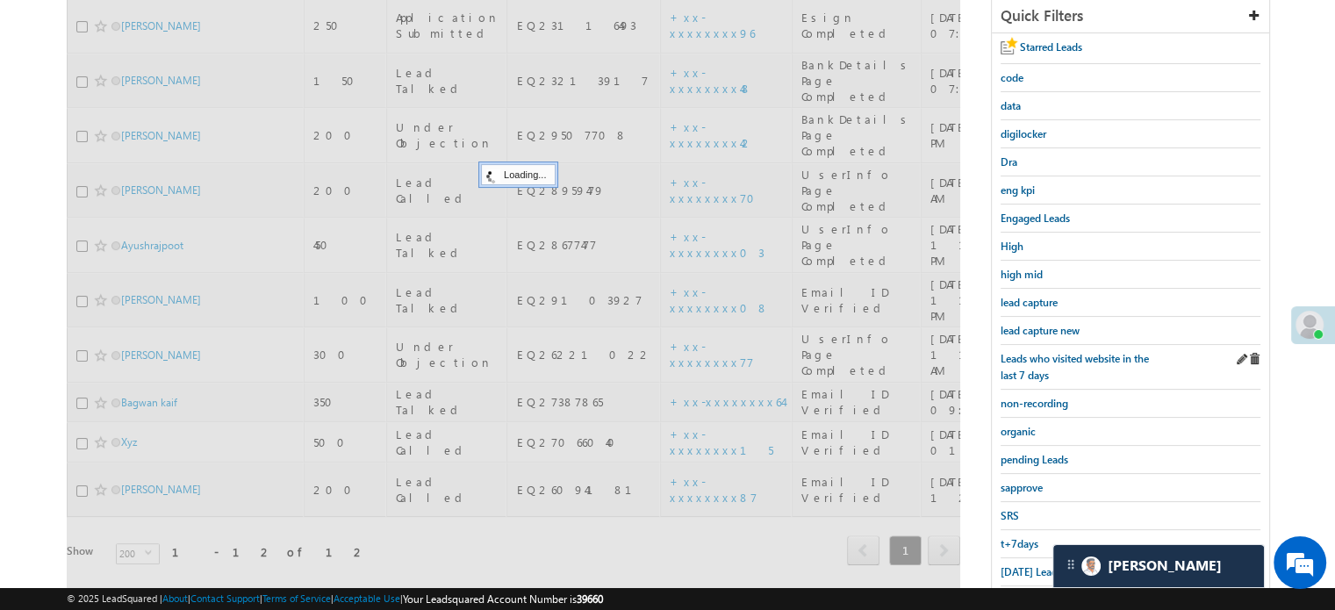
scroll to position [289, 0]
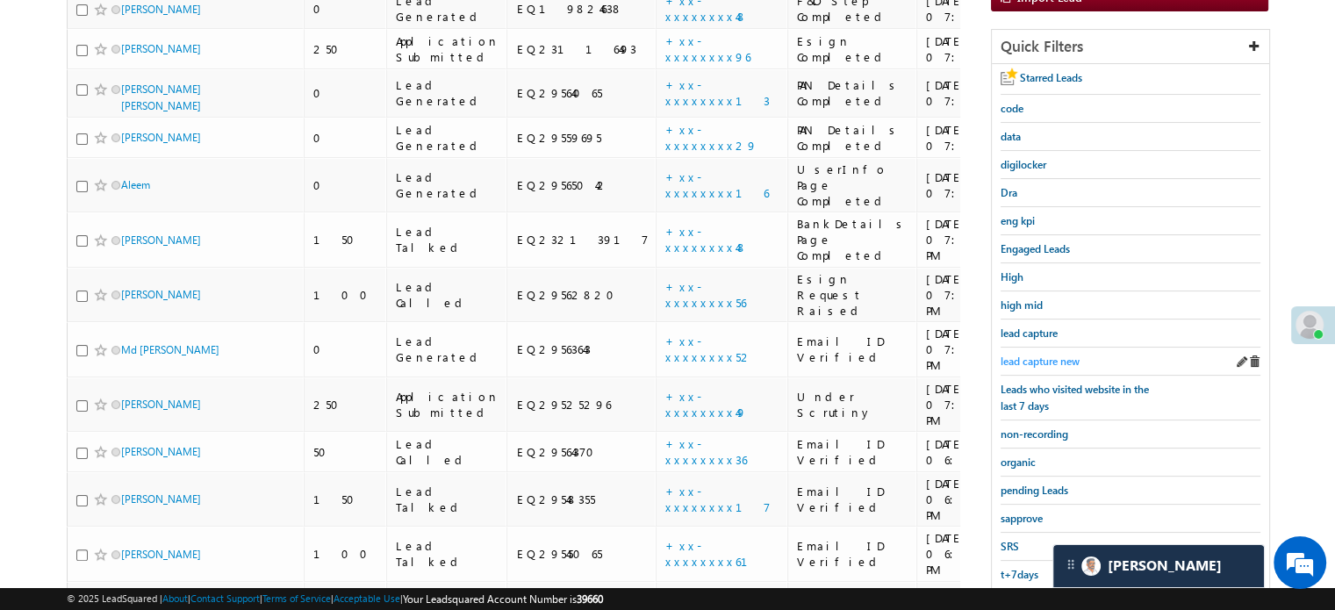
click at [1040, 359] on span "lead capture new" at bounding box center [1039, 361] width 79 height 13
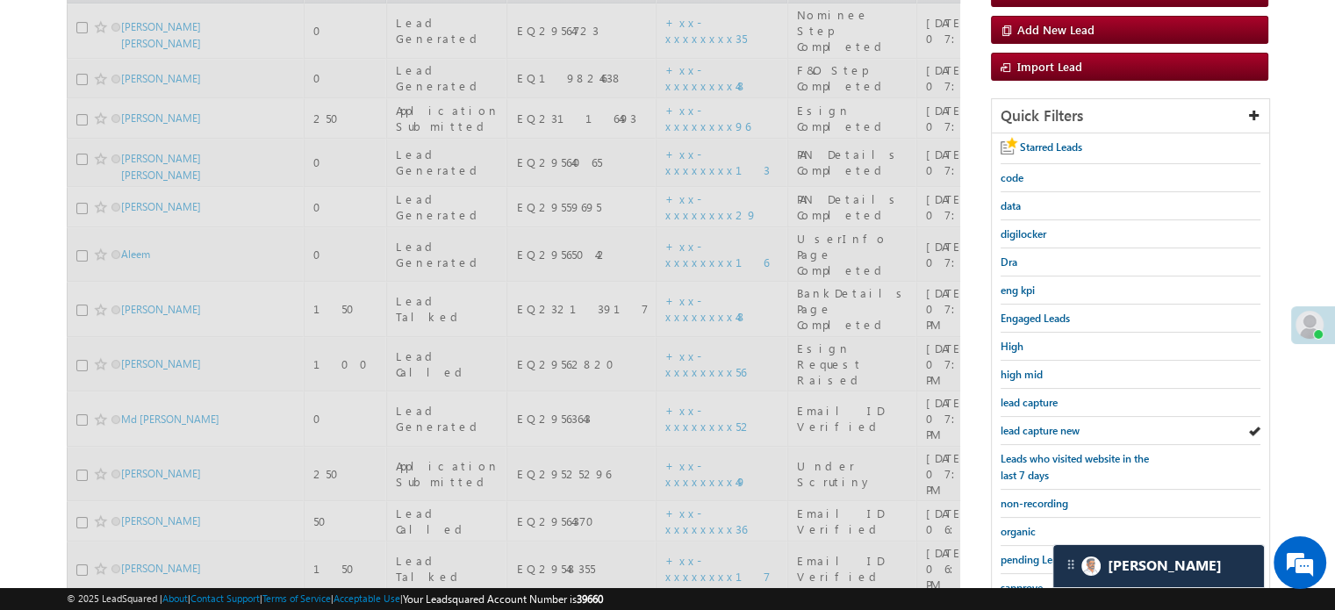
scroll to position [113, 0]
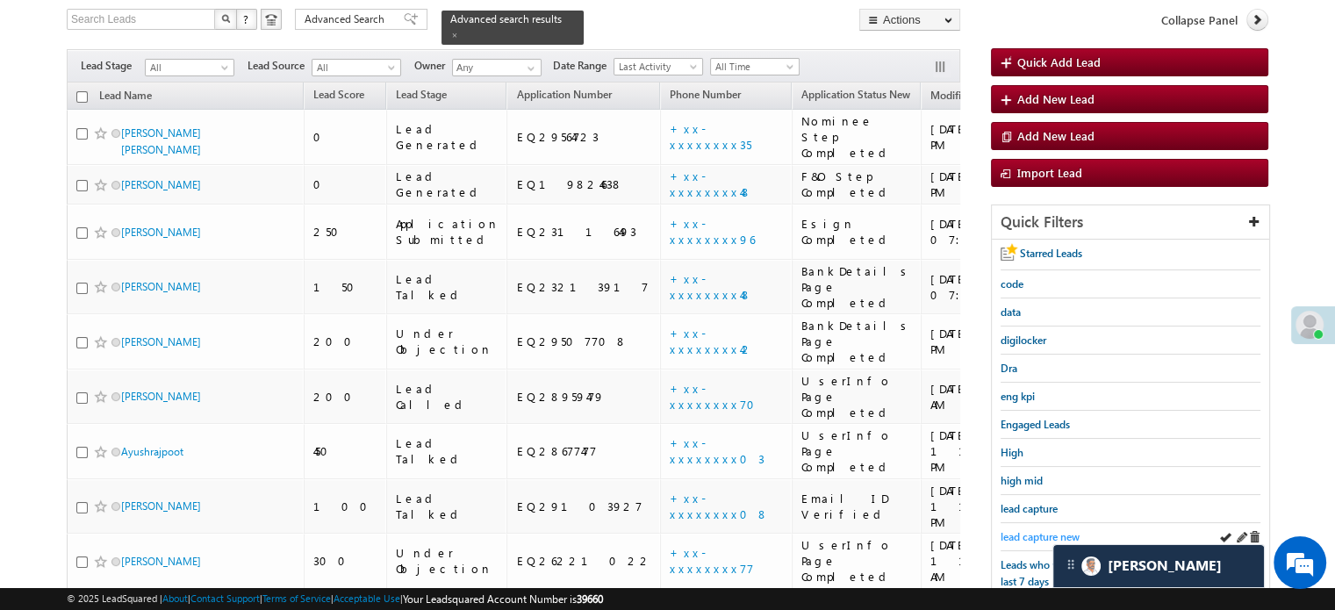
click at [1034, 530] on span "lead capture new" at bounding box center [1039, 536] width 79 height 13
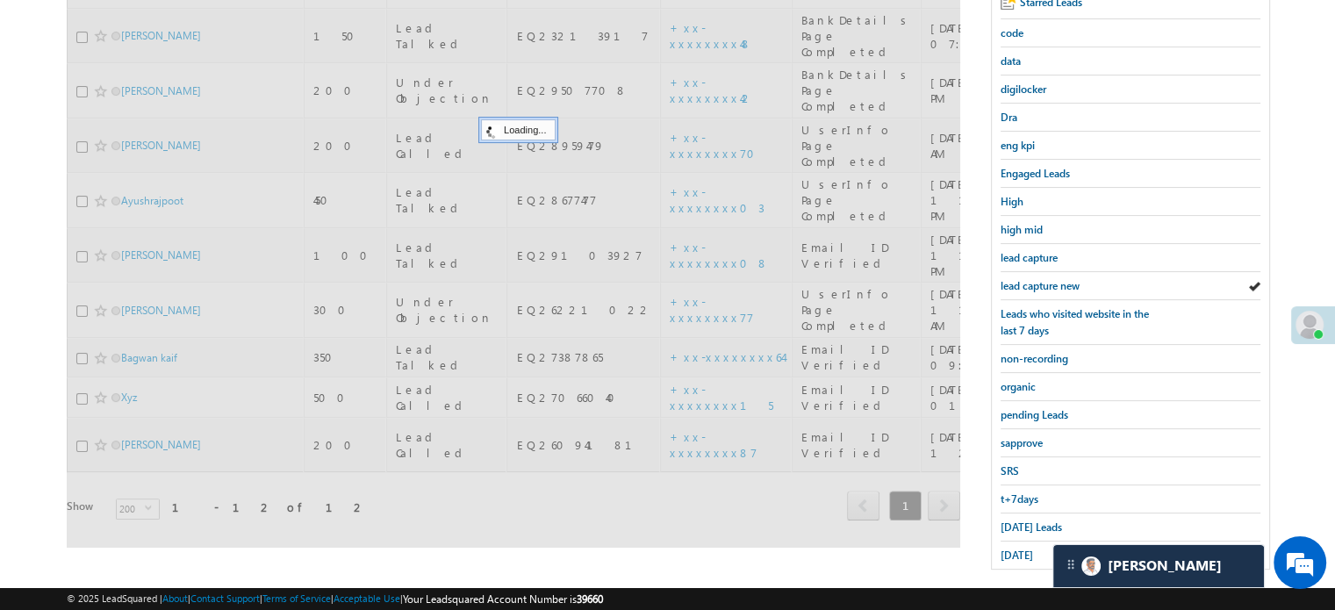
scroll to position [376, 0]
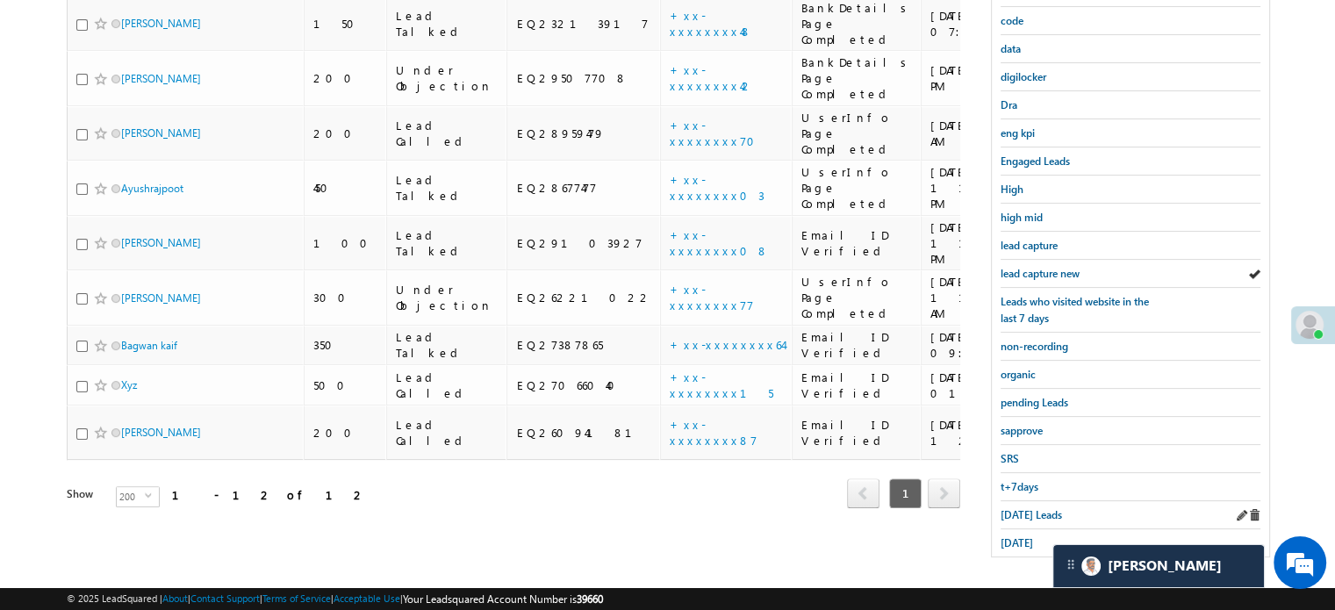
click at [1004, 501] on div "[DATE] Leads" at bounding box center [1130, 515] width 260 height 28
click at [1008, 508] on span "[DATE] Leads" at bounding box center [1030, 514] width 61 height 13
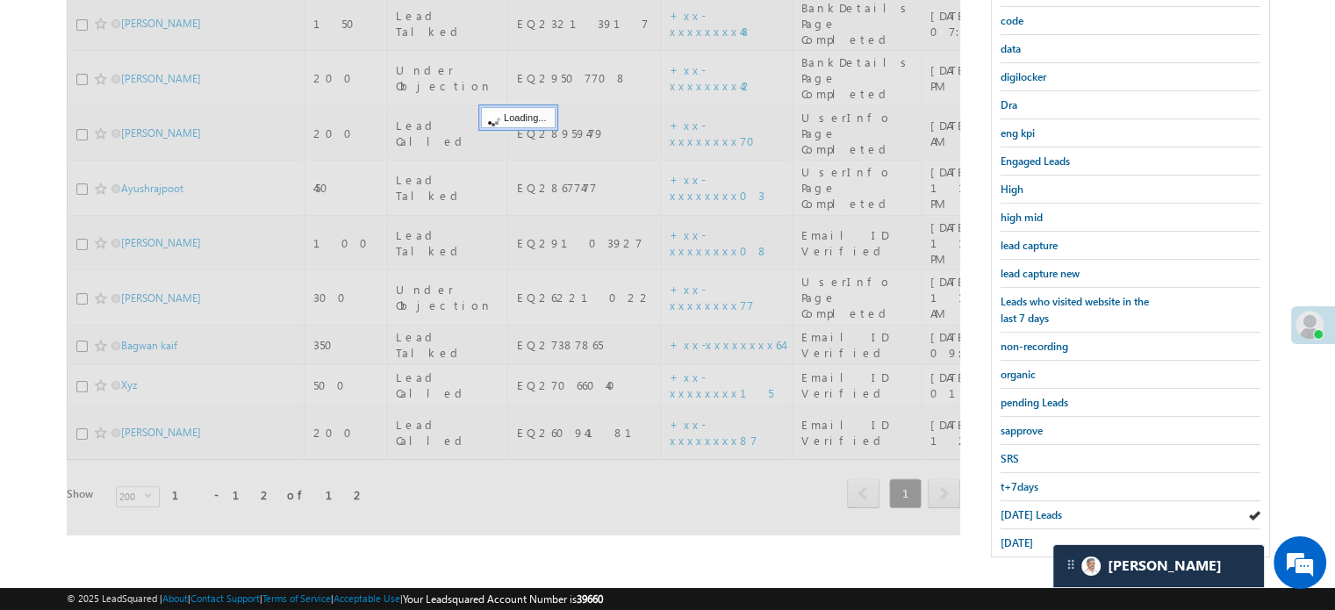
scroll to position [201, 0]
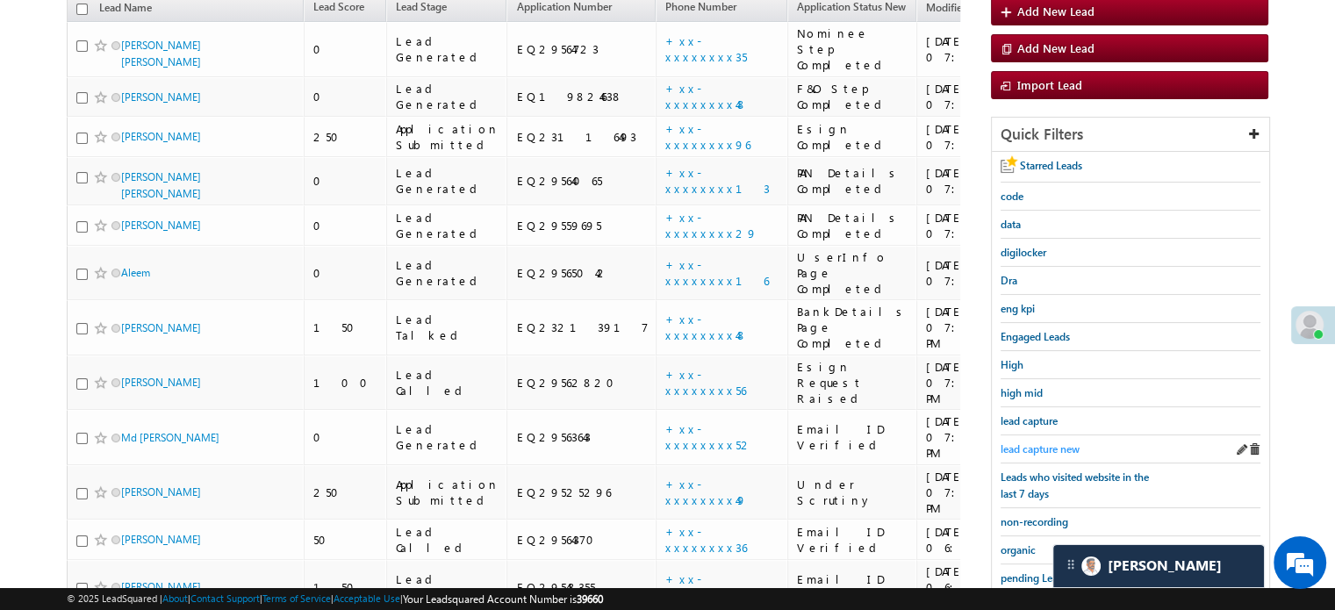
click at [1025, 441] on link "lead capture new" at bounding box center [1039, 449] width 79 height 17
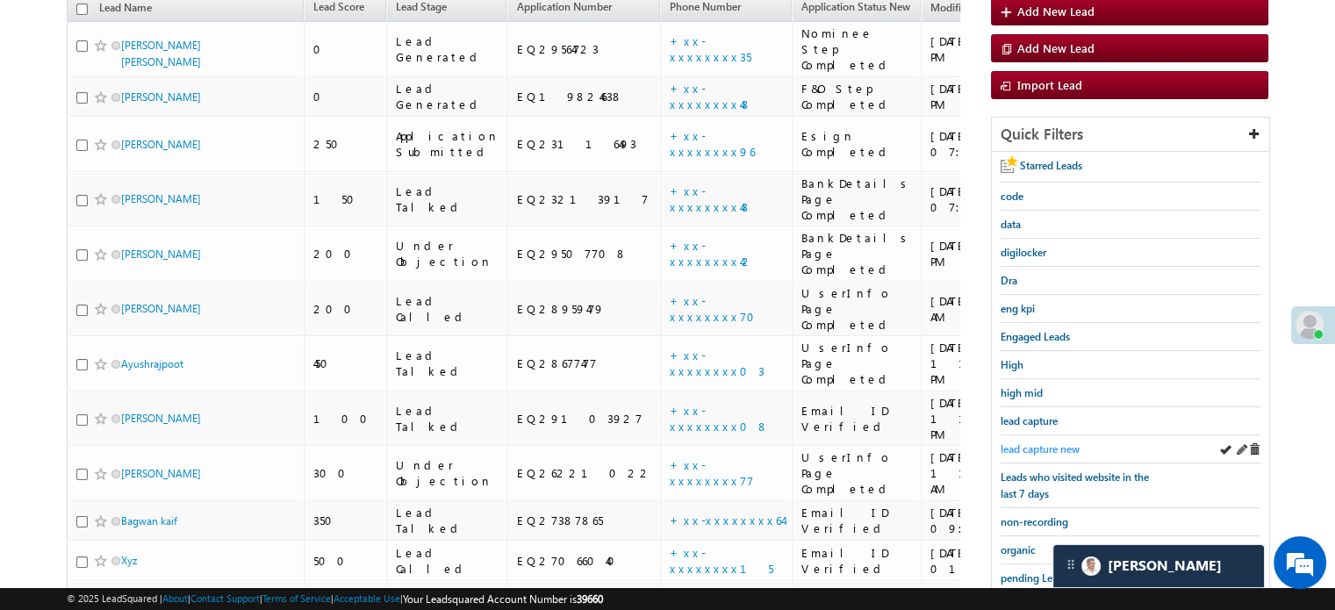
click at [1060, 446] on span "lead capture new" at bounding box center [1039, 448] width 79 height 13
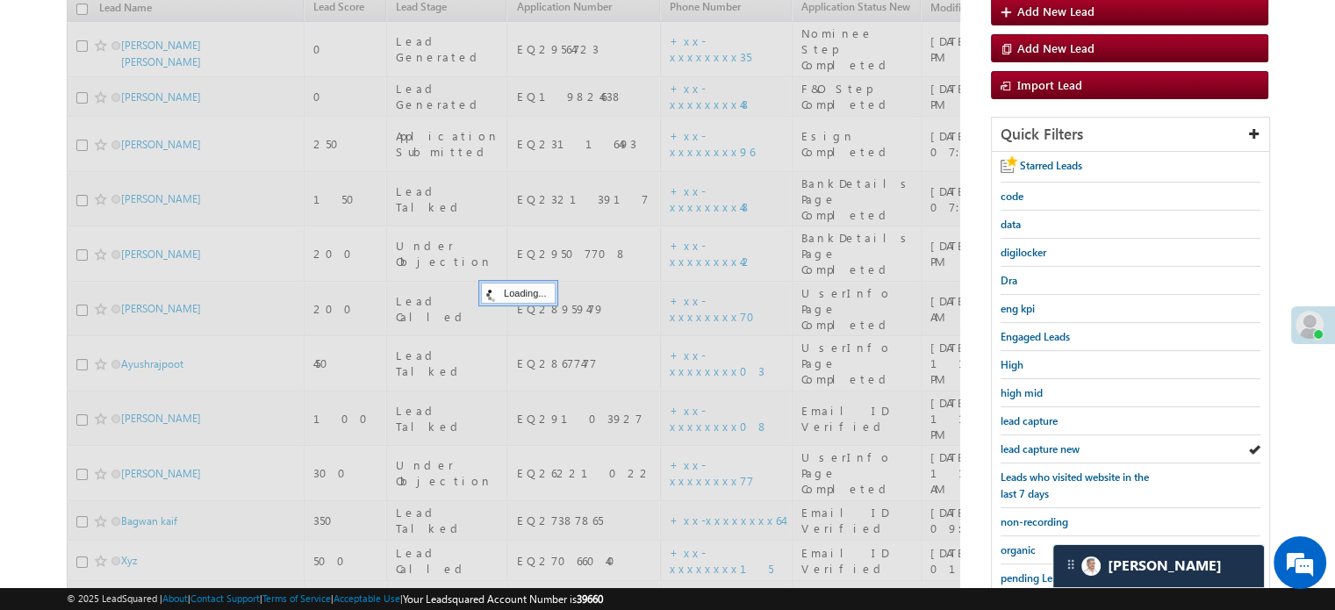
scroll to position [113, 0]
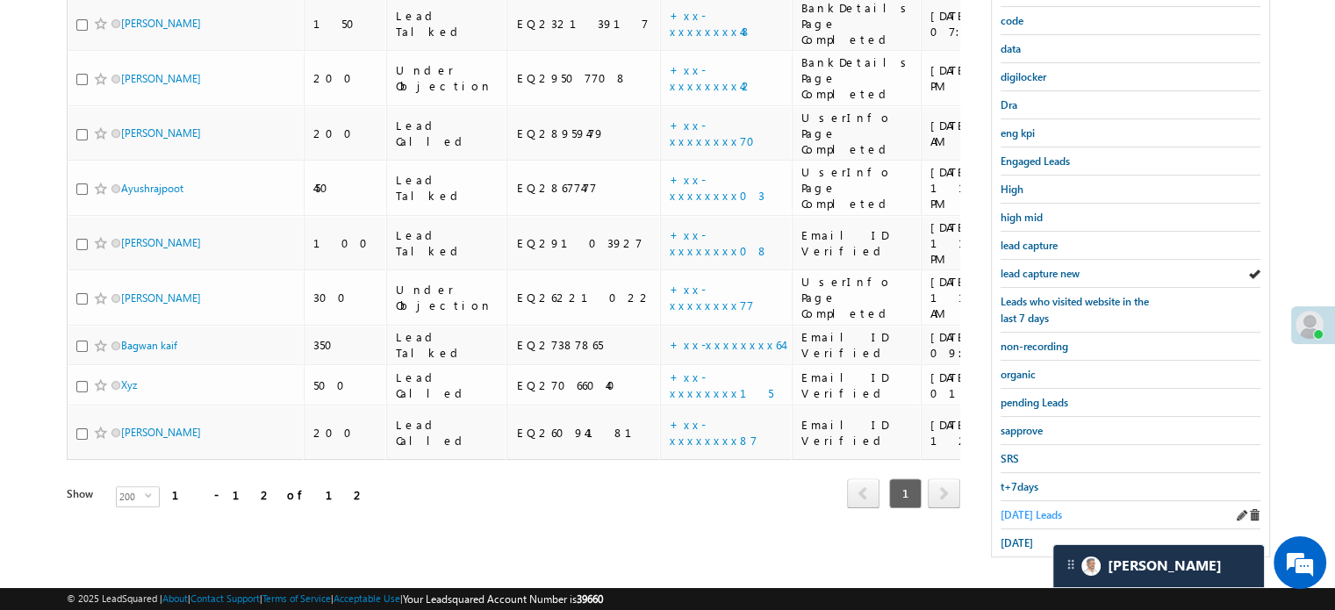
click at [1021, 508] on span "[DATE] Leads" at bounding box center [1030, 514] width 61 height 13
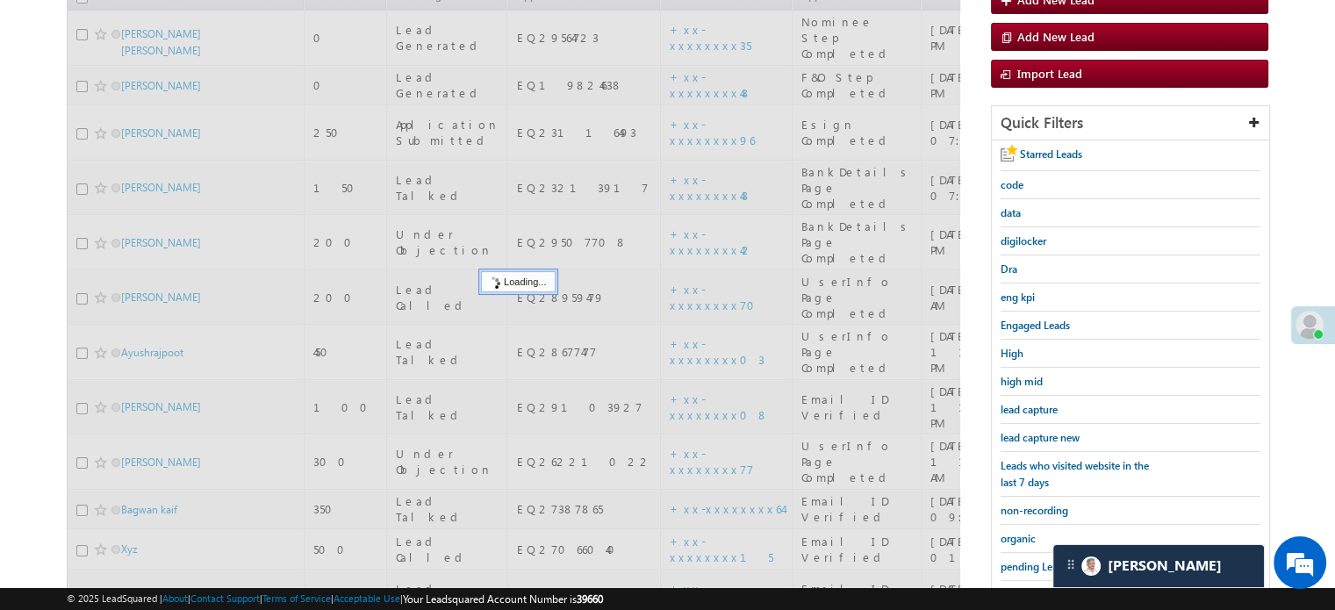
scroll to position [201, 0]
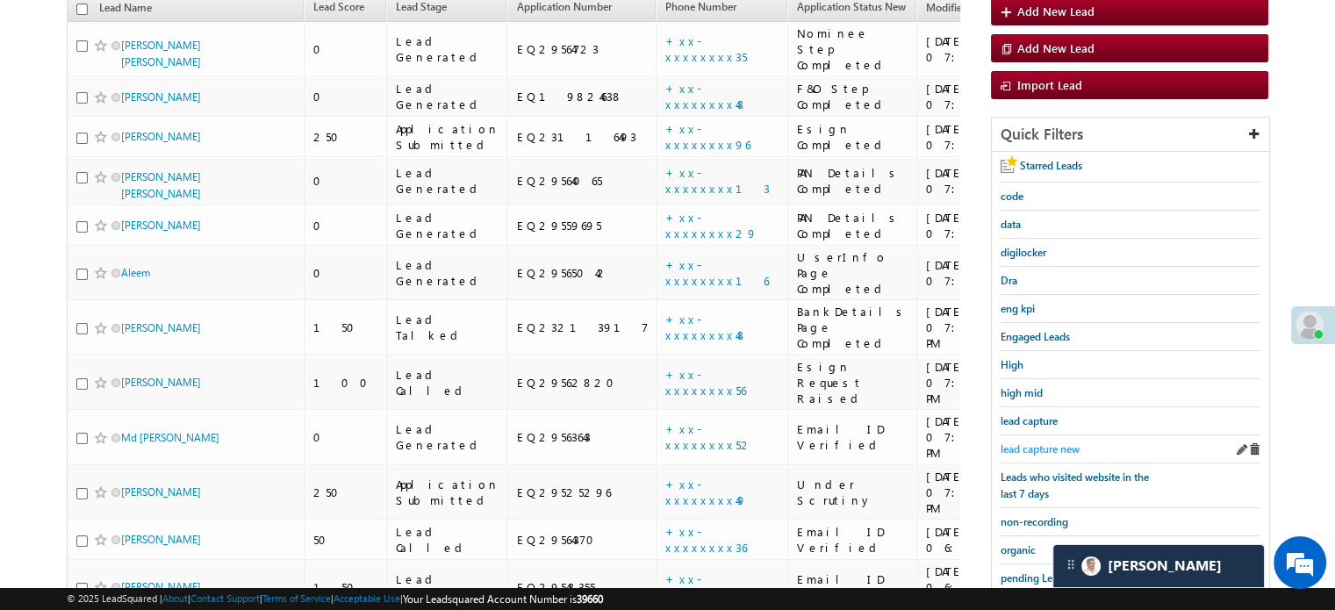
click at [1036, 449] on span "lead capture new" at bounding box center [1039, 448] width 79 height 13
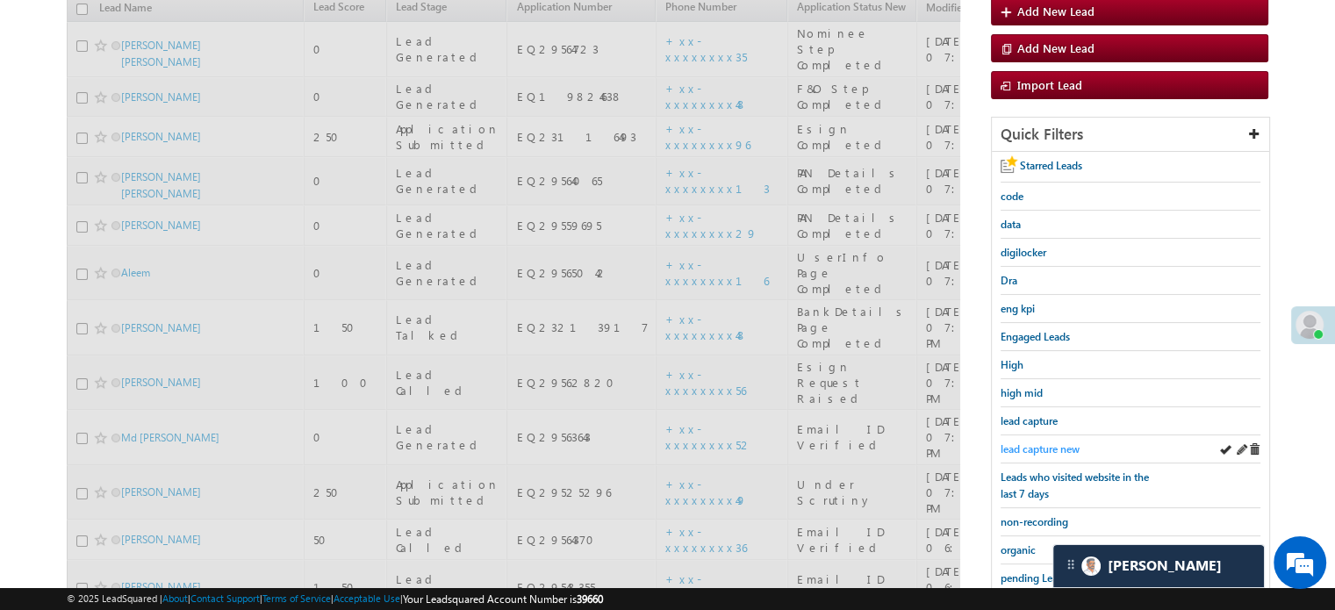
click at [1036, 447] on span "lead capture new" at bounding box center [1039, 448] width 79 height 13
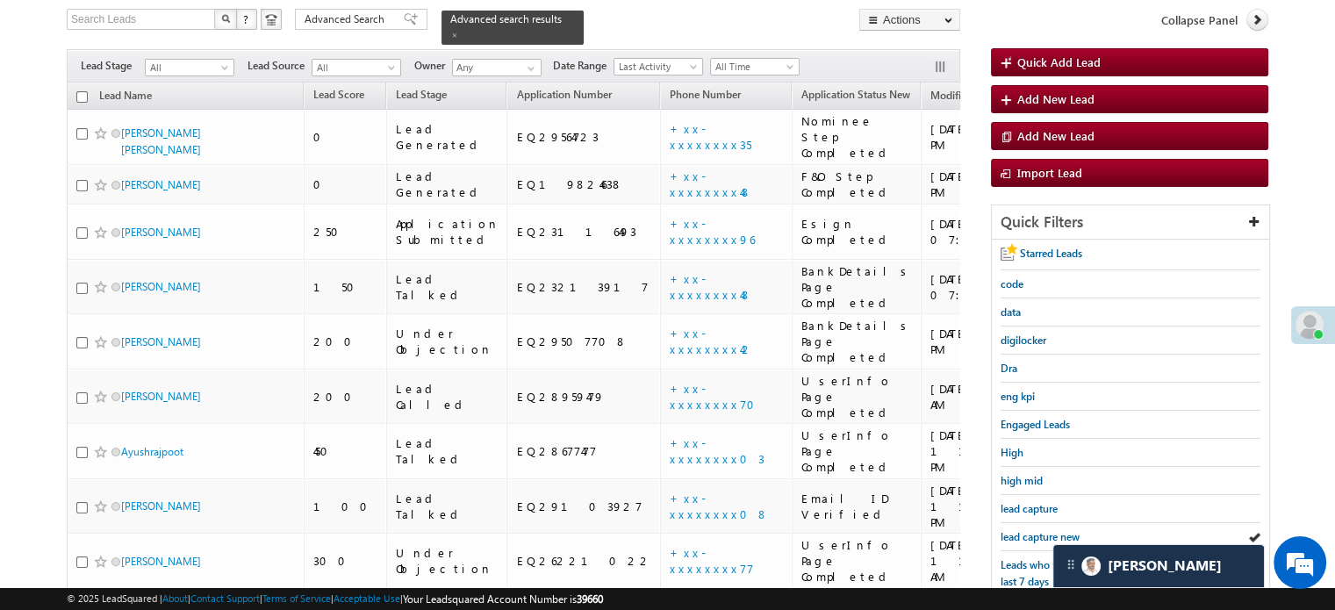
scroll to position [289, 0]
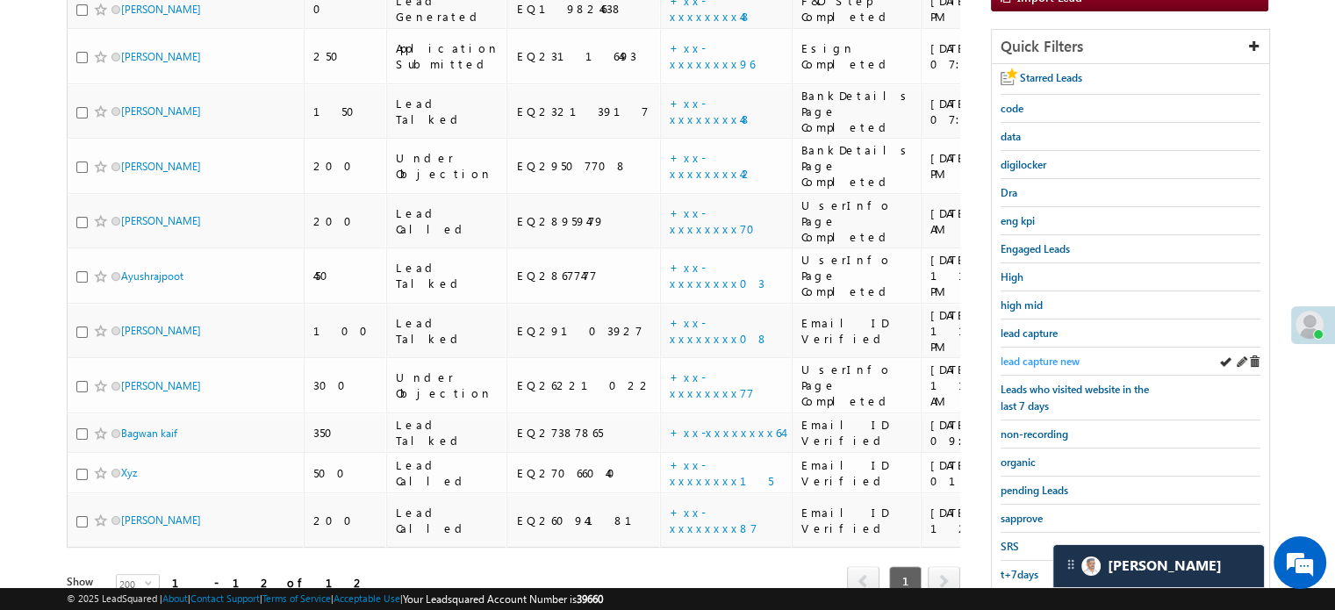
click at [1042, 357] on span "lead capture new" at bounding box center [1039, 361] width 79 height 13
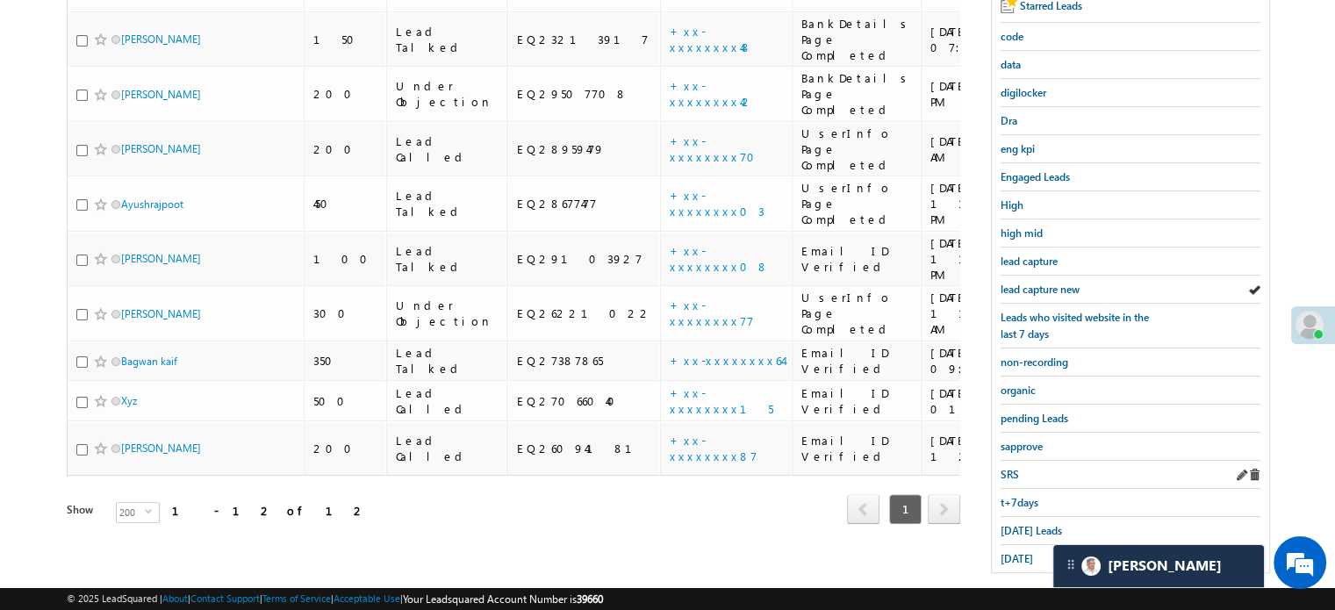
scroll to position [376, 0]
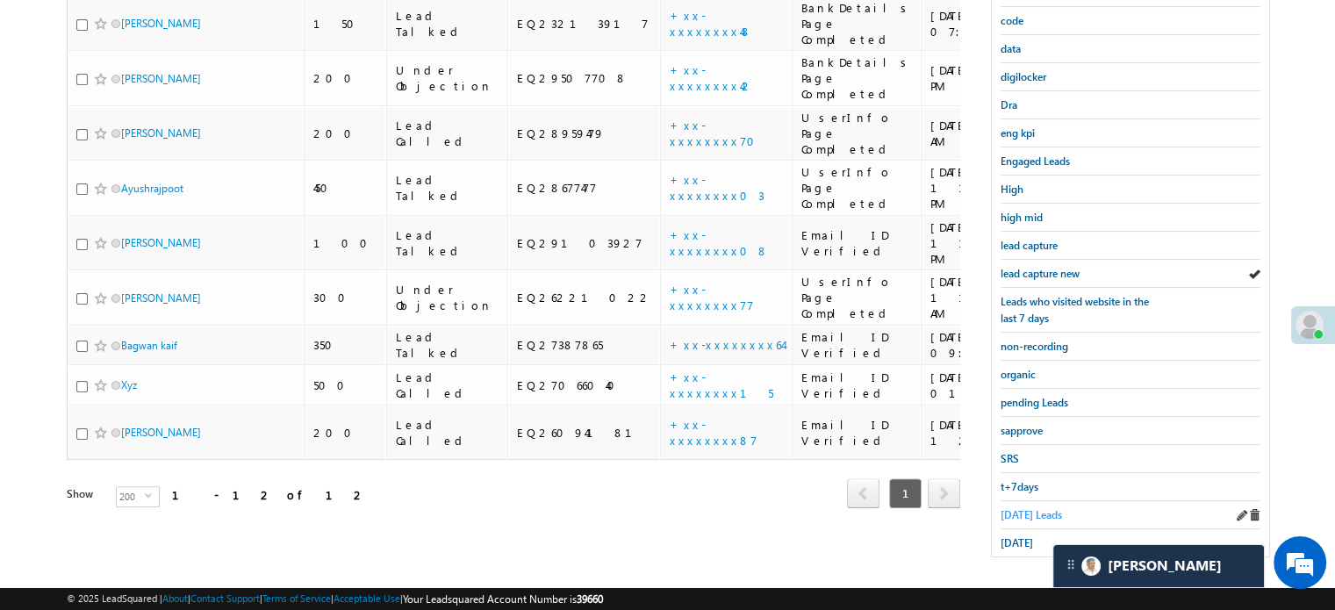
click at [1016, 508] on span "[DATE] Leads" at bounding box center [1030, 514] width 61 height 13
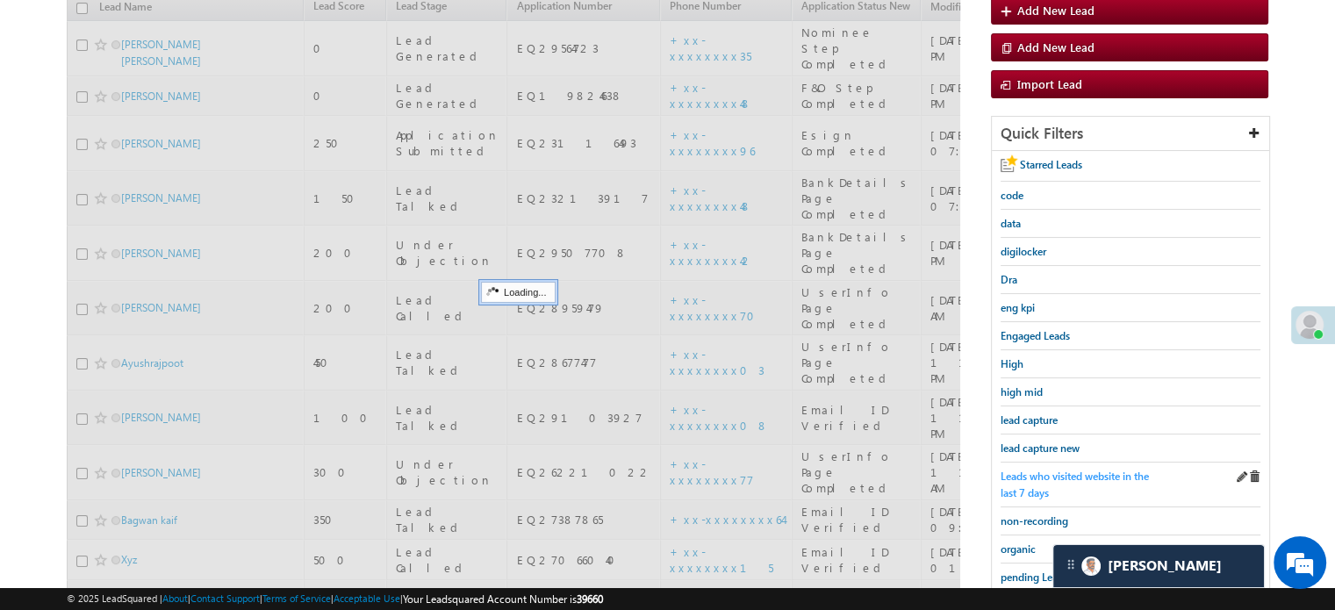
scroll to position [201, 0]
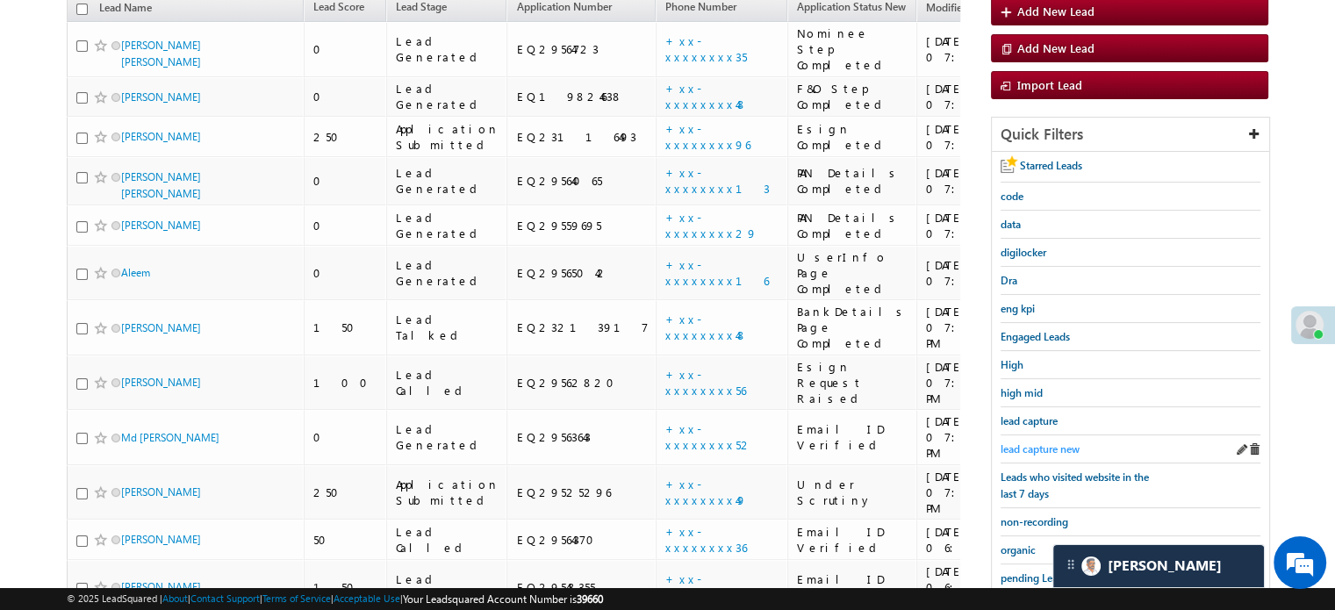
click at [1031, 449] on span "lead capture new" at bounding box center [1039, 448] width 79 height 13
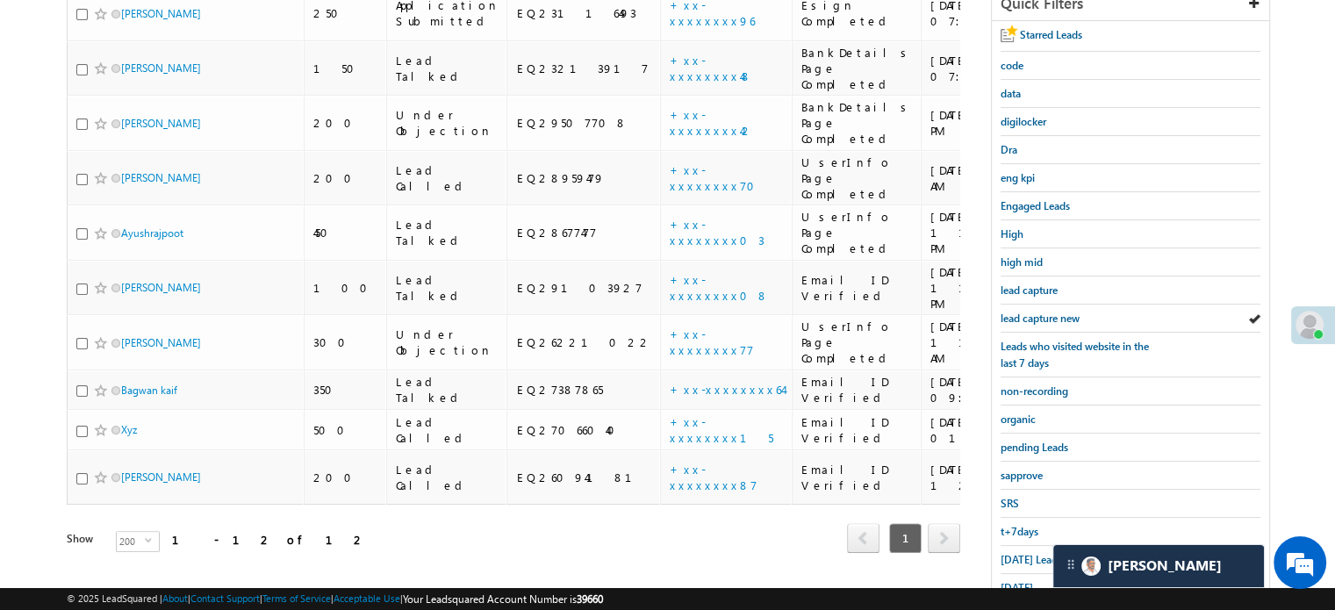
scroll to position [376, 0]
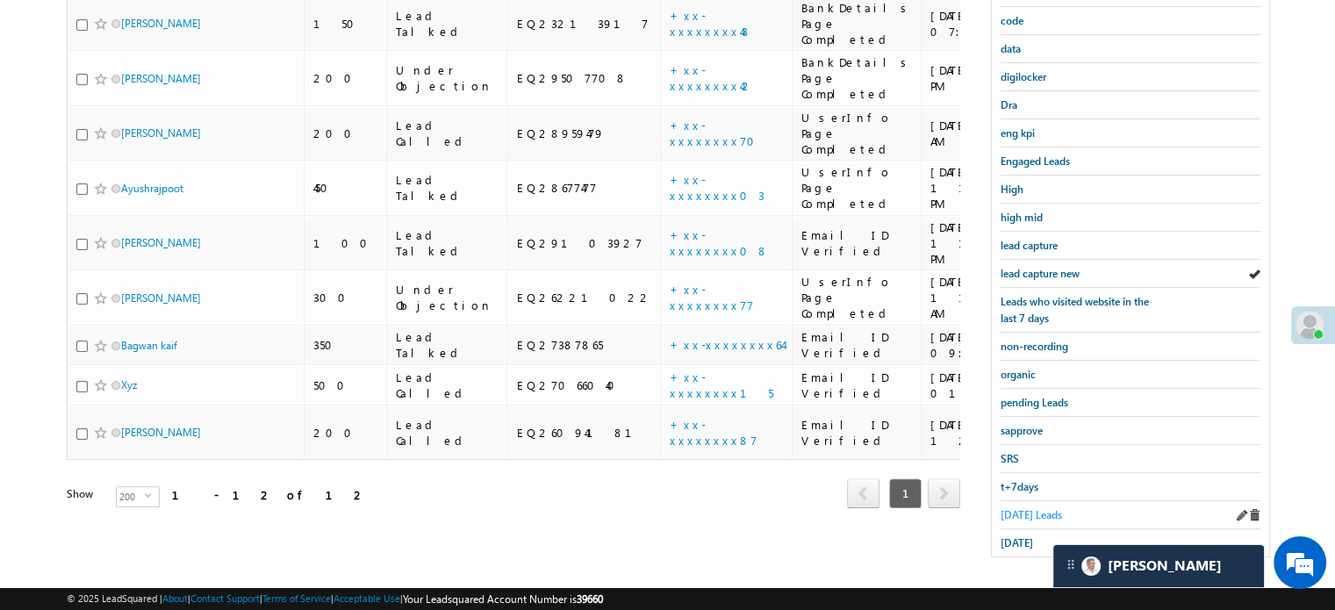
click at [1006, 508] on span "[DATE] Leads" at bounding box center [1030, 514] width 61 height 13
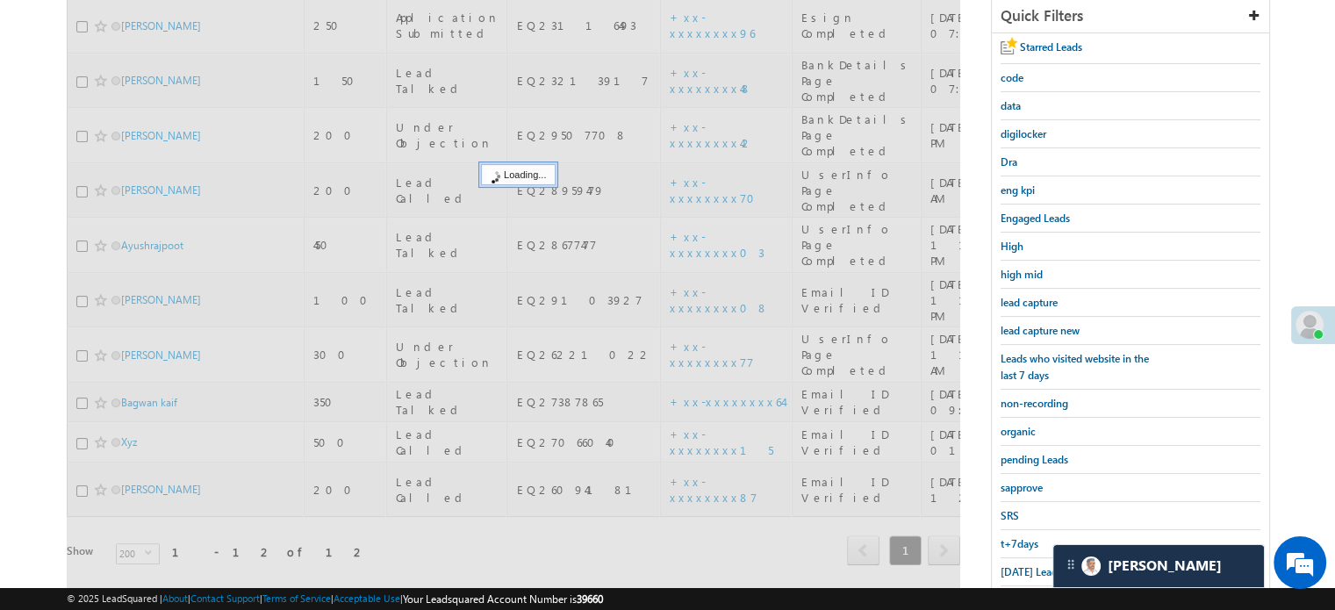
scroll to position [289, 0]
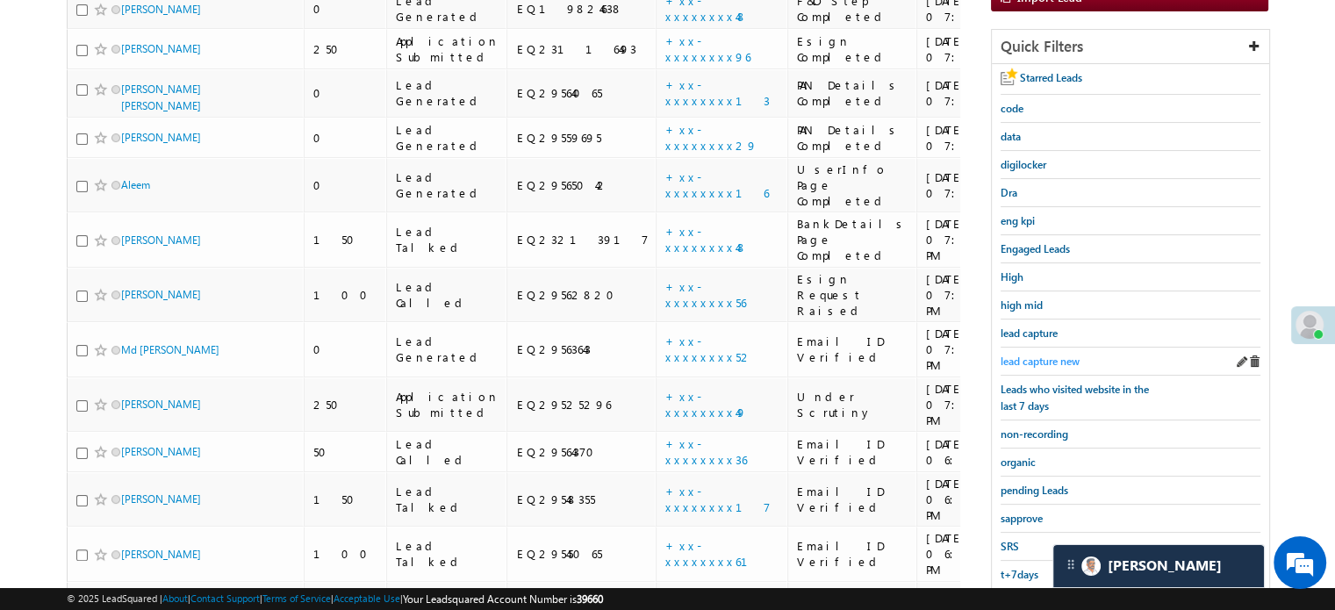
click at [1035, 362] on span "lead capture new" at bounding box center [1039, 361] width 79 height 13
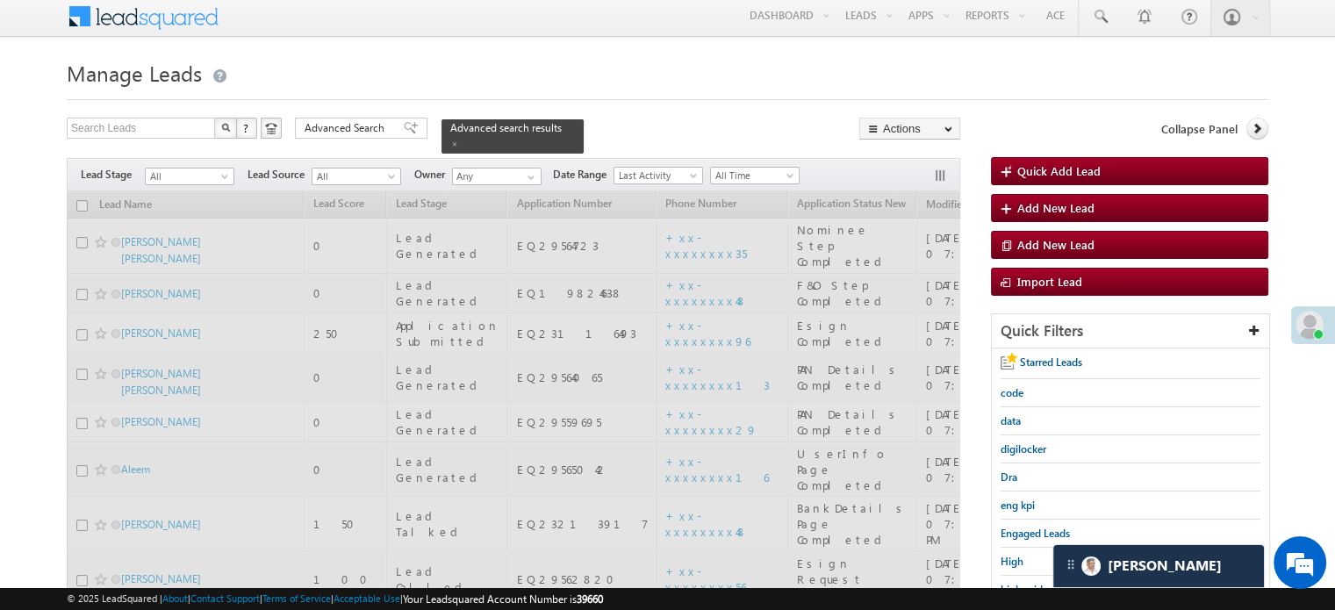
scroll to position [0, 0]
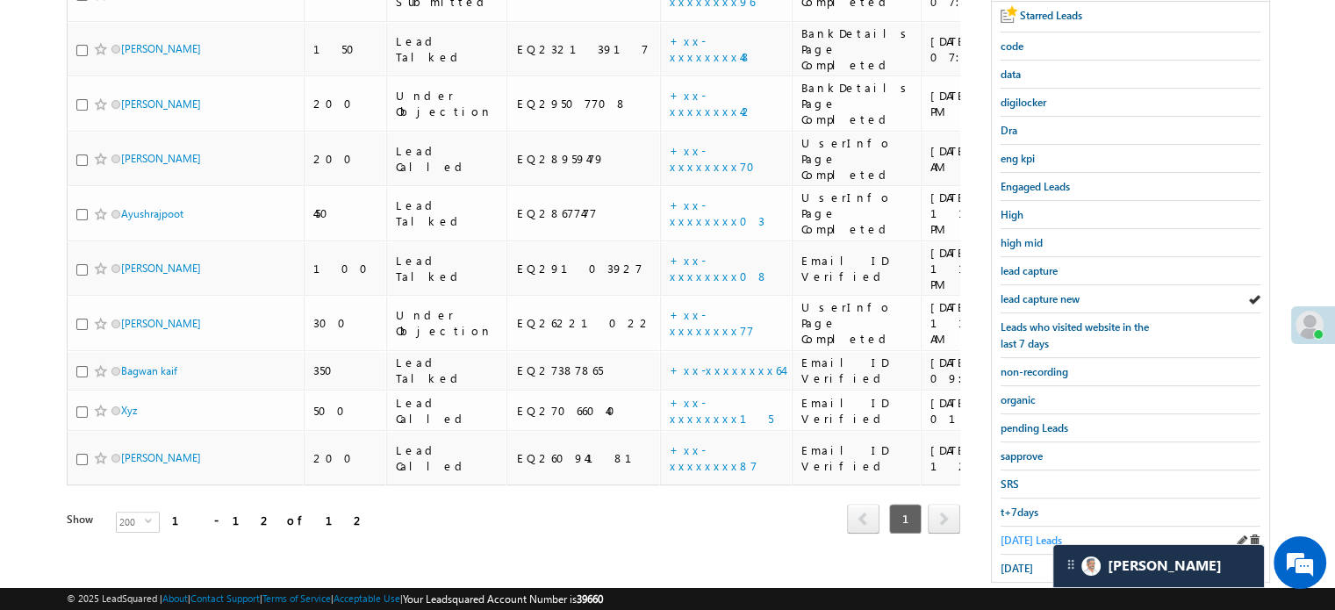
click at [1016, 534] on span "[DATE] Leads" at bounding box center [1030, 540] width 61 height 13
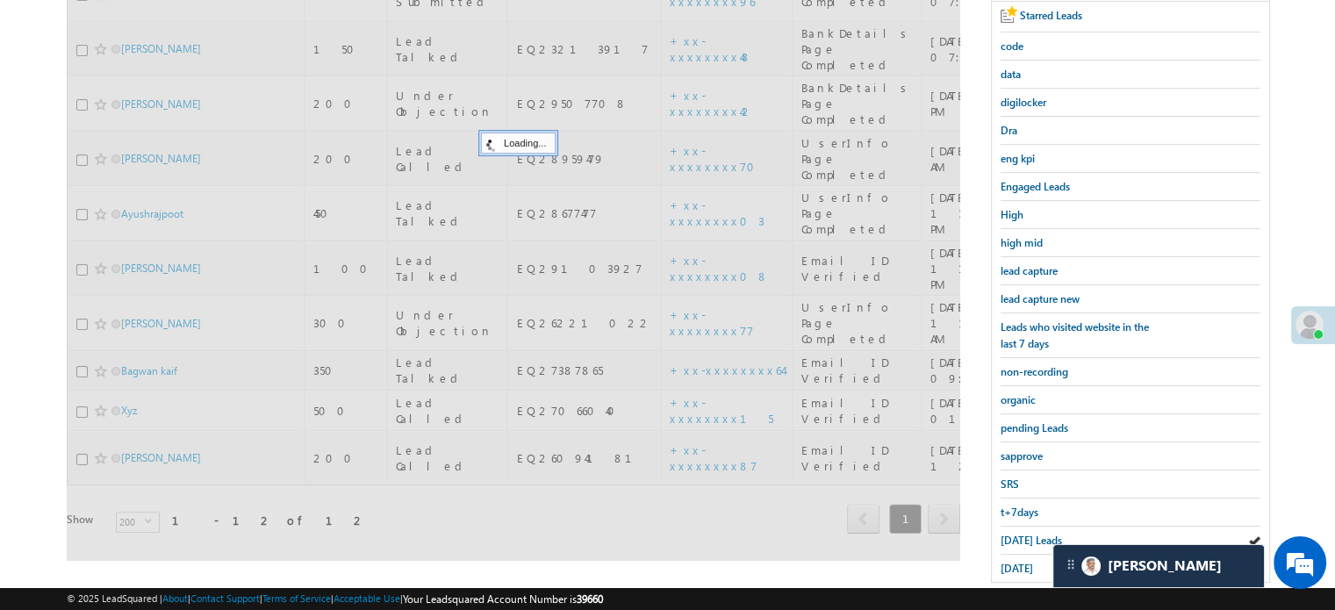
scroll to position [263, 0]
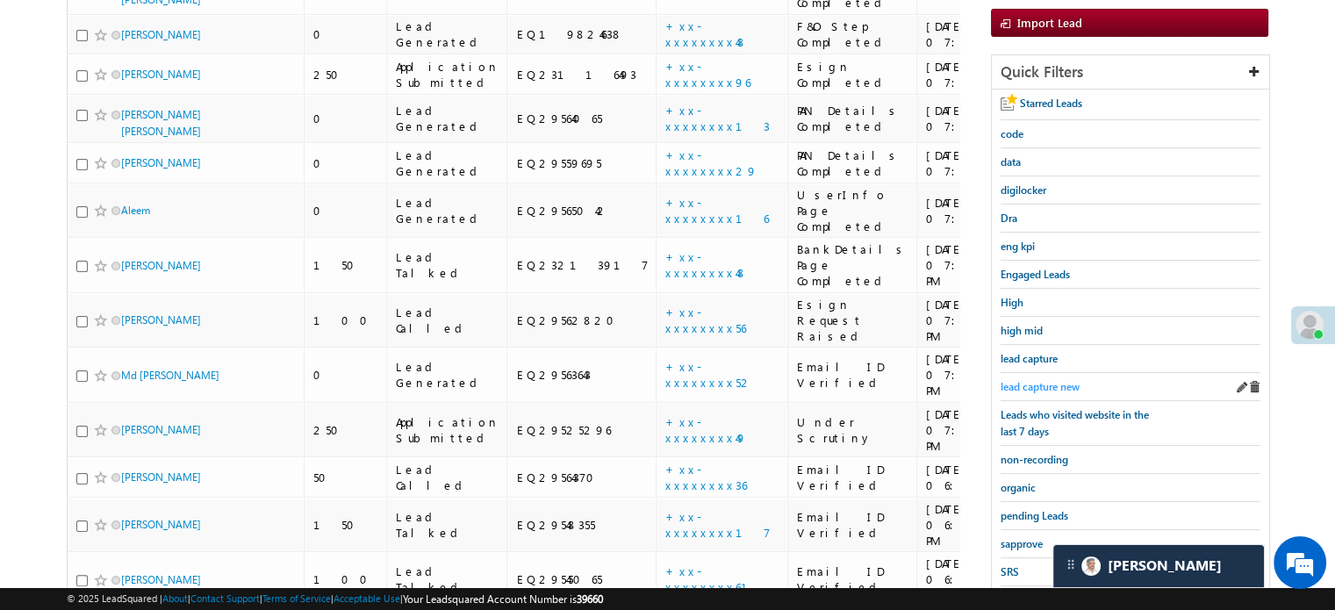
click at [1053, 383] on span "lead capture new" at bounding box center [1039, 386] width 79 height 13
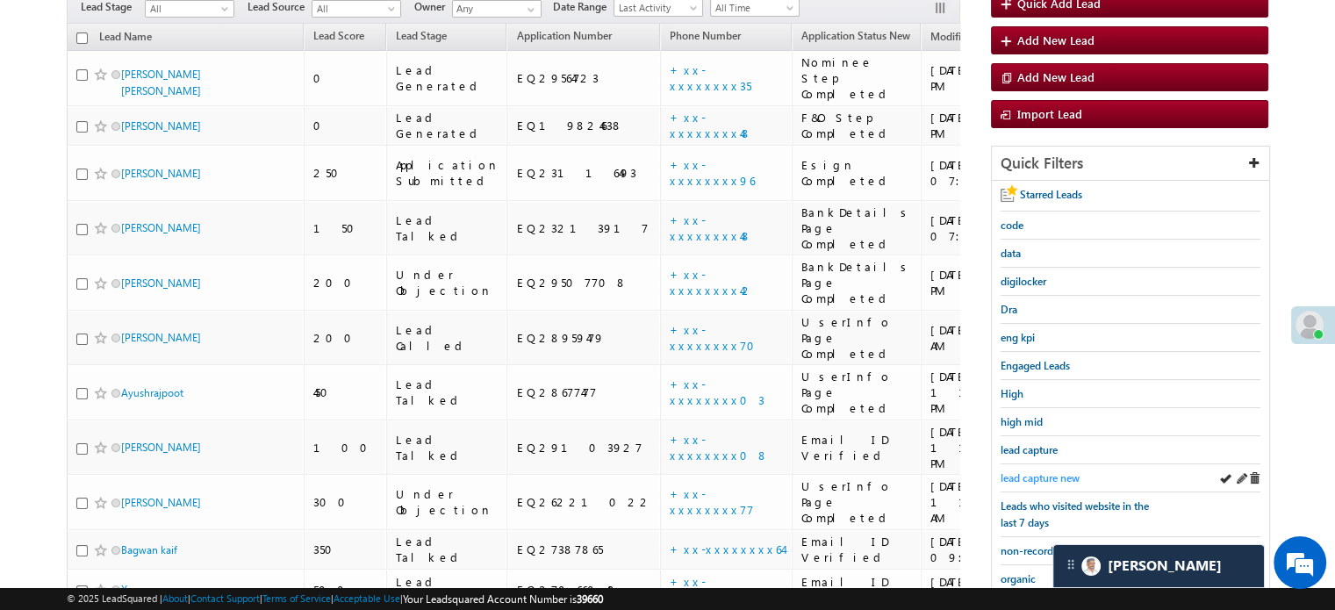
scroll to position [176, 0]
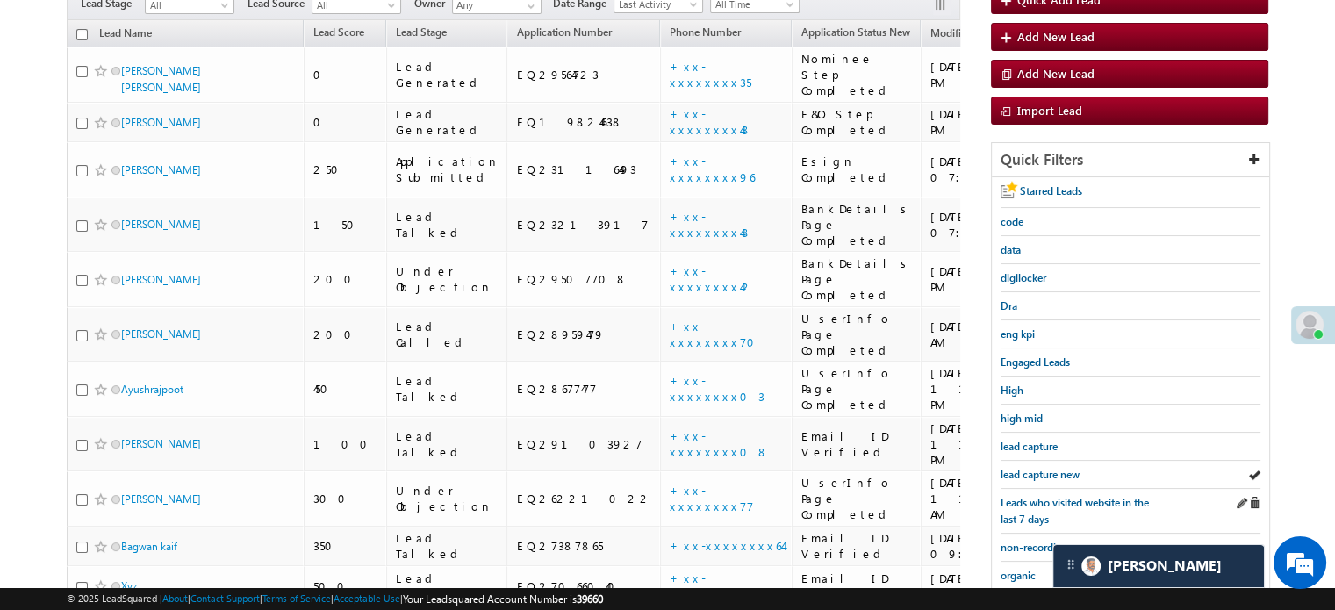
click at [1011, 489] on div "Leads who visited website in the last 7 days" at bounding box center [1130, 511] width 260 height 45
click at [1021, 473] on span "lead capture new" at bounding box center [1039, 474] width 79 height 13
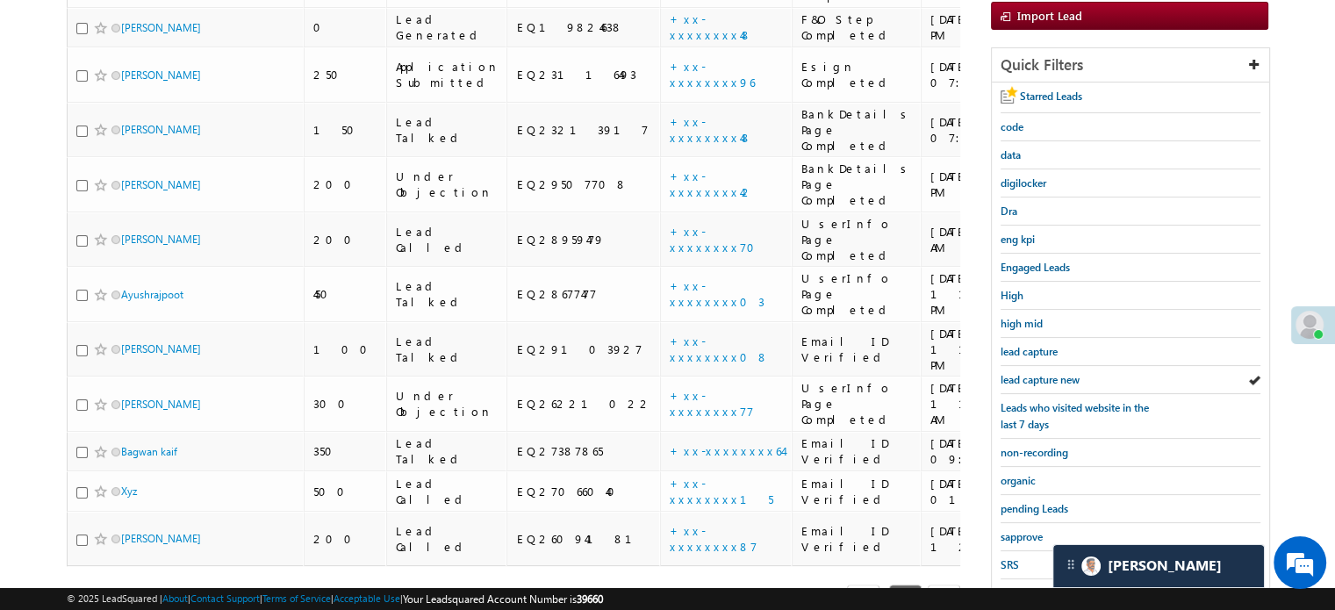
scroll to position [376, 0]
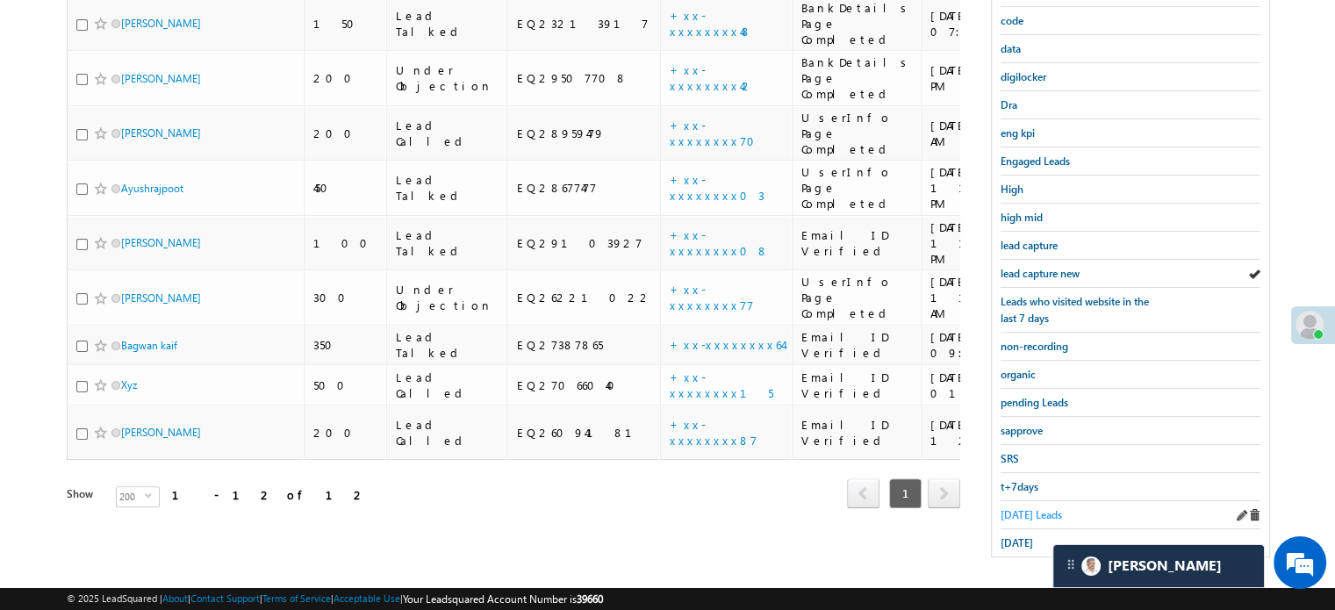
click at [1021, 511] on span "[DATE] Leads" at bounding box center [1030, 514] width 61 height 13
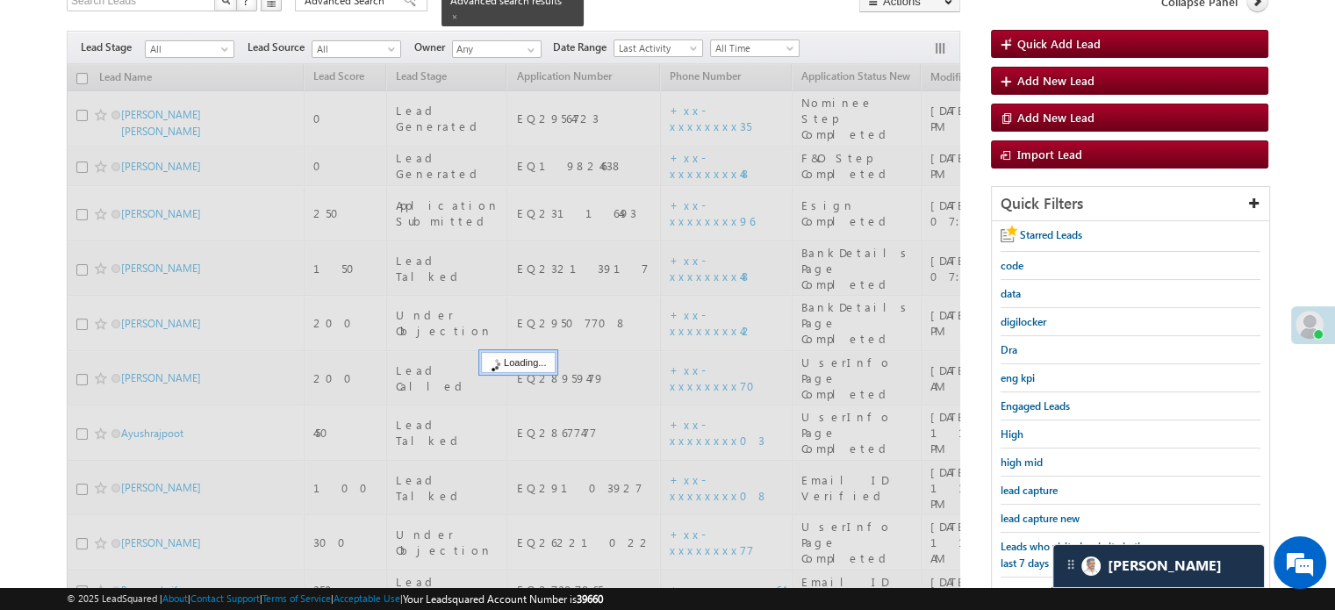
scroll to position [113, 0]
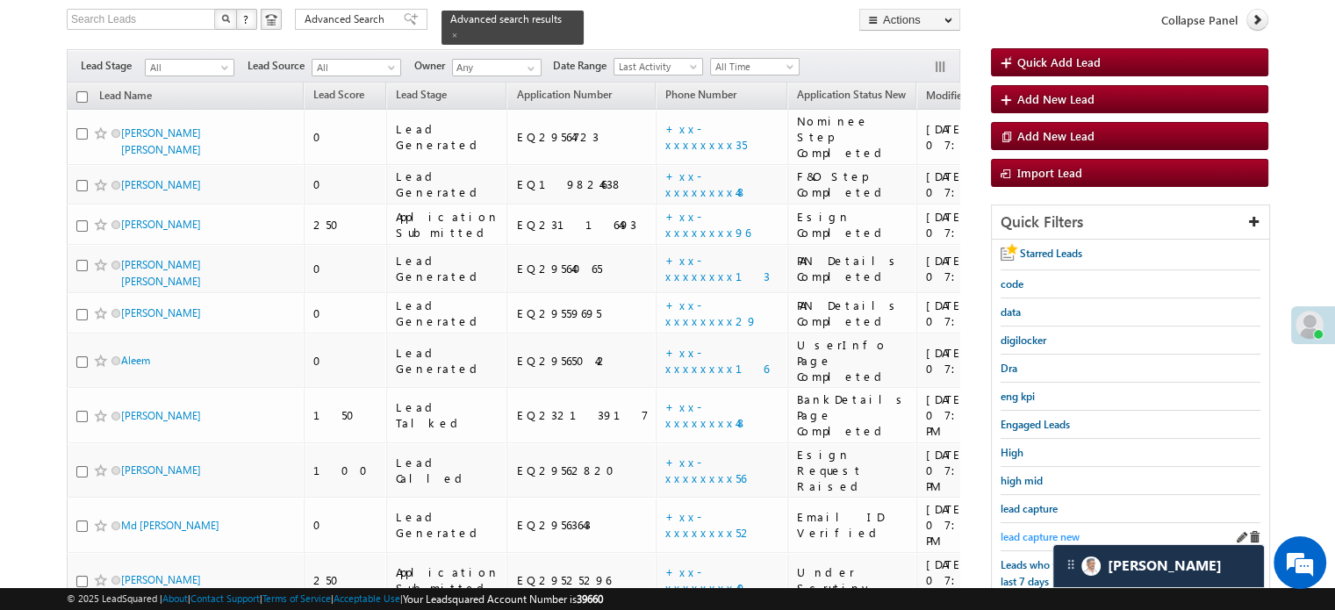
click at [1033, 523] on div "lead capture new" at bounding box center [1130, 537] width 260 height 28
click at [1033, 530] on span "lead capture new" at bounding box center [1039, 536] width 79 height 13
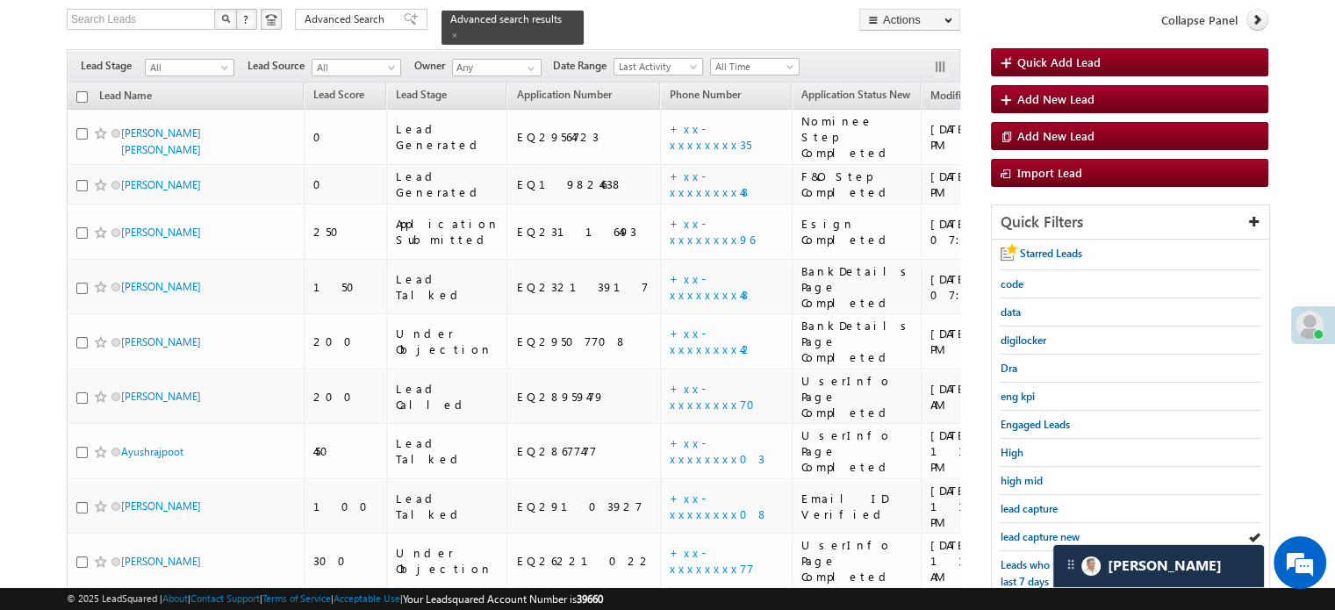
click at [1033, 530] on span "lead capture new" at bounding box center [1039, 536] width 79 height 13
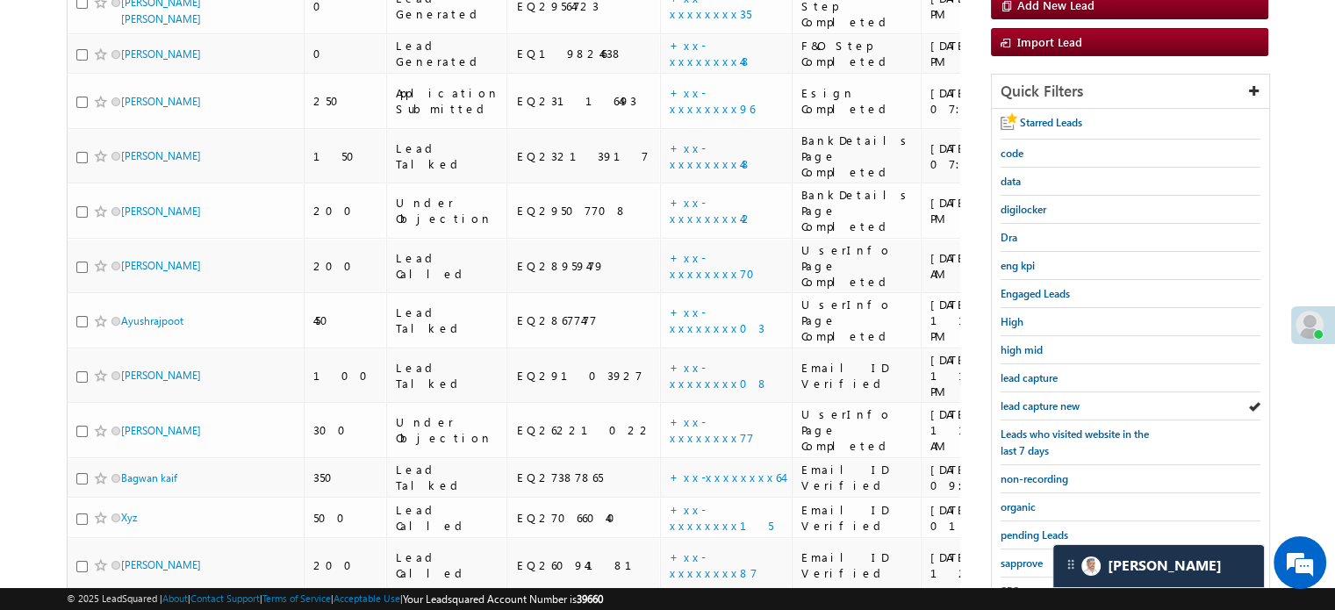
scroll to position [376, 0]
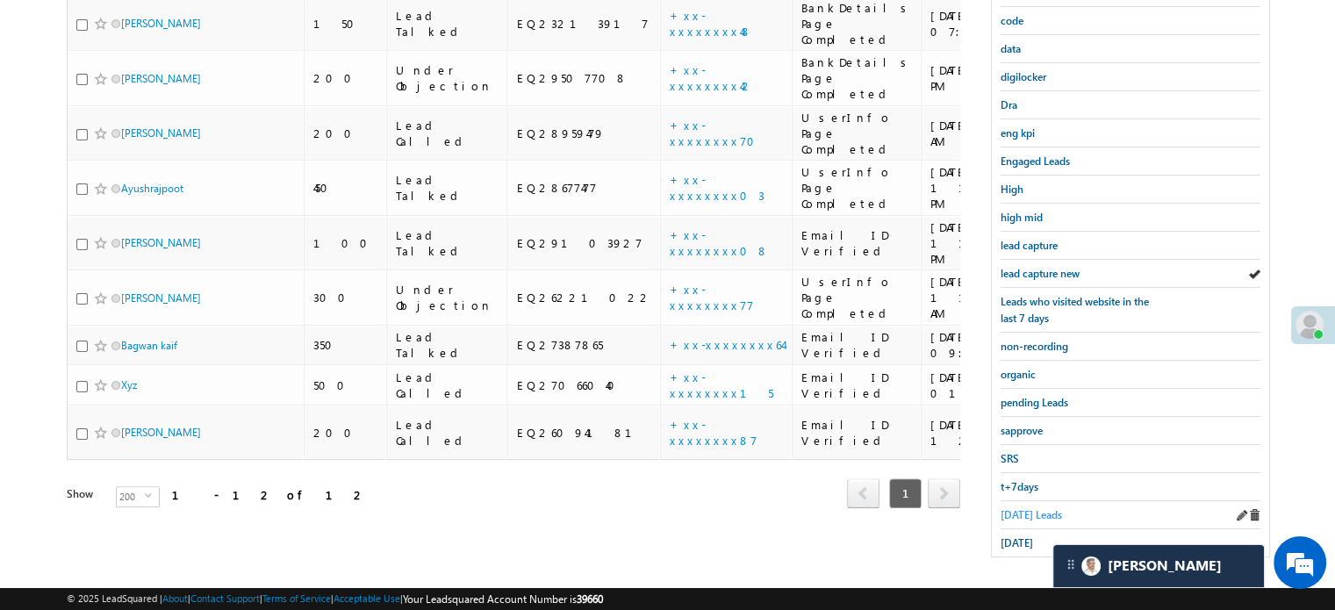
click at [1037, 508] on span "[DATE] Leads" at bounding box center [1030, 514] width 61 height 13
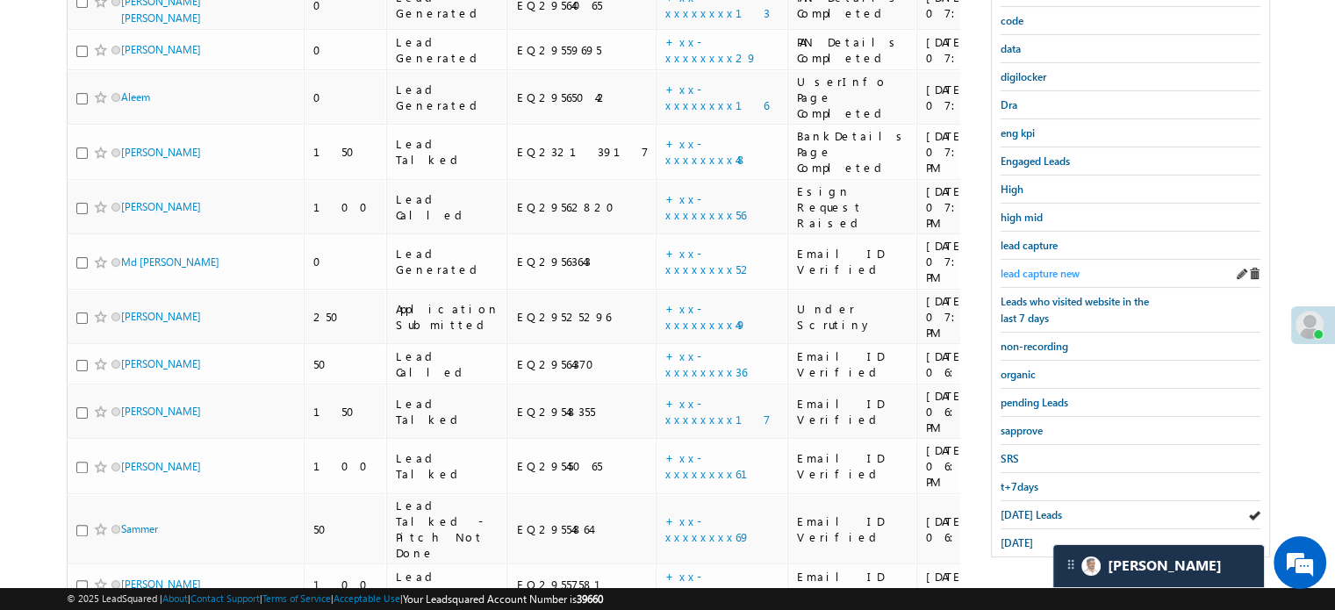
click at [1027, 267] on span "lead capture new" at bounding box center [1039, 273] width 79 height 13
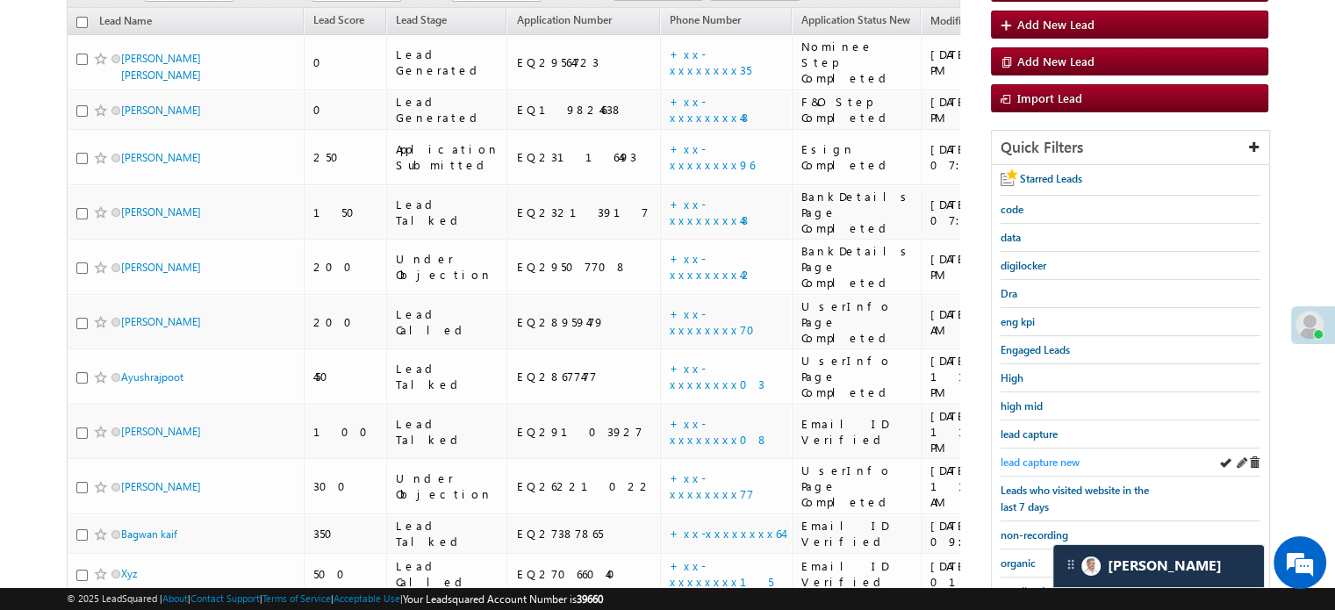
scroll to position [289, 0]
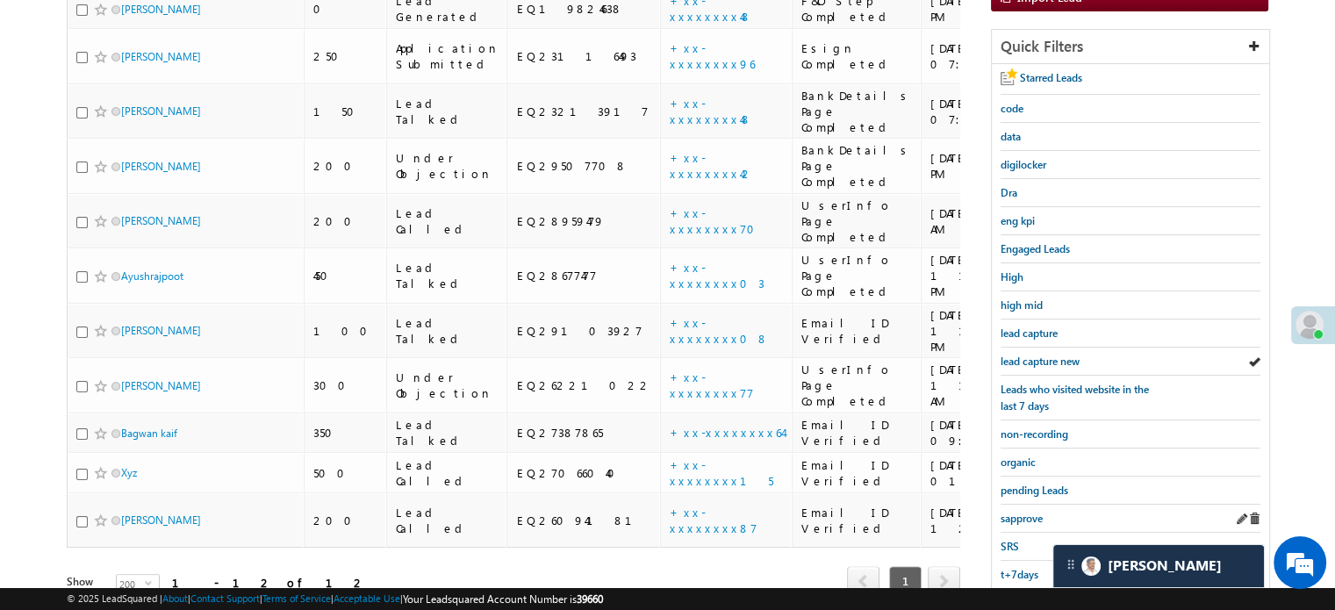
click at [1023, 520] on div "sapprove" at bounding box center [1130, 519] width 260 height 28
click at [1023, 519] on link "sapprove" at bounding box center [1021, 518] width 42 height 17
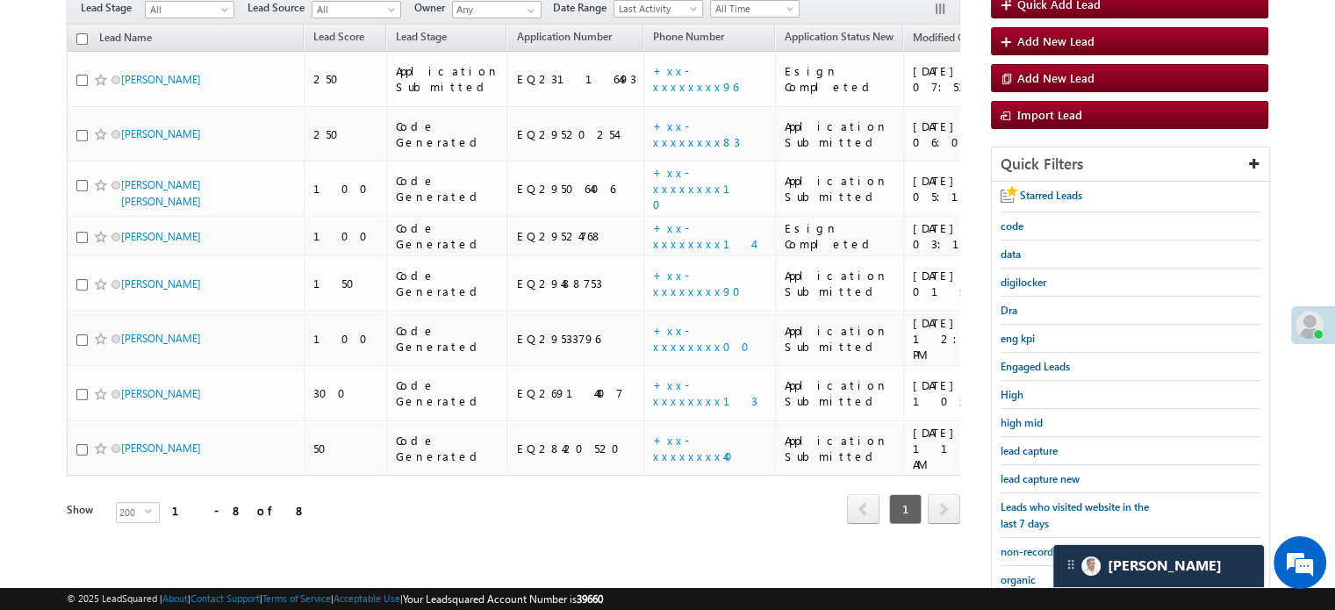
scroll to position [201, 0]
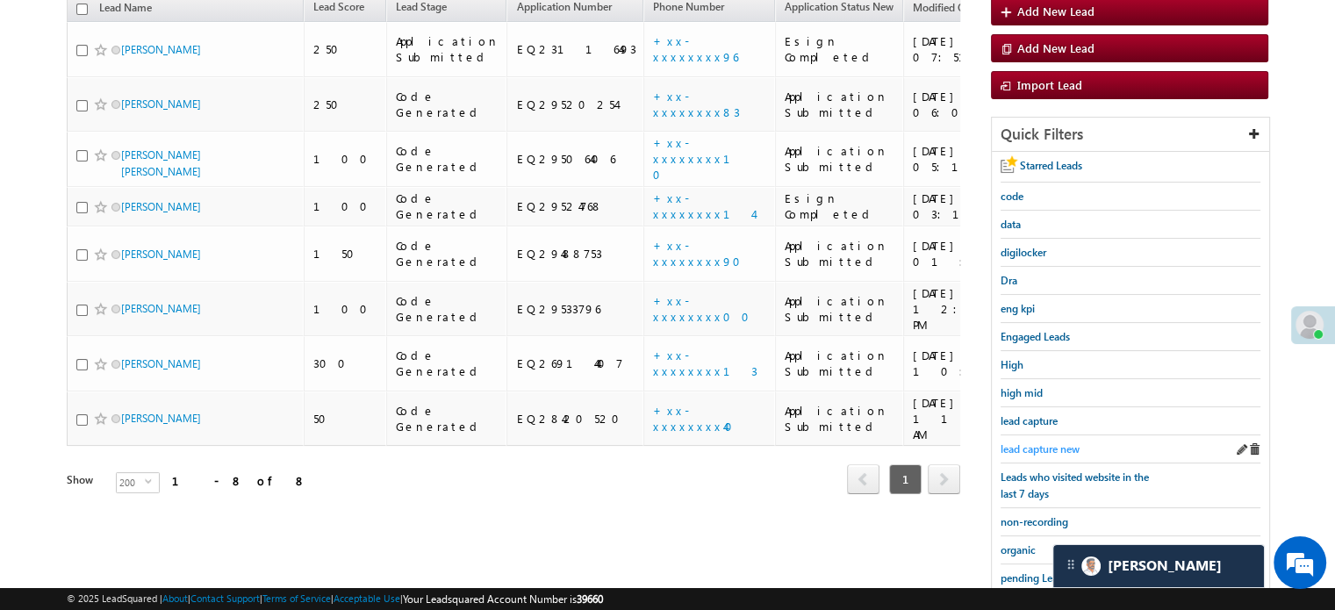
click at [1074, 444] on span "lead capture new" at bounding box center [1039, 448] width 79 height 13
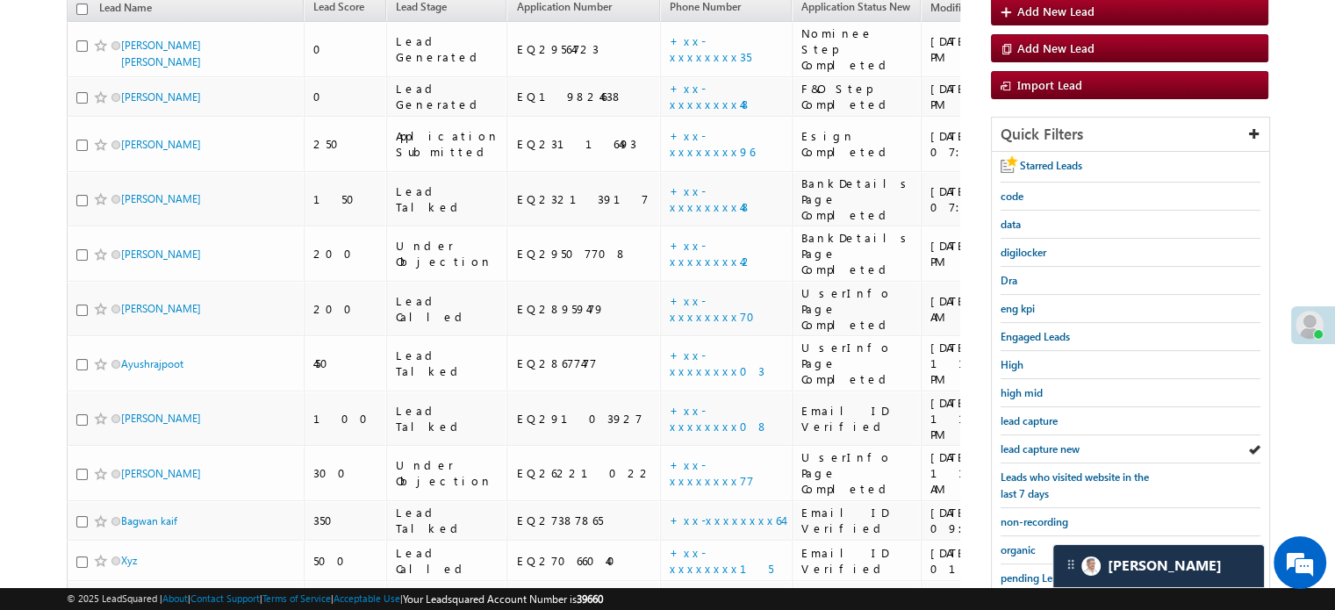
click at [1074, 444] on span "lead capture new" at bounding box center [1039, 448] width 79 height 13
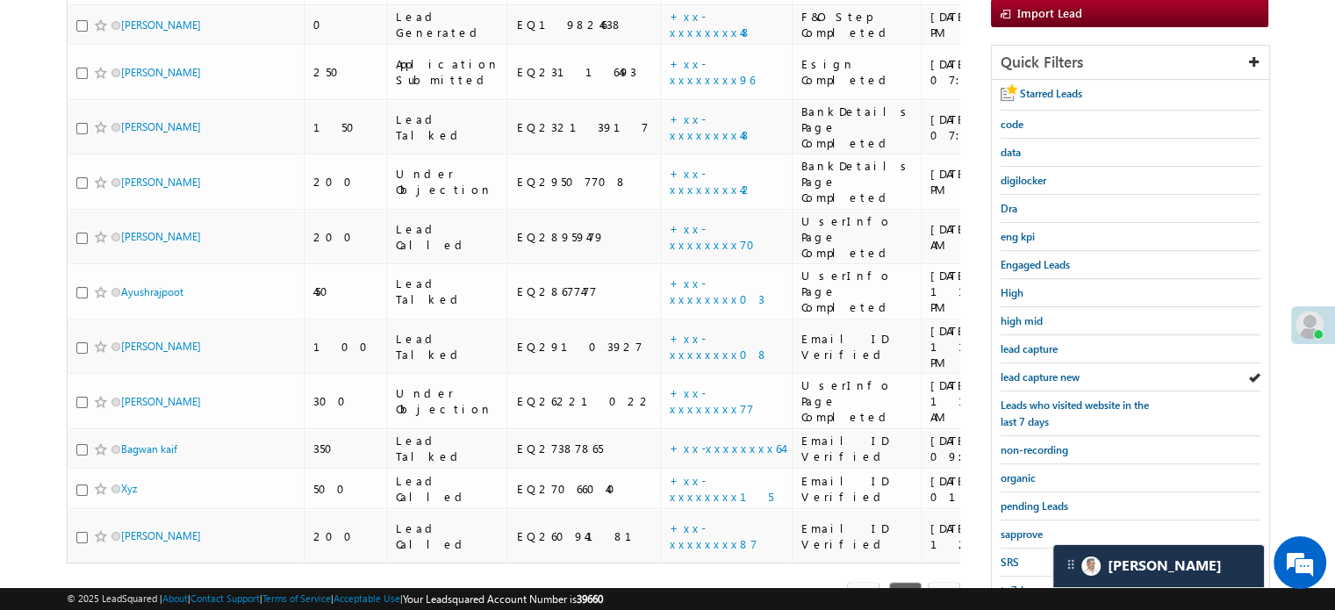
scroll to position [376, 0]
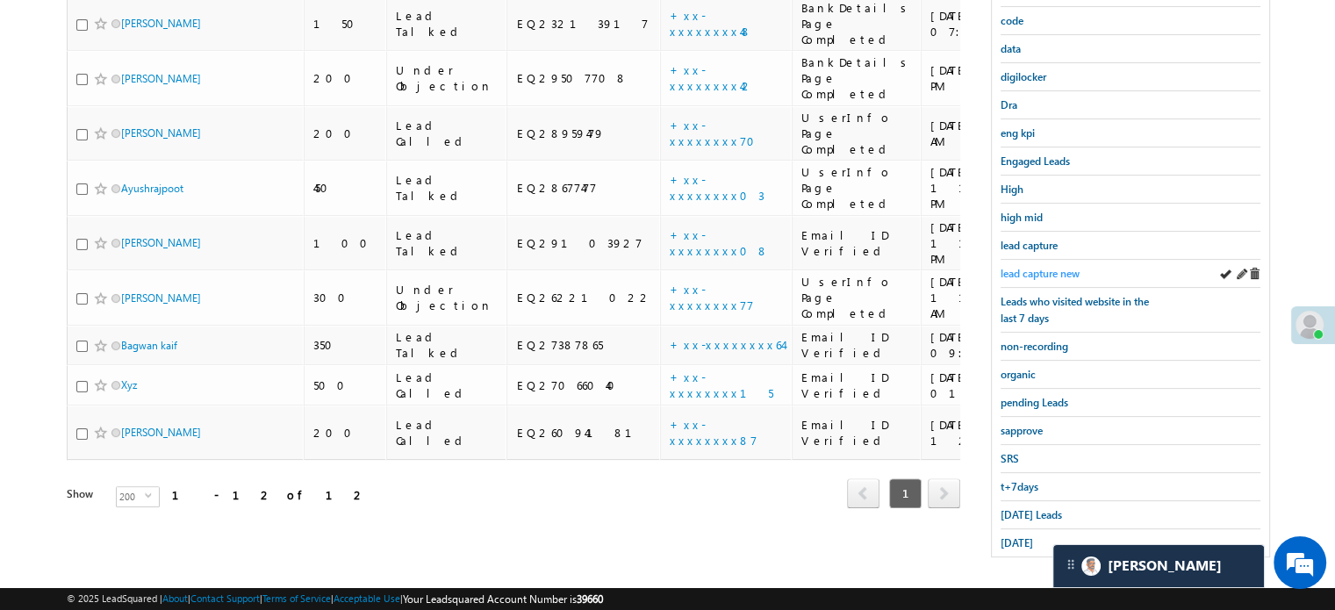
click at [1015, 271] on span "lead capture new" at bounding box center [1039, 273] width 79 height 13
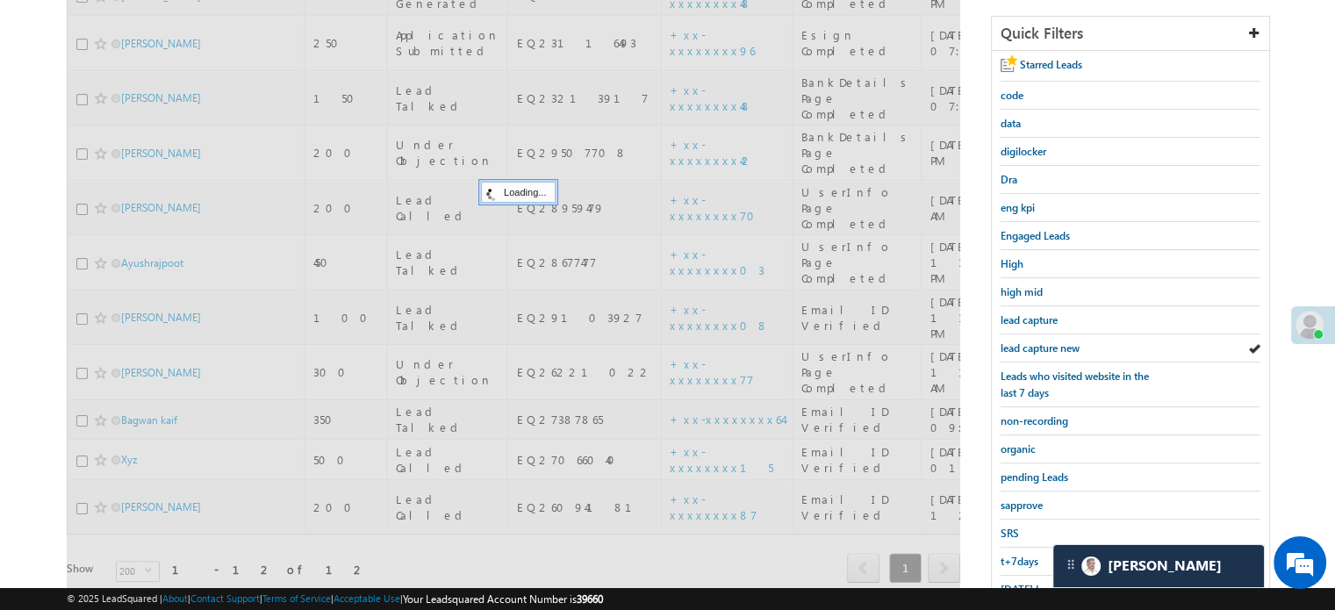
scroll to position [201, 0]
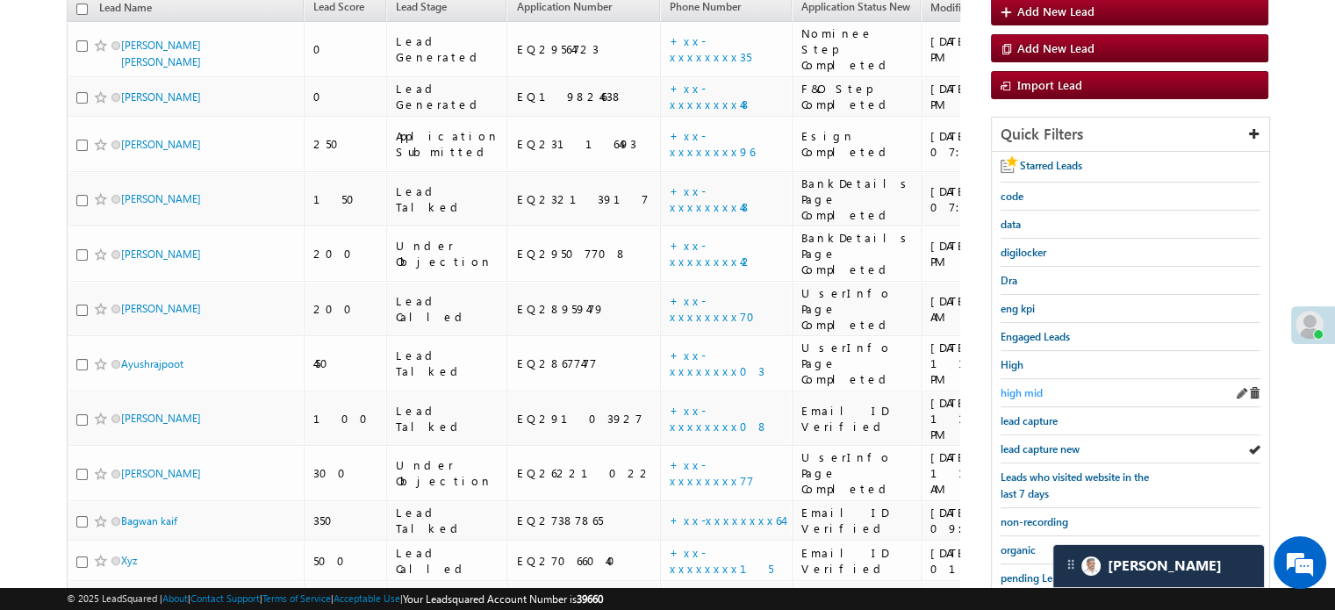
click at [1020, 386] on span "high mid" at bounding box center [1021, 392] width 42 height 13
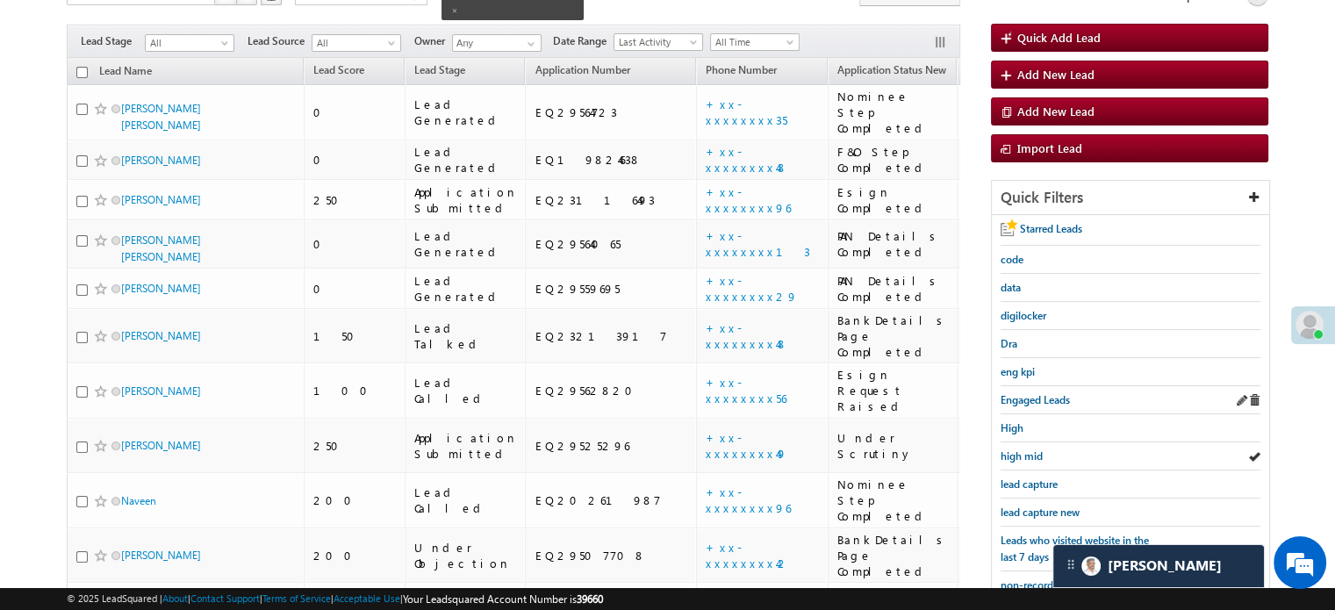
scroll to position [164, 0]
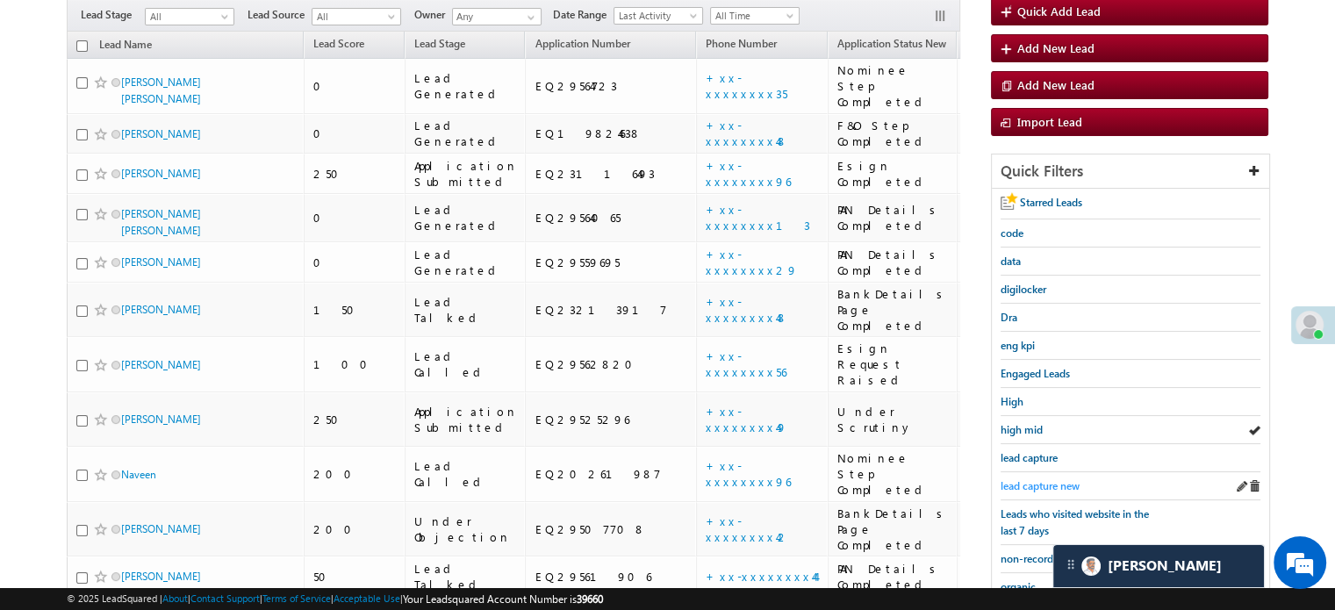
click at [1037, 479] on span "lead capture new" at bounding box center [1039, 485] width 79 height 13
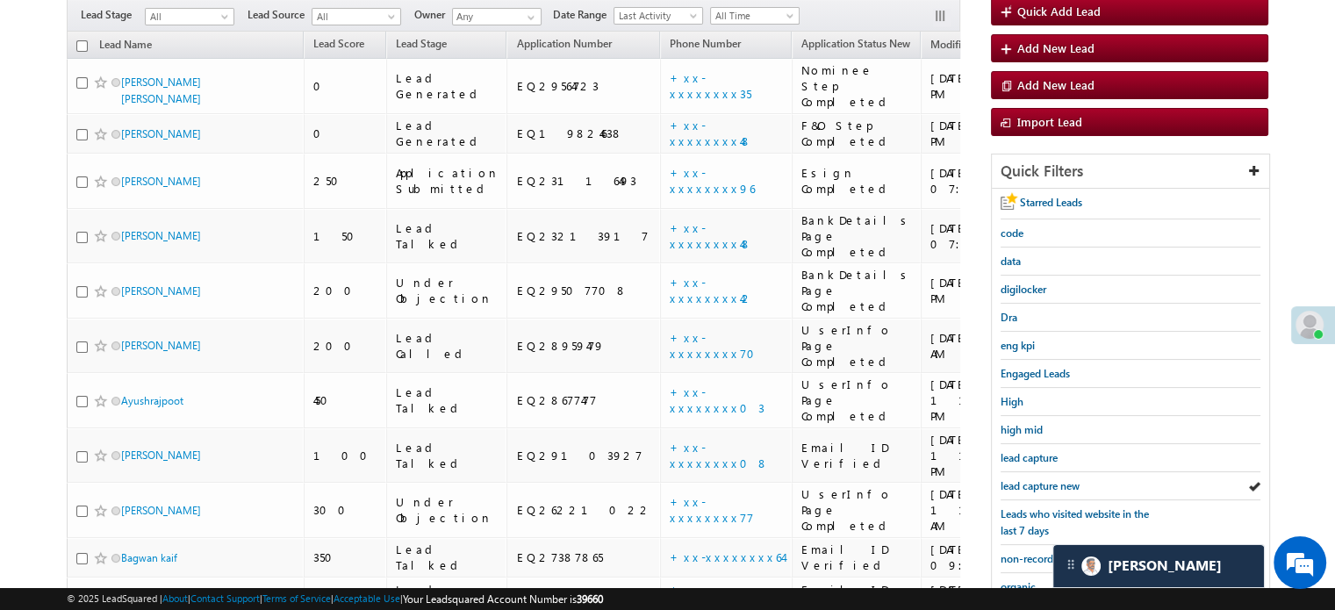
click at [1037, 479] on span "lead capture new" at bounding box center [1039, 485] width 79 height 13
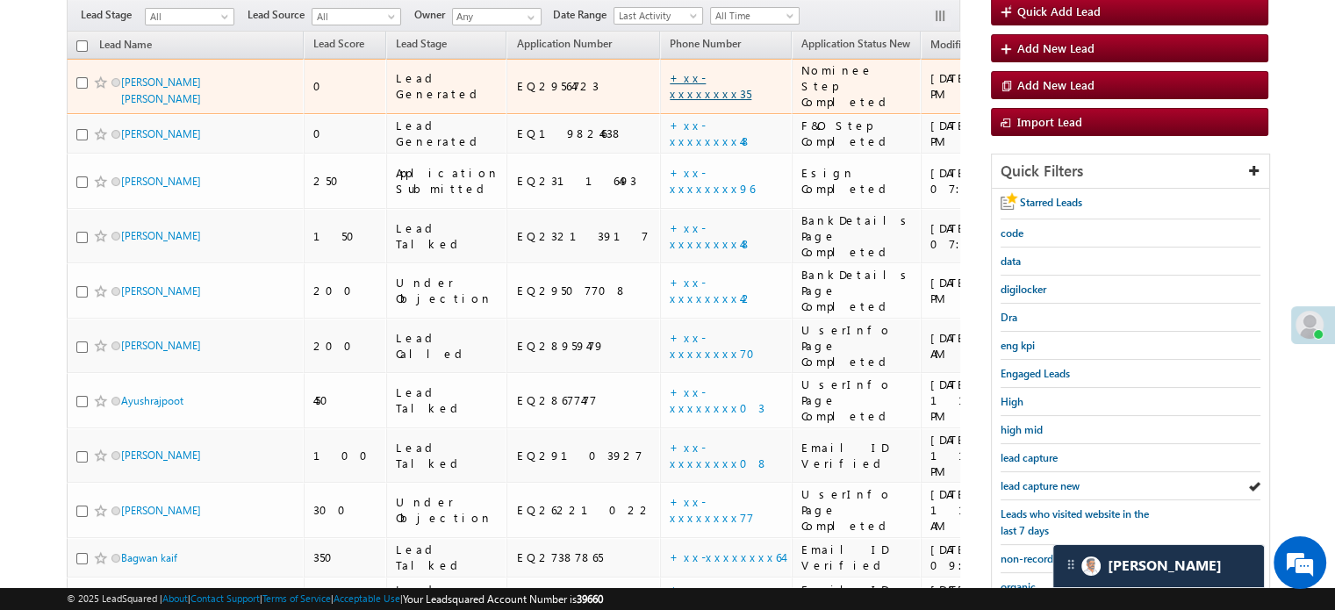
click at [670, 73] on link "+xx-xxxxxxxx35" at bounding box center [711, 85] width 82 height 31
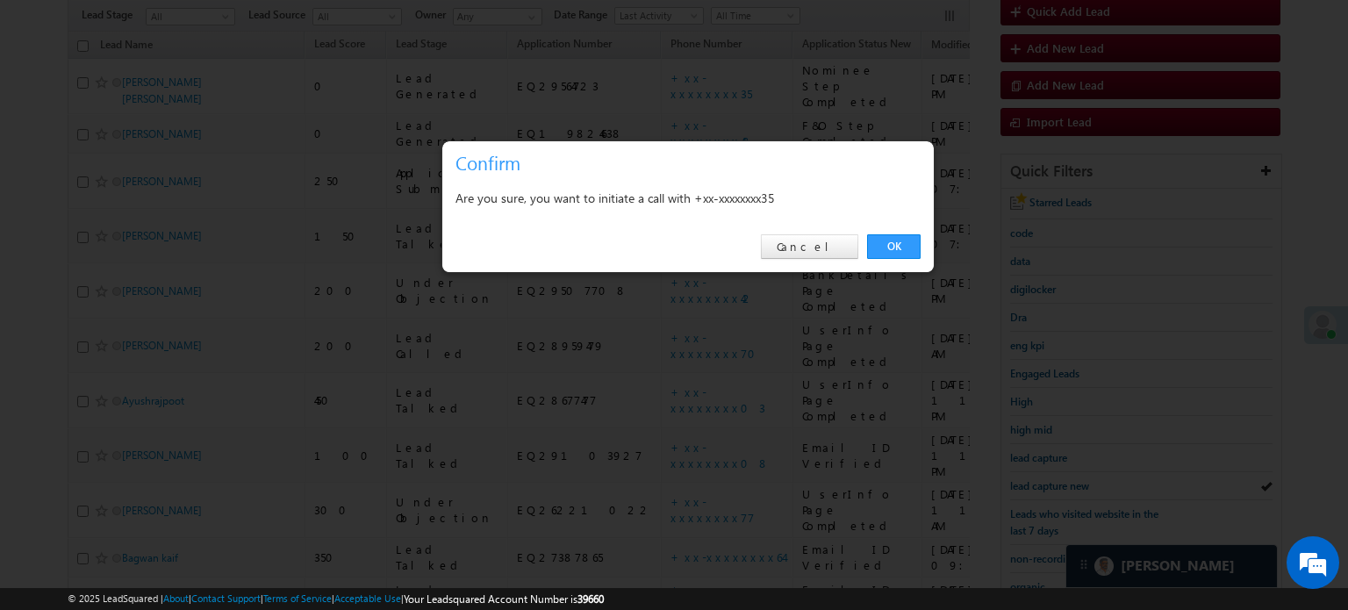
click at [905, 244] on link "OK" at bounding box center [894, 246] width 54 height 25
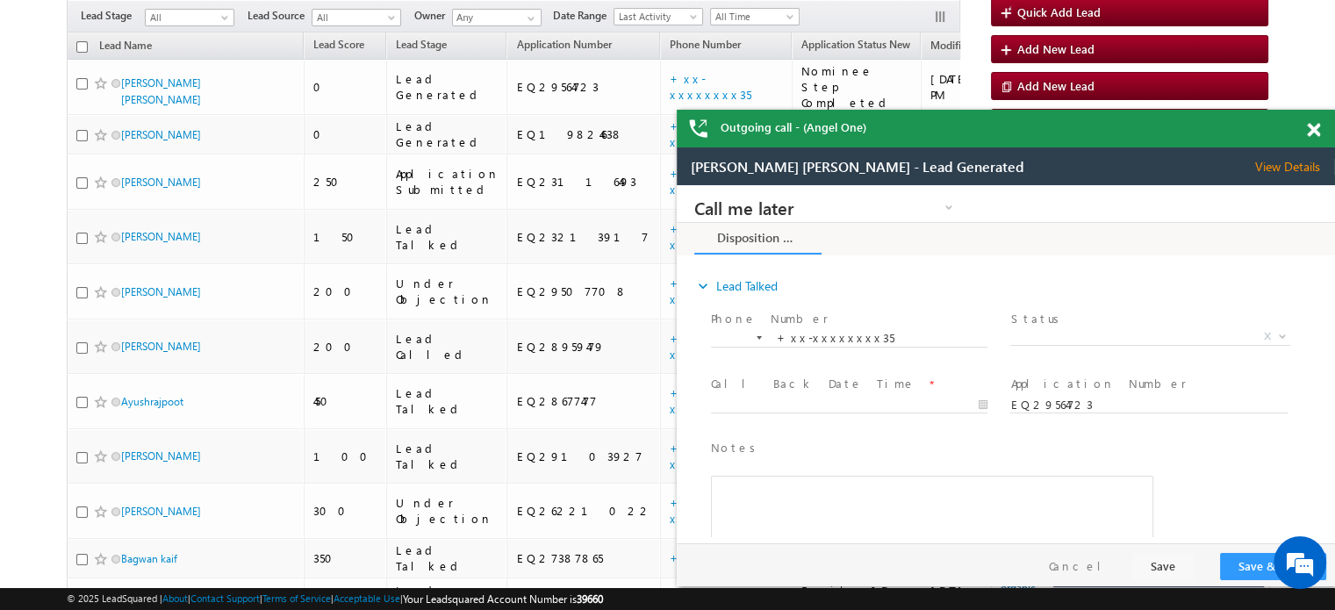
scroll to position [0, 0]
click at [1320, 132] on div at bounding box center [1323, 127] width 24 height 34
click at [1302, 138] on div "Outgoing call - (Angel One)" at bounding box center [1006, 129] width 658 height 38
click at [1309, 129] on span at bounding box center [1313, 130] width 13 height 15
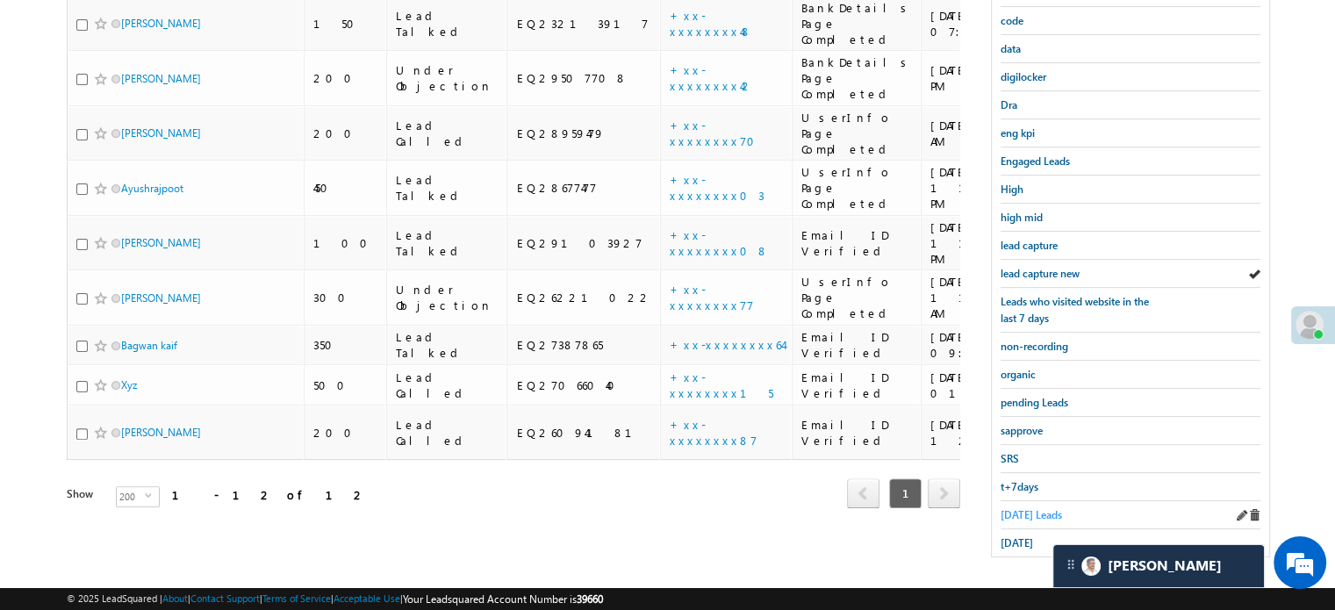
click at [1040, 508] on span "[DATE] Leads" at bounding box center [1030, 514] width 61 height 13
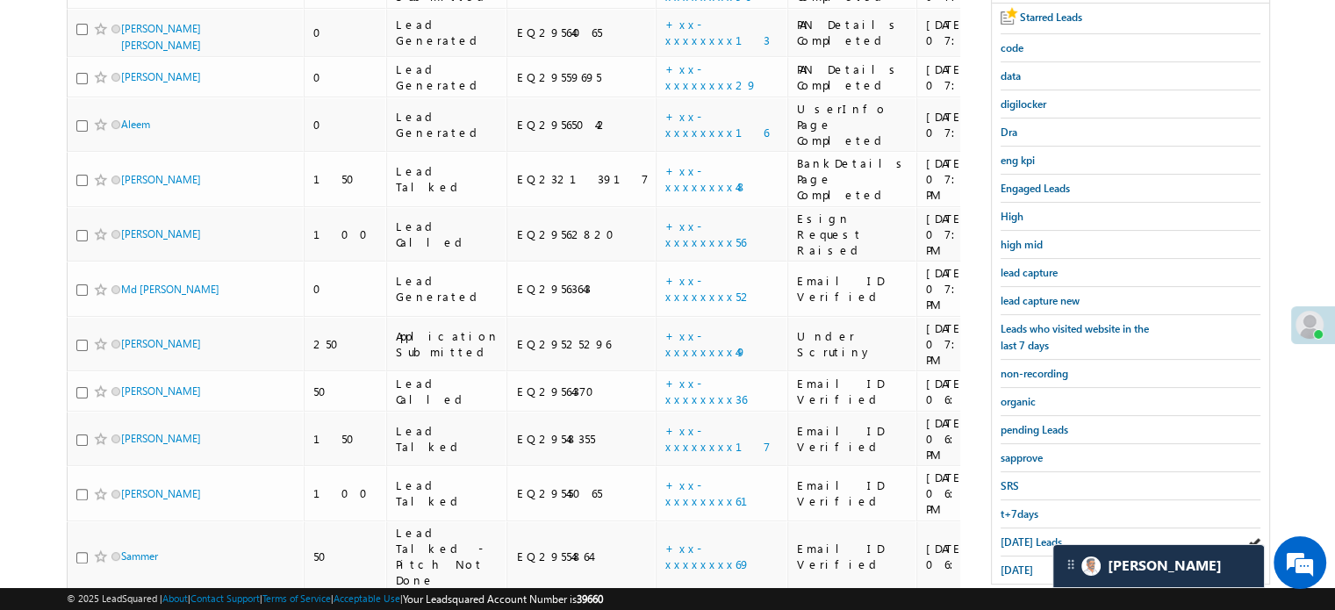
scroll to position [351, 0]
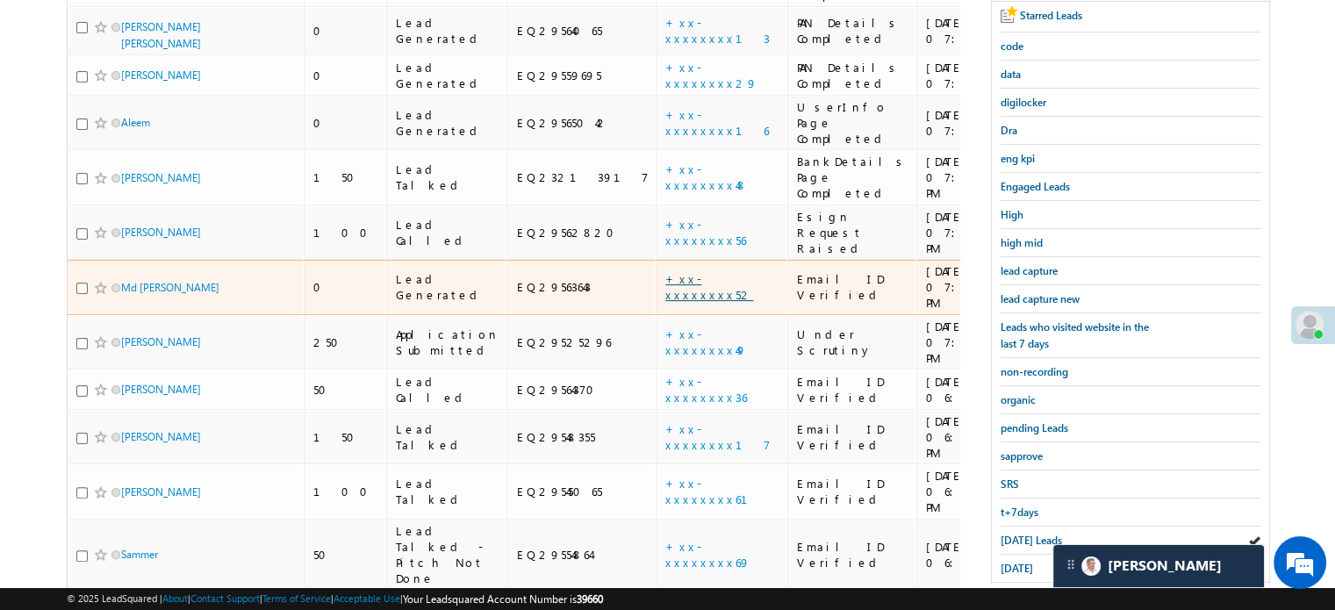
click at [665, 271] on link "+xx-xxxxxxxx52" at bounding box center [709, 286] width 88 height 31
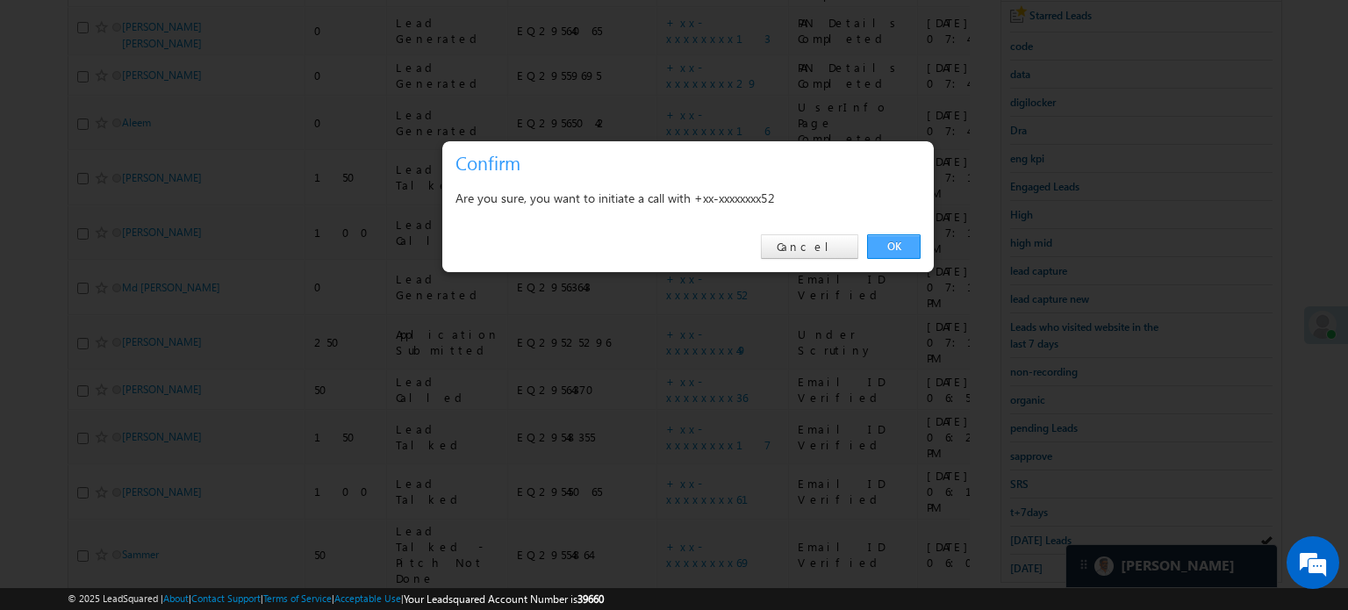
click at [878, 234] on link "OK" at bounding box center [894, 246] width 54 height 25
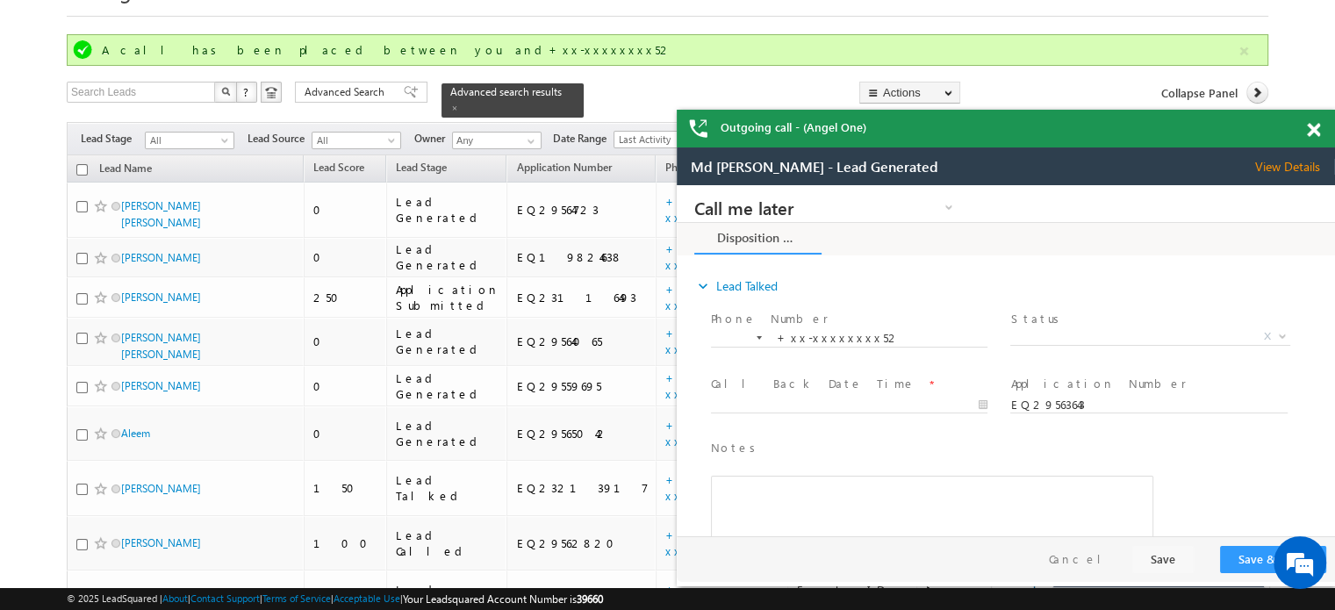
scroll to position [0, 0]
click at [1311, 124] on span at bounding box center [1313, 130] width 13 height 15
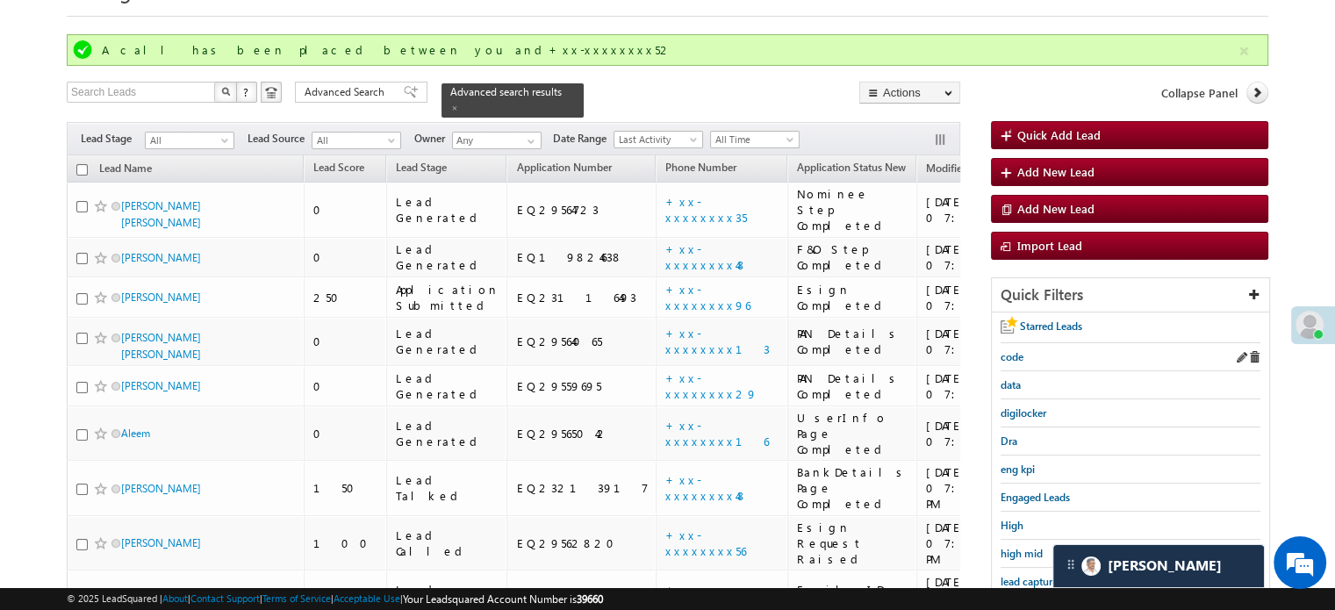
scroll to position [263, 0]
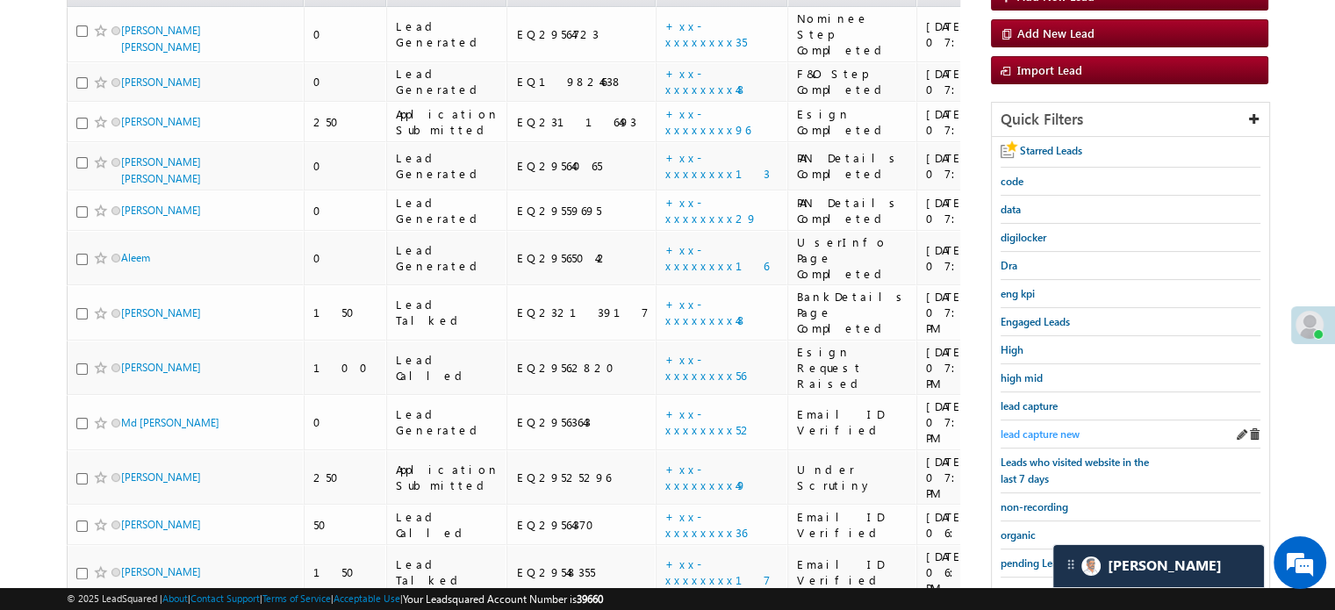
click at [1053, 427] on span "lead capture new" at bounding box center [1039, 433] width 79 height 13
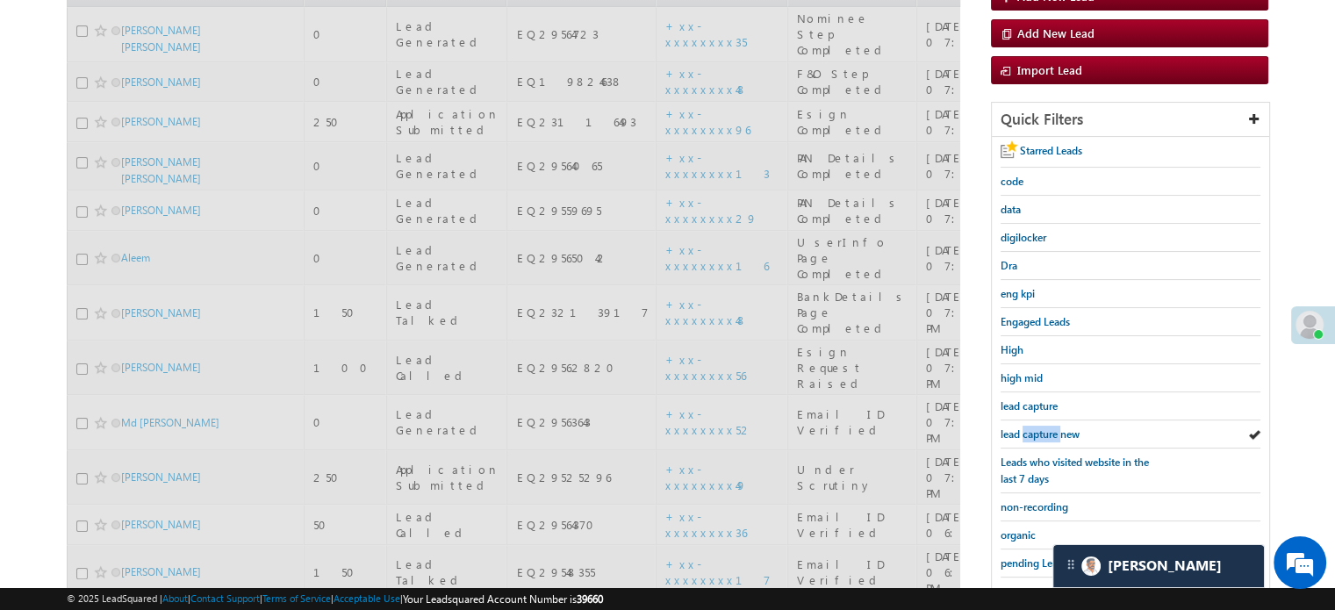
click at [1053, 427] on span "lead capture new" at bounding box center [1039, 433] width 79 height 13
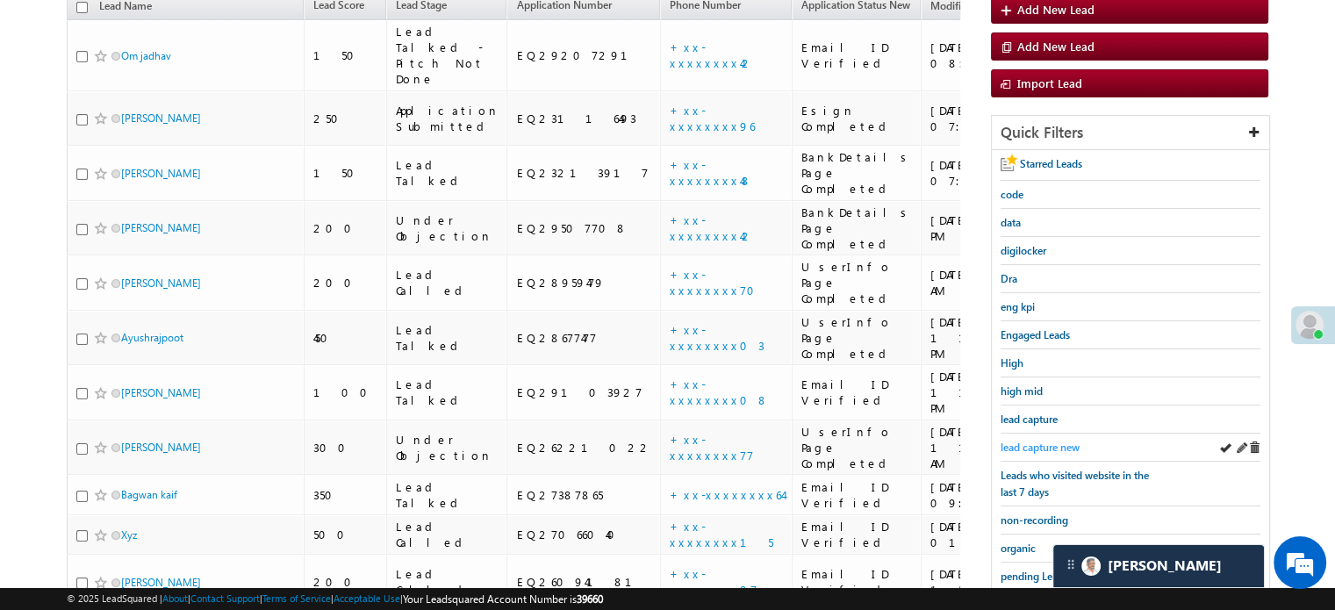
scroll to position [351, 0]
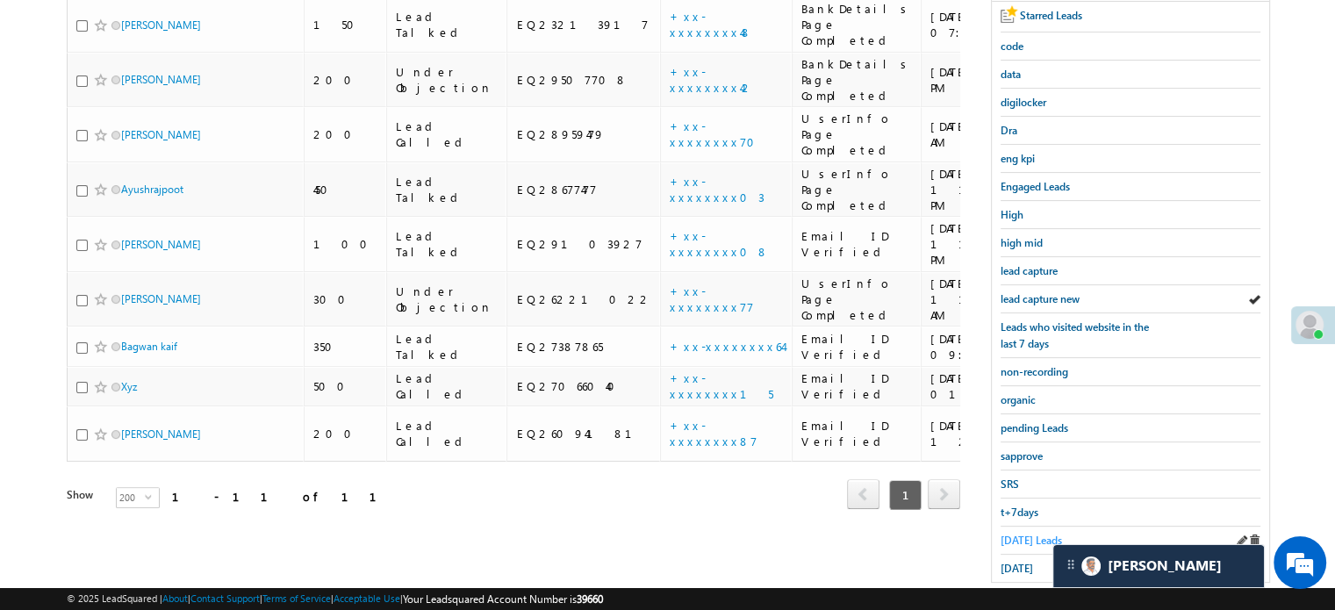
click at [1043, 534] on span "[DATE] Leads" at bounding box center [1030, 540] width 61 height 13
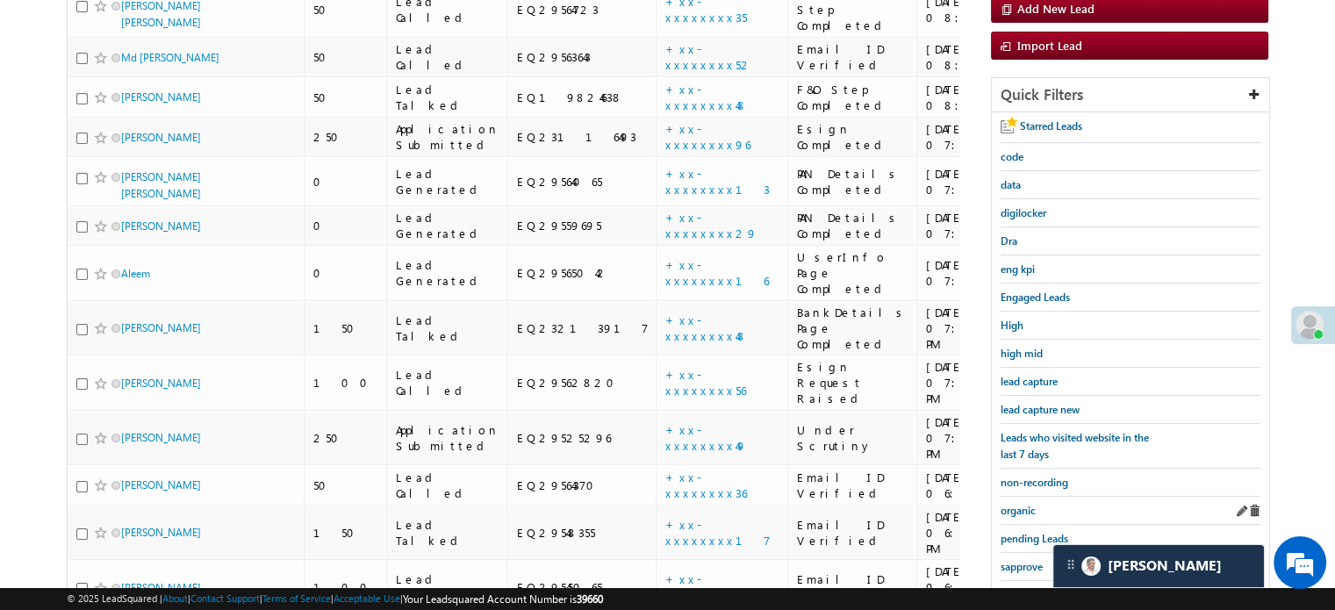
scroll to position [176, 0]
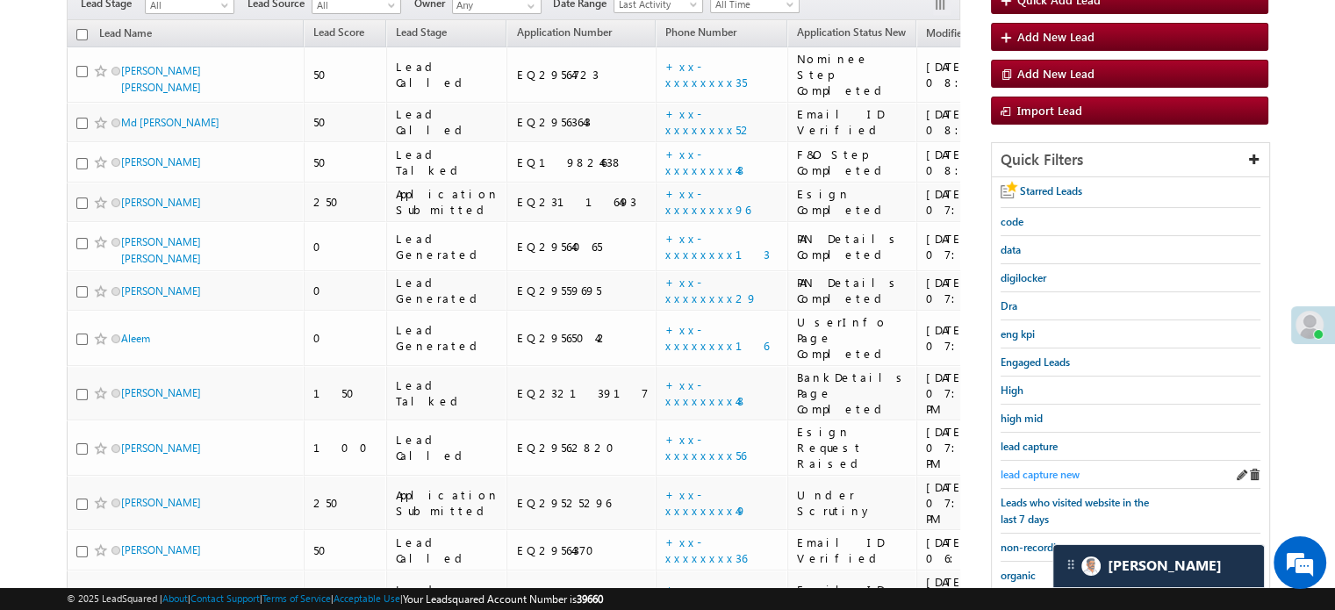
click at [1033, 468] on span "lead capture new" at bounding box center [1039, 474] width 79 height 13
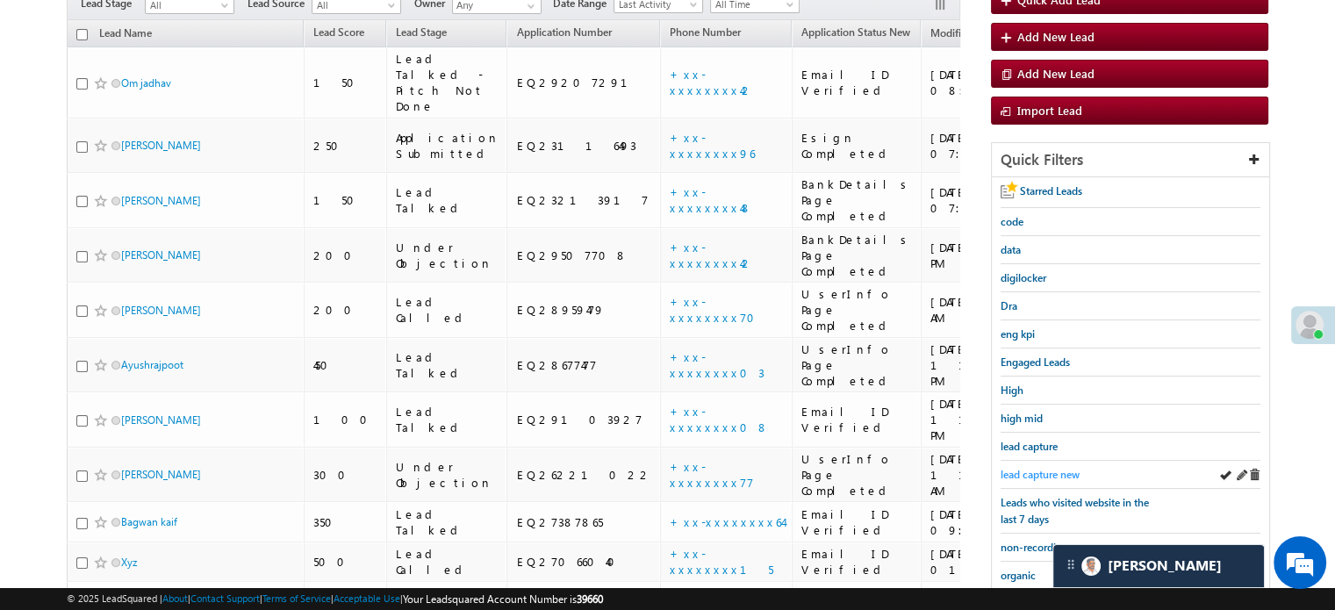
click at [1029, 471] on span "lead capture new" at bounding box center [1039, 474] width 79 height 13
click at [1051, 475] on span "lead capture new" at bounding box center [1039, 474] width 79 height 13
click at [1050, 473] on span "lead capture new" at bounding box center [1039, 474] width 79 height 13
click at [1032, 468] on span "lead capture new" at bounding box center [1039, 474] width 79 height 13
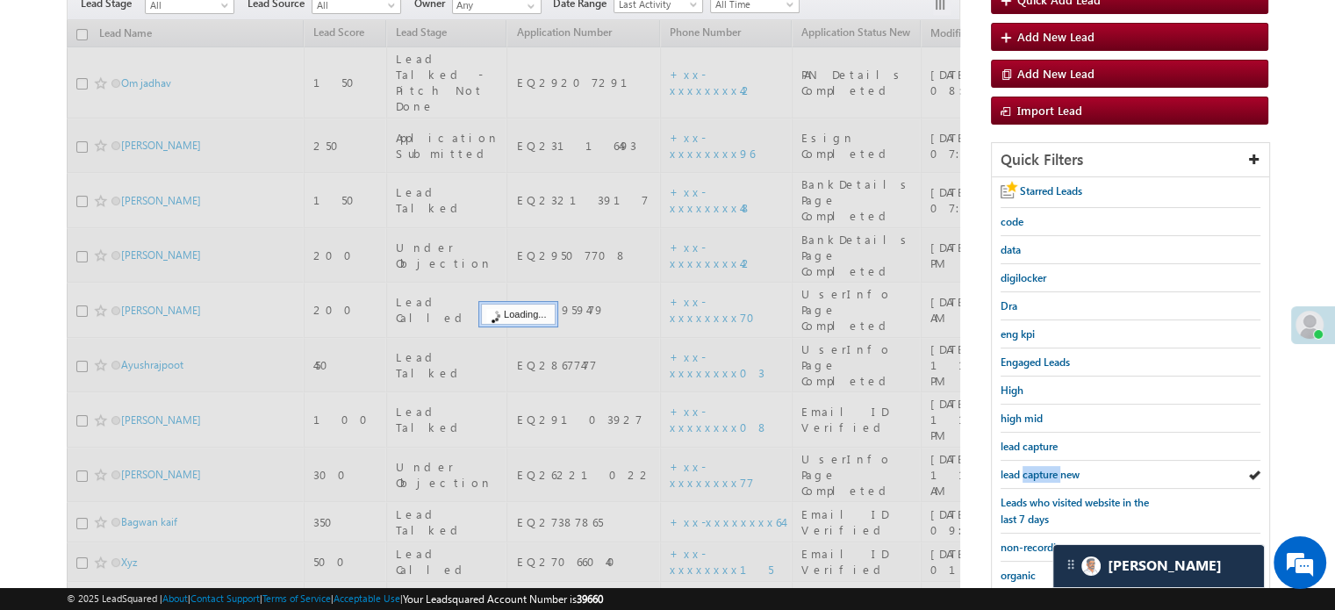
click at [1032, 468] on span "lead capture new" at bounding box center [1039, 474] width 79 height 13
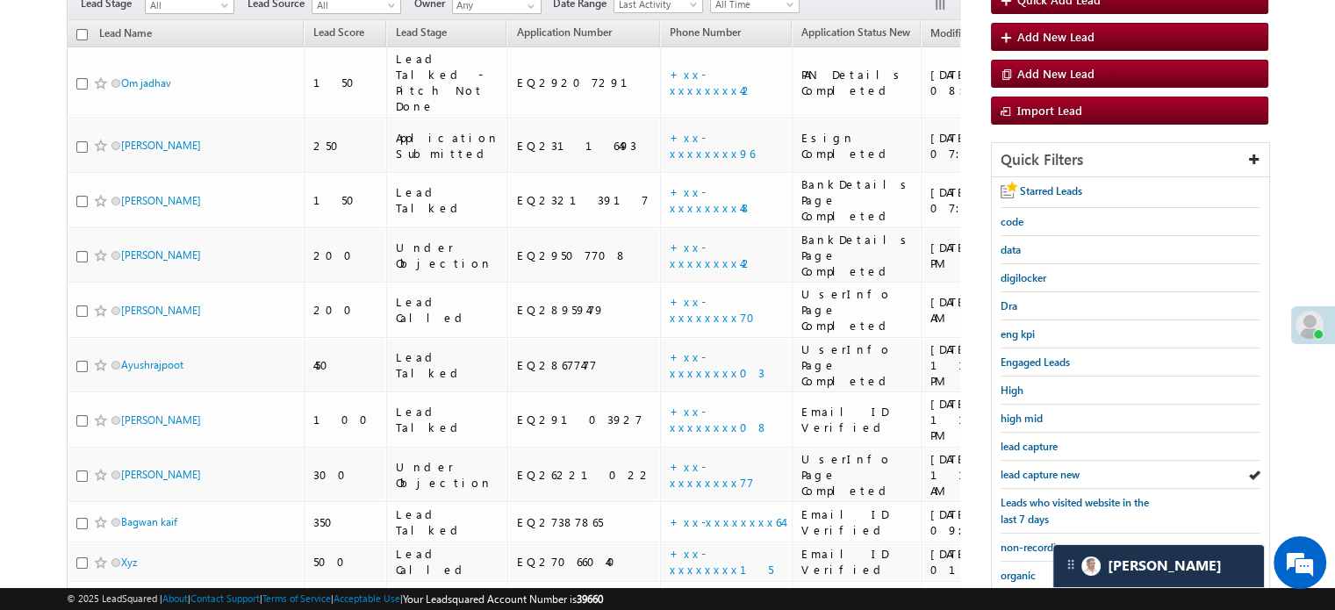
click at [1032, 468] on span "lead capture new" at bounding box center [1039, 474] width 79 height 13
click at [1029, 468] on span "lead capture new" at bounding box center [1039, 474] width 79 height 13
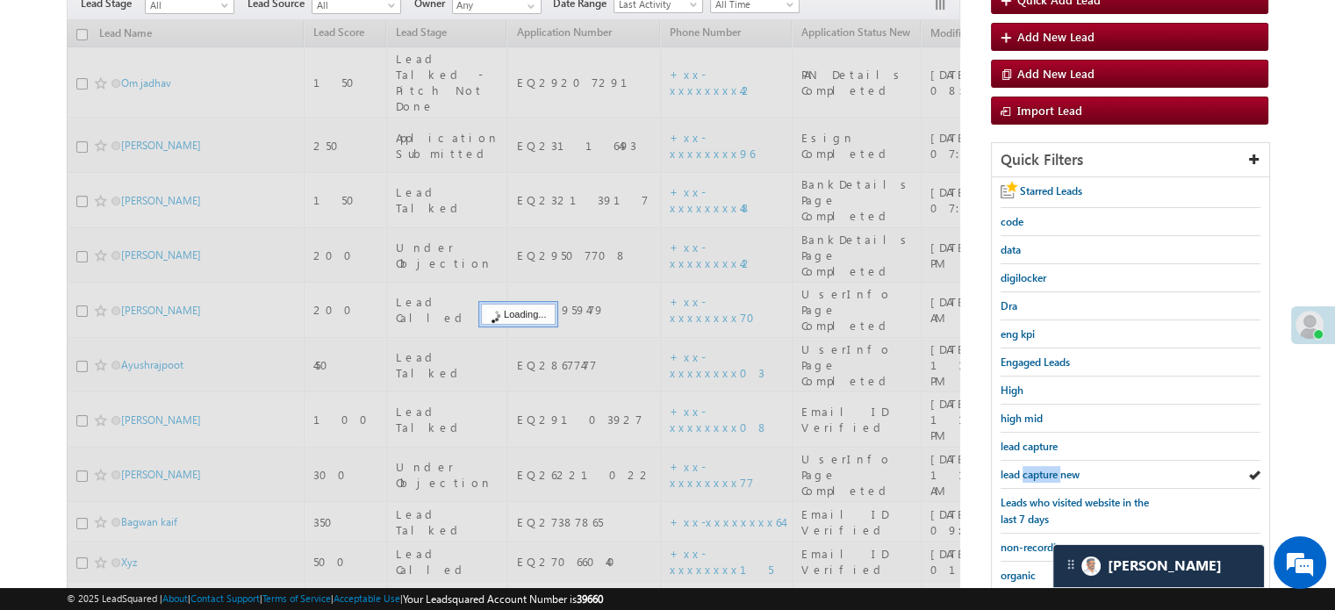
click at [1029, 468] on span "lead capture new" at bounding box center [1039, 474] width 79 height 13
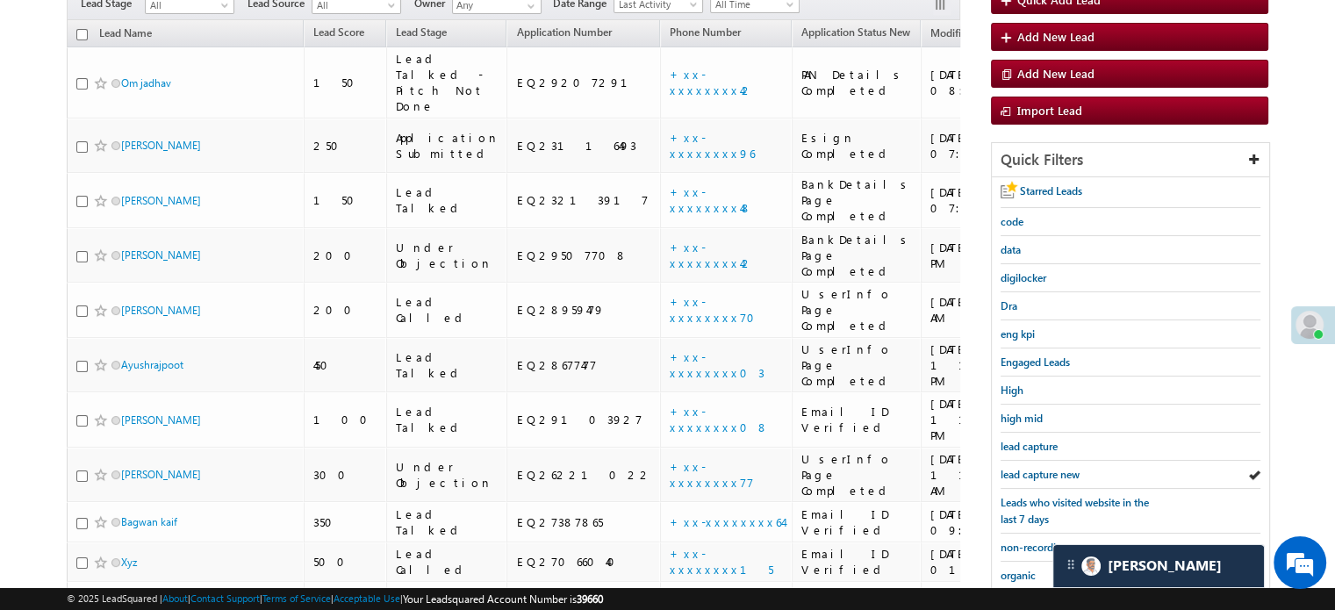
click at [1029, 468] on span "lead capture new" at bounding box center [1039, 474] width 79 height 13
click at [1025, 469] on span "lead capture new" at bounding box center [1039, 474] width 79 height 13
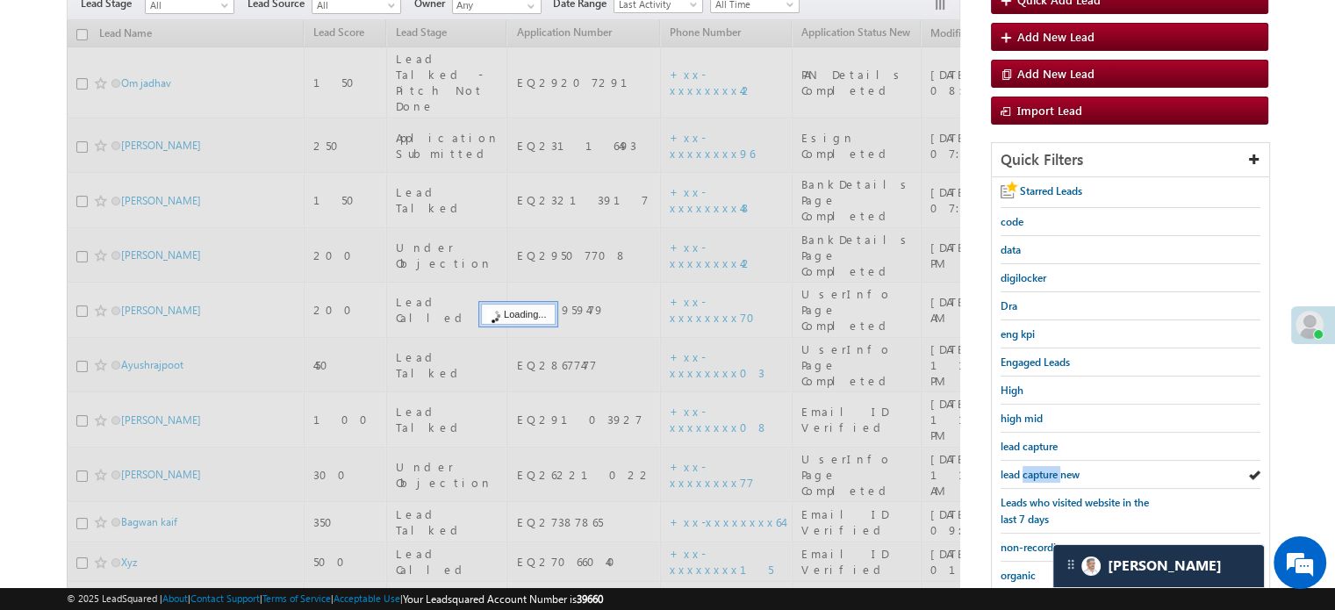
click at [1025, 469] on span "lead capture new" at bounding box center [1039, 474] width 79 height 13
click at [1027, 469] on span "lead capture new" at bounding box center [1039, 474] width 79 height 13
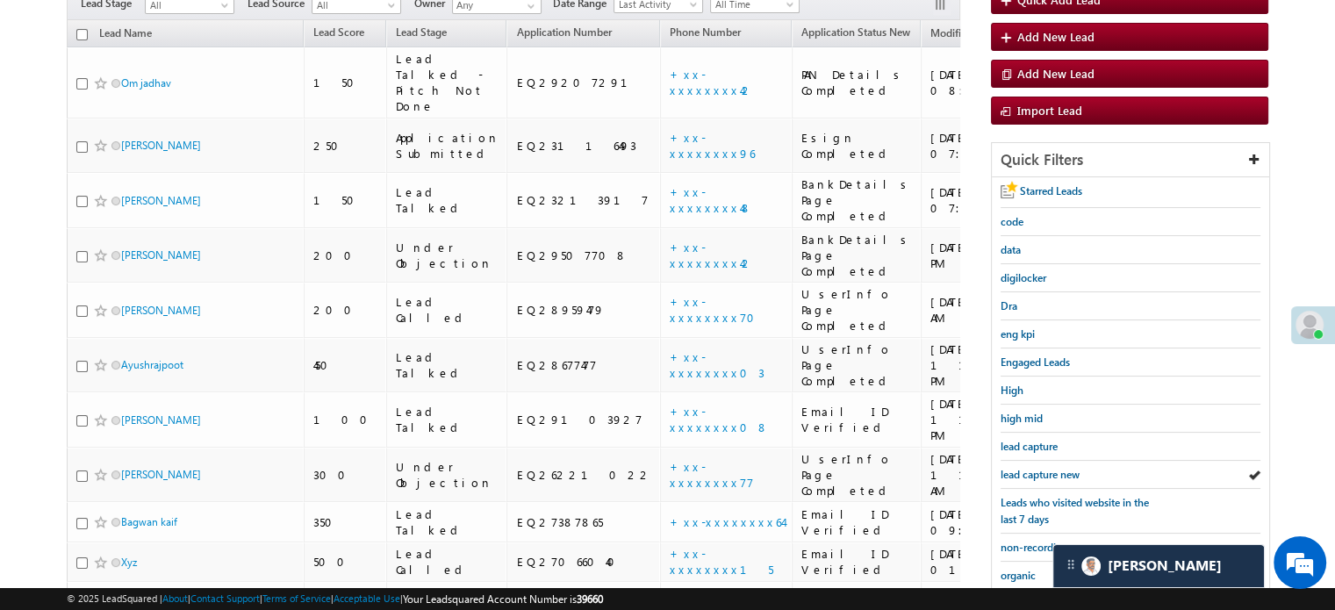
click at [1027, 469] on span "lead capture new" at bounding box center [1039, 474] width 79 height 13
click at [1009, 469] on span "lead capture new" at bounding box center [1039, 474] width 79 height 13
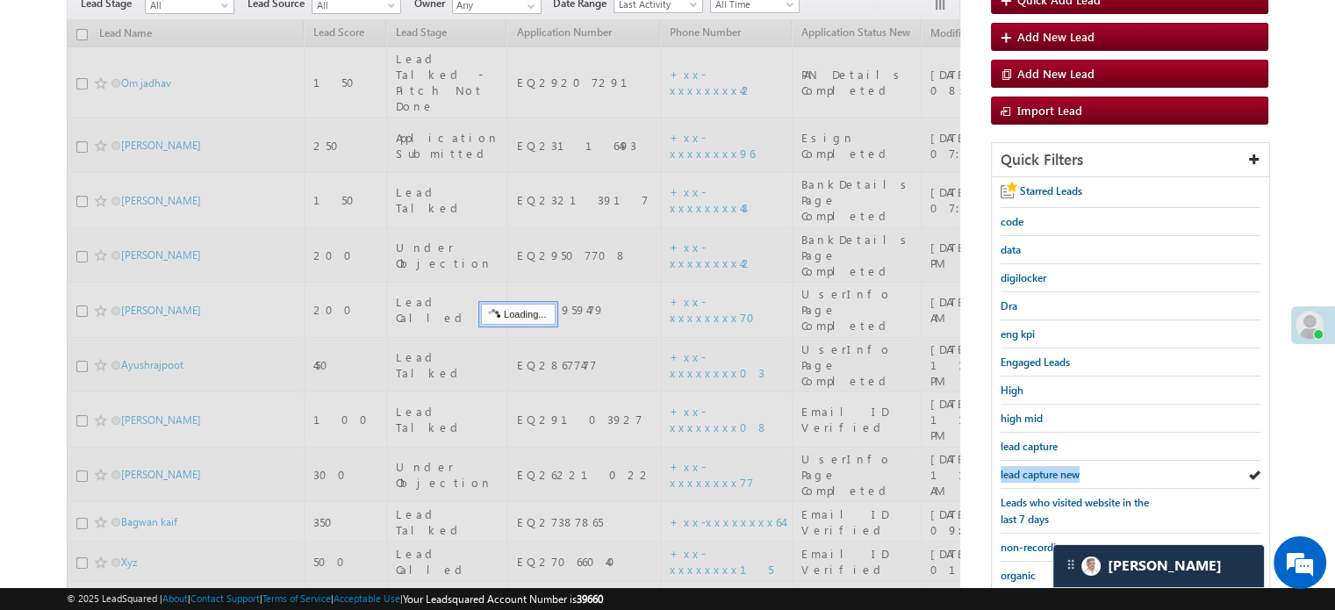
click at [1009, 469] on span "lead capture new" at bounding box center [1039, 474] width 79 height 13
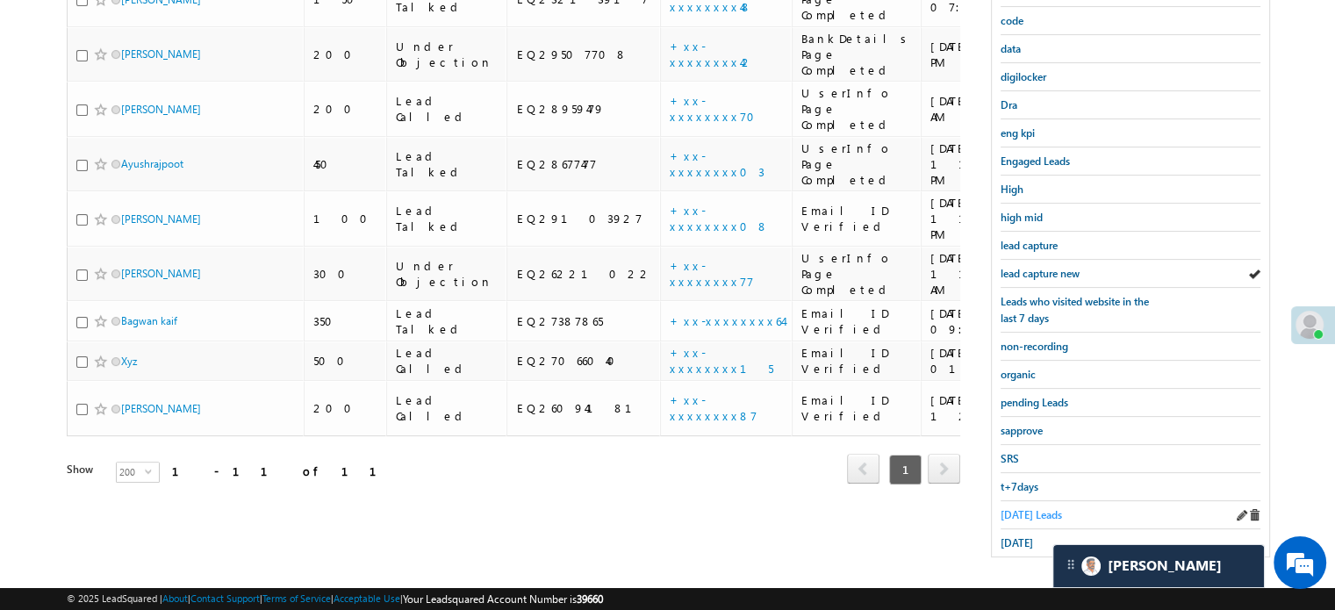
click at [1002, 509] on span "[DATE] Leads" at bounding box center [1030, 514] width 61 height 13
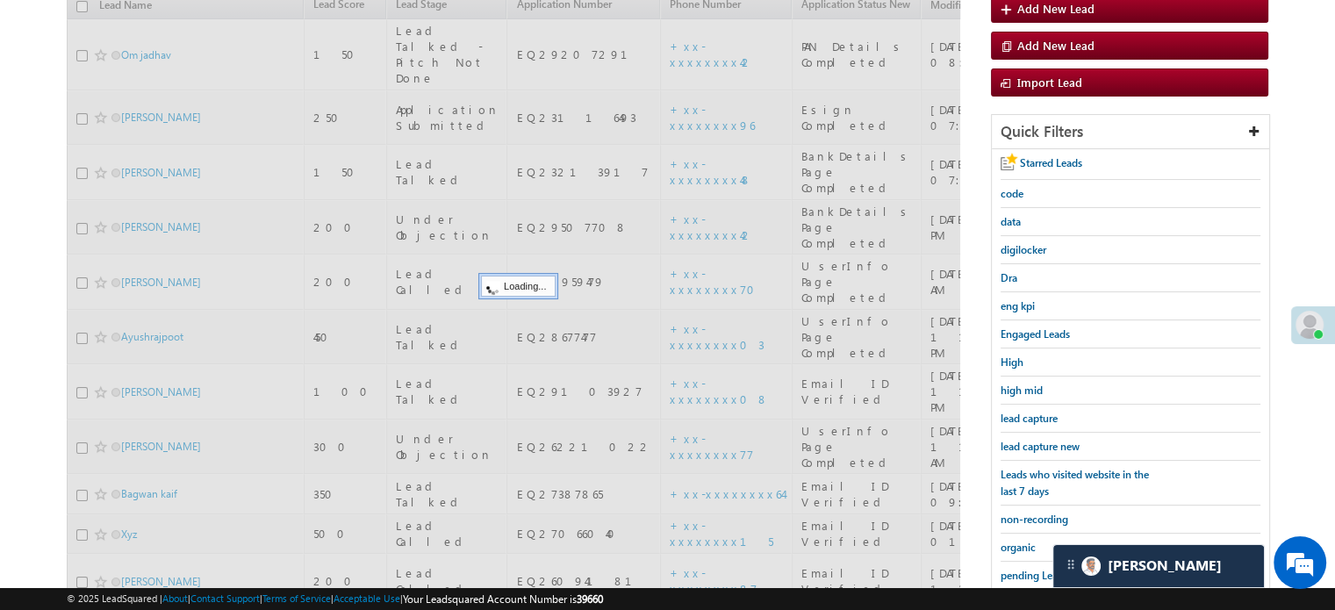
scroll to position [201, 0]
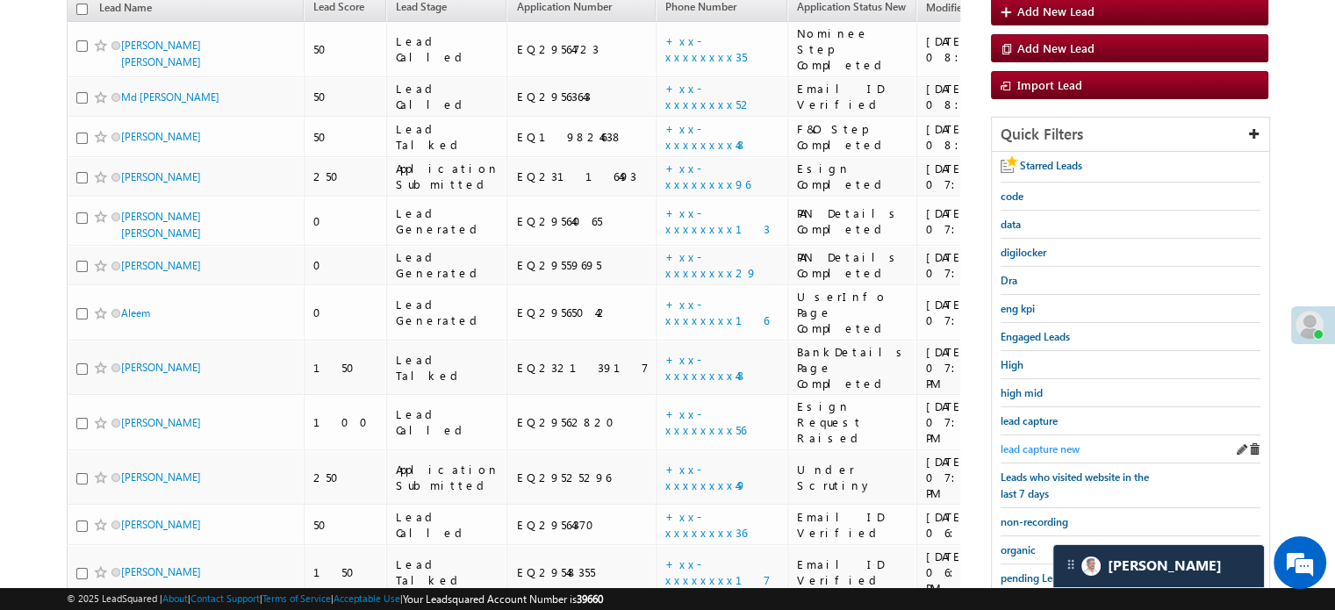
click at [1037, 442] on span "lead capture new" at bounding box center [1039, 448] width 79 height 13
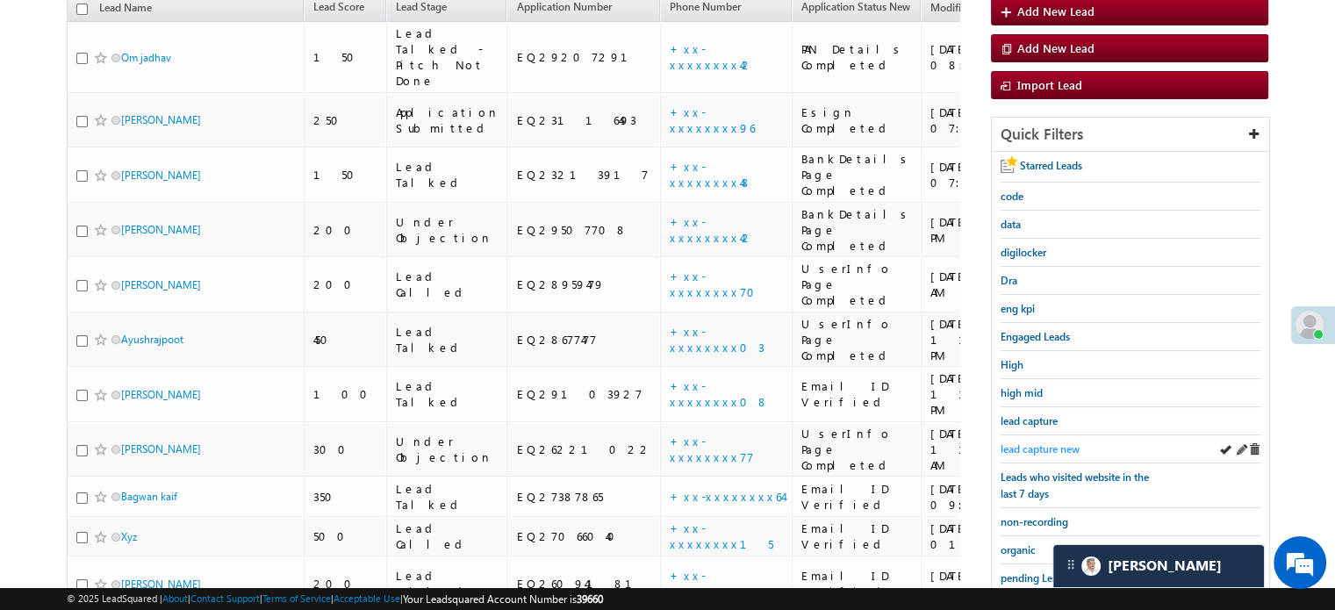
click at [1050, 449] on span "lead capture new" at bounding box center [1039, 448] width 79 height 13
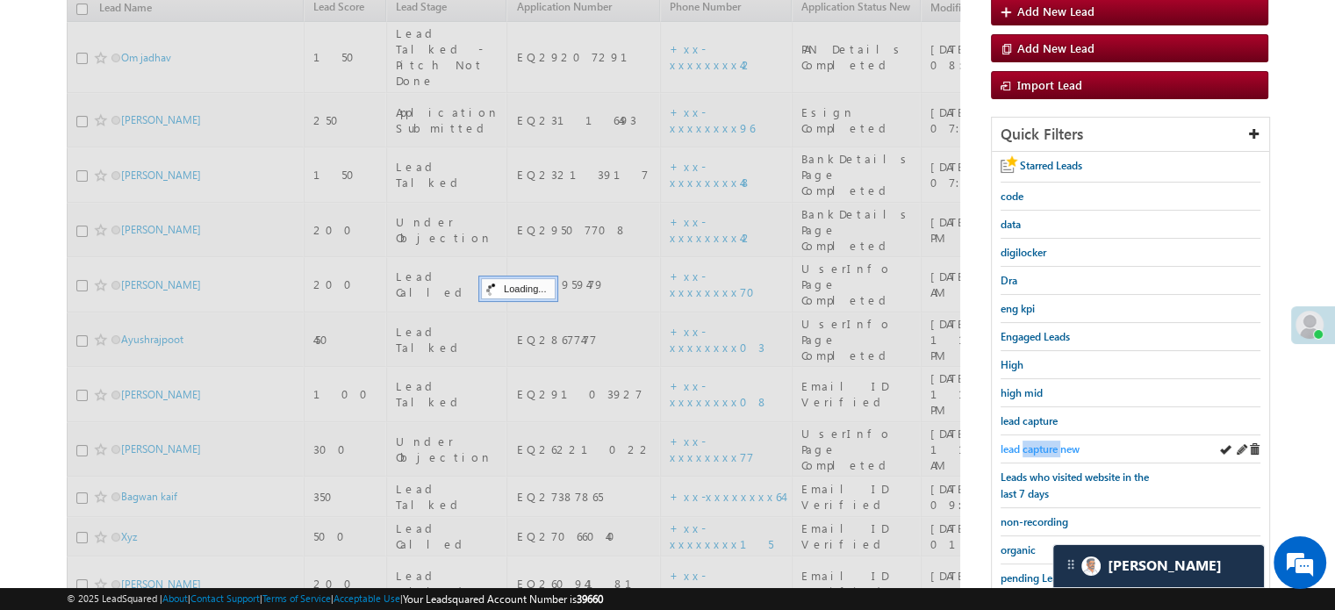
click at [1050, 448] on span "lead capture new" at bounding box center [1039, 448] width 79 height 13
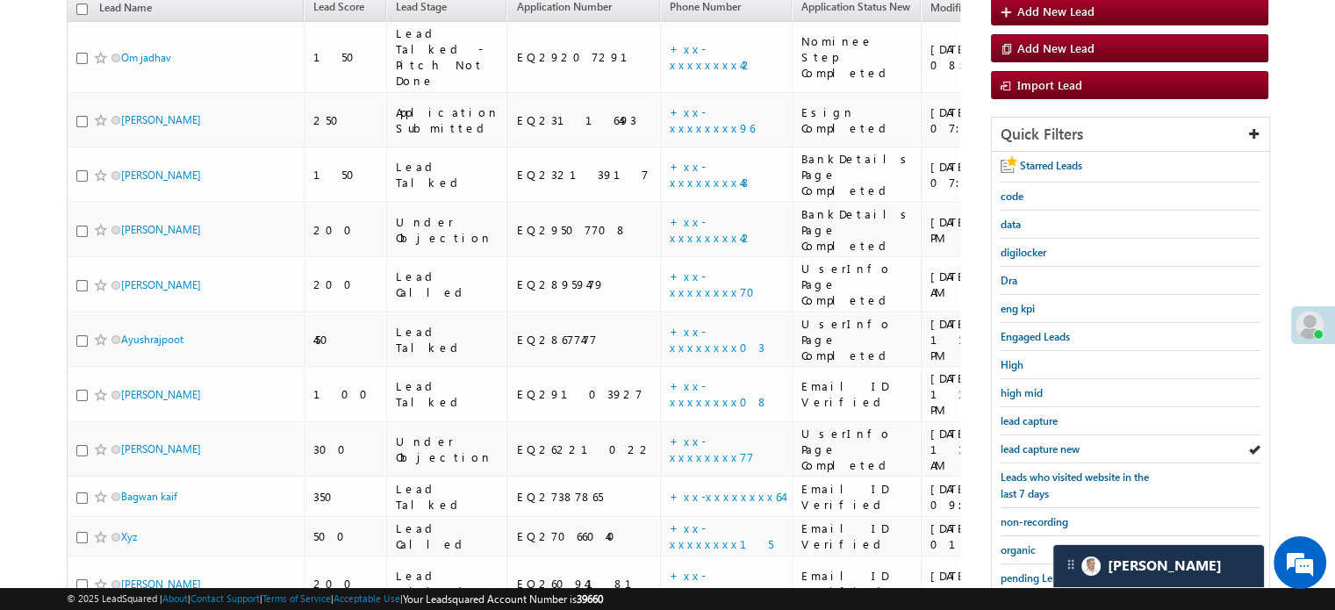
click at [1050, 448] on span "lead capture new" at bounding box center [1039, 448] width 79 height 13
click at [1036, 442] on span "lead capture new" at bounding box center [1039, 448] width 79 height 13
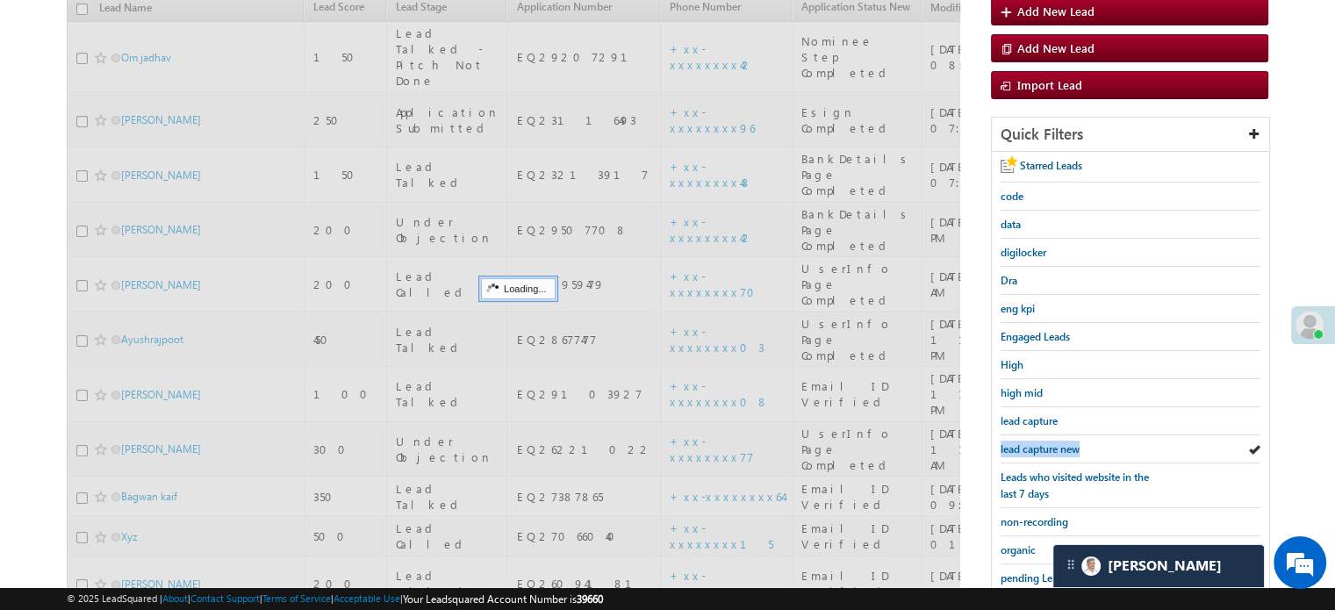
click at [1036, 442] on span "lead capture new" at bounding box center [1039, 448] width 79 height 13
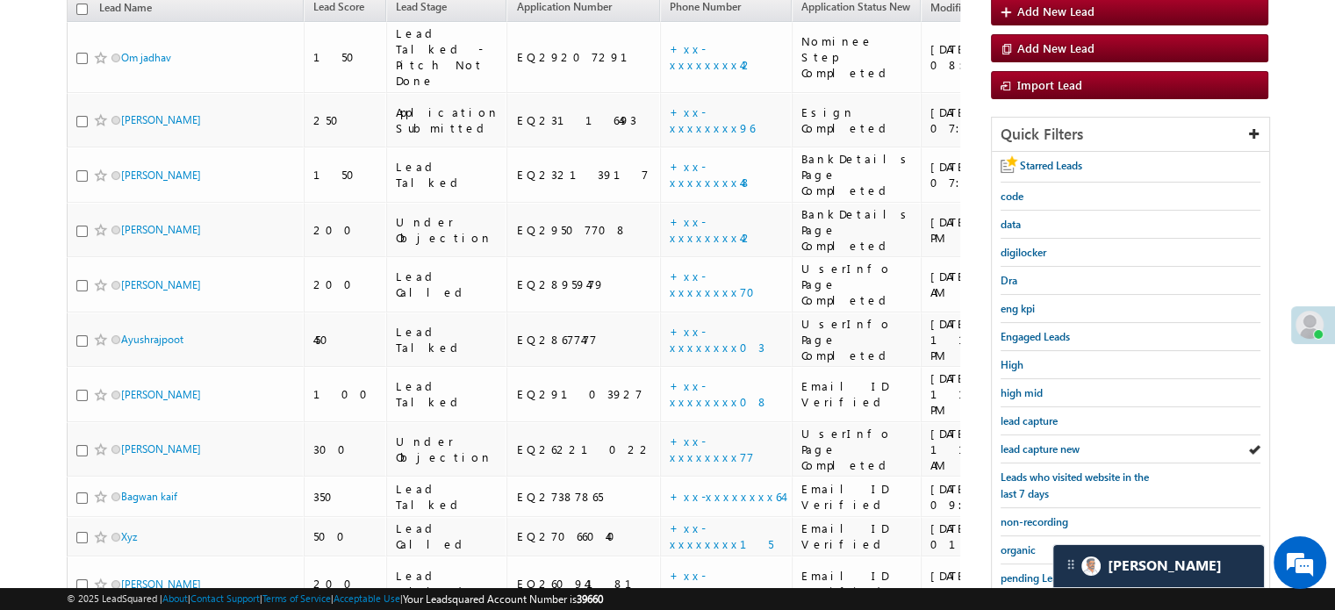
click at [1036, 442] on span "lead capture new" at bounding box center [1039, 448] width 79 height 13
click at [1040, 448] on span "lead capture new" at bounding box center [1039, 448] width 79 height 13
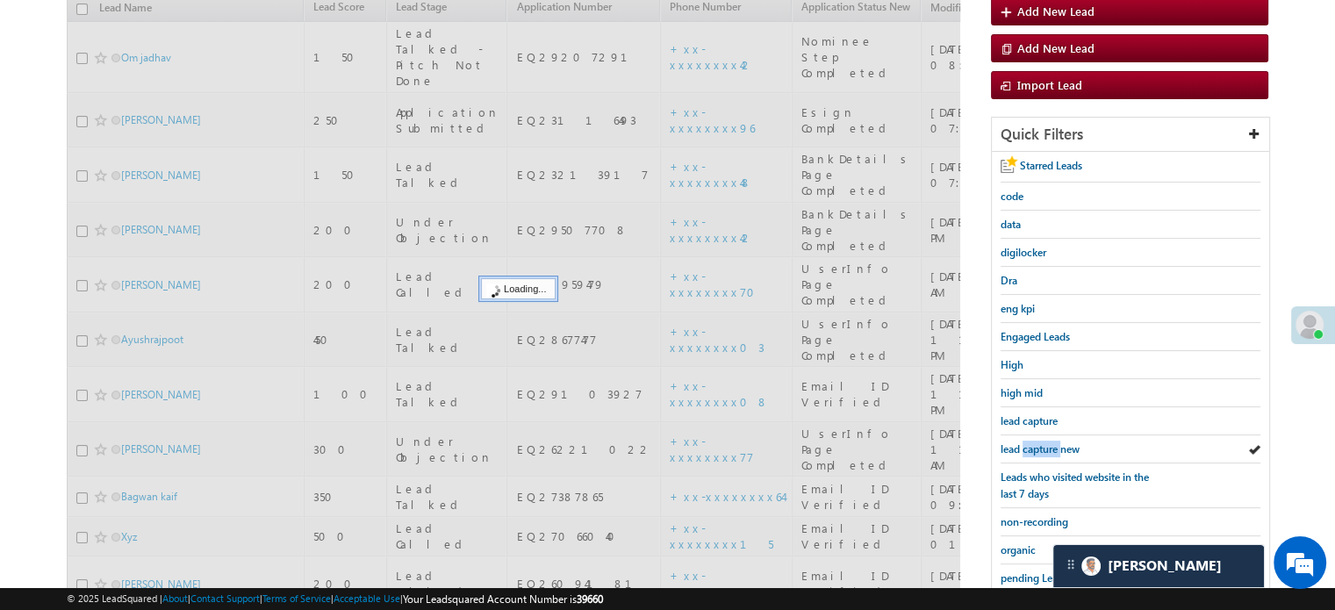
click at [1040, 448] on span "lead capture new" at bounding box center [1039, 448] width 79 height 13
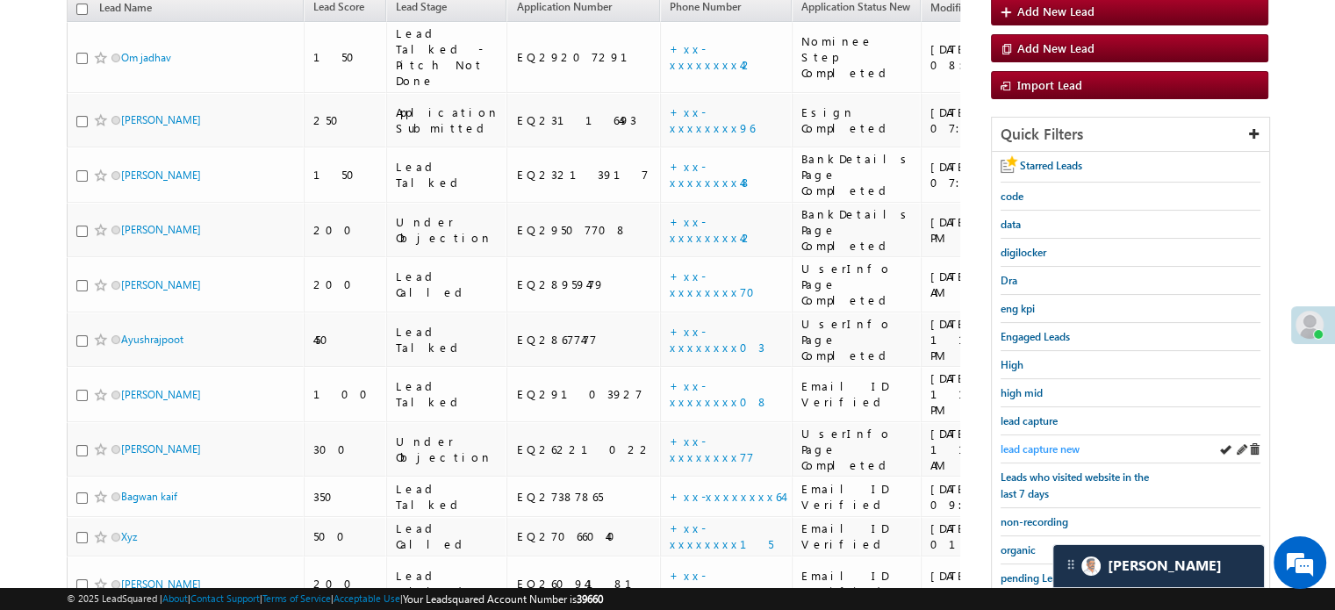
click at [1043, 445] on span "lead capture new" at bounding box center [1039, 448] width 79 height 13
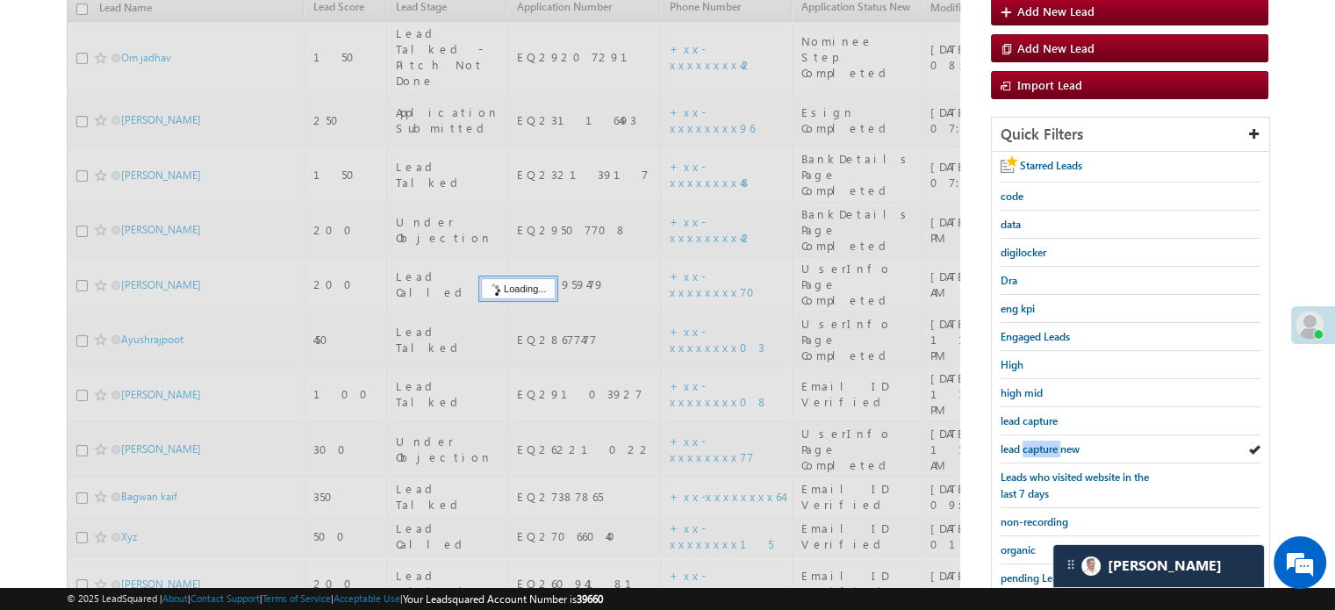
click at [1043, 445] on span "lead capture new" at bounding box center [1039, 448] width 79 height 13
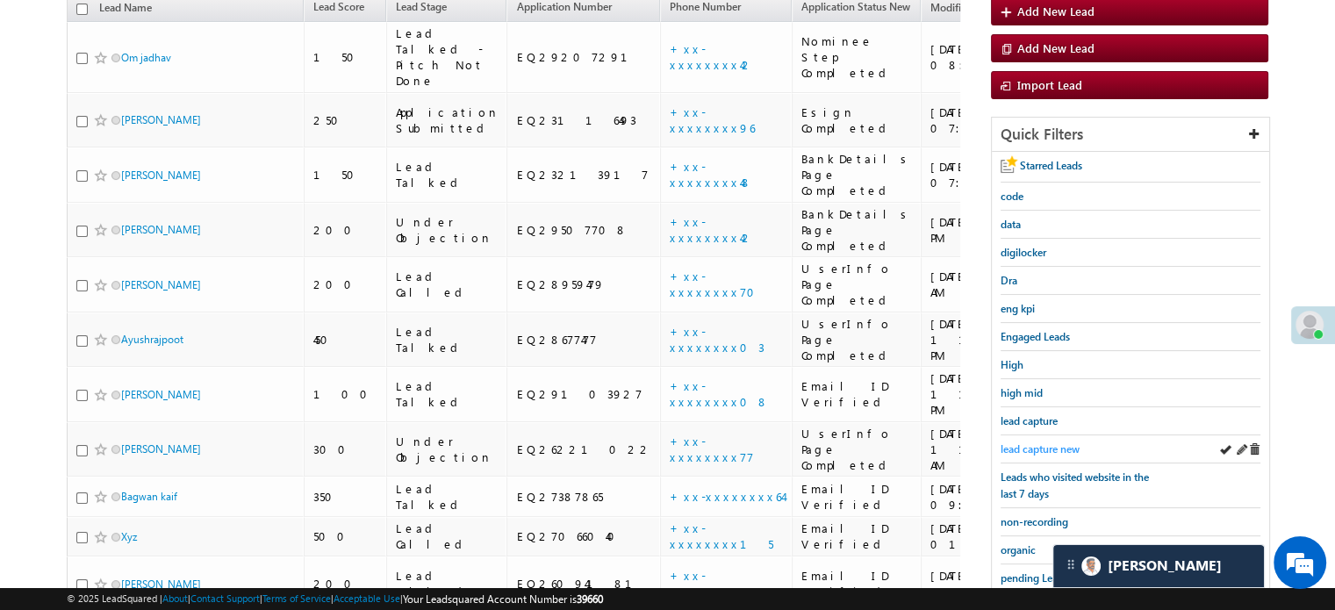
click at [1050, 449] on span "lead capture new" at bounding box center [1039, 448] width 79 height 13
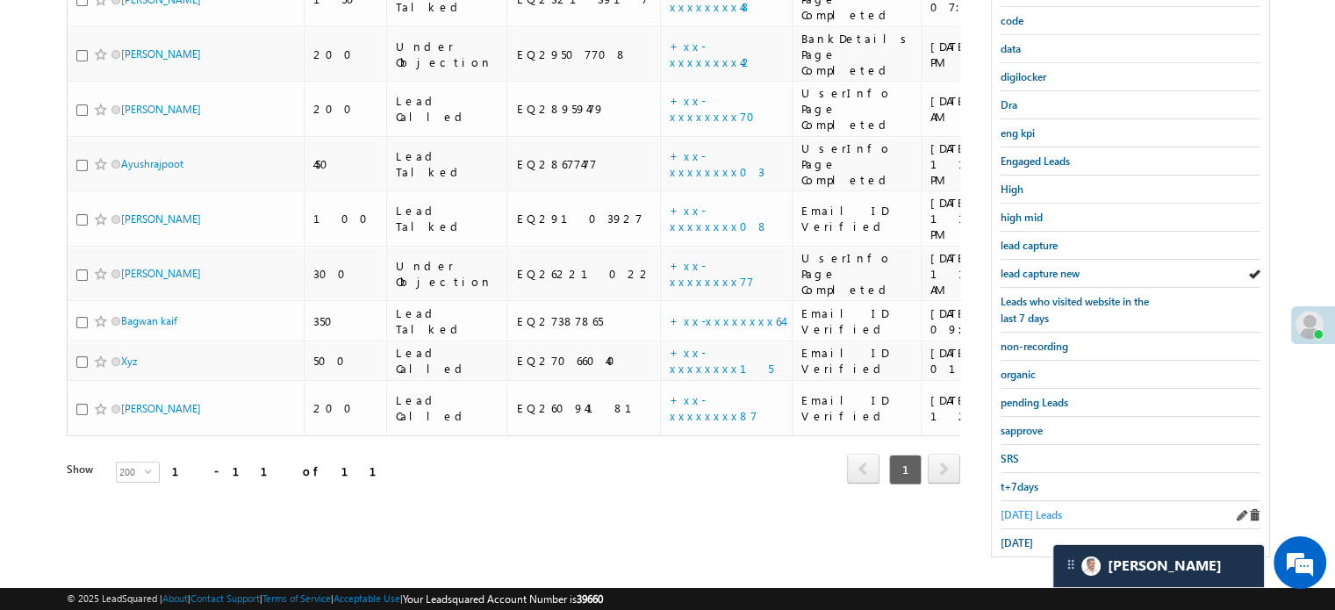
click at [1016, 508] on span "[DATE] Leads" at bounding box center [1030, 514] width 61 height 13
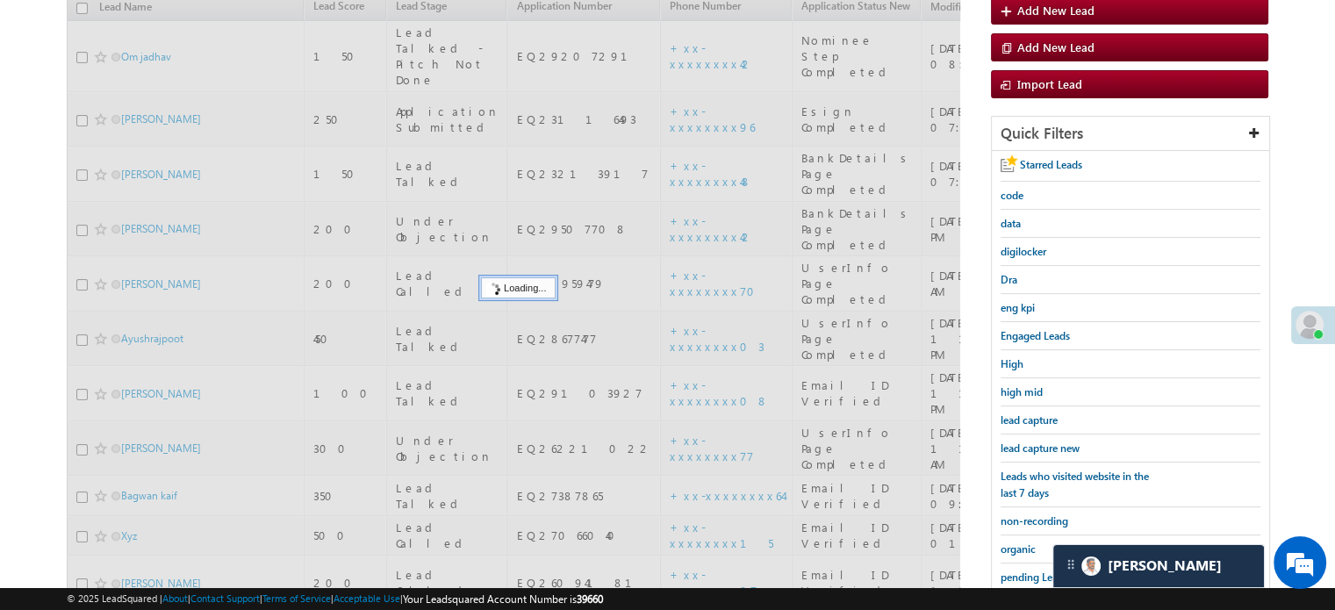
scroll to position [201, 0]
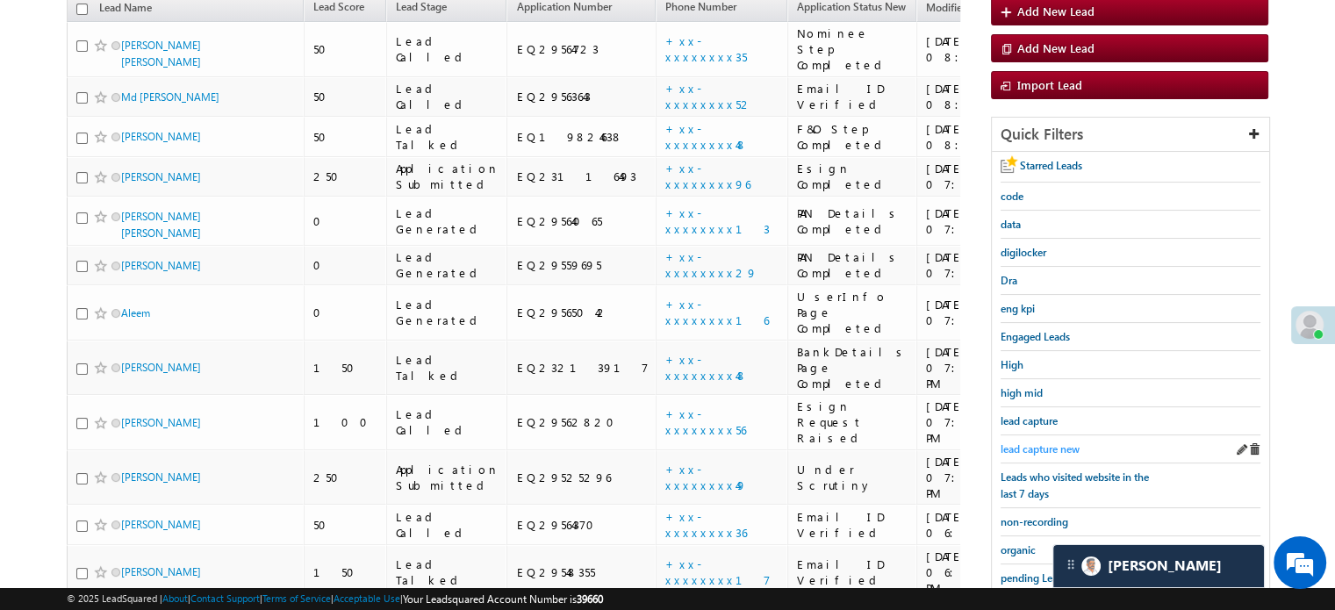
click at [1038, 442] on span "lead capture new" at bounding box center [1039, 448] width 79 height 13
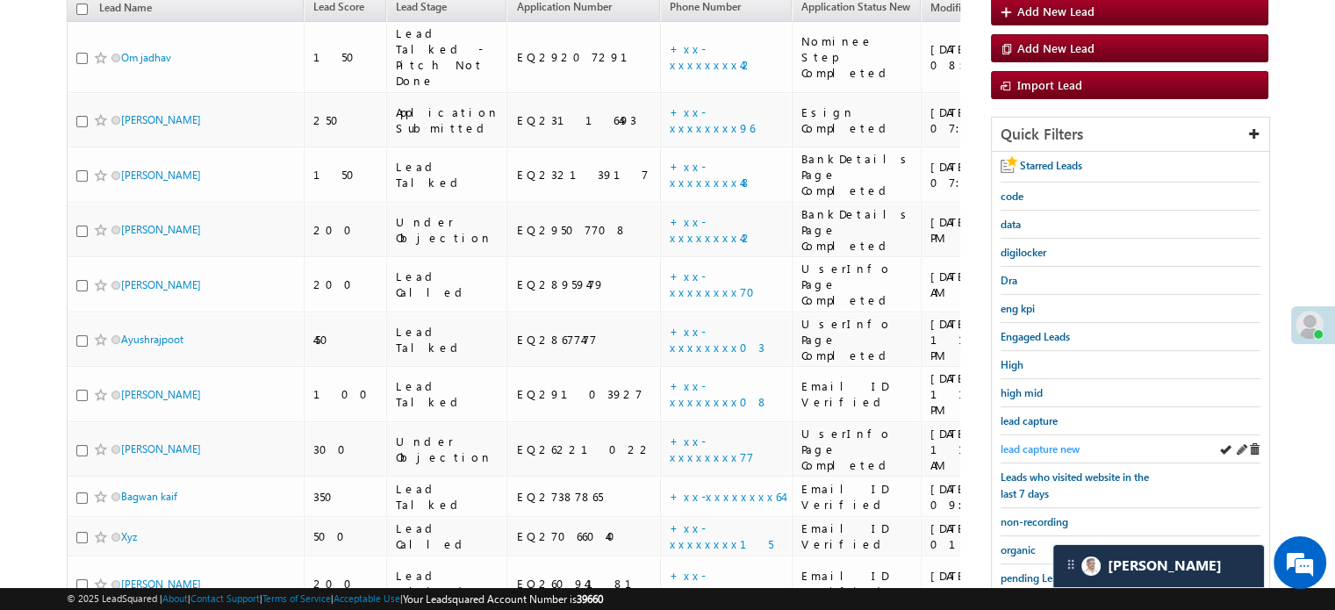
click at [1004, 442] on span "lead capture new" at bounding box center [1039, 448] width 79 height 13
click at [1056, 442] on span "lead capture new" at bounding box center [1039, 448] width 79 height 13
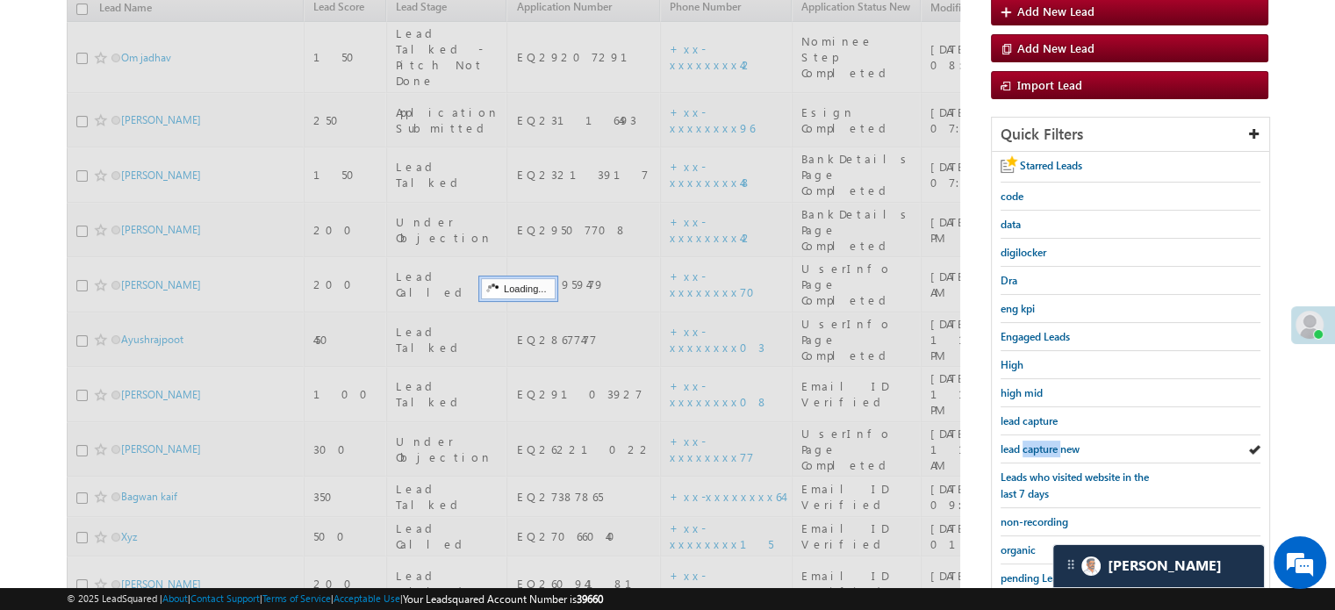
click at [1056, 442] on span "lead capture new" at bounding box center [1039, 448] width 79 height 13
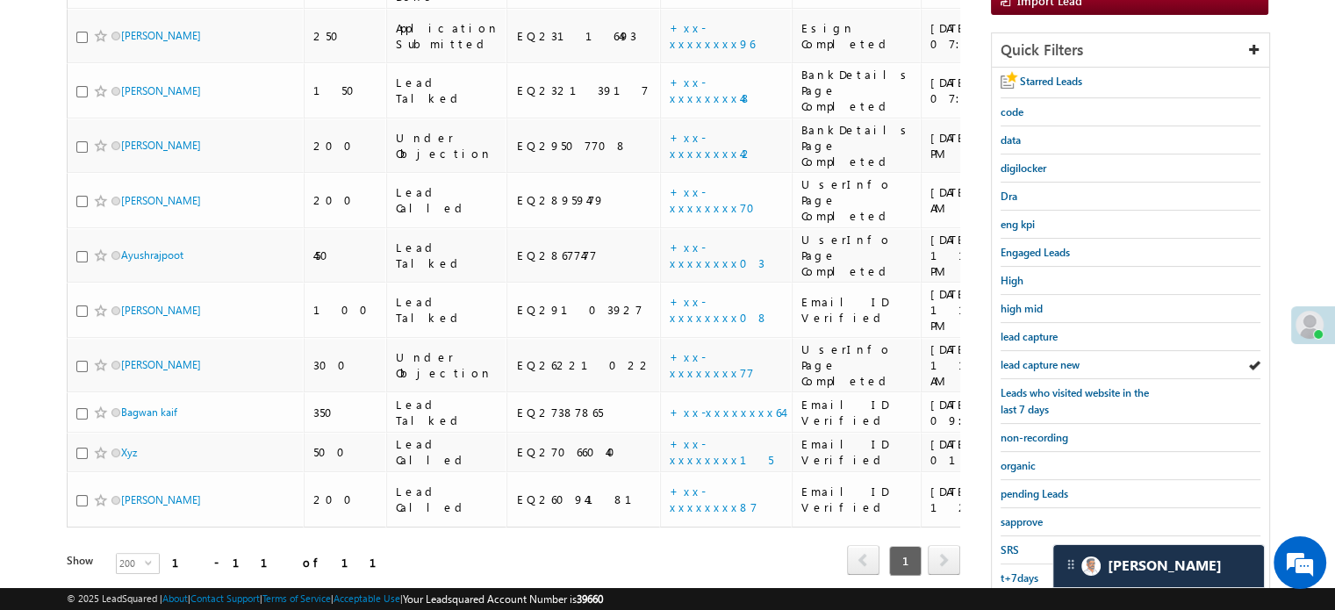
scroll to position [376, 0]
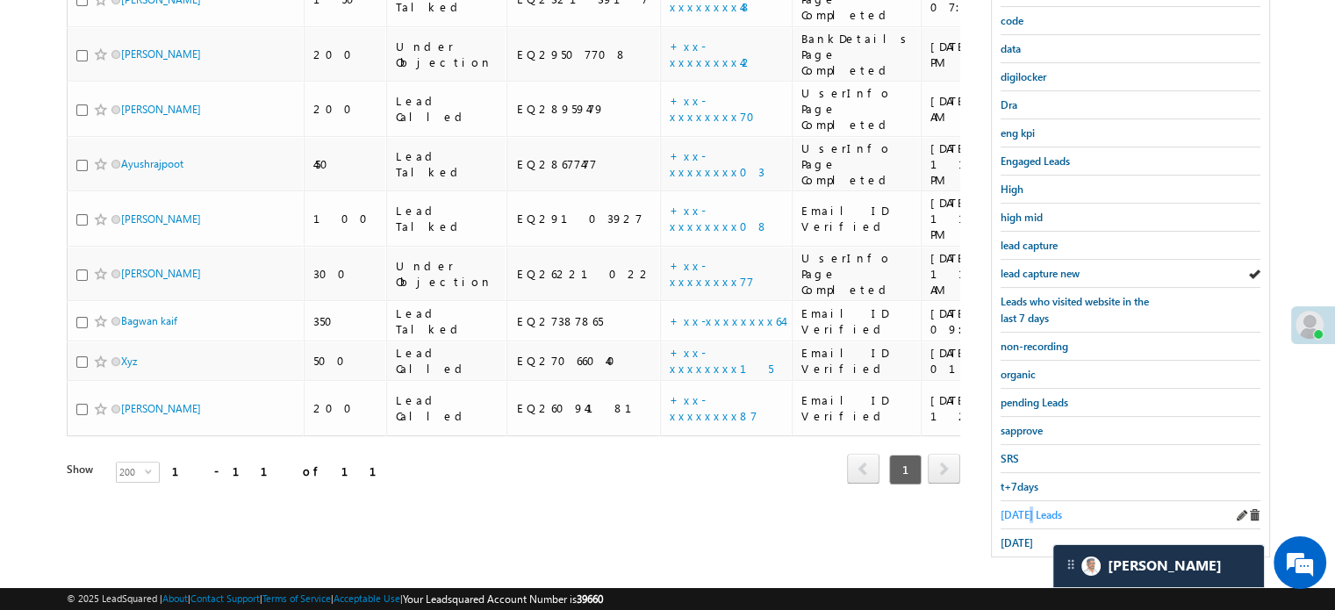
click at [1028, 508] on span "[DATE] Leads" at bounding box center [1030, 514] width 61 height 13
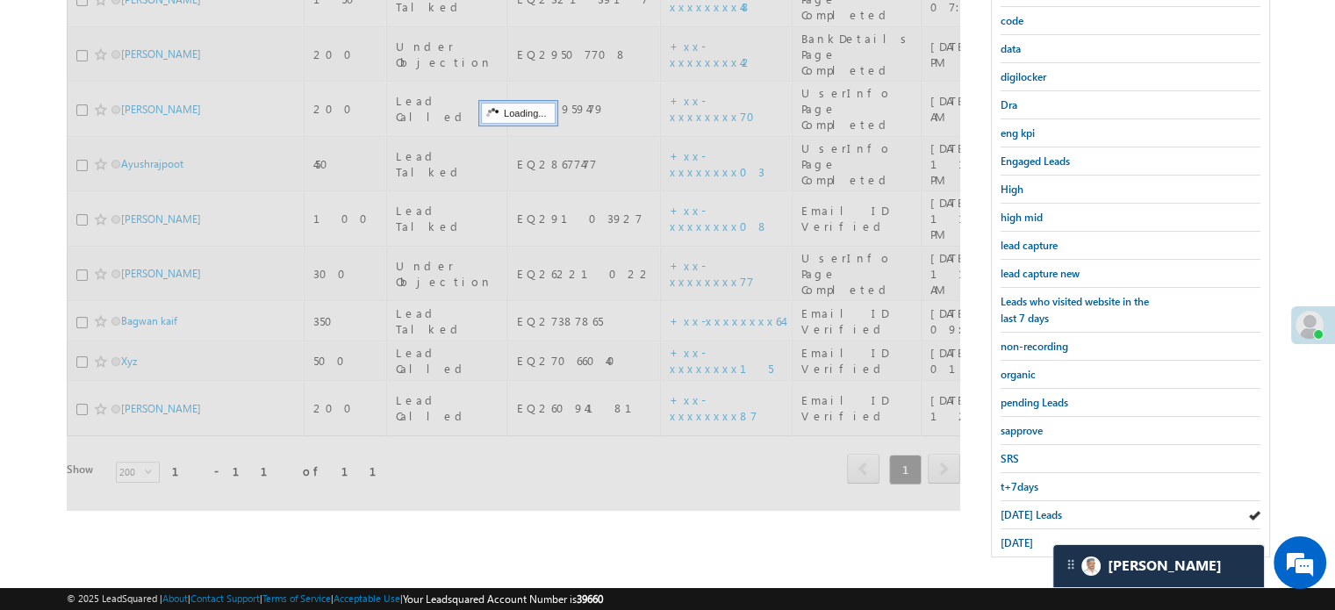
click at [1028, 508] on span "[DATE] Leads" at bounding box center [1030, 514] width 61 height 13
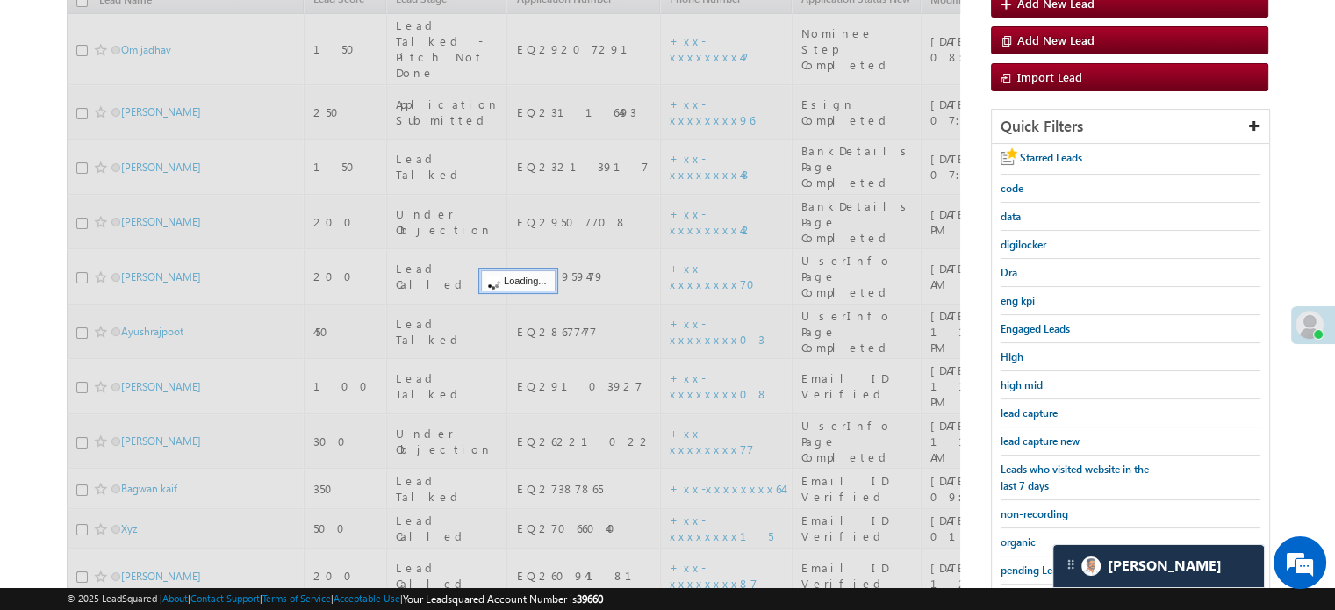
scroll to position [201, 0]
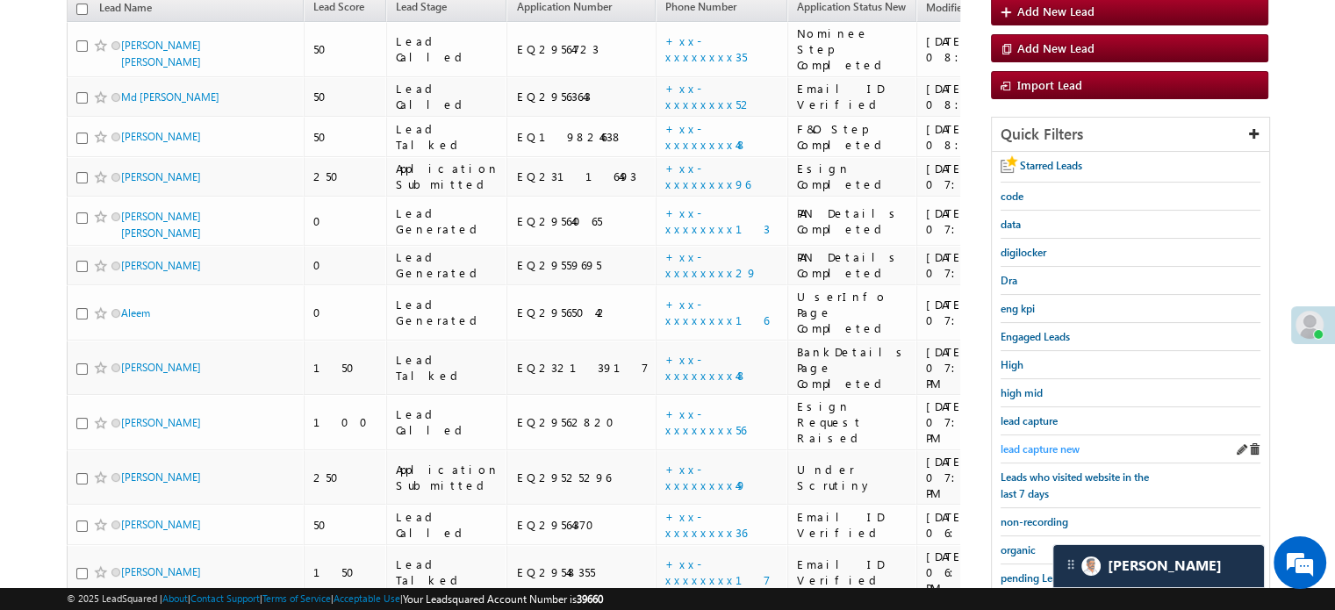
click at [1043, 451] on link "lead capture new" at bounding box center [1039, 449] width 79 height 17
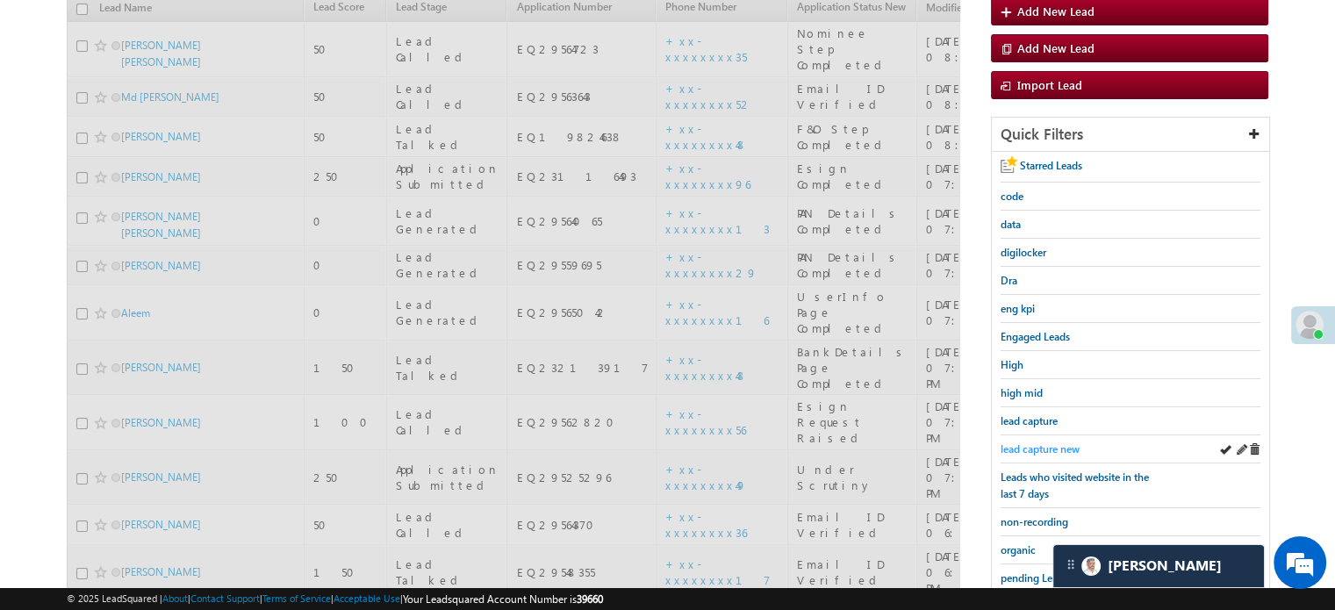
click at [1046, 443] on span "lead capture new" at bounding box center [1039, 448] width 79 height 13
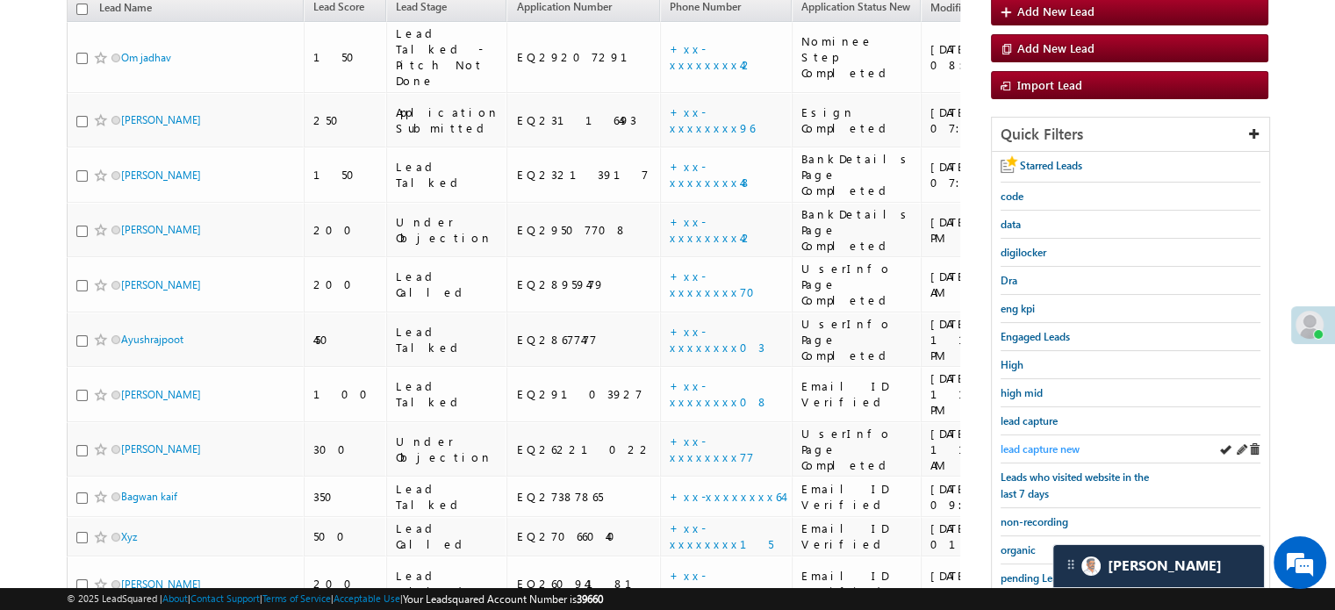
click at [1058, 445] on span "lead capture new" at bounding box center [1039, 448] width 79 height 13
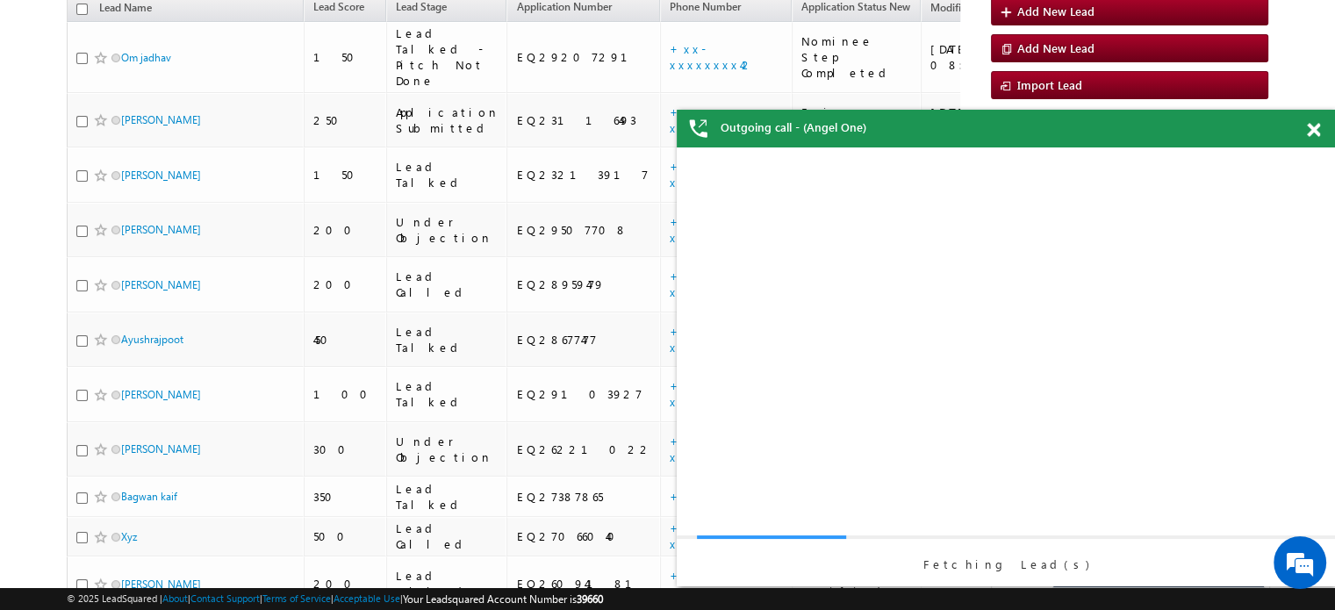
scroll to position [0, 0]
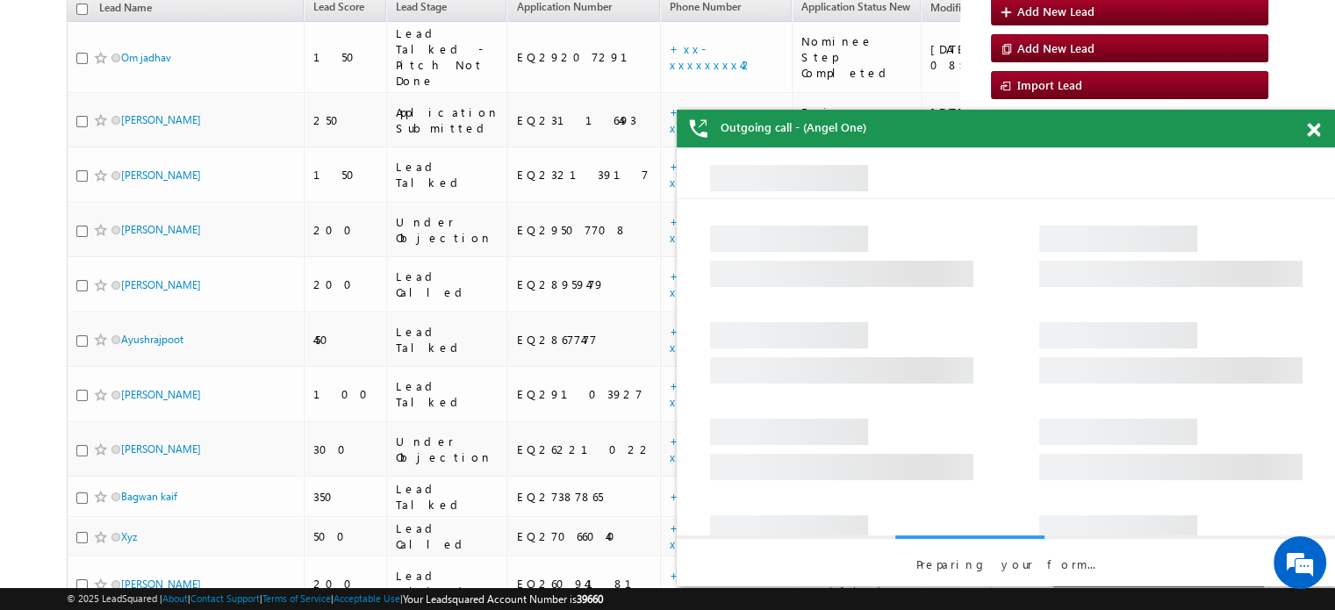
click at [1314, 133] on span at bounding box center [1313, 130] width 13 height 15
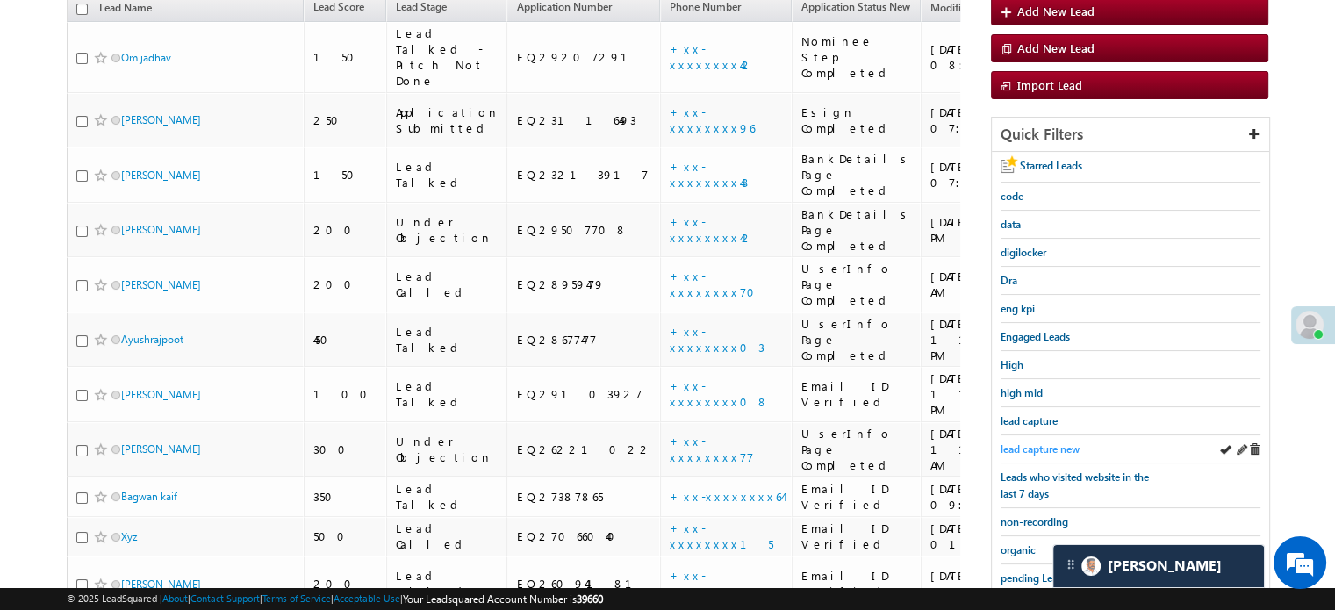
click at [1035, 446] on span "lead capture new" at bounding box center [1039, 448] width 79 height 13
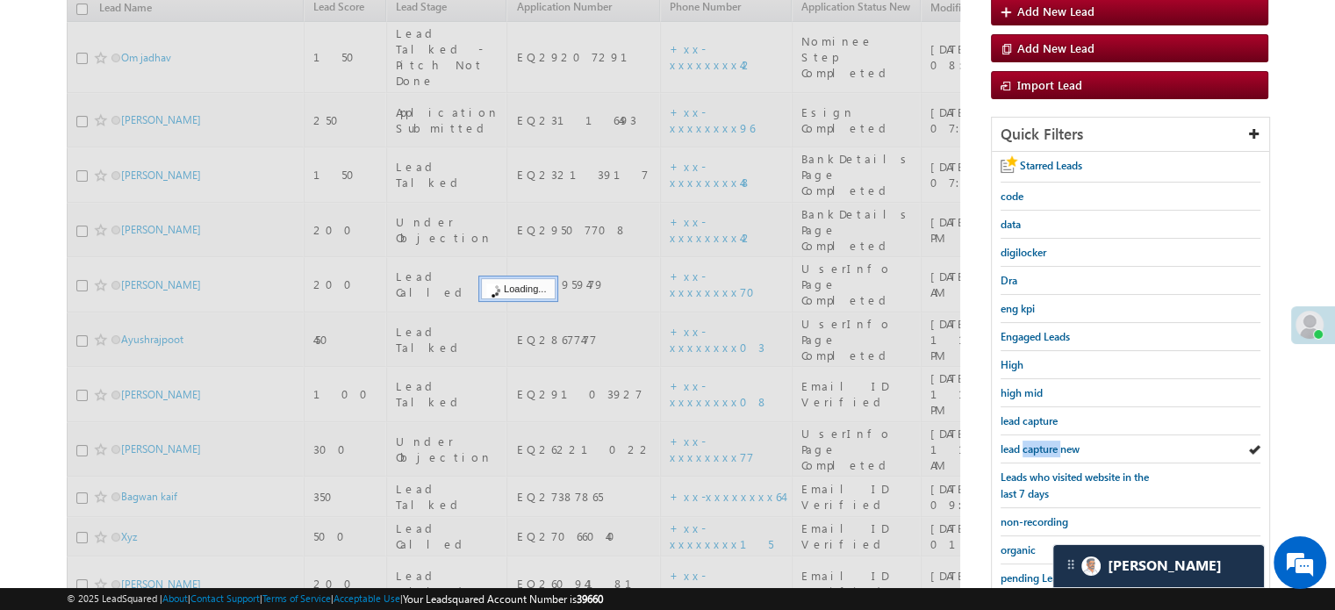
click at [1035, 446] on span "lead capture new" at bounding box center [1039, 448] width 79 height 13
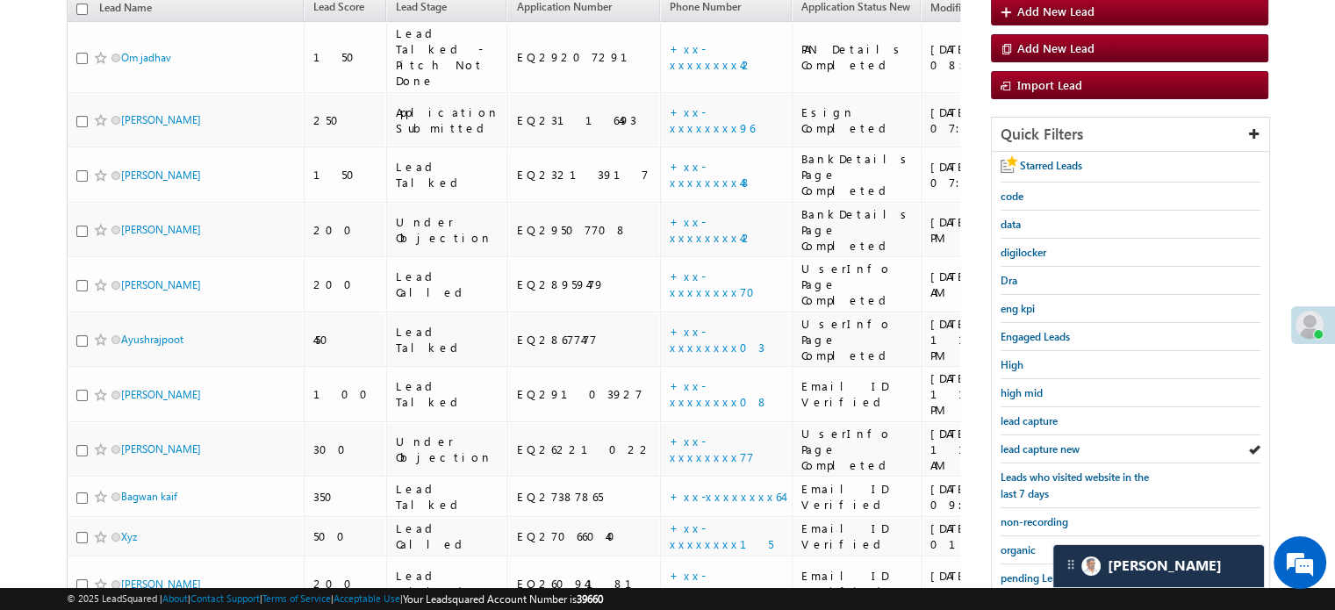
click at [1035, 446] on span "lead capture new" at bounding box center [1039, 448] width 79 height 13
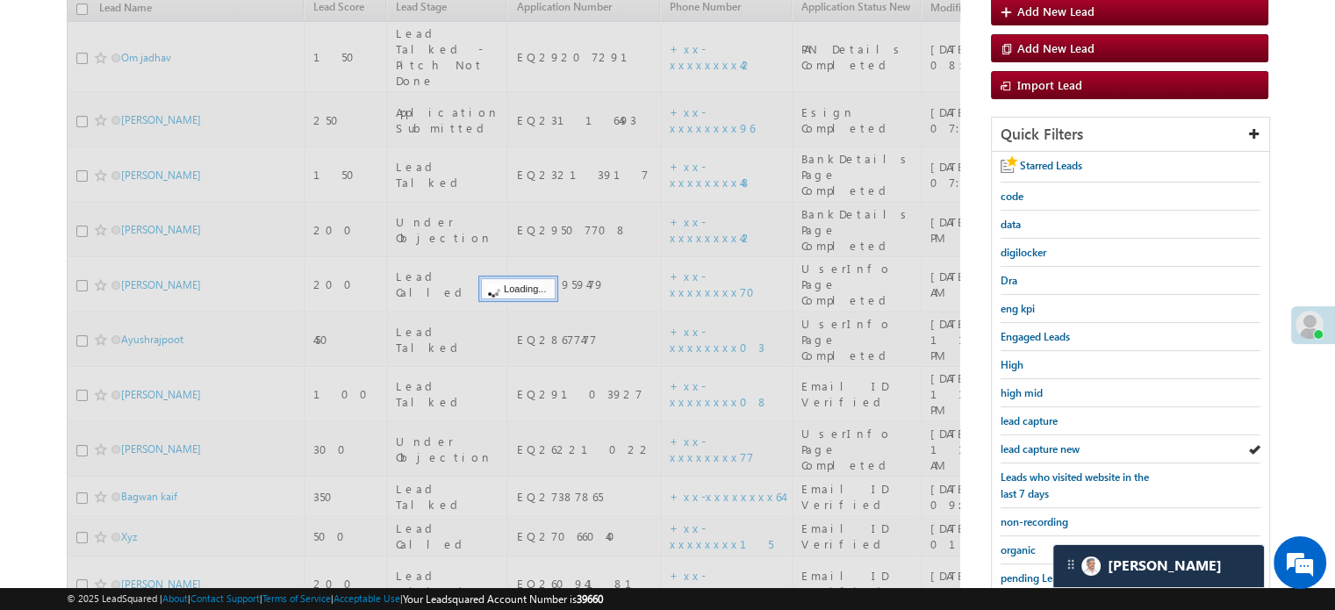
click at [1035, 446] on span "lead capture new" at bounding box center [1039, 448] width 79 height 13
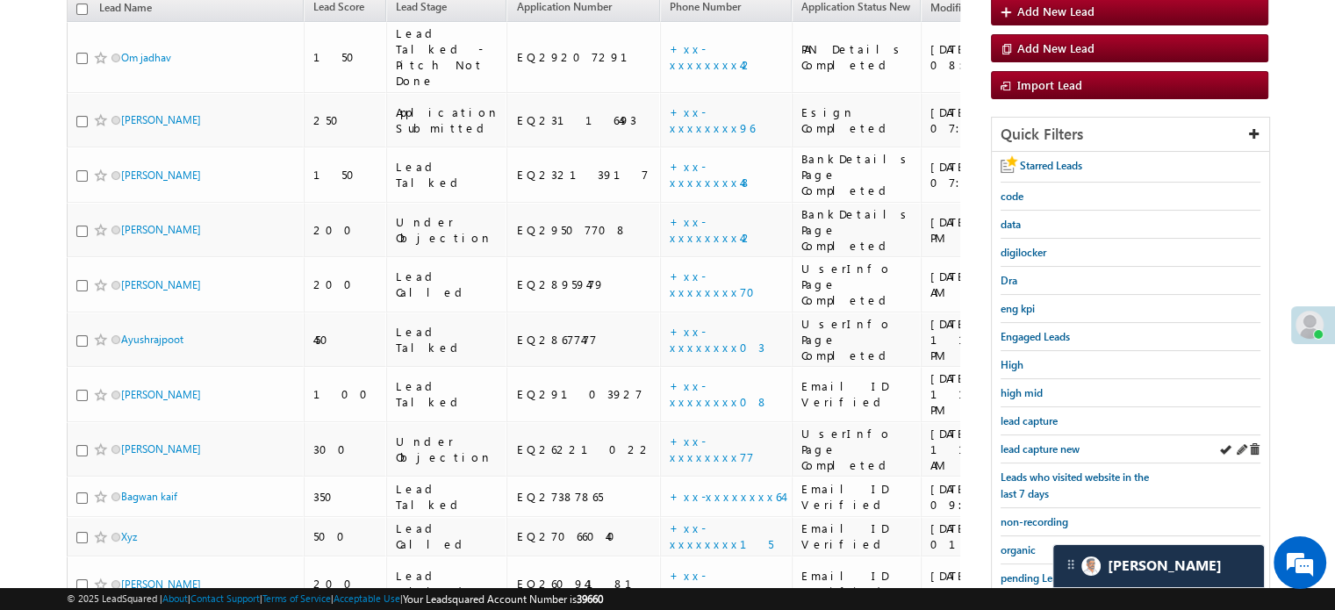
click at [1022, 435] on div "lead capture new" at bounding box center [1130, 449] width 260 height 28
click at [1024, 435] on div "lead capture new" at bounding box center [1130, 449] width 260 height 28
click at [1029, 441] on link "lead capture new" at bounding box center [1039, 449] width 79 height 17
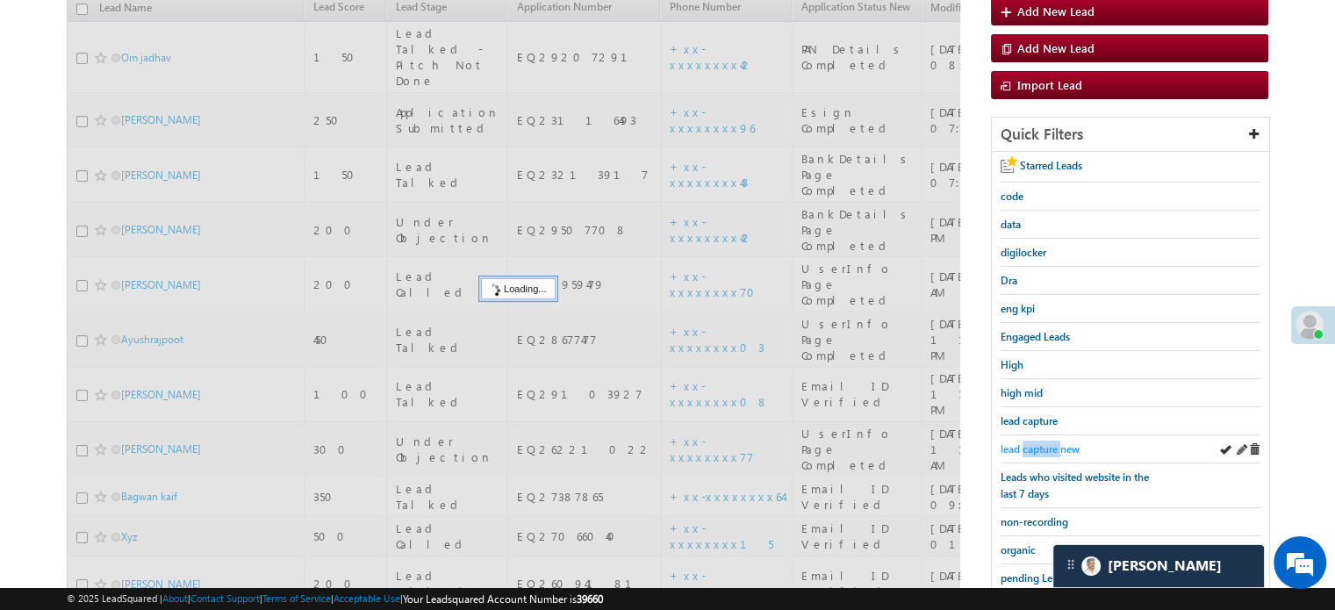
click at [1032, 441] on link "lead capture new" at bounding box center [1039, 449] width 79 height 17
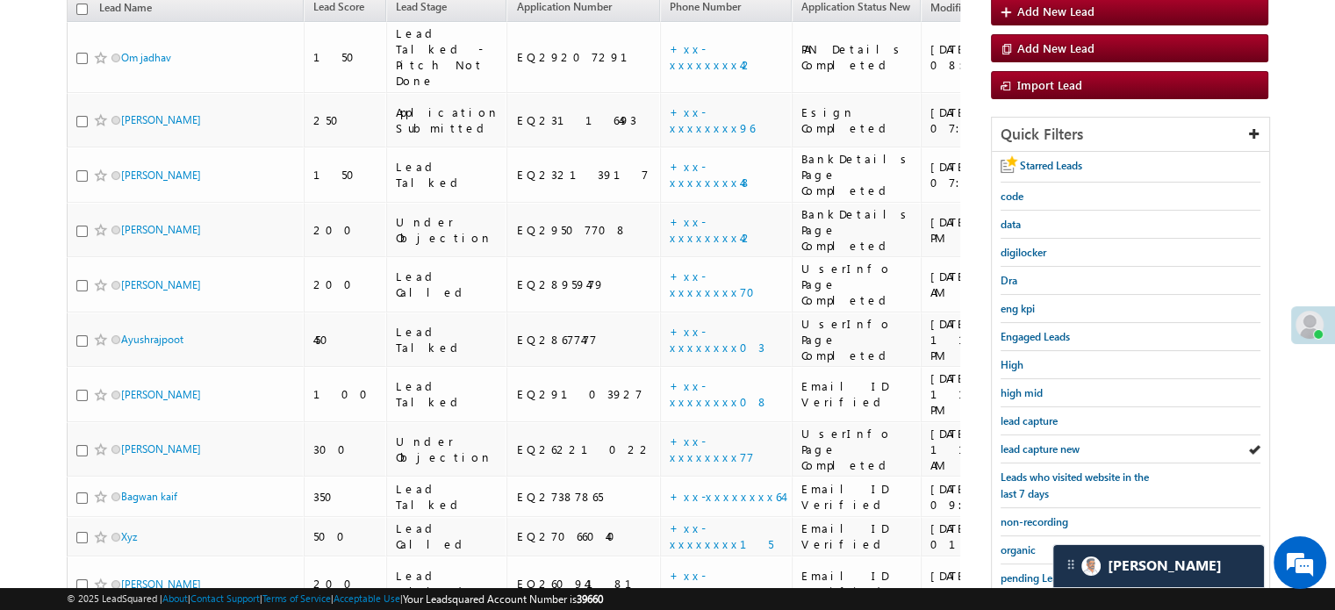
click at [1032, 441] on link "lead capture new" at bounding box center [1039, 449] width 79 height 17
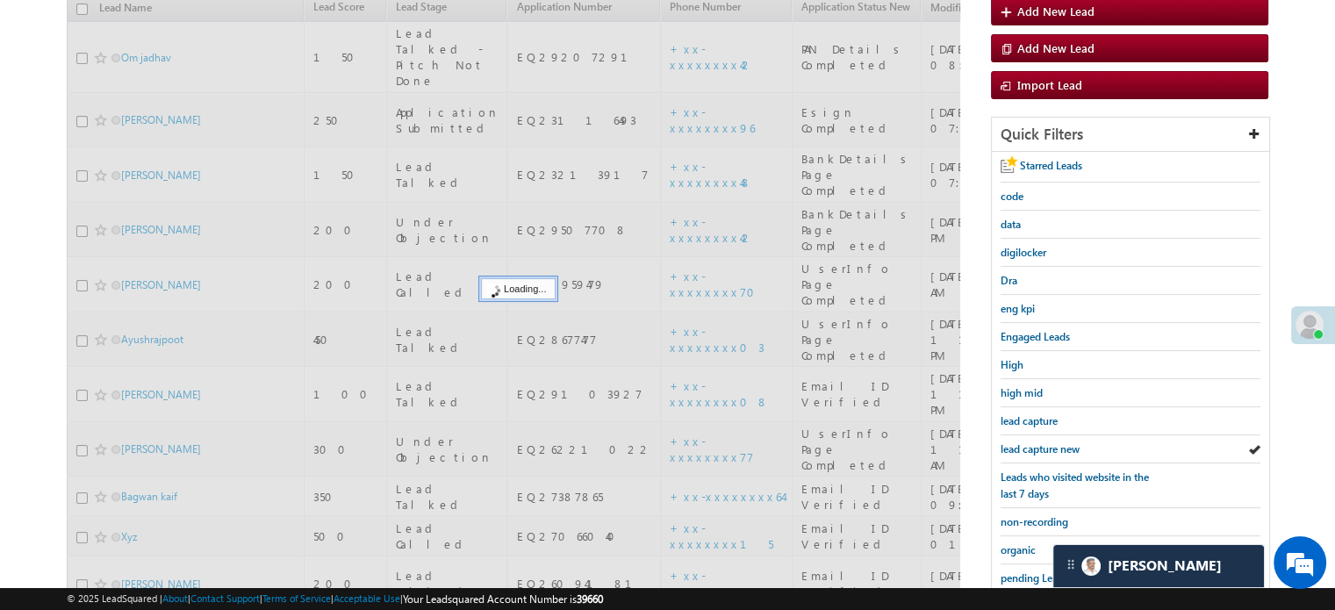
click at [1032, 441] on link "lead capture new" at bounding box center [1039, 449] width 79 height 17
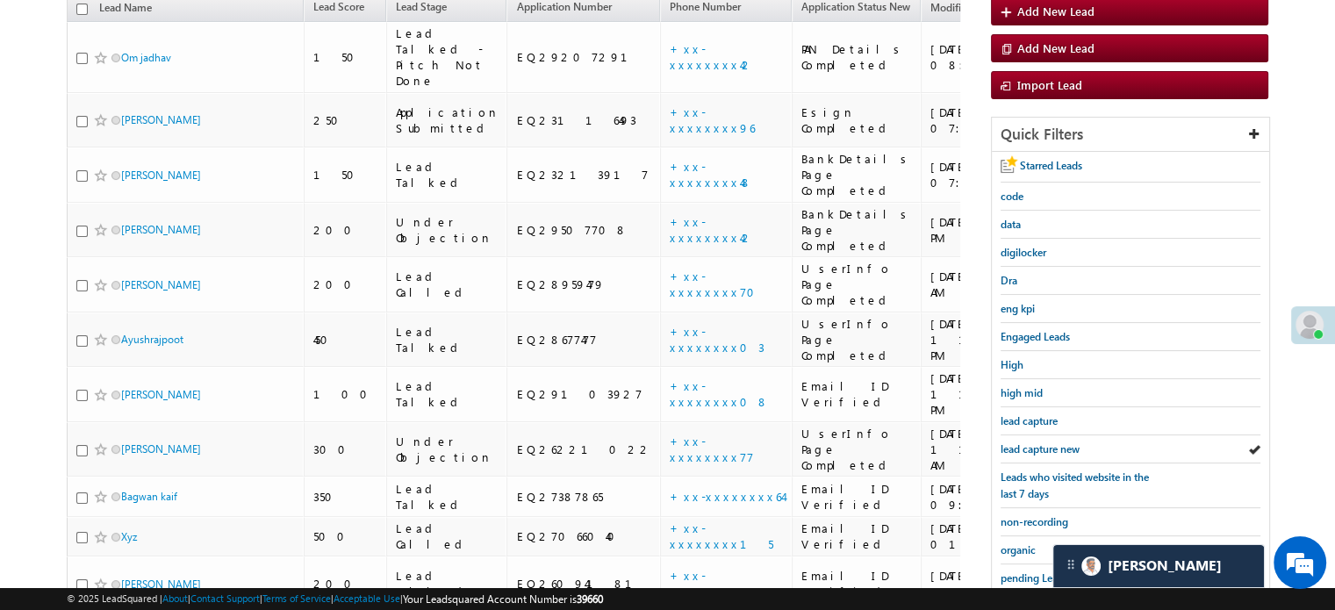
click at [1032, 441] on link "lead capture new" at bounding box center [1039, 449] width 79 height 17
click at [1015, 445] on span "lead capture new" at bounding box center [1039, 448] width 79 height 13
click at [1054, 442] on span "lead capture new" at bounding box center [1039, 448] width 79 height 13
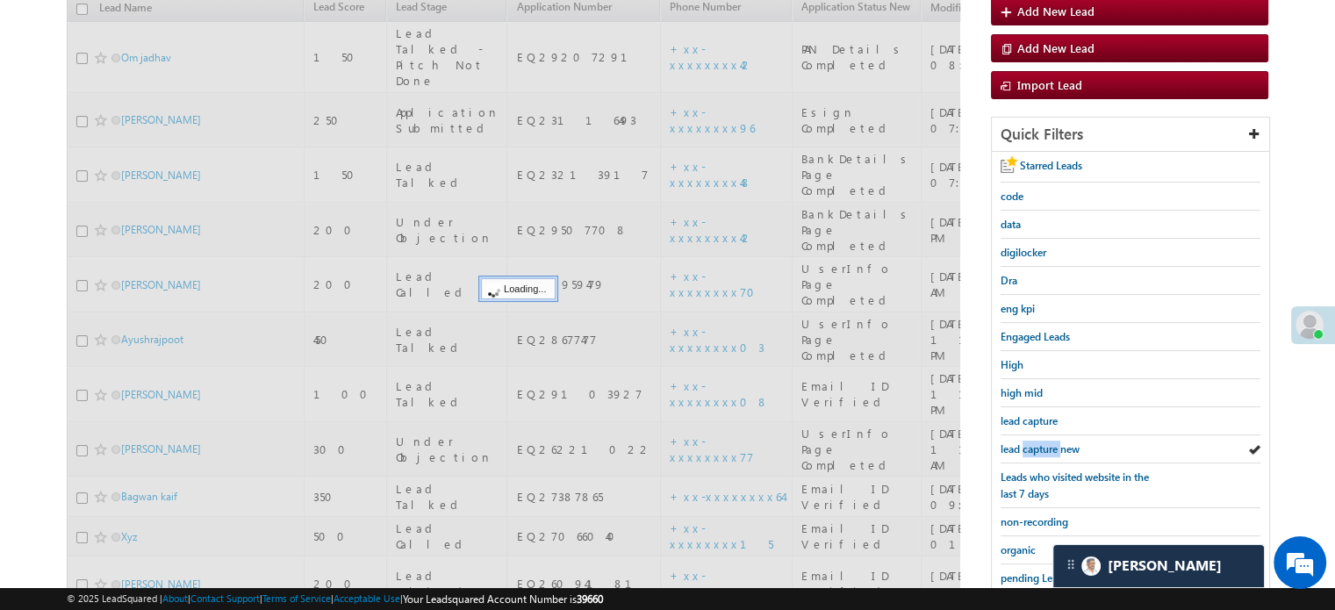
click at [1054, 442] on span "lead capture new" at bounding box center [1039, 448] width 79 height 13
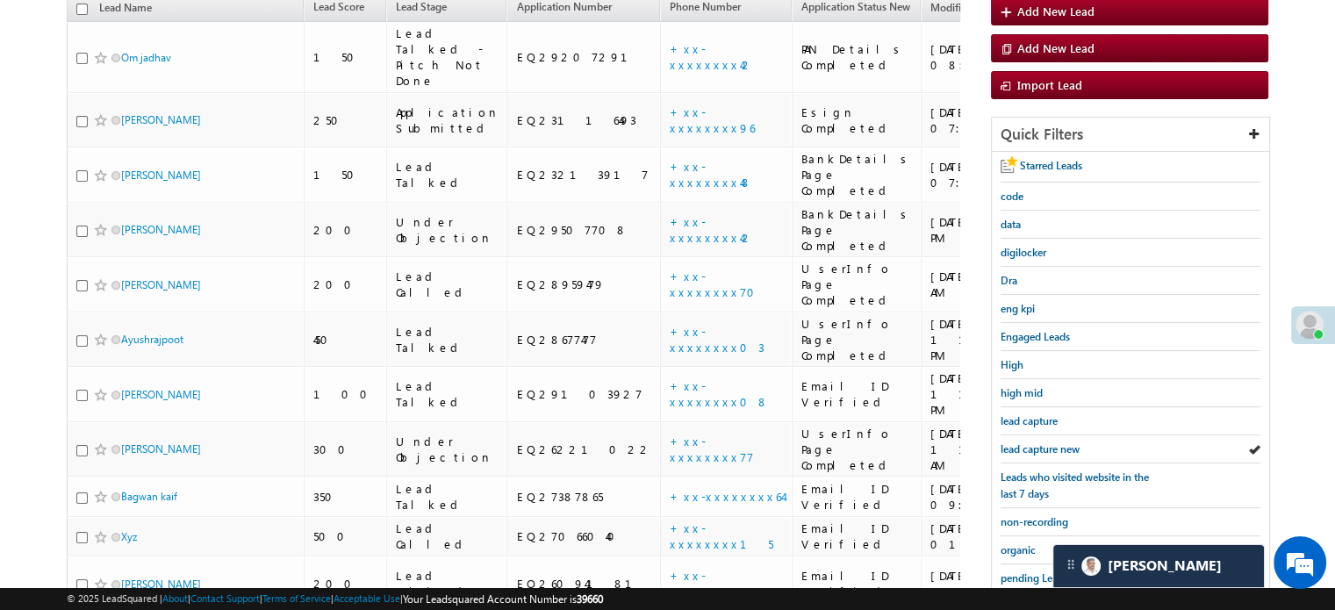
click at [1054, 442] on span "lead capture new" at bounding box center [1039, 448] width 79 height 13
click at [1060, 441] on link "lead capture new" at bounding box center [1039, 449] width 79 height 17
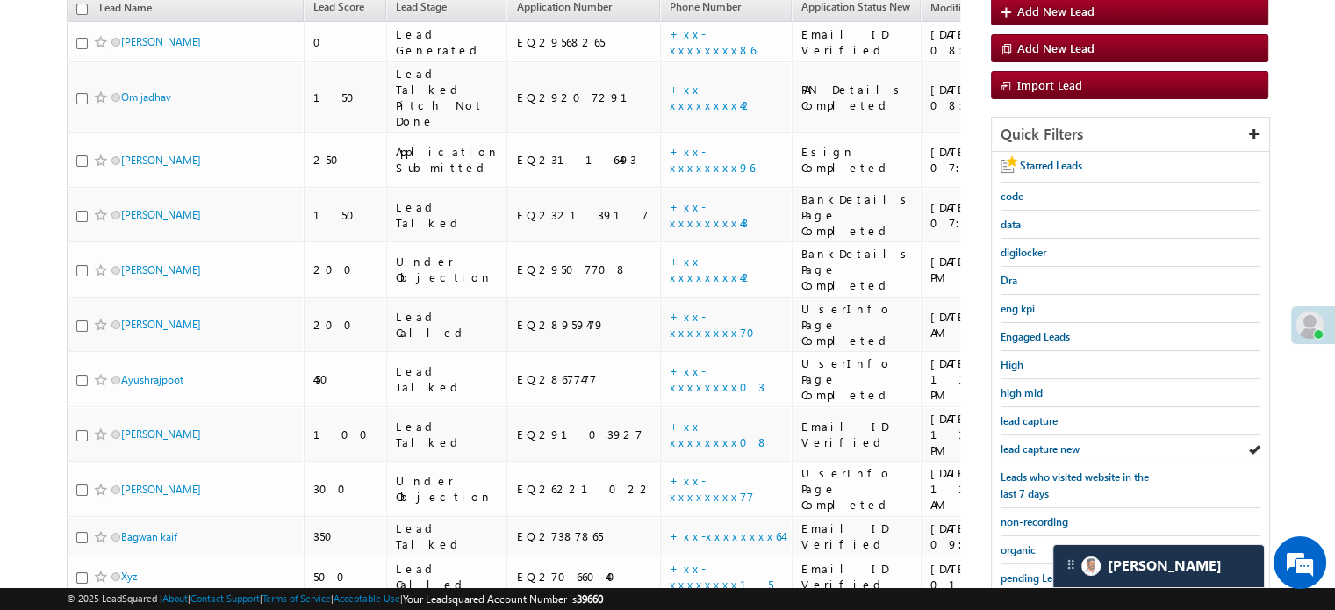
click at [1060, 441] on link "lead capture new" at bounding box center [1039, 449] width 79 height 17
click at [1025, 447] on span "lead capture new" at bounding box center [1039, 448] width 79 height 13
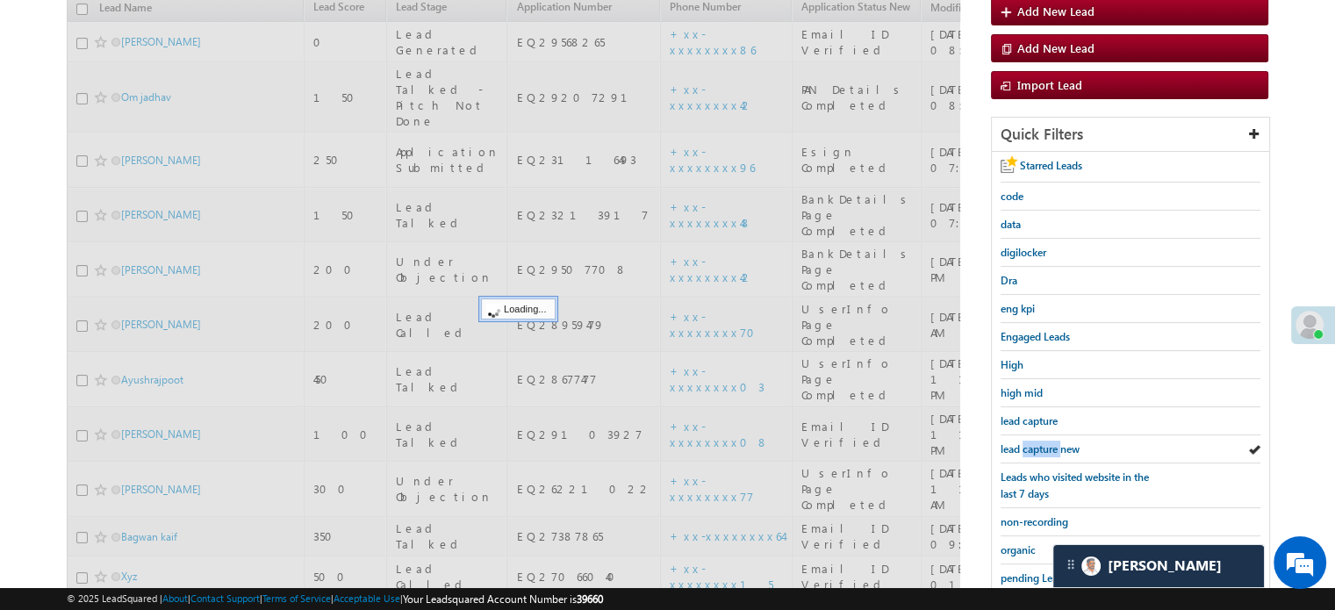
click at [1025, 447] on span "lead capture new" at bounding box center [1039, 448] width 79 height 13
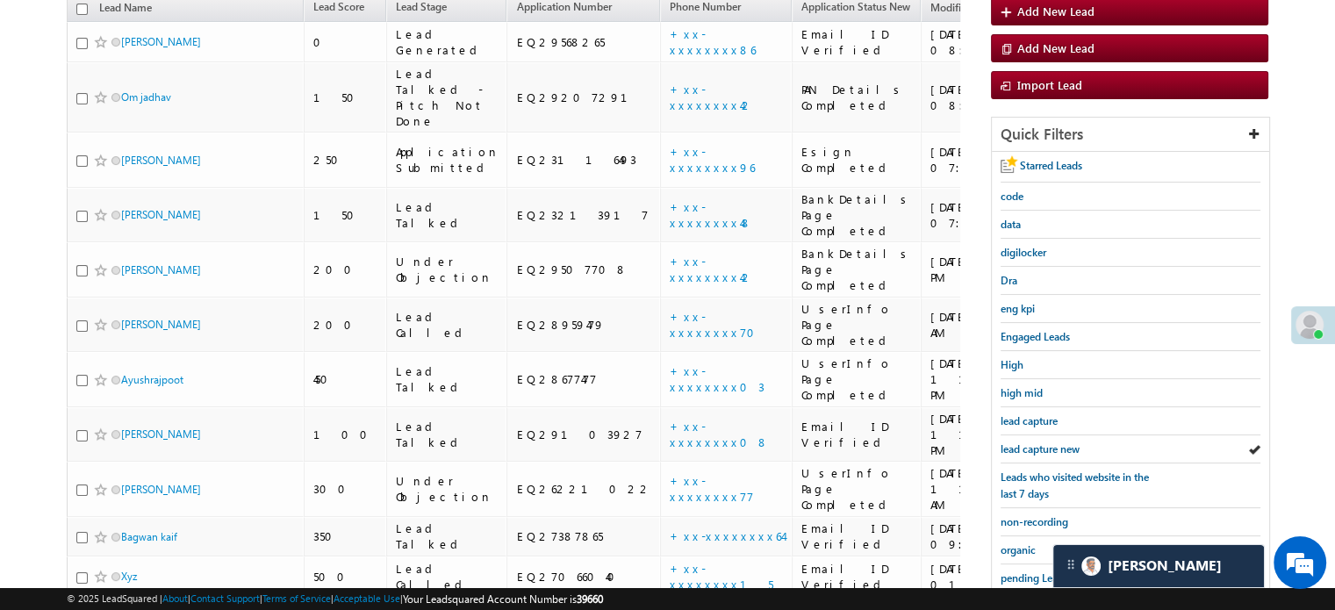
click at [1025, 447] on span "lead capture new" at bounding box center [1039, 448] width 79 height 13
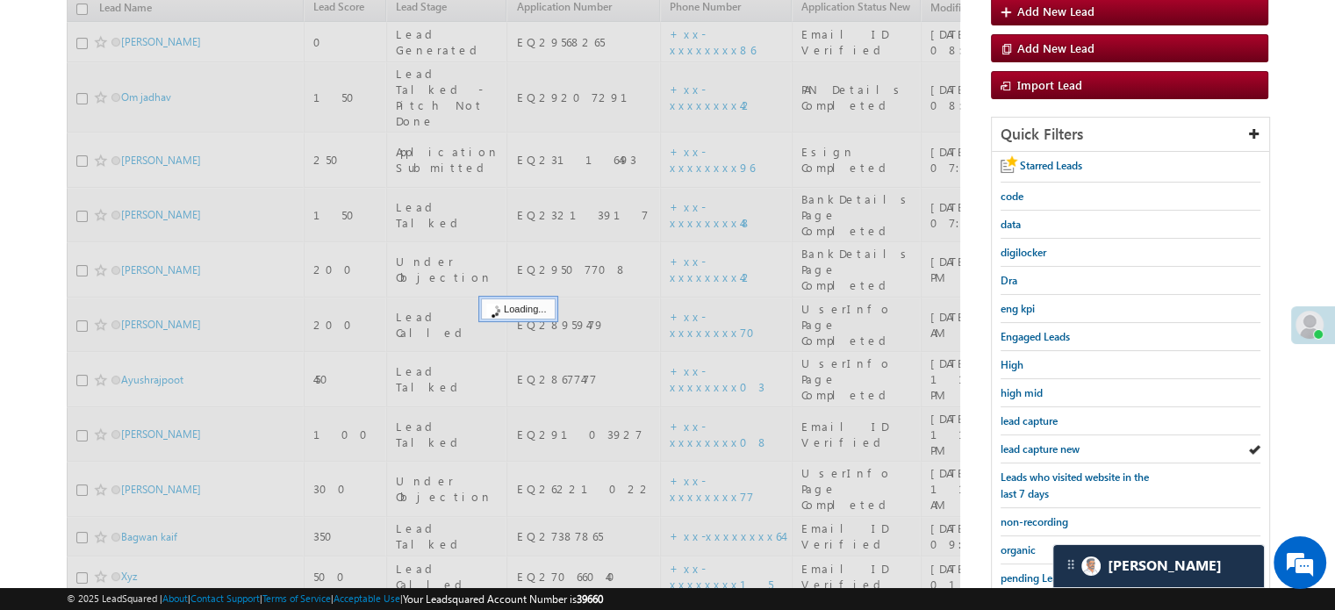
scroll to position [376, 0]
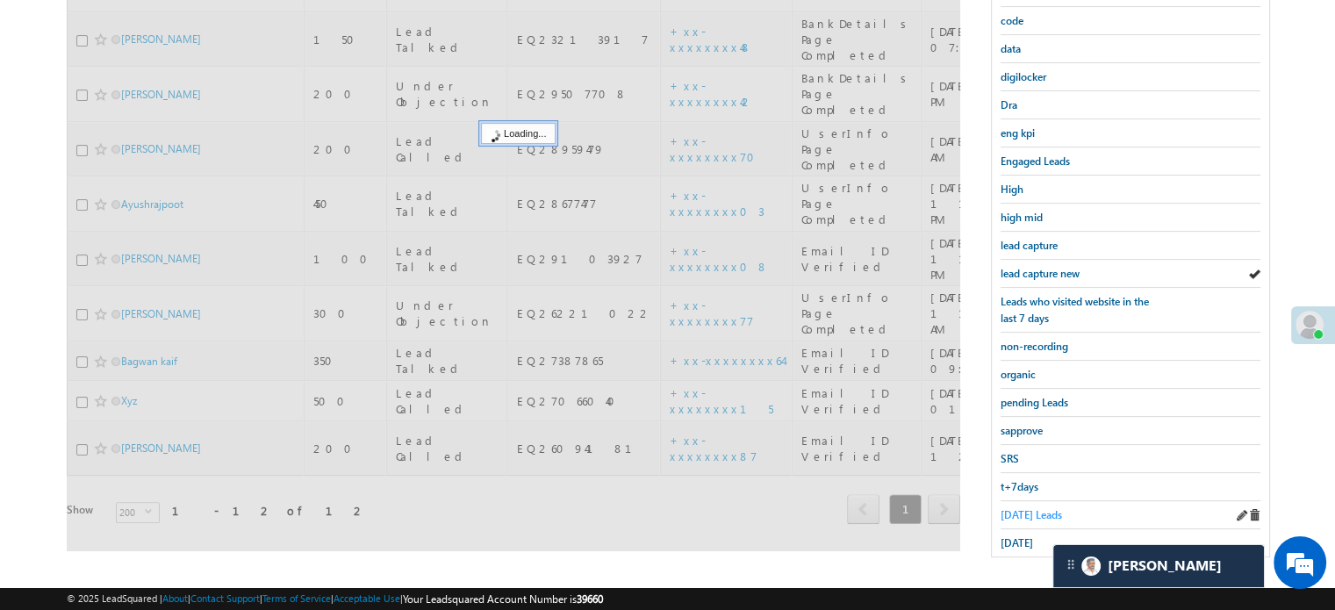
click at [1026, 508] on span "[DATE] Leads" at bounding box center [1030, 514] width 61 height 13
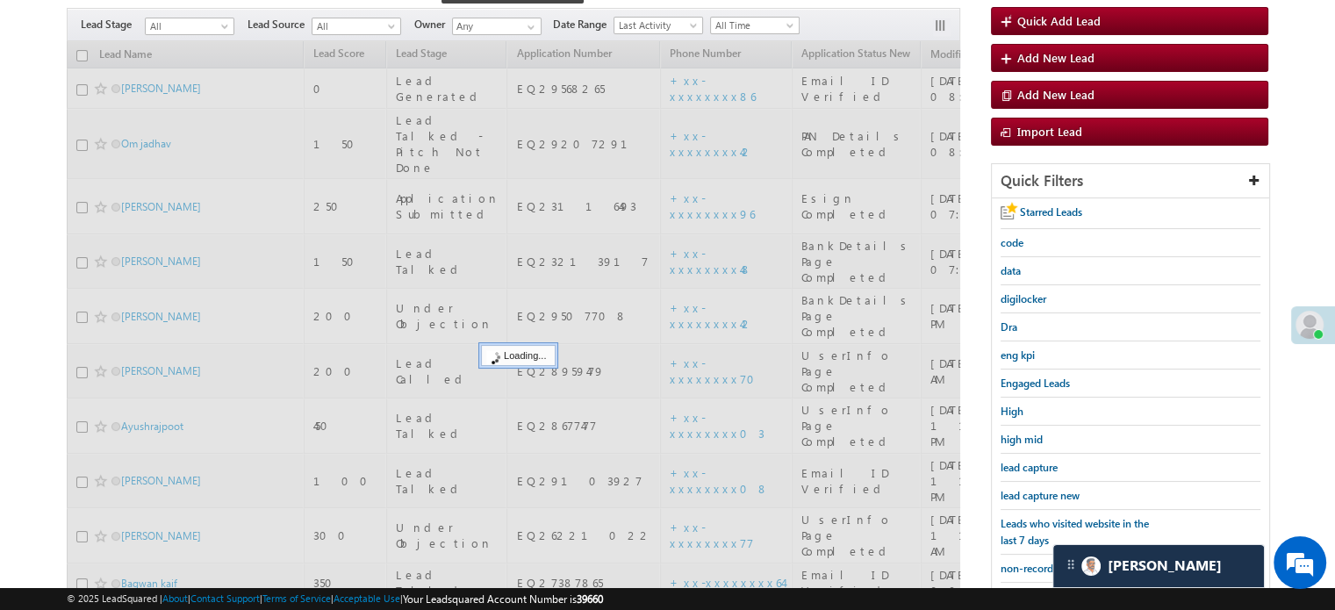
scroll to position [113, 0]
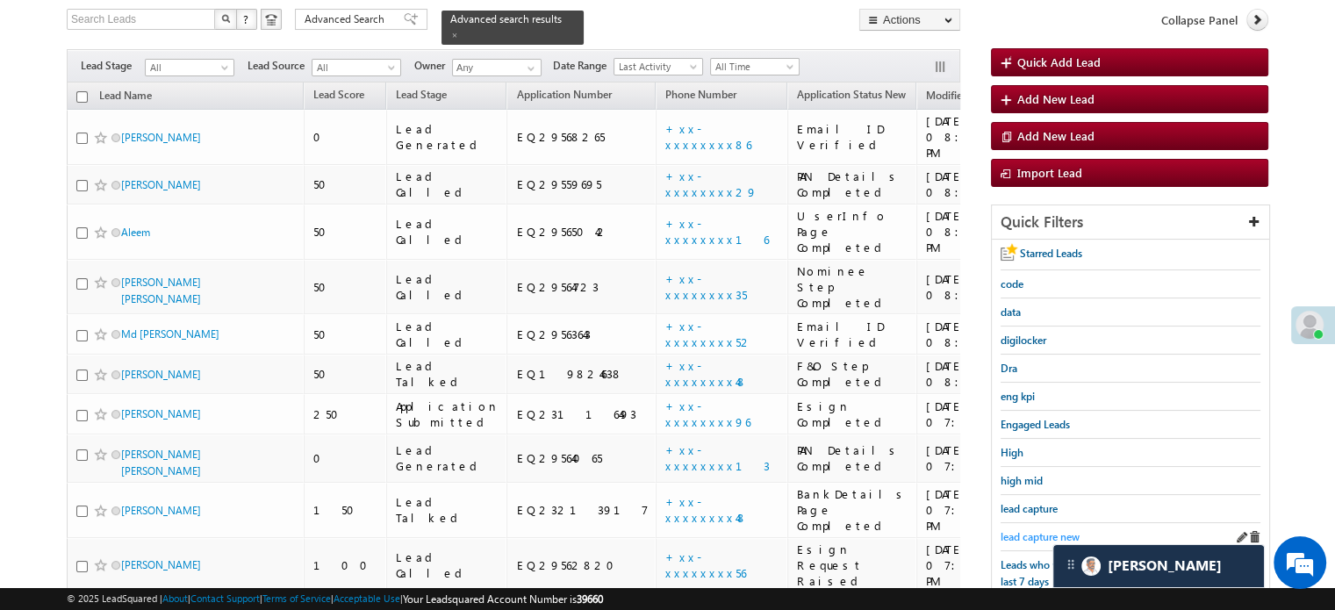
click at [1038, 530] on span "lead capture new" at bounding box center [1039, 536] width 79 height 13
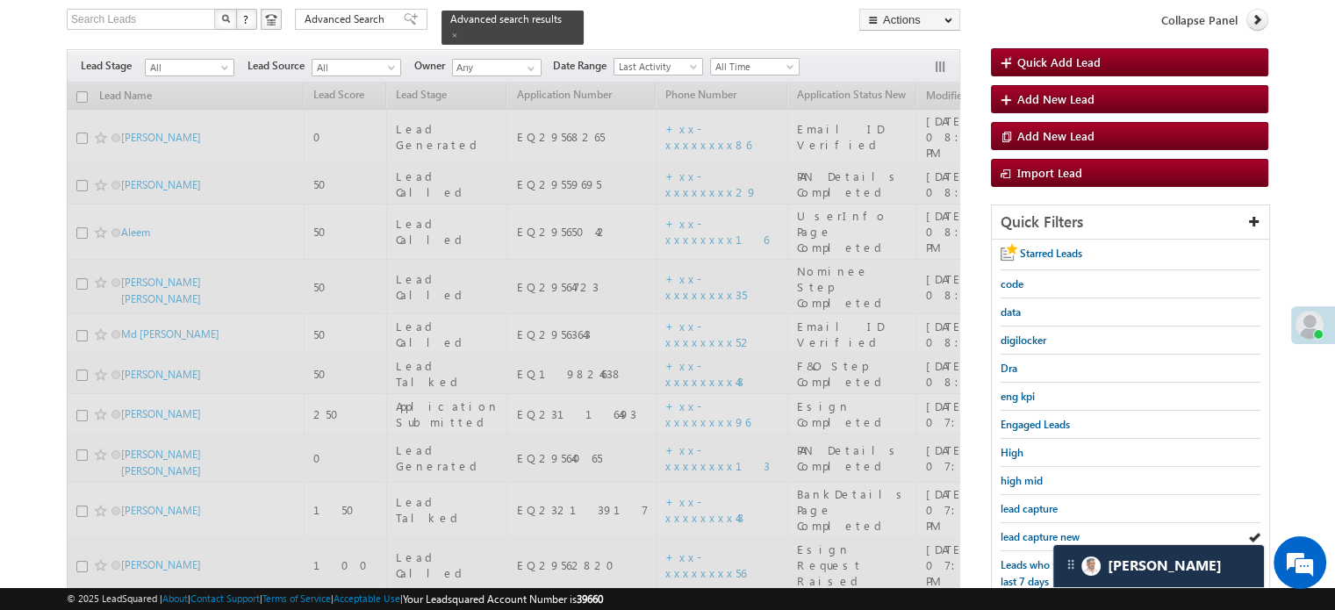
click at [1038, 530] on span "lead capture new" at bounding box center [1039, 536] width 79 height 13
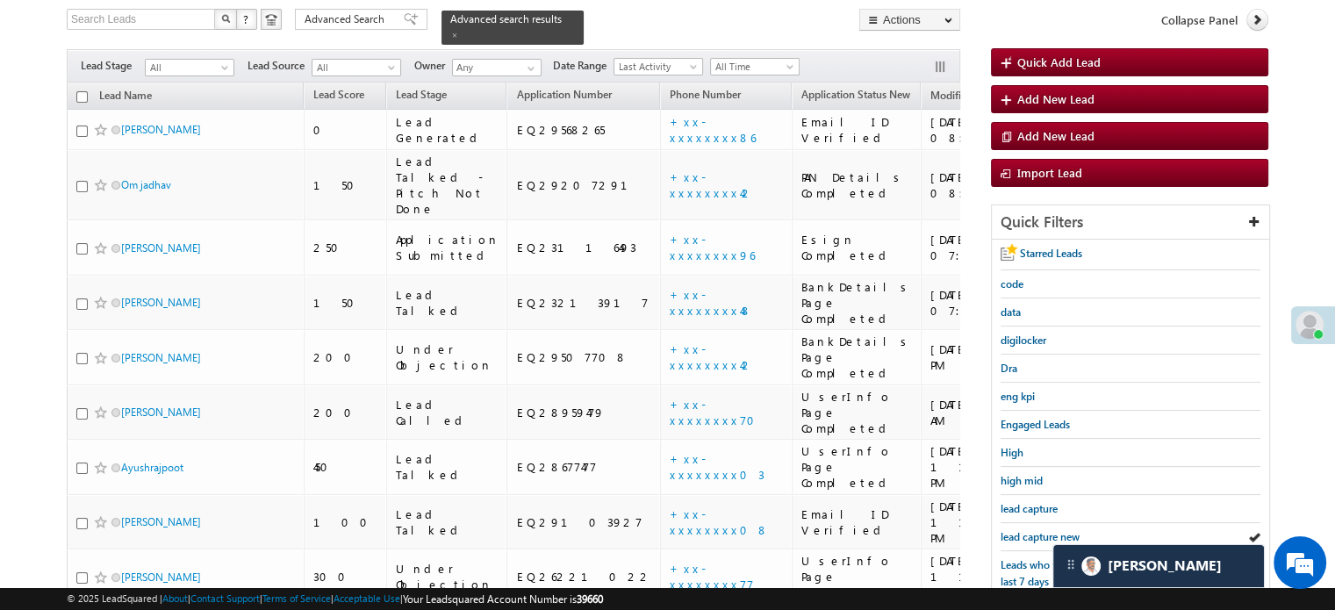
click at [1038, 530] on span "lead capture new" at bounding box center [1039, 536] width 79 height 13
click at [1032, 530] on span "lead capture new" at bounding box center [1039, 536] width 79 height 13
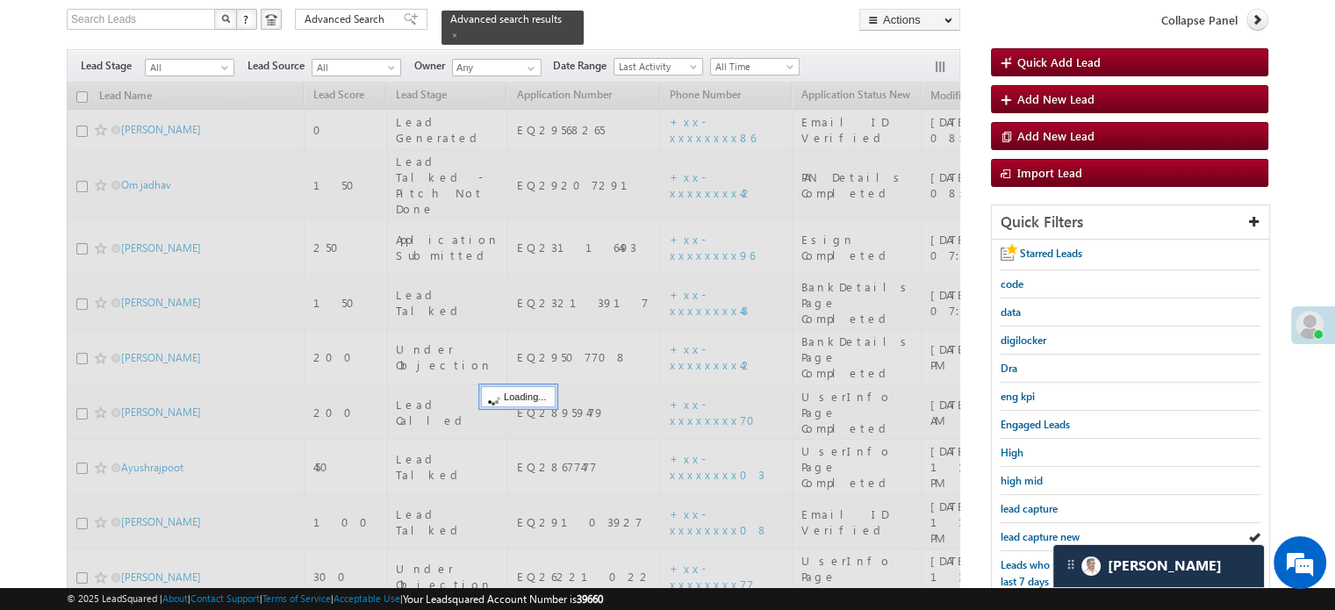
click at [1032, 530] on span "lead capture new" at bounding box center [1039, 536] width 79 height 13
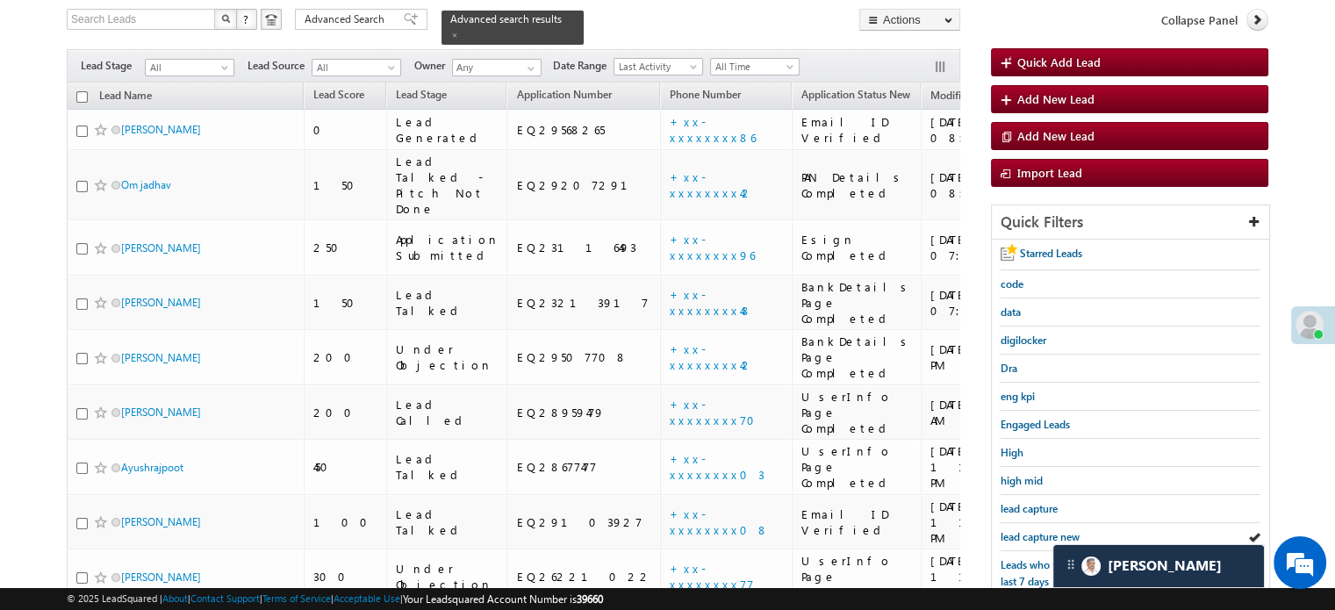
click at [1032, 530] on span "lead capture new" at bounding box center [1039, 536] width 79 height 13
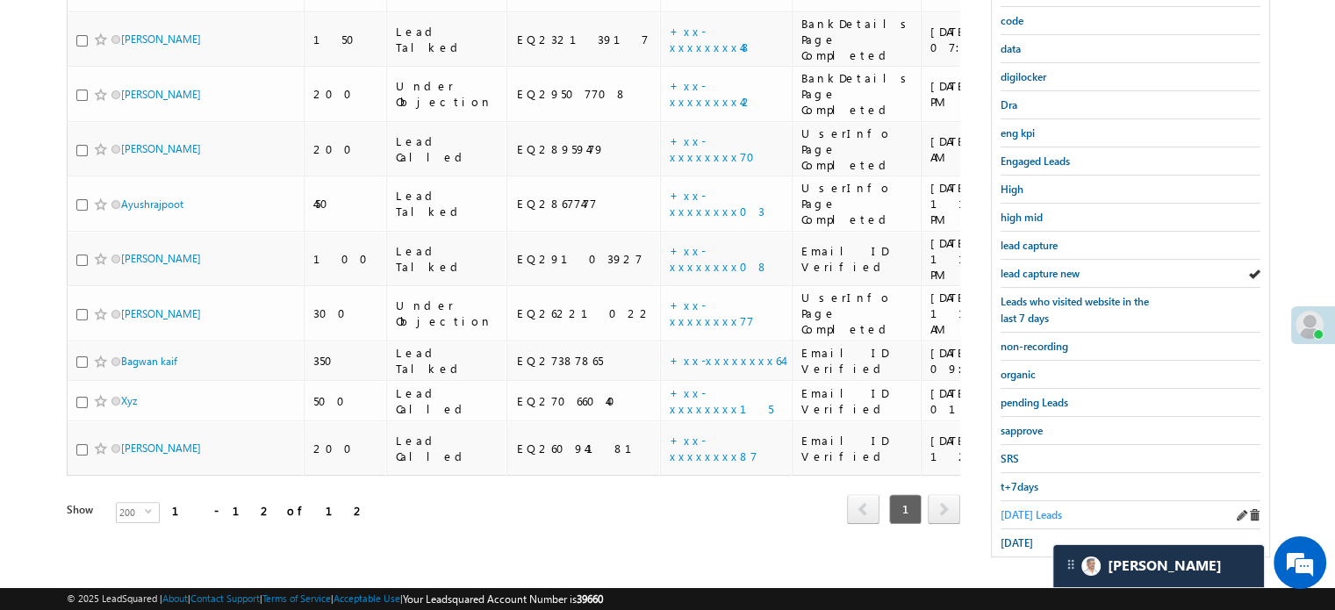
click at [1020, 508] on span "[DATE] Leads" at bounding box center [1030, 514] width 61 height 13
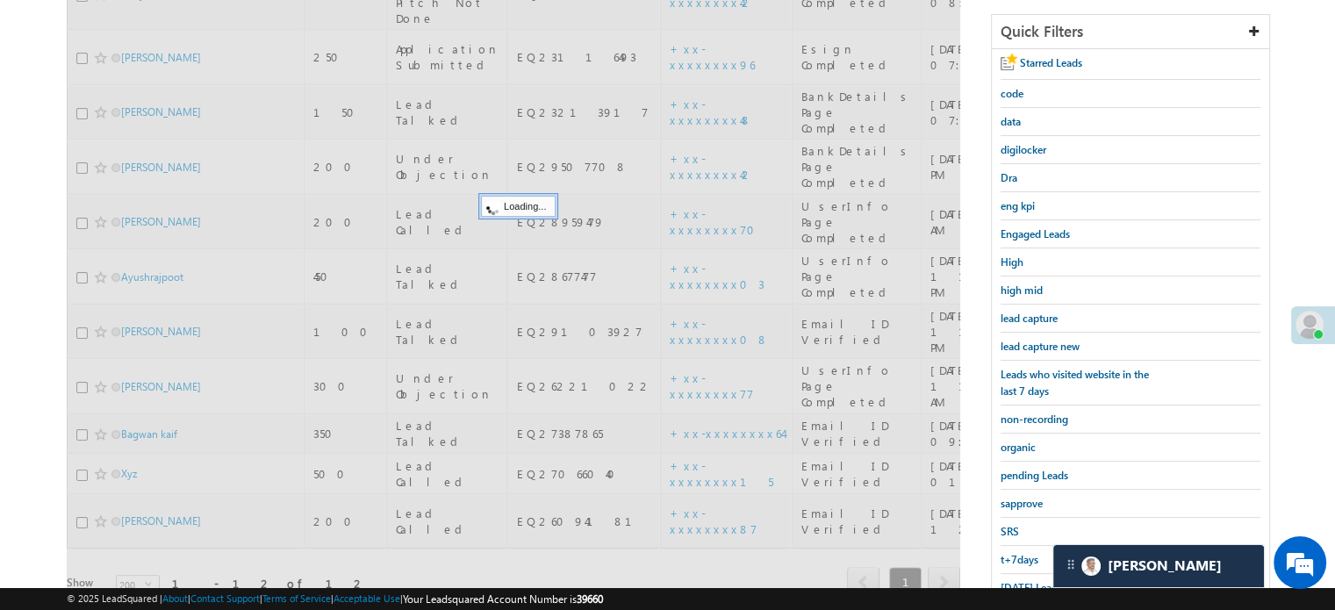
scroll to position [201, 0]
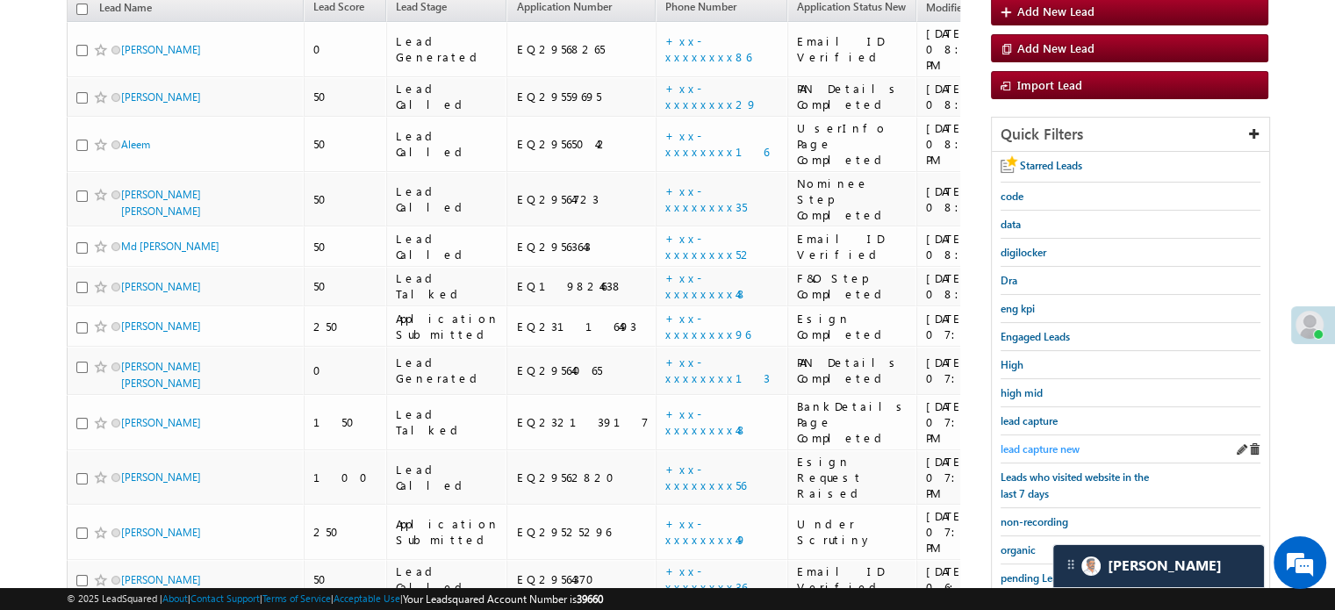
click at [1048, 442] on span "lead capture new" at bounding box center [1039, 448] width 79 height 13
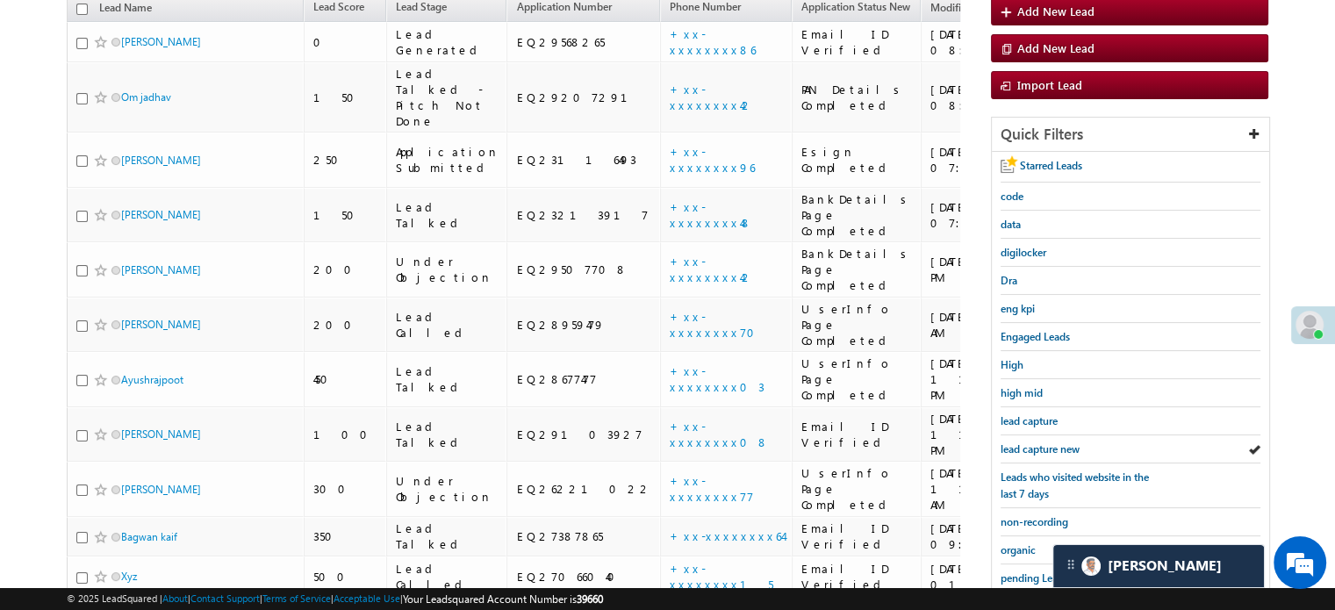
click at [1048, 442] on span "lead capture new" at bounding box center [1039, 448] width 79 height 13
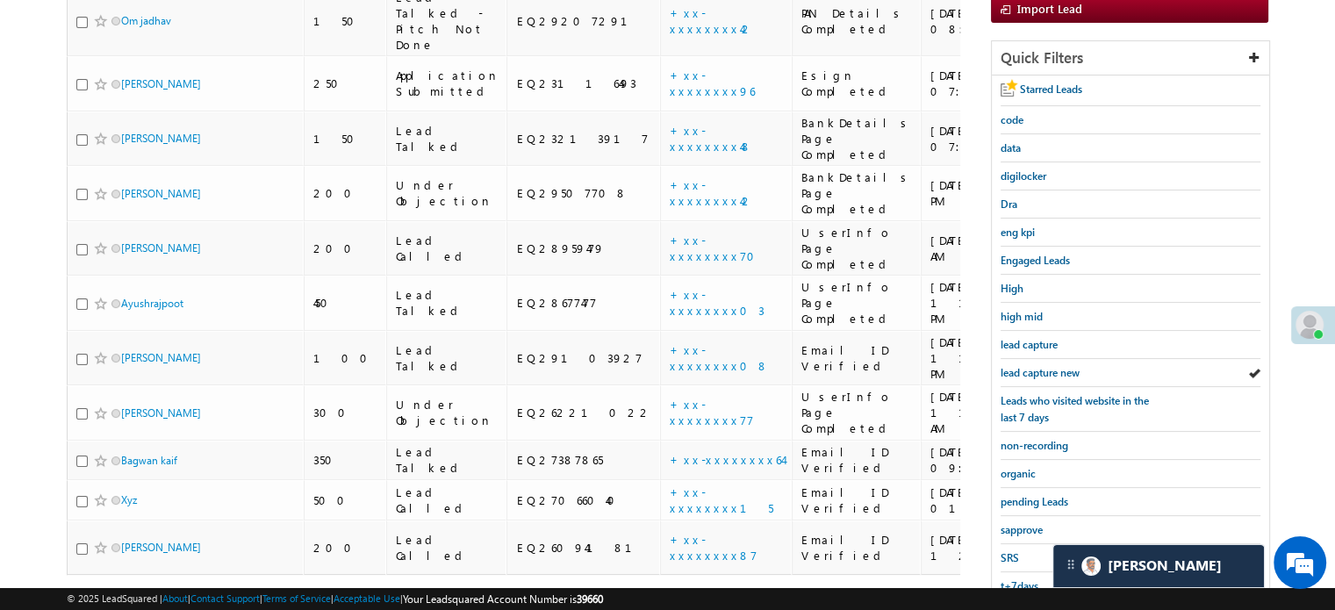
scroll to position [376, 0]
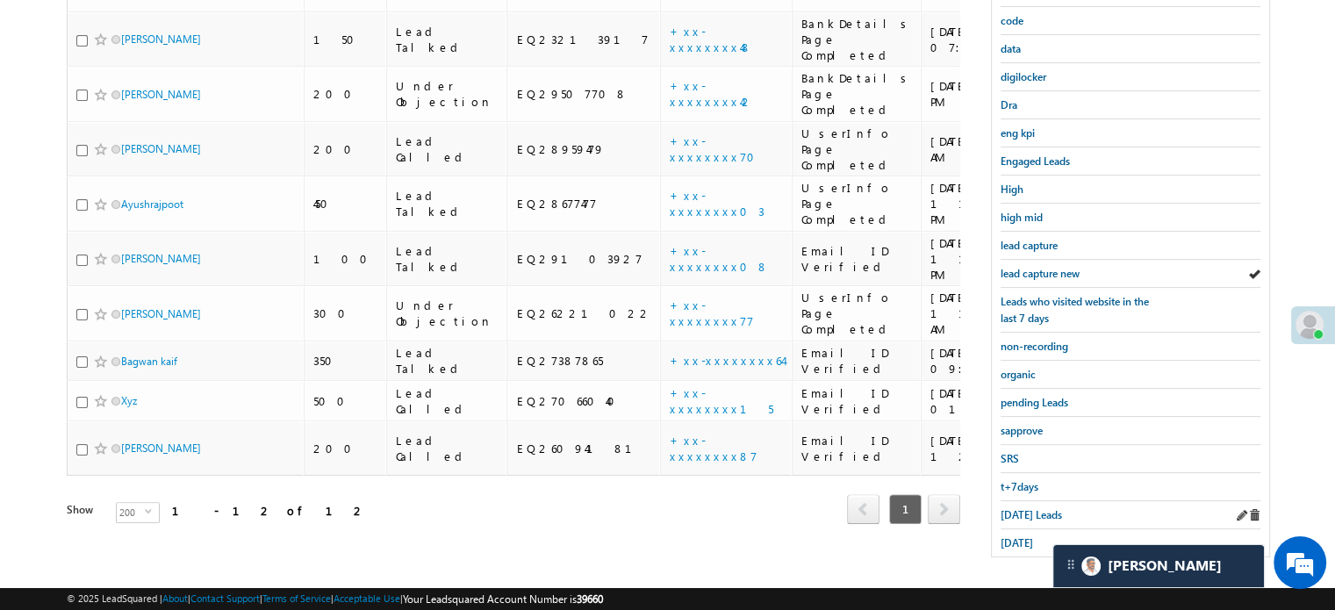
click at [1032, 519] on div "[DATE] Leads" at bounding box center [1130, 515] width 260 height 28
click at [1035, 508] on span "[DATE] Leads" at bounding box center [1030, 514] width 61 height 13
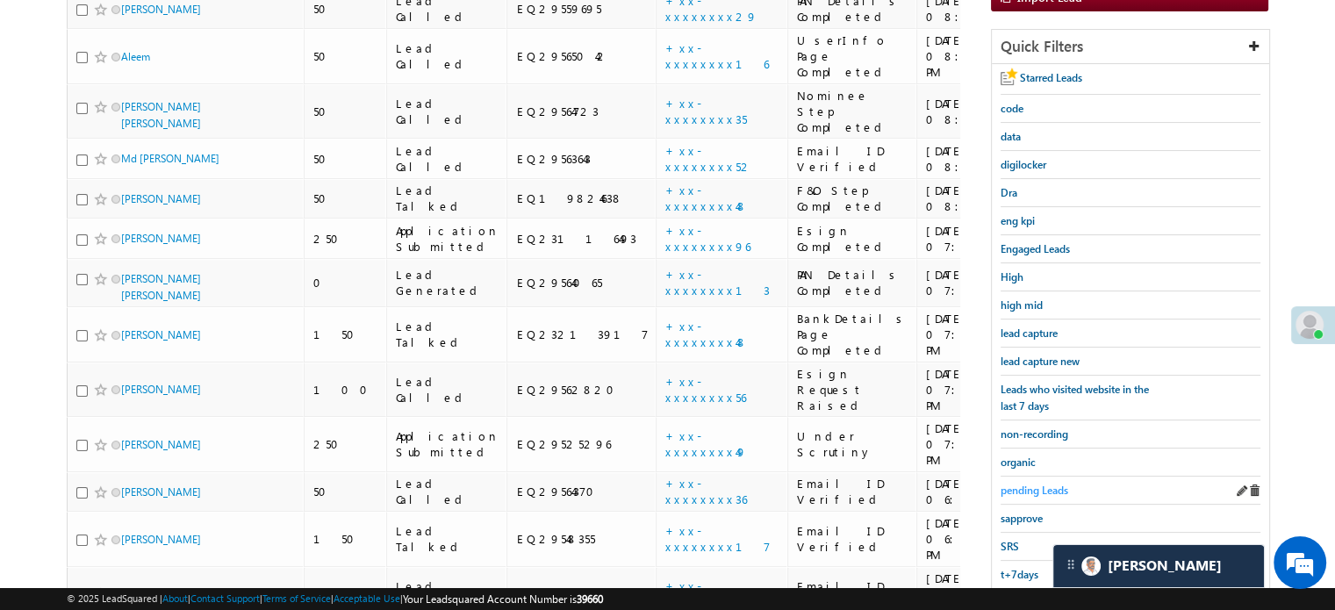
scroll to position [201, 0]
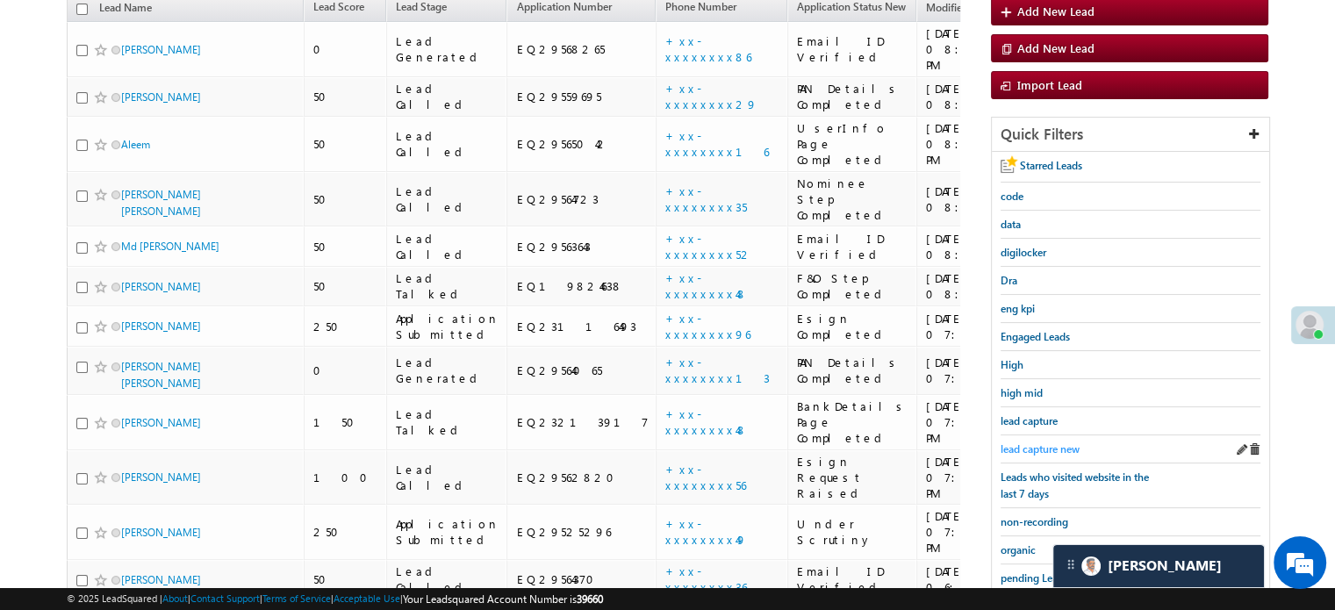
click at [1025, 447] on span "lead capture new" at bounding box center [1039, 448] width 79 height 13
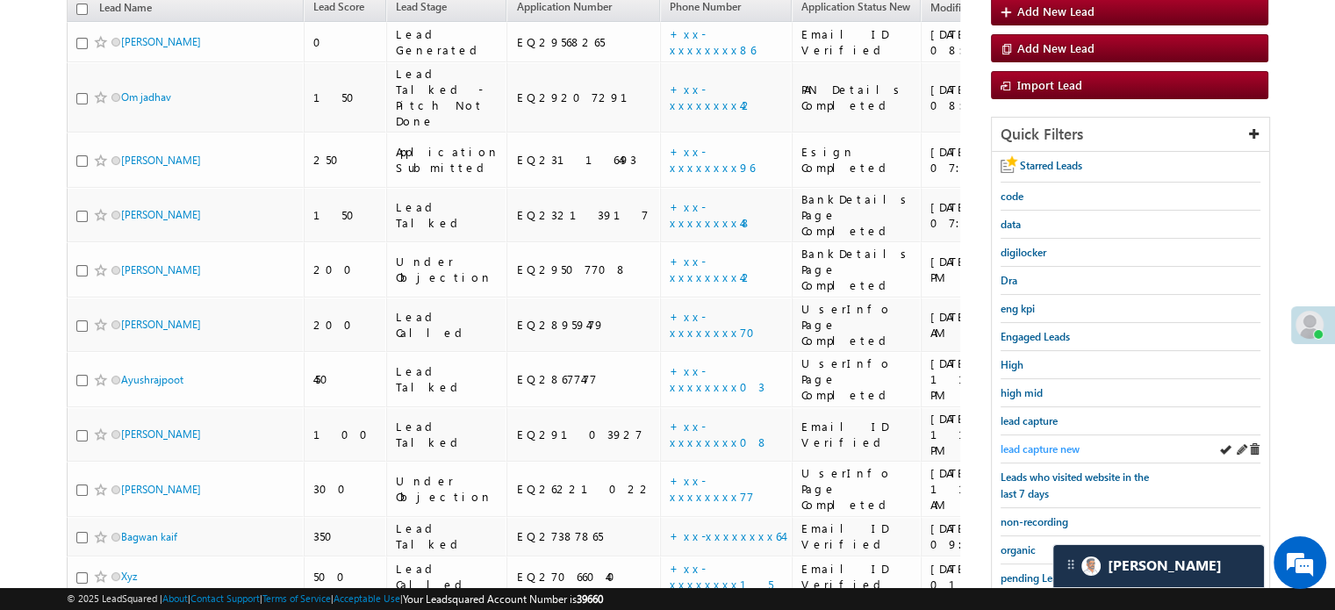
click at [1015, 442] on span "lead capture new" at bounding box center [1039, 448] width 79 height 13
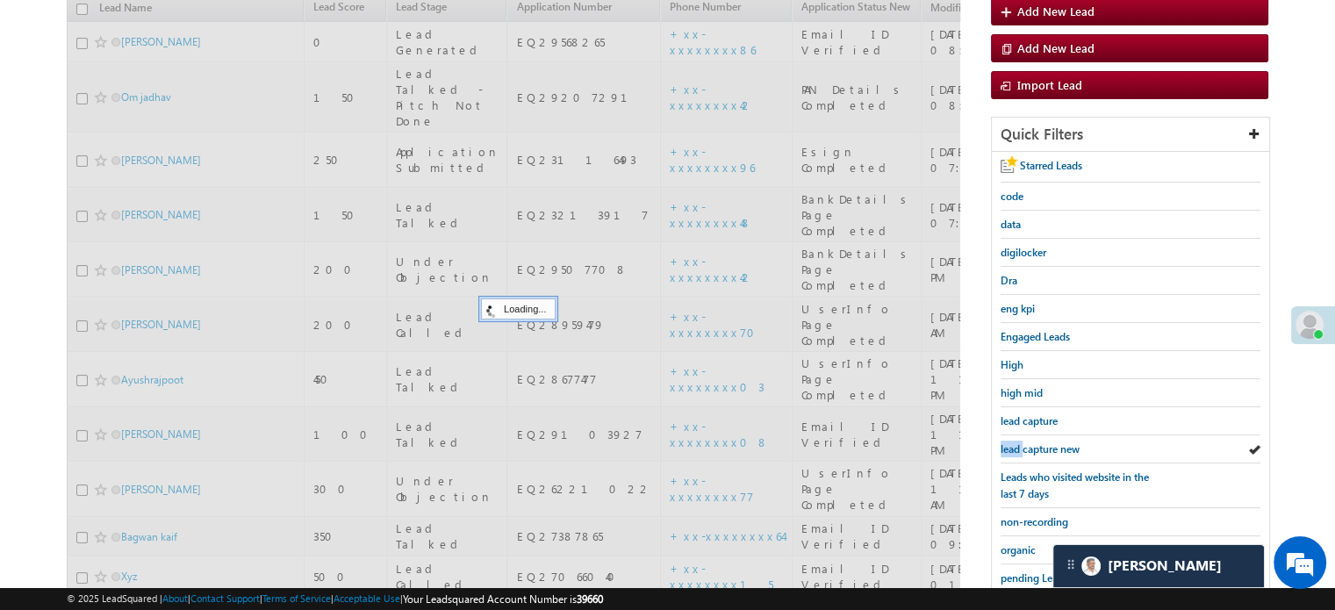
click at [1015, 442] on span "lead capture new" at bounding box center [1039, 448] width 79 height 13
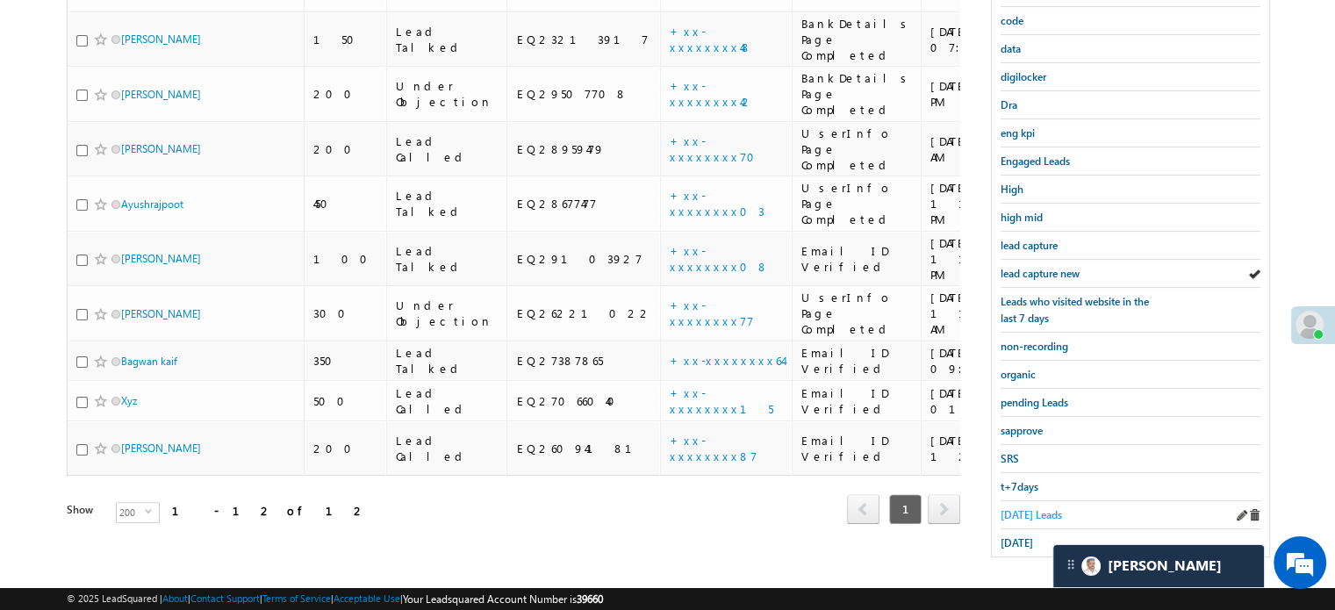
click at [1023, 508] on span "[DATE] Leads" at bounding box center [1030, 514] width 61 height 13
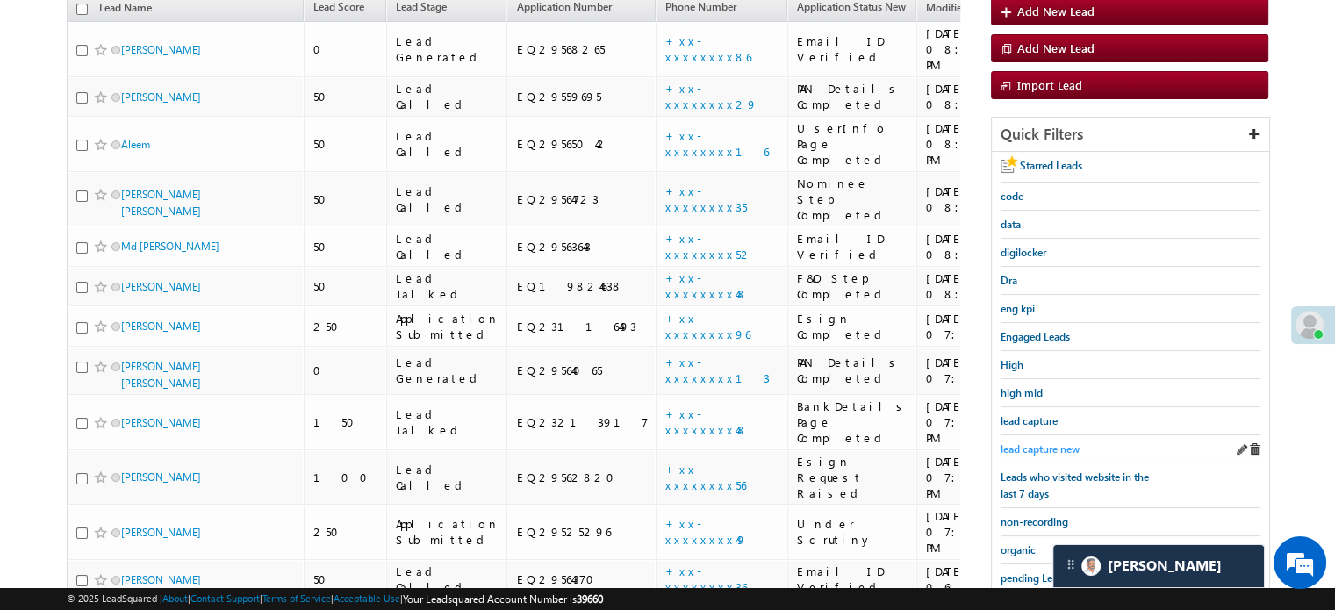
click at [1050, 448] on span "lead capture new" at bounding box center [1039, 448] width 79 height 13
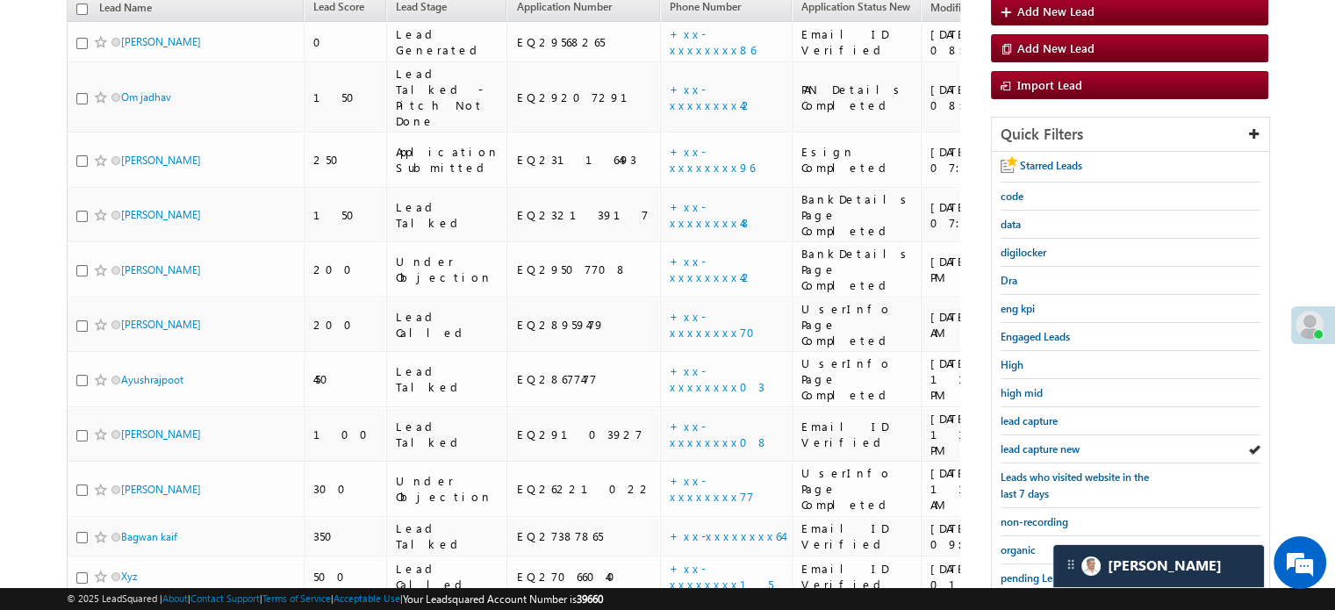
click at [1050, 448] on span "lead capture new" at bounding box center [1039, 448] width 79 height 13
click at [1044, 441] on link "lead capture new" at bounding box center [1039, 449] width 79 height 17
click at [1043, 442] on span "lead capture new" at bounding box center [1039, 448] width 79 height 13
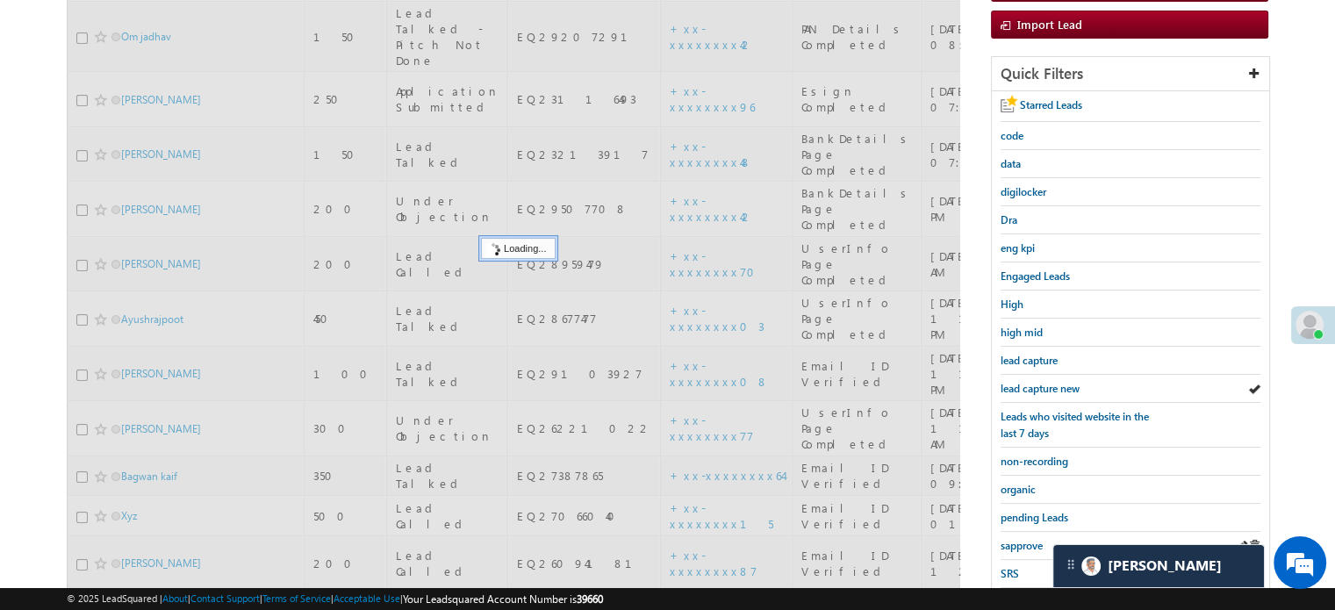
scroll to position [376, 0]
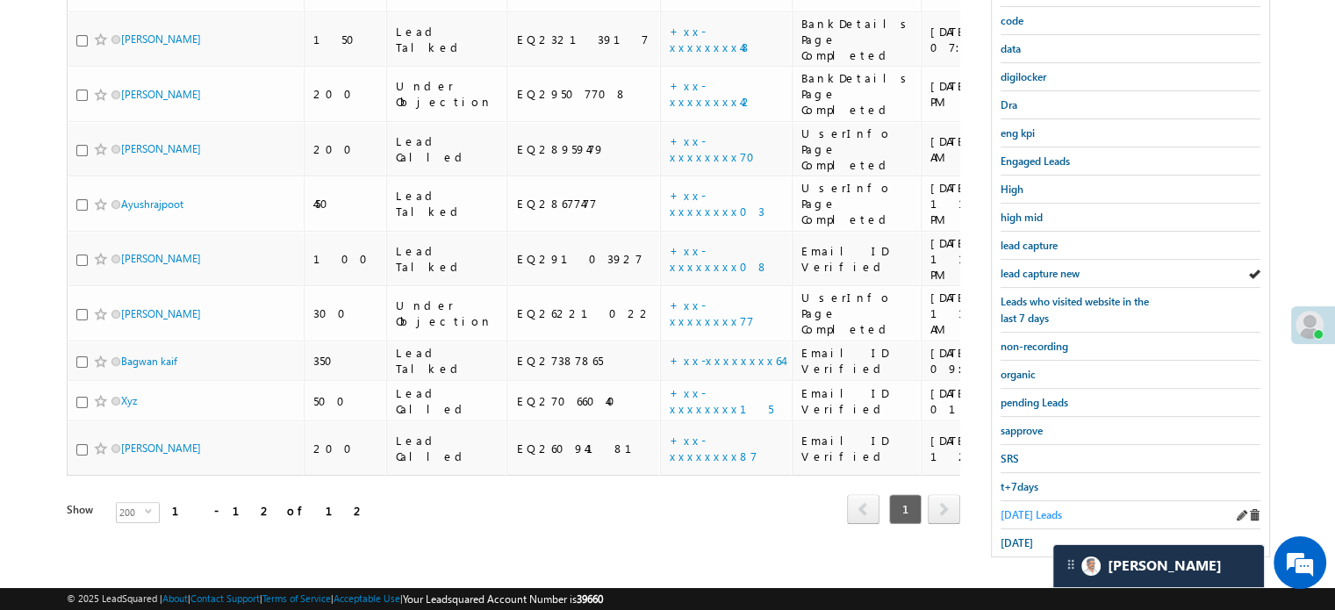
click at [1031, 508] on span "[DATE] Leads" at bounding box center [1030, 514] width 61 height 13
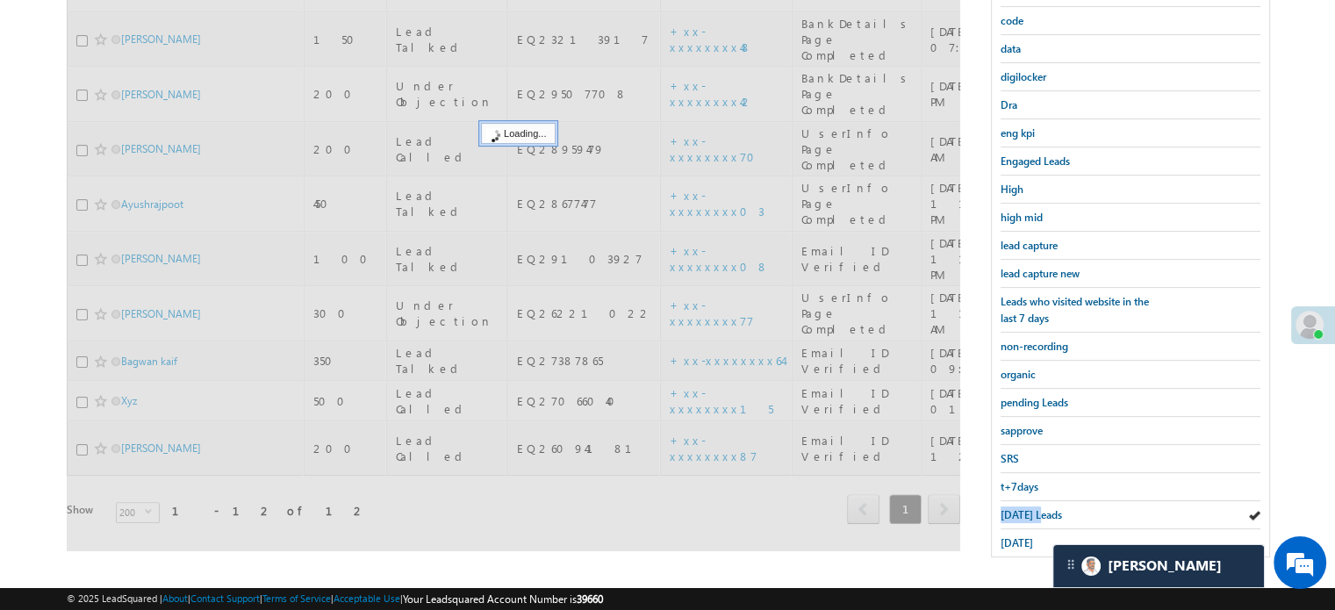
click at [1031, 508] on span "[DATE] Leads" at bounding box center [1030, 514] width 61 height 13
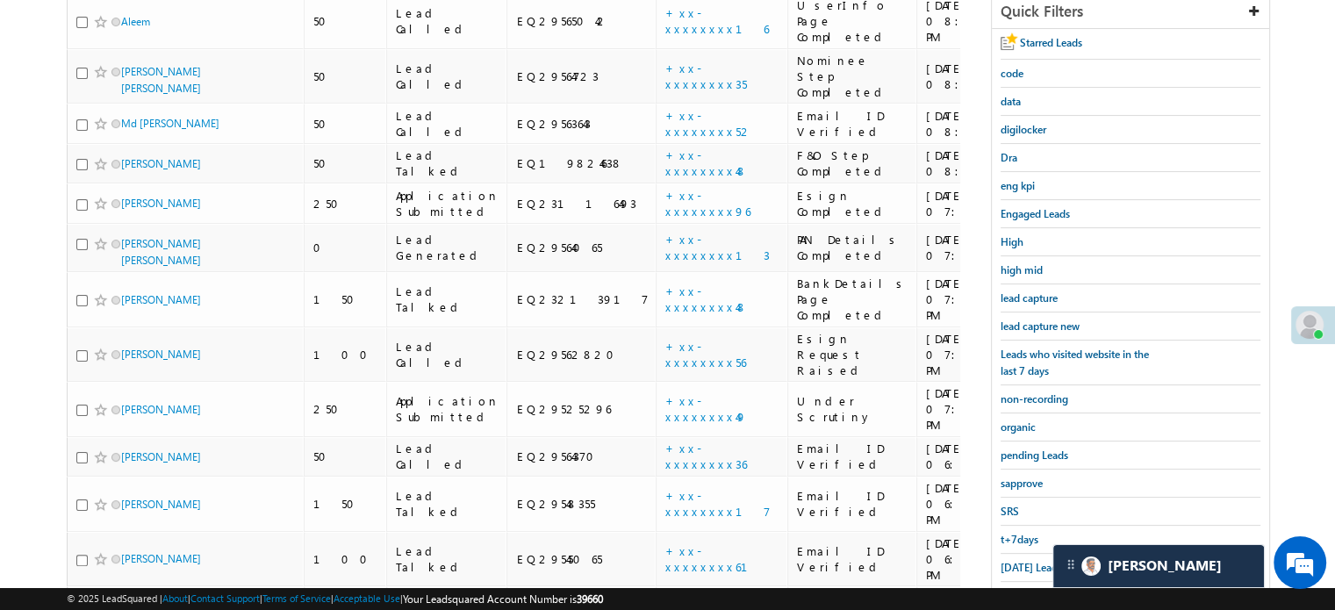
scroll to position [206, 0]
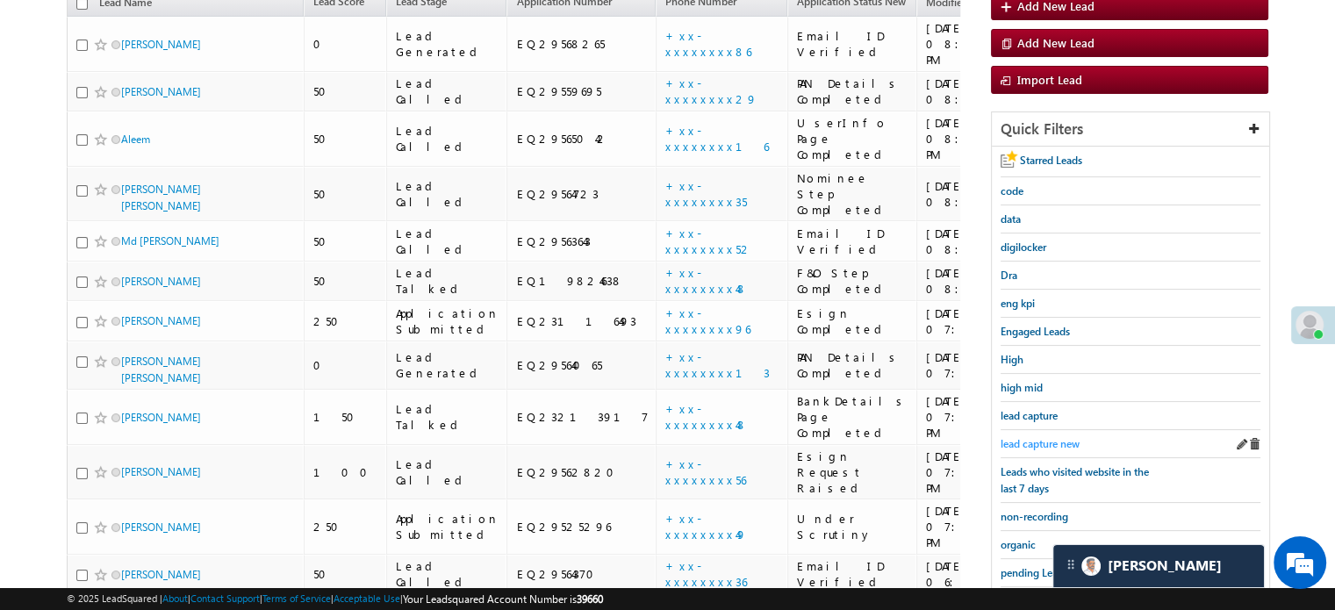
click at [1050, 437] on span "lead capture new" at bounding box center [1039, 443] width 79 height 13
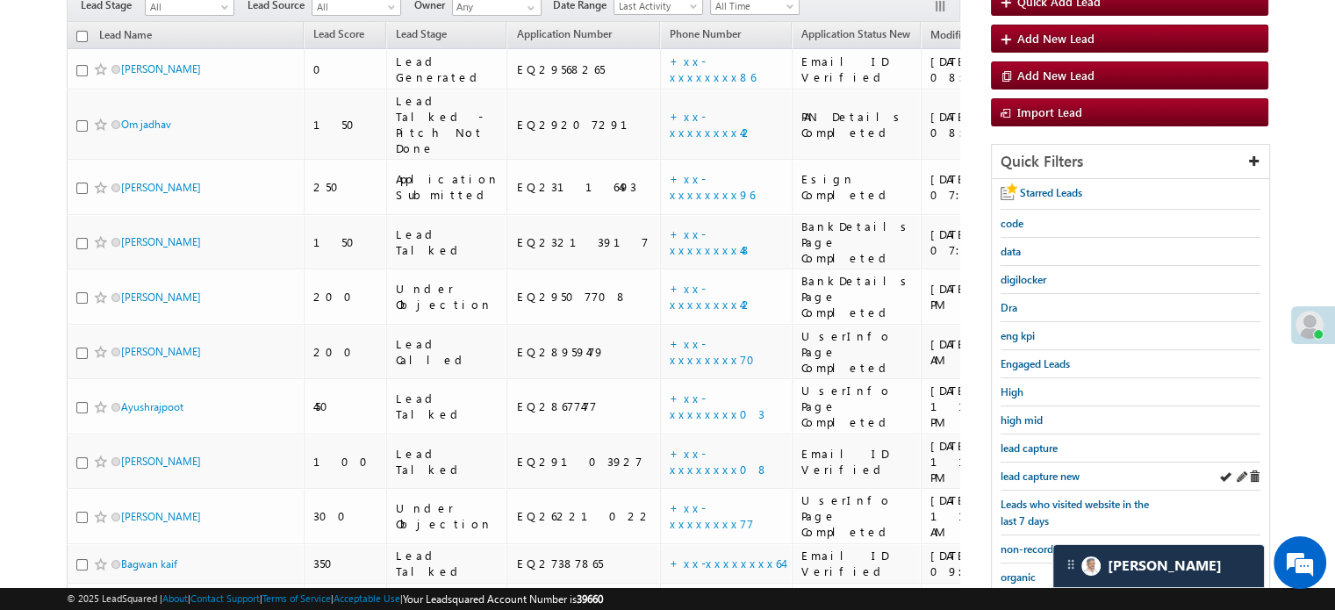
scroll to position [176, 0]
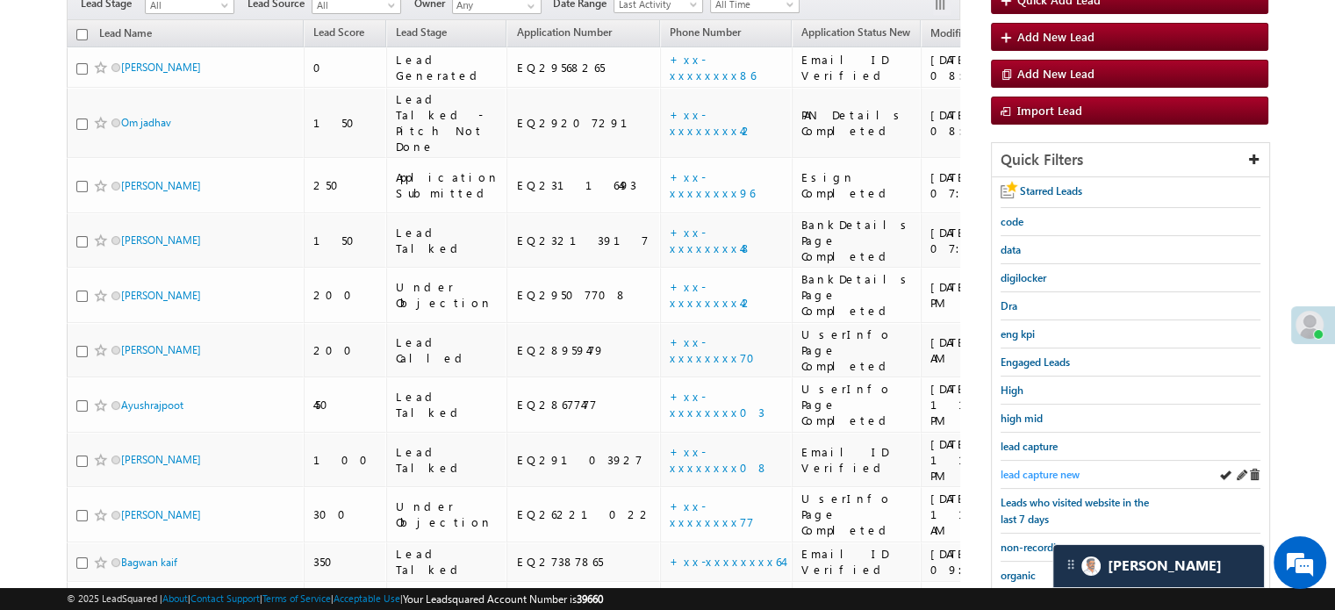
click at [1039, 470] on span "lead capture new" at bounding box center [1039, 474] width 79 height 13
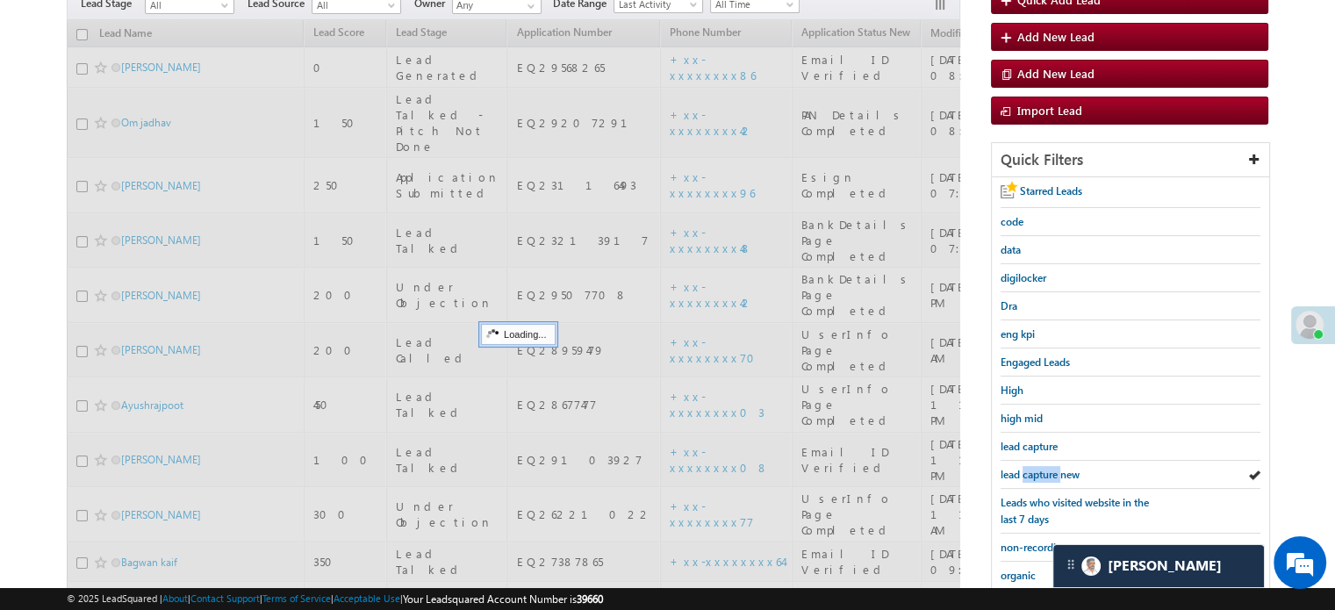
click at [1039, 470] on span "lead capture new" at bounding box center [1039, 474] width 79 height 13
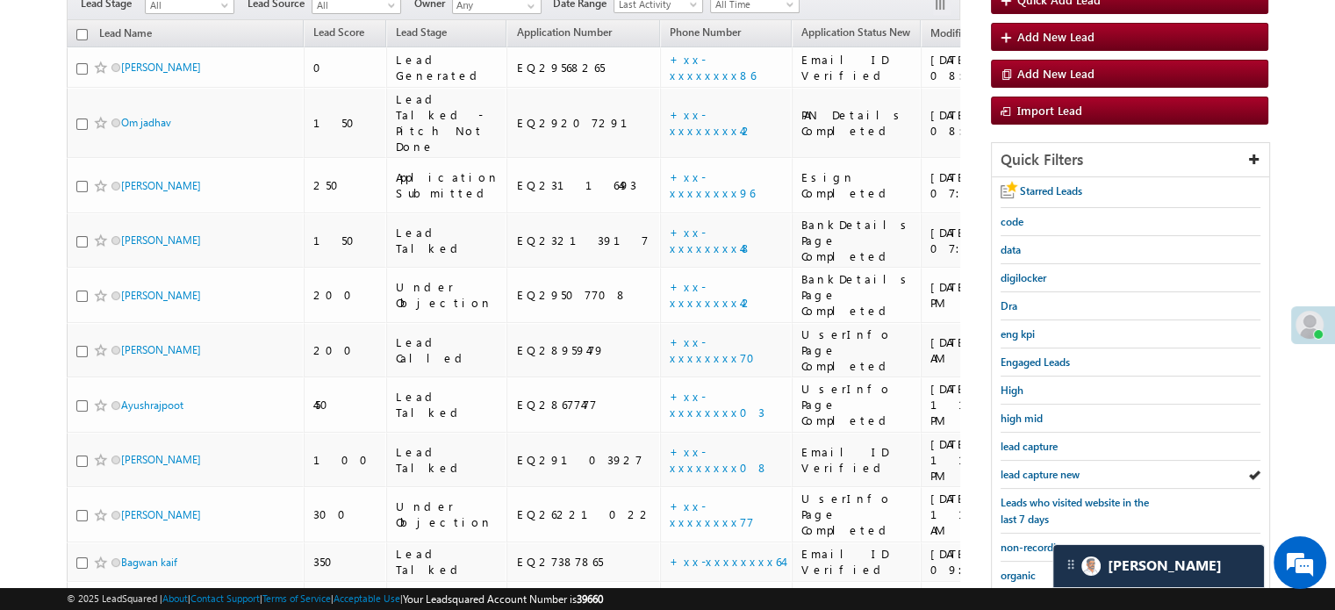
click at [1039, 470] on span "lead capture new" at bounding box center [1039, 474] width 79 height 13
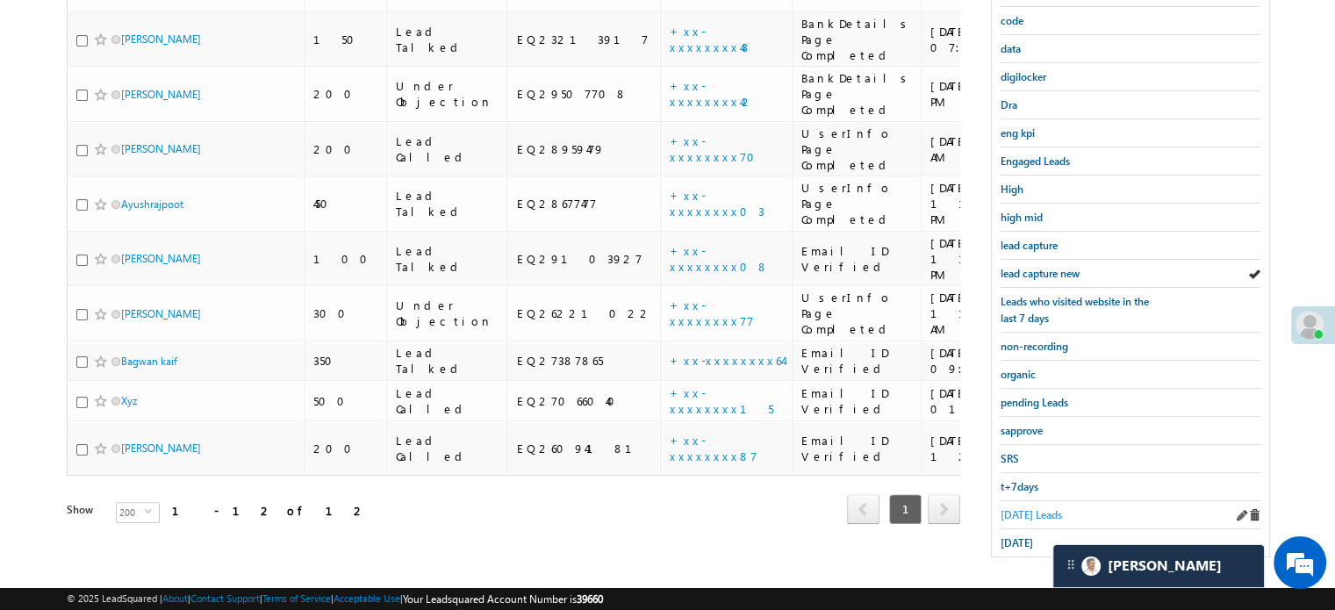
click at [1026, 509] on span "[DATE] Leads" at bounding box center [1030, 514] width 61 height 13
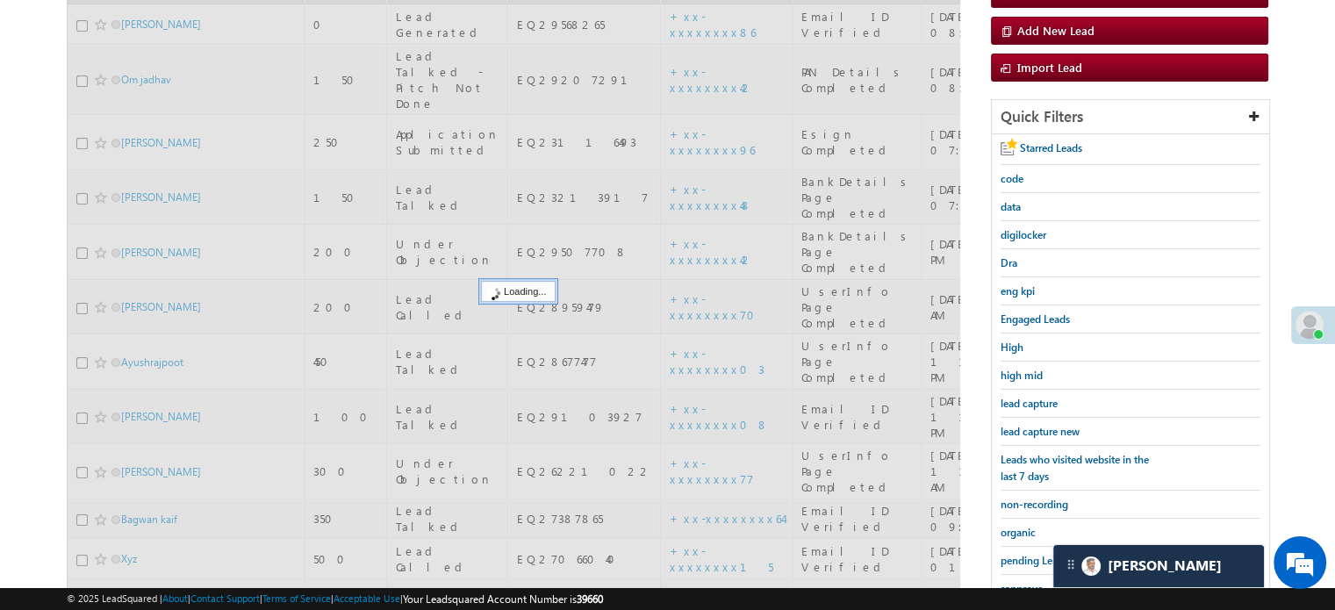
scroll to position [201, 0]
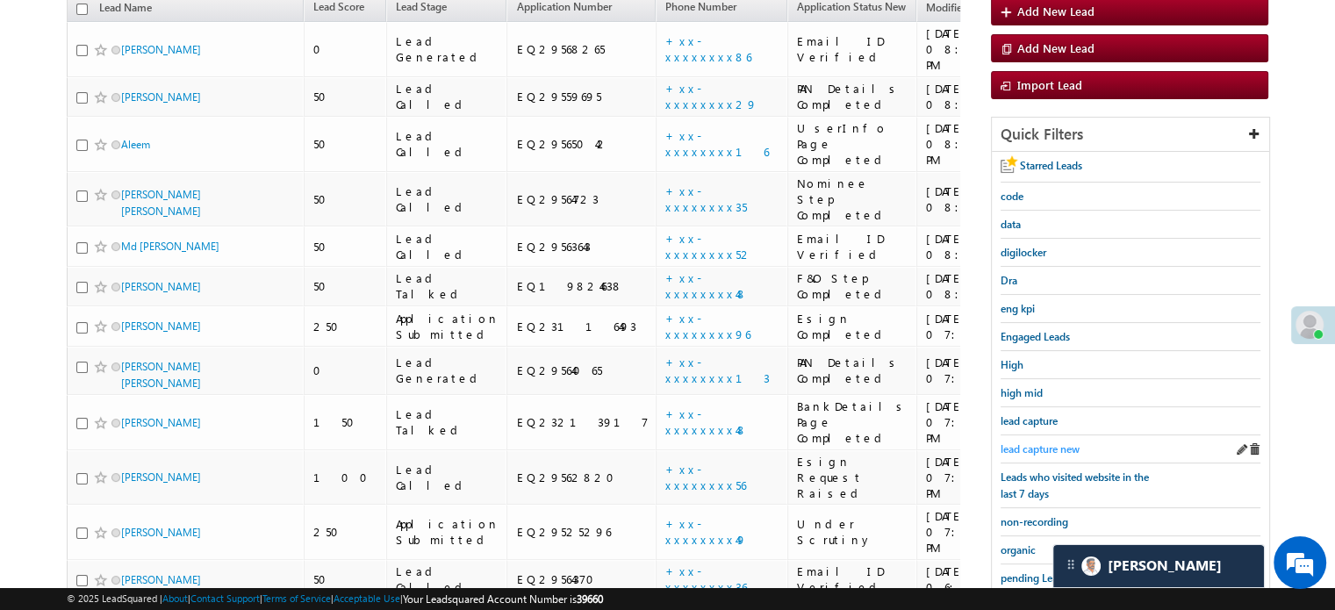
click at [1029, 448] on span "lead capture new" at bounding box center [1039, 448] width 79 height 13
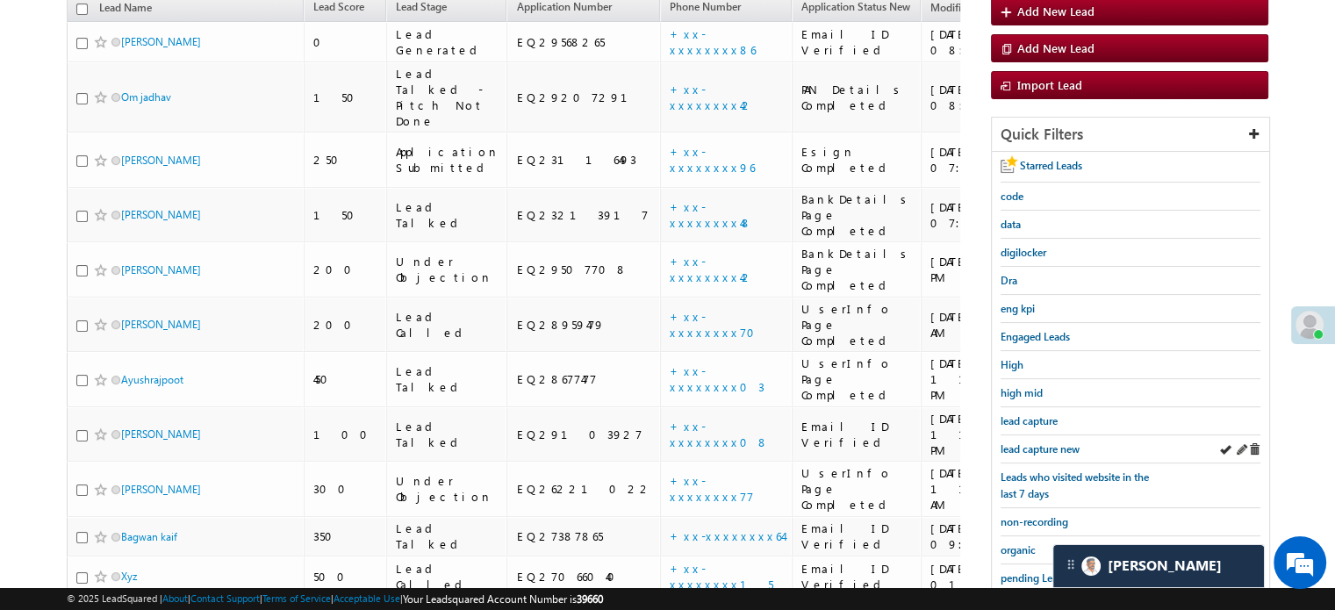
click at [1028, 435] on div "lead capture new" at bounding box center [1130, 449] width 260 height 28
click at [1024, 442] on span "lead capture new" at bounding box center [1039, 448] width 79 height 13
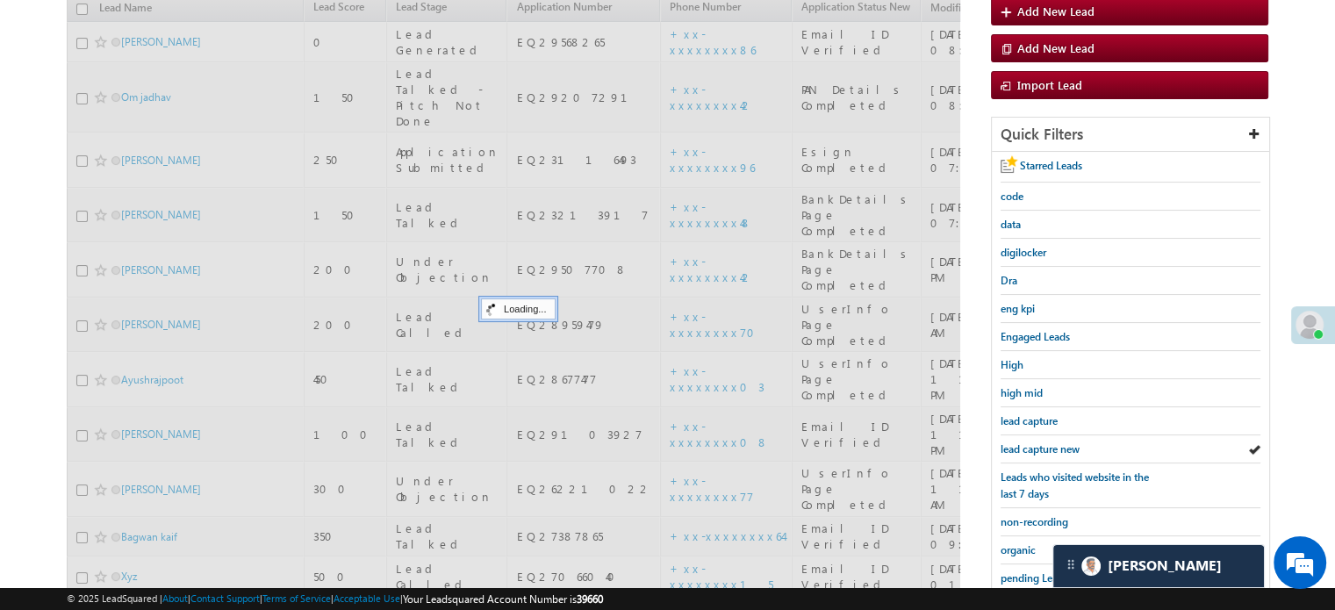
click at [1024, 442] on span "lead capture new" at bounding box center [1039, 448] width 79 height 13
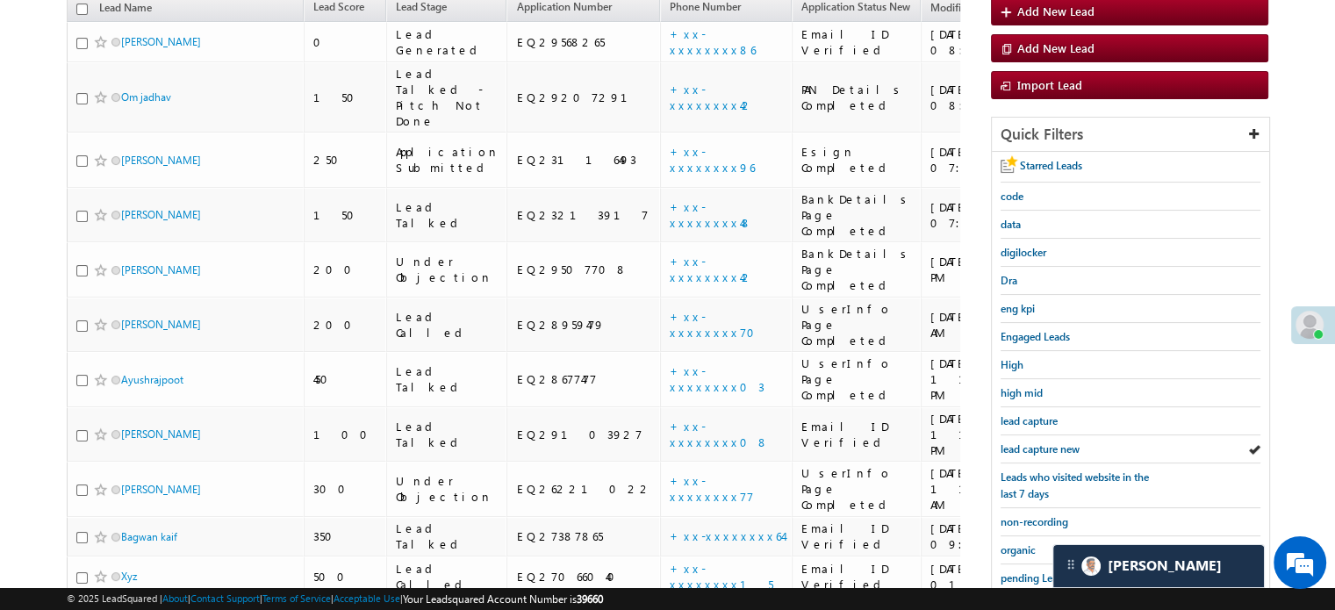
click at [1024, 442] on span "lead capture new" at bounding box center [1039, 448] width 79 height 13
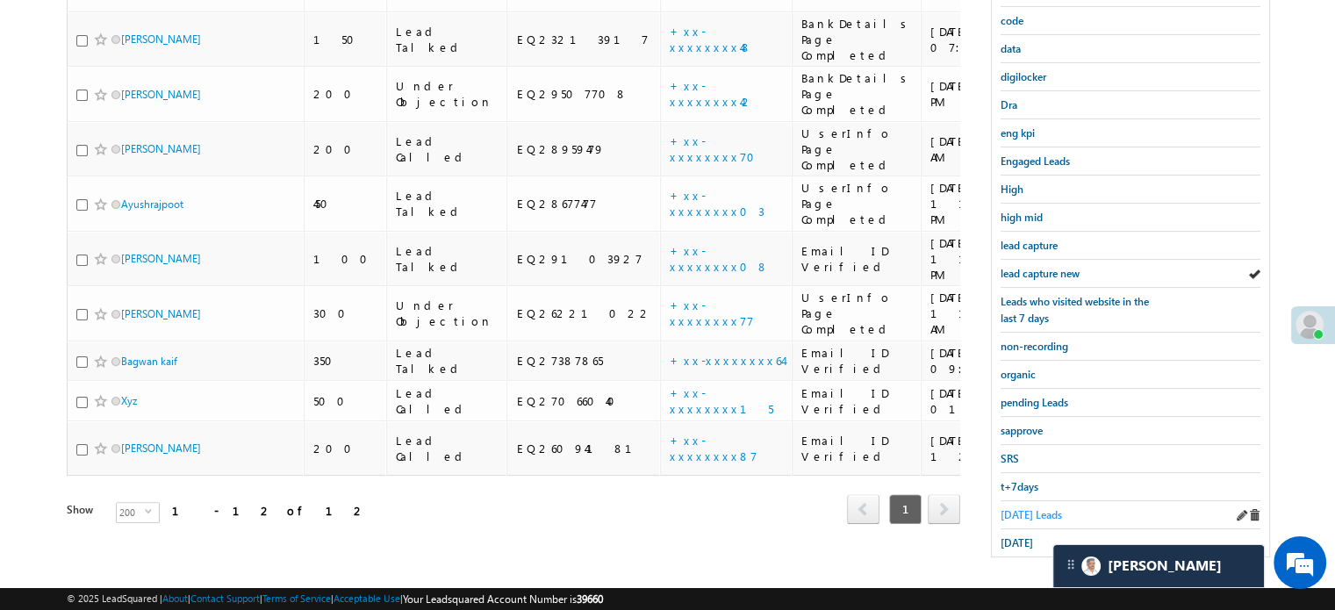
click at [1021, 508] on span "[DATE] Leads" at bounding box center [1030, 514] width 61 height 13
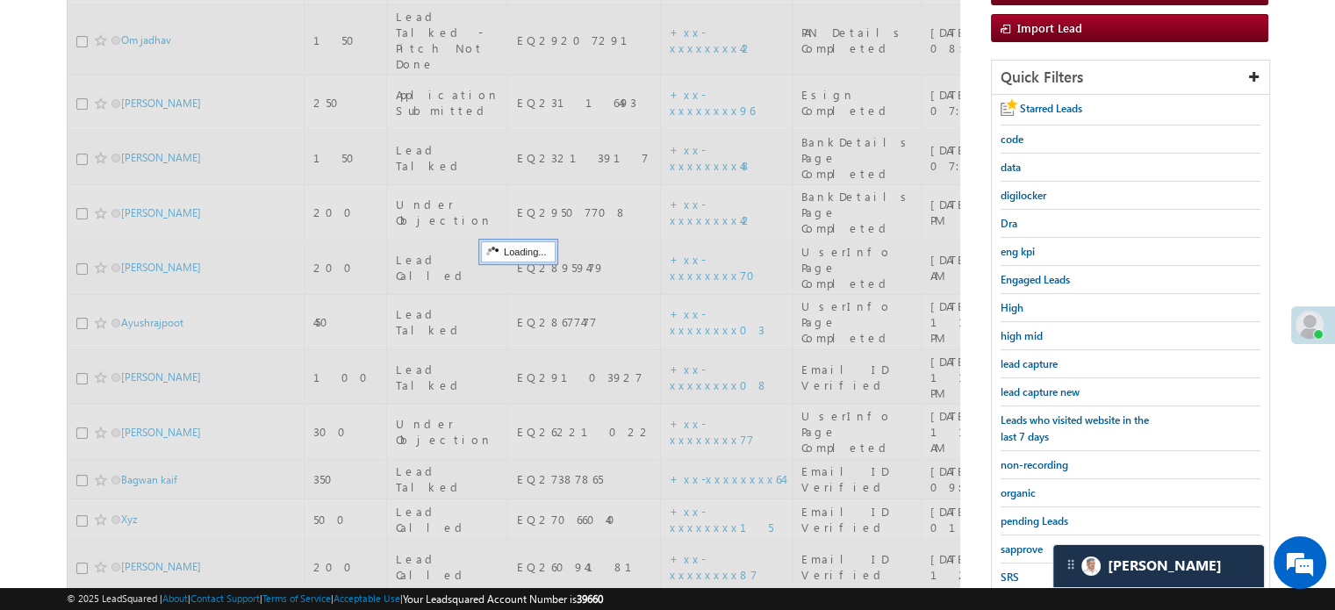
scroll to position [113, 0]
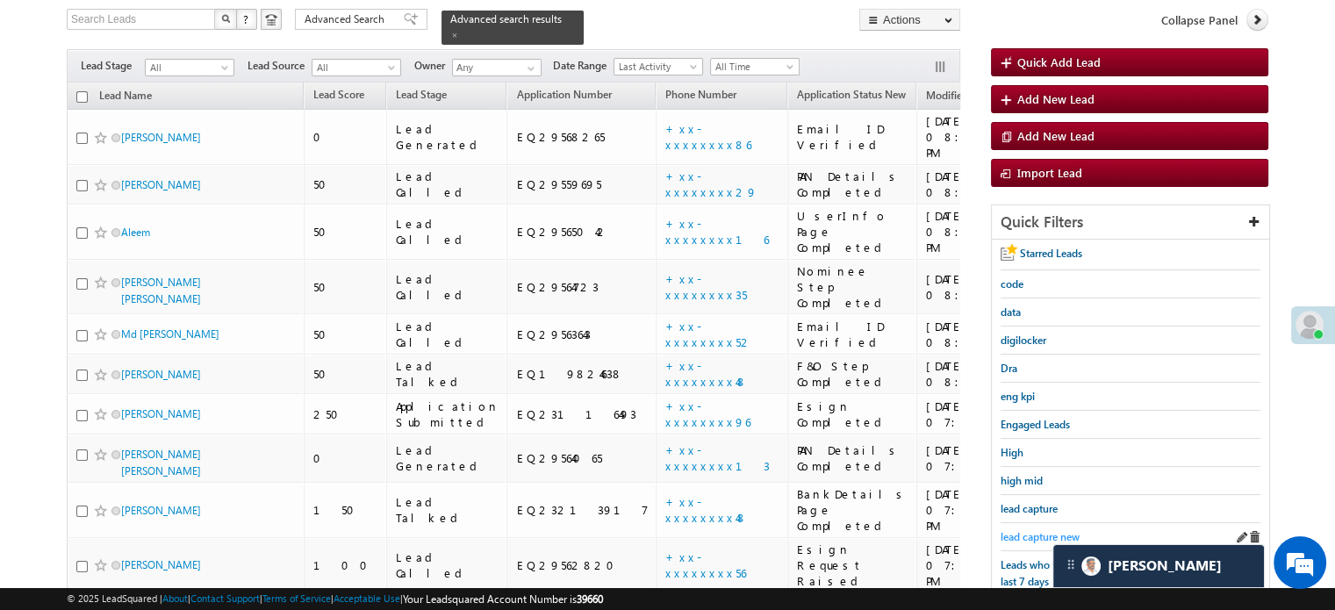
click at [1016, 530] on span "lead capture new" at bounding box center [1039, 536] width 79 height 13
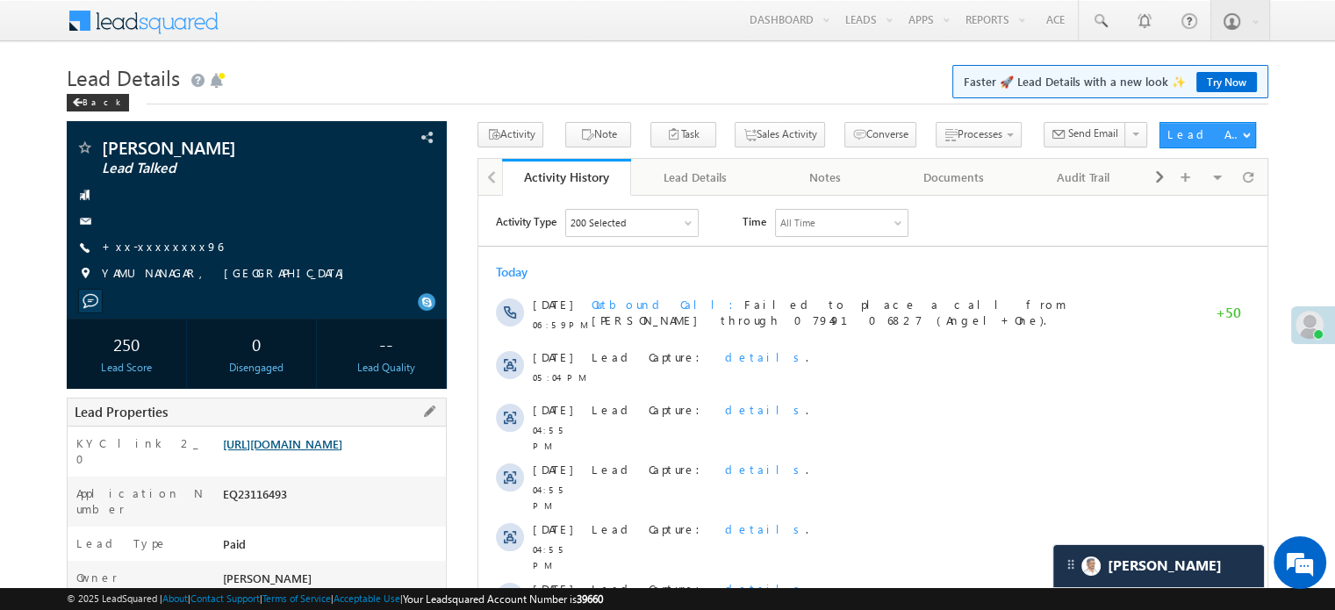
click at [283, 451] on link "[URL][DOMAIN_NAME]" at bounding box center [282, 443] width 119 height 15
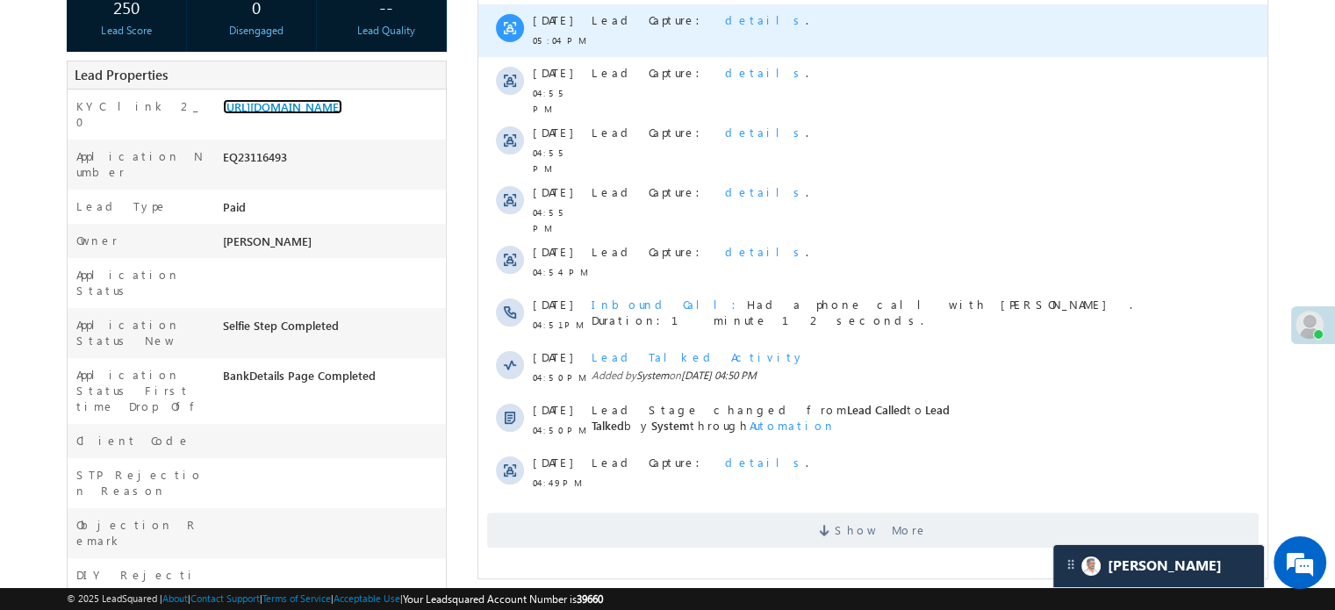
scroll to position [351, 0]
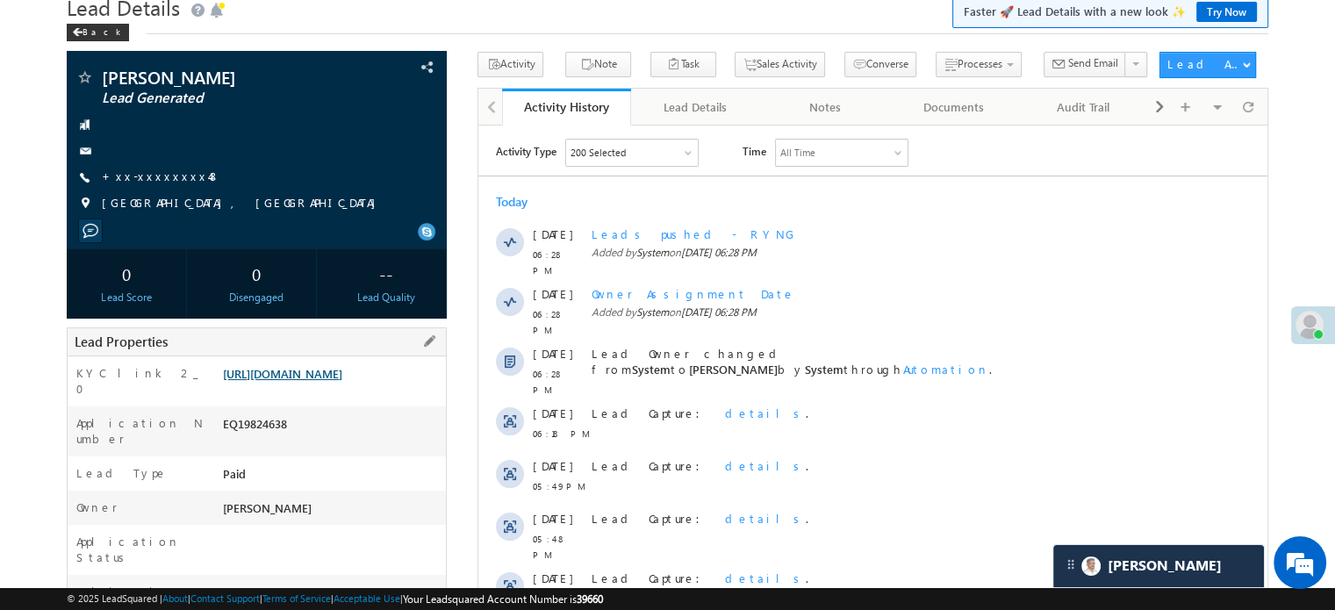
scroll to position [176, 0]
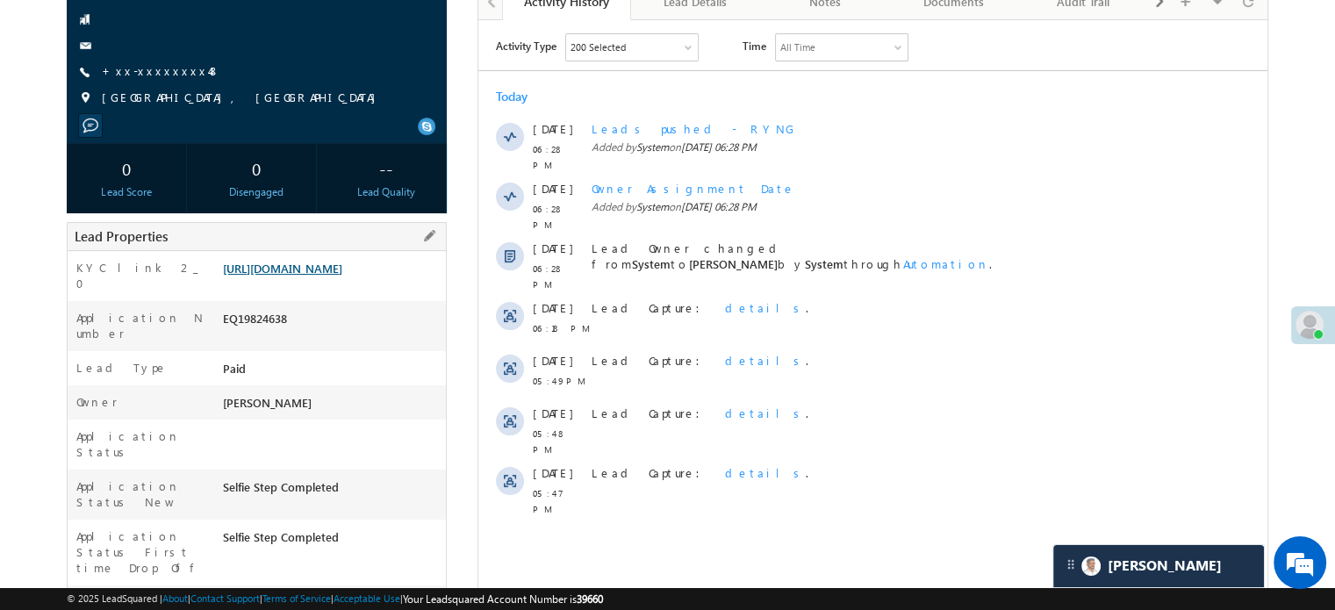
click at [342, 276] on link "https://angelbroking1-pk3em7sa.customui-test.leadsquared.com?leadId=560731cb-cb…" at bounding box center [282, 268] width 119 height 15
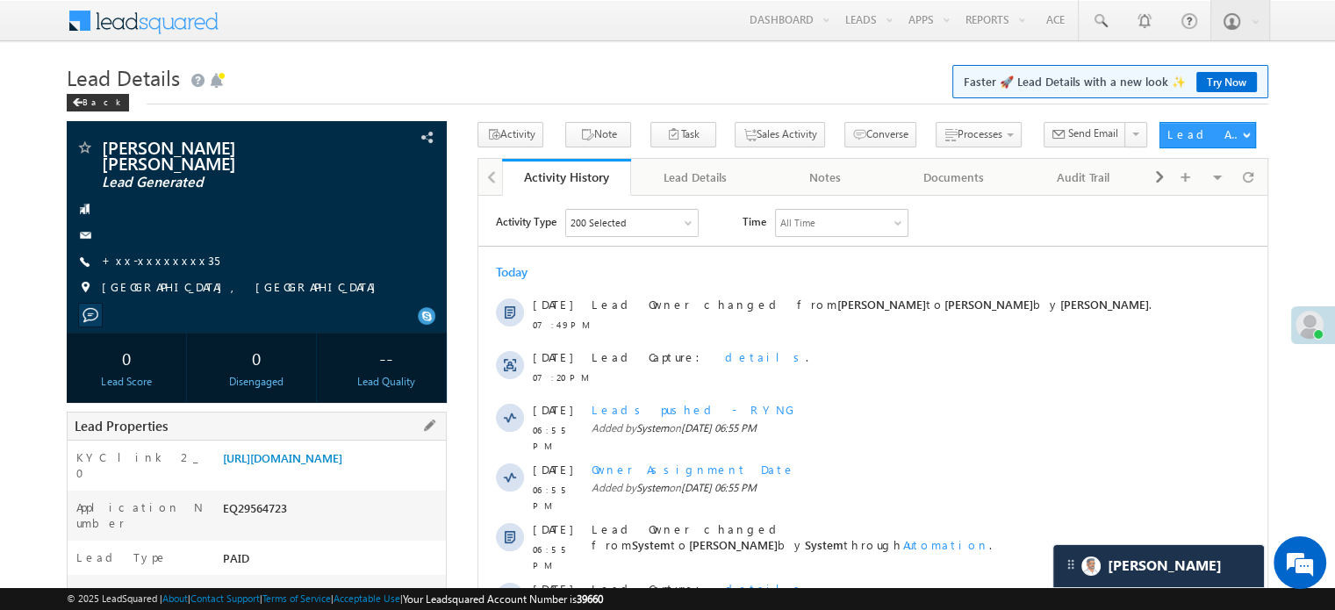
click at [292, 441] on div "KYC link 2_0 [URL][DOMAIN_NAME]" at bounding box center [257, 466] width 378 height 50
click at [293, 450] on link "[URL][DOMAIN_NAME]" at bounding box center [282, 457] width 119 height 15
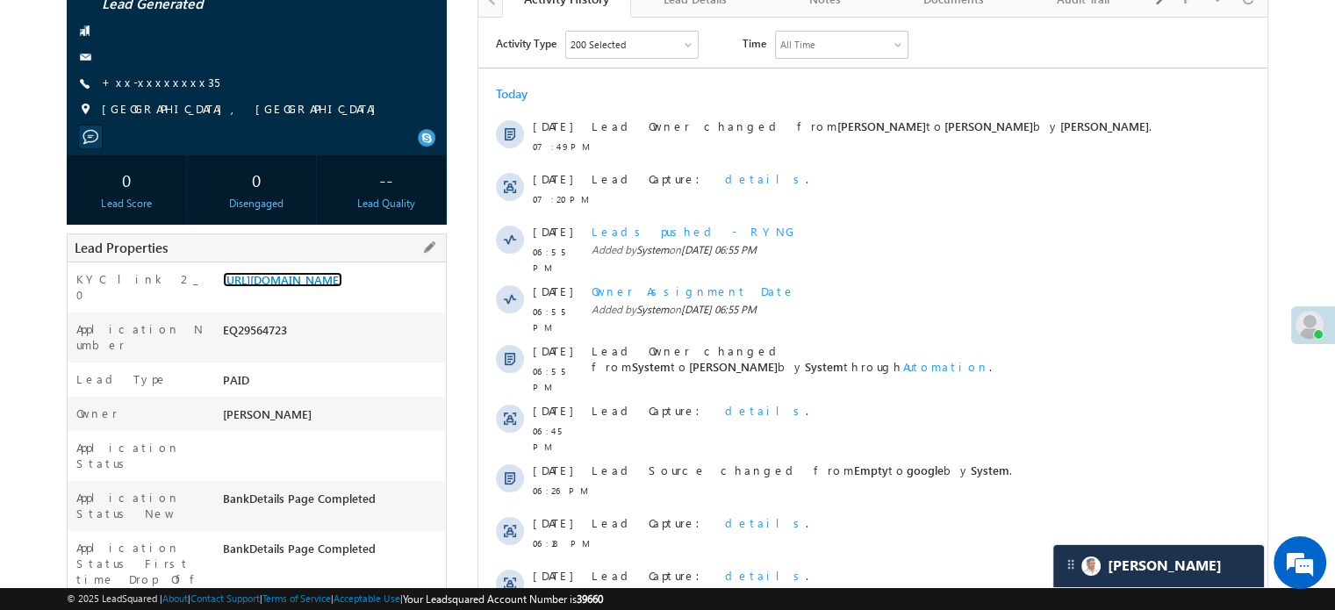
scroll to position [176, 0]
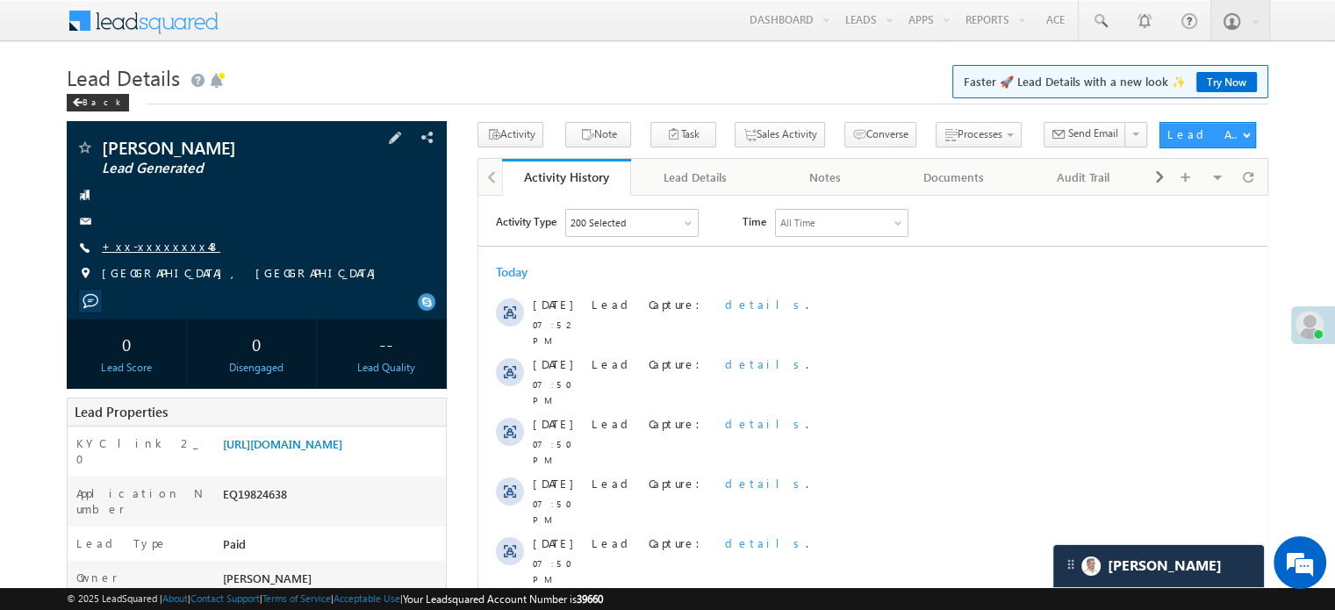
click at [151, 251] on link "+xx-xxxxxxxx48" at bounding box center [161, 246] width 118 height 15
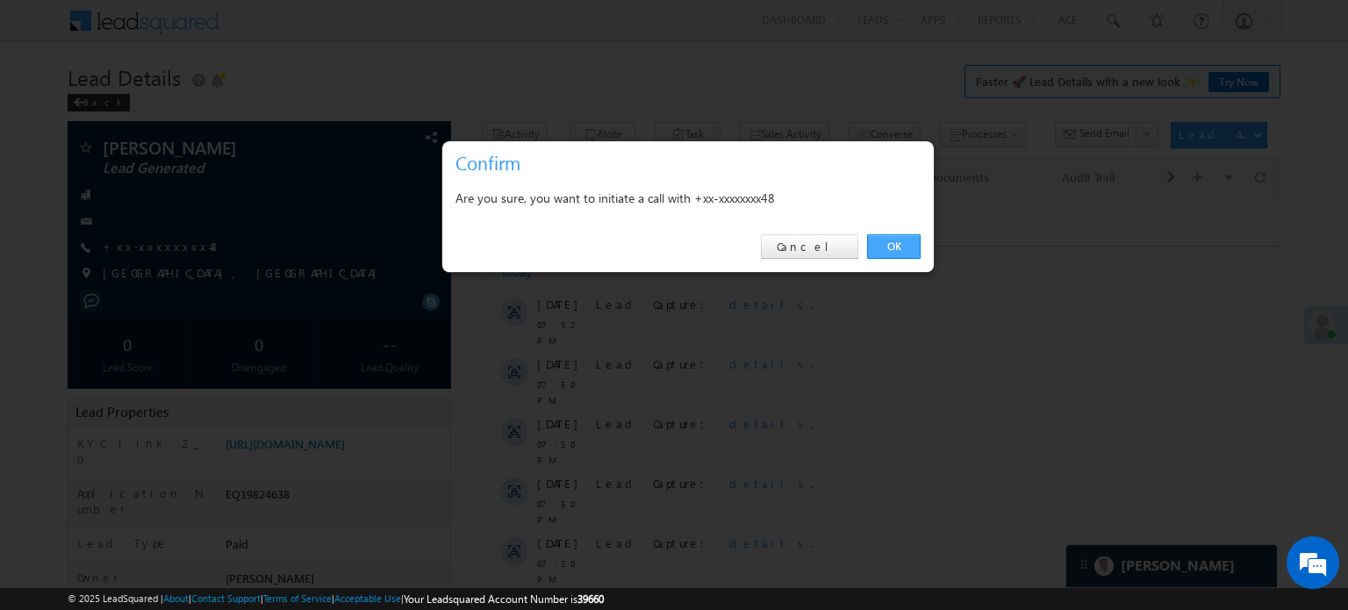
click at [877, 247] on link "OK" at bounding box center [894, 246] width 54 height 25
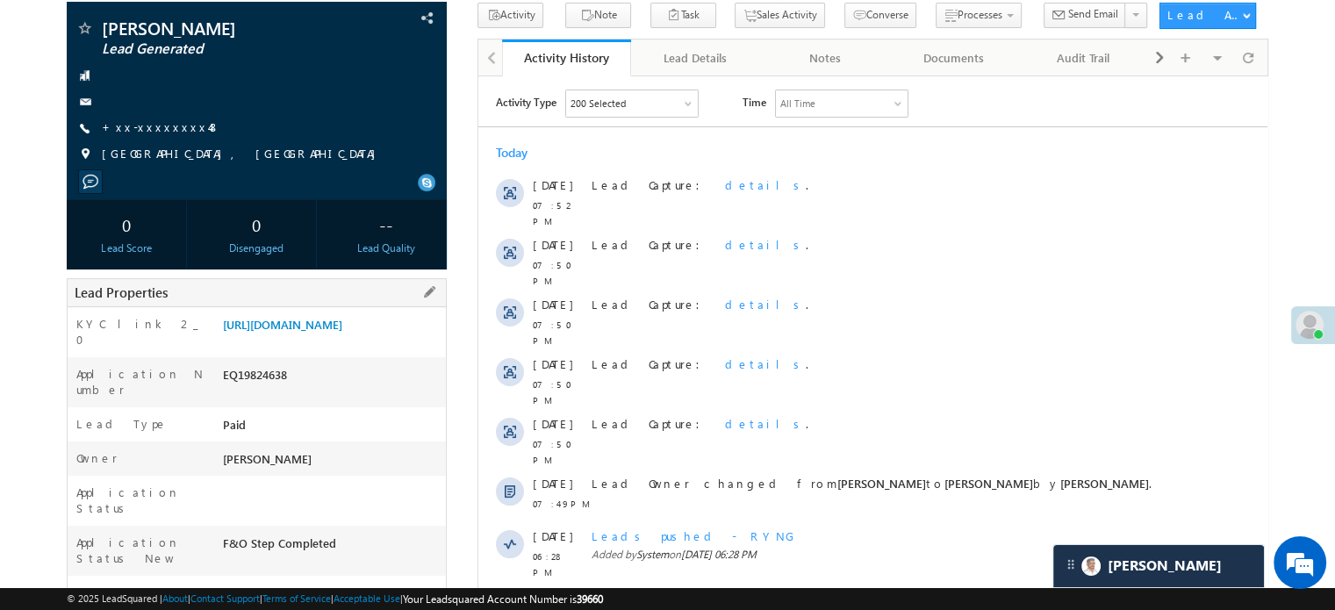
scroll to position [351, 0]
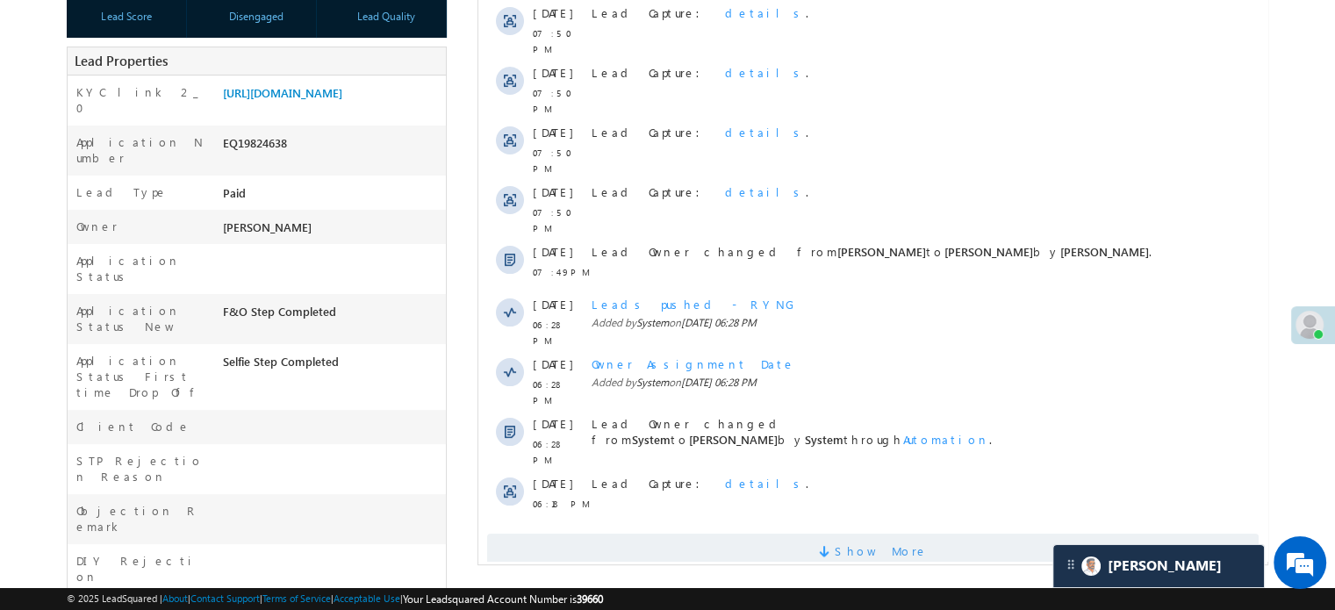
click at [668, 534] on span "Show More" at bounding box center [872, 551] width 771 height 35
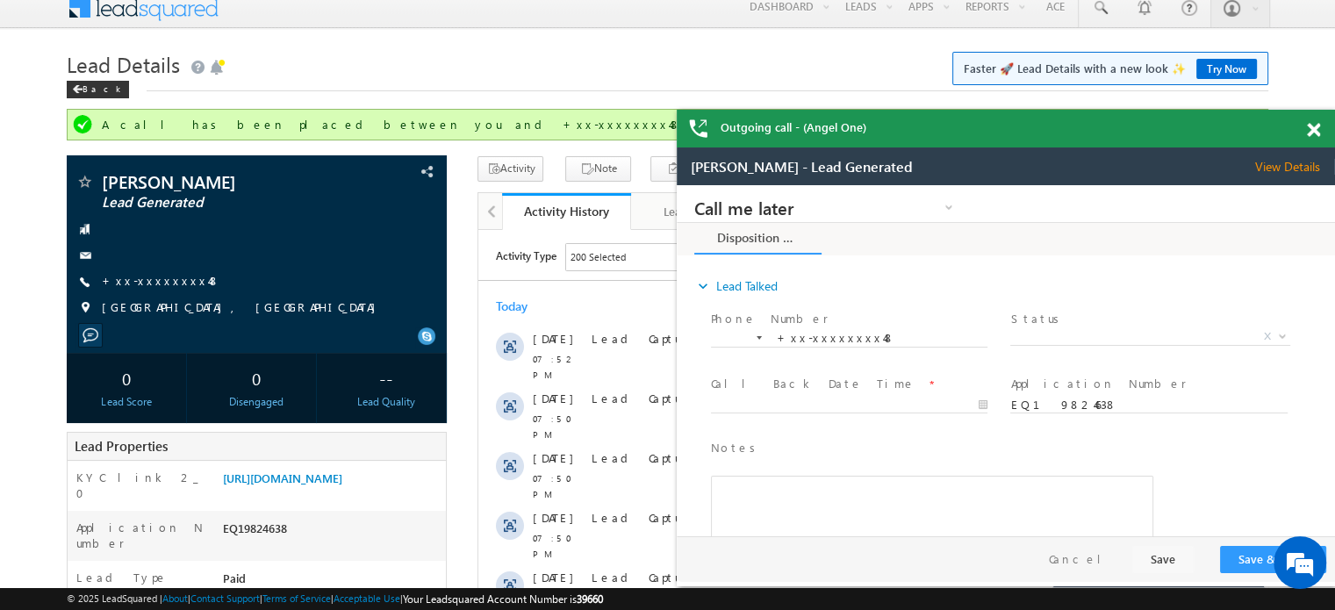
scroll to position [0, 0]
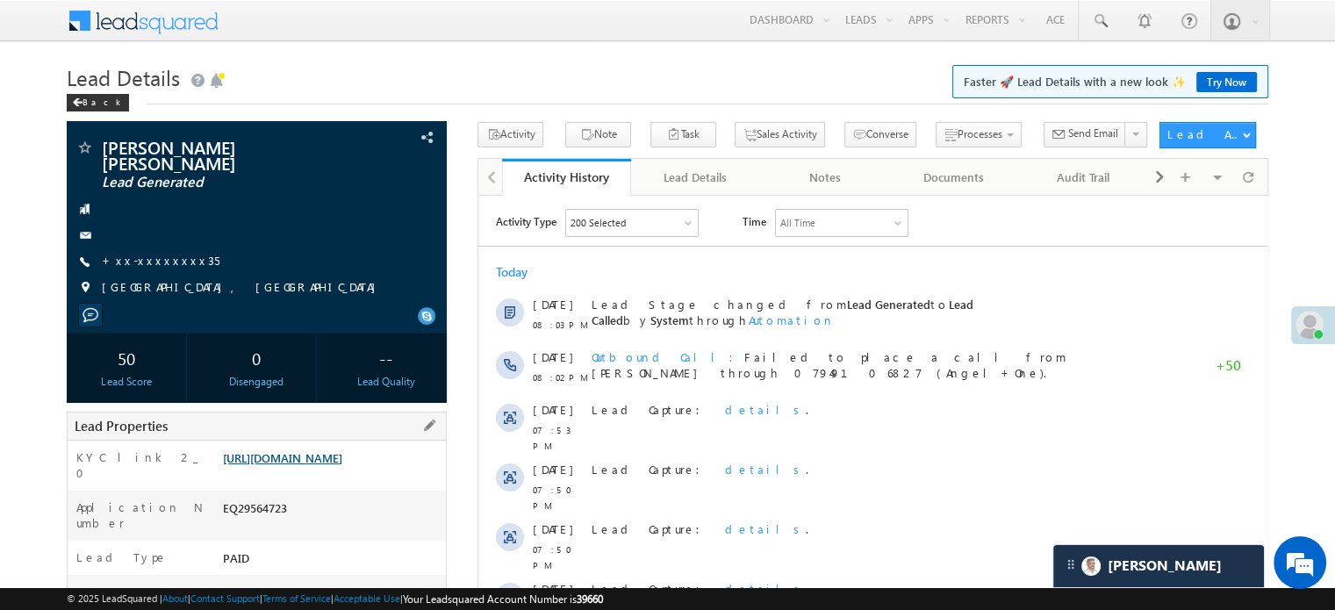
click at [304, 450] on link "[URL][DOMAIN_NAME]" at bounding box center [282, 457] width 119 height 15
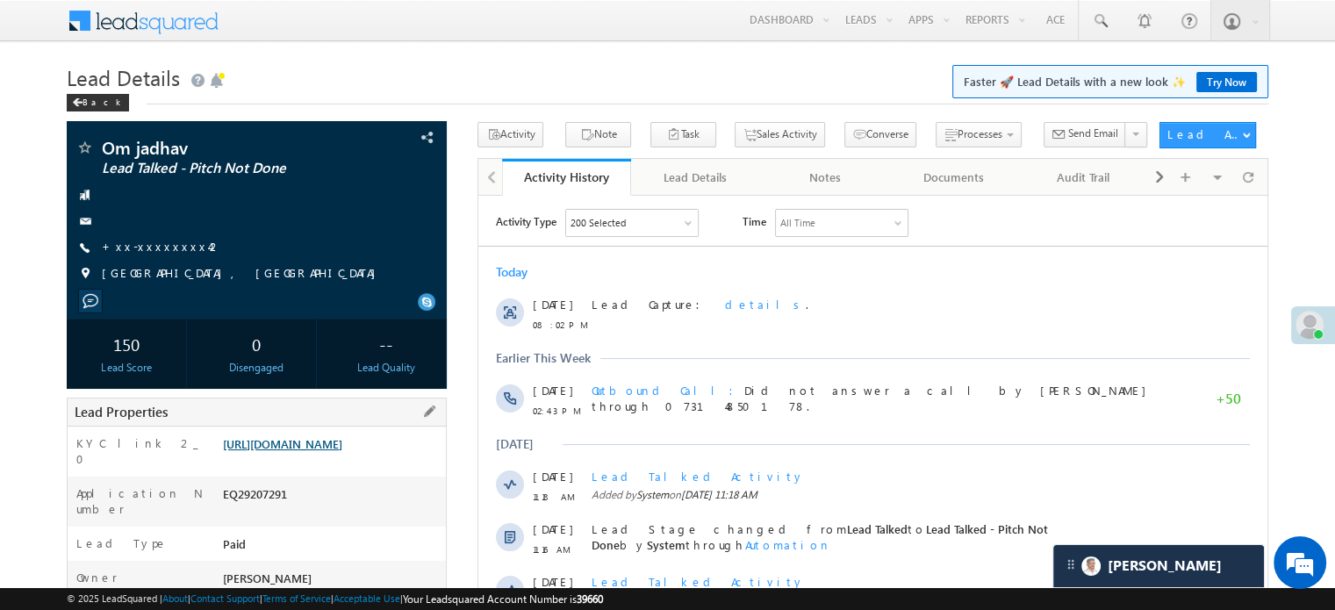
click at [302, 451] on link "https://angelbroking1-pk3em7sa.customui-test.leadsquared.com?leadId=1109b652-37…" at bounding box center [282, 443] width 119 height 15
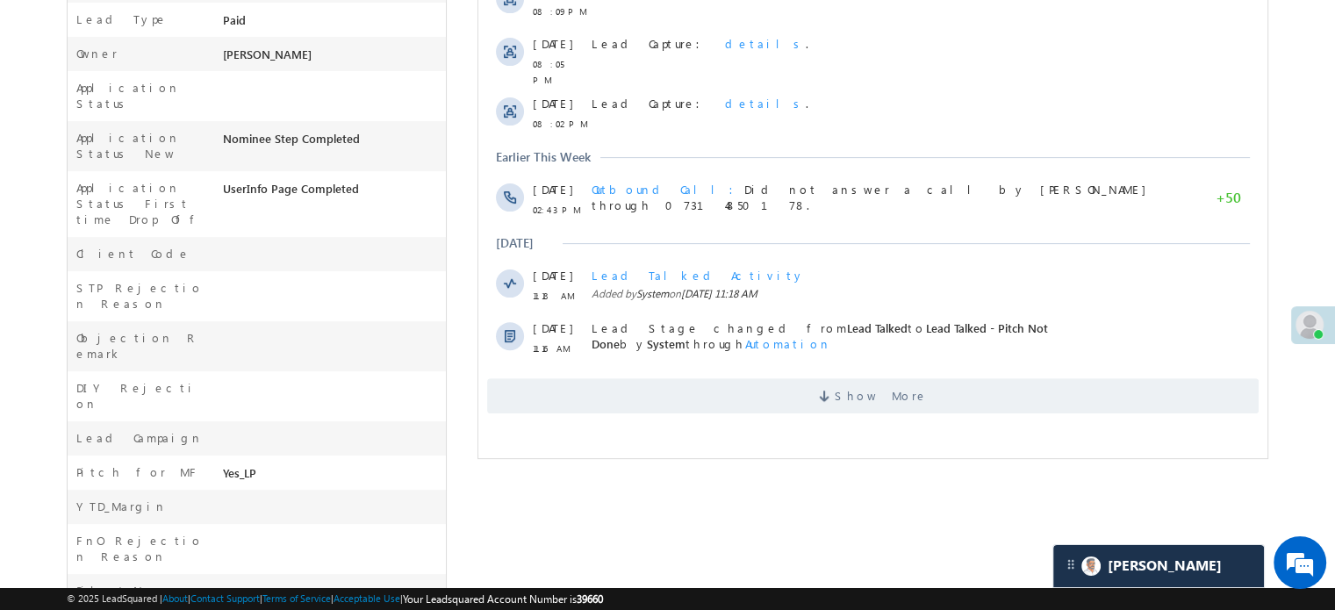
scroll to position [527, 0]
click at [835, 388] on span at bounding box center [827, 396] width 16 height 17
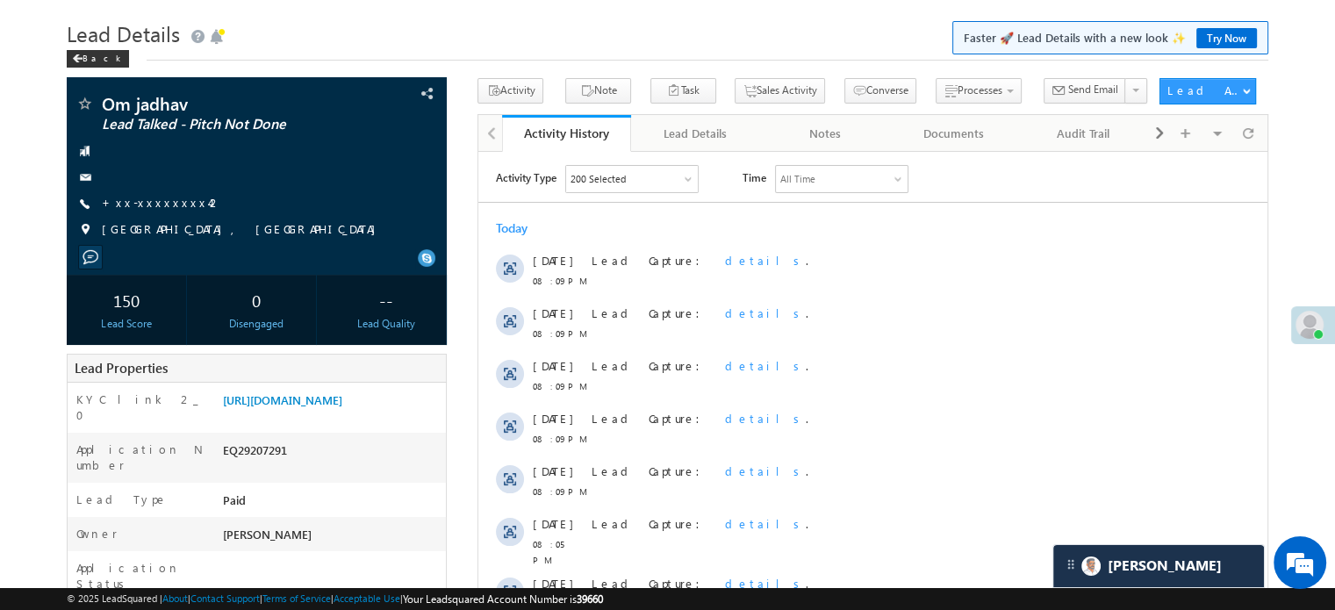
scroll to position [40, 0]
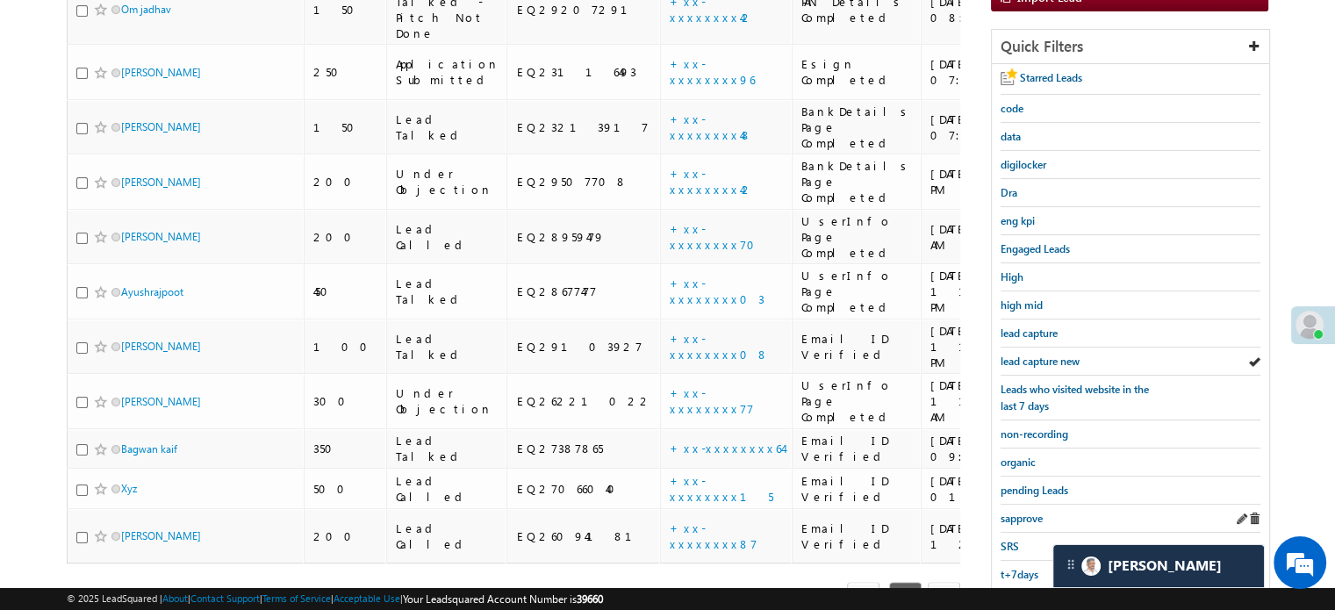
click at [1025, 505] on div "sapprove" at bounding box center [1130, 519] width 260 height 28
click at [1023, 522] on div "sapprove" at bounding box center [1130, 519] width 260 height 28
click at [1026, 512] on span "sapprove" at bounding box center [1021, 518] width 42 height 13
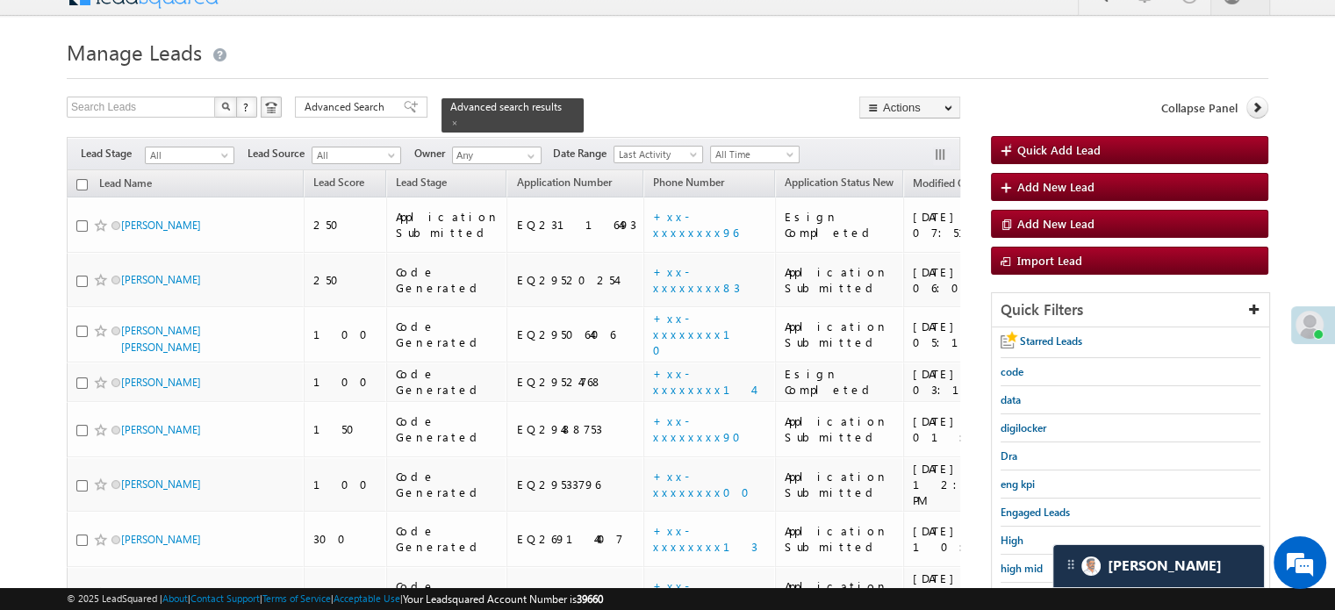
scroll to position [113, 0]
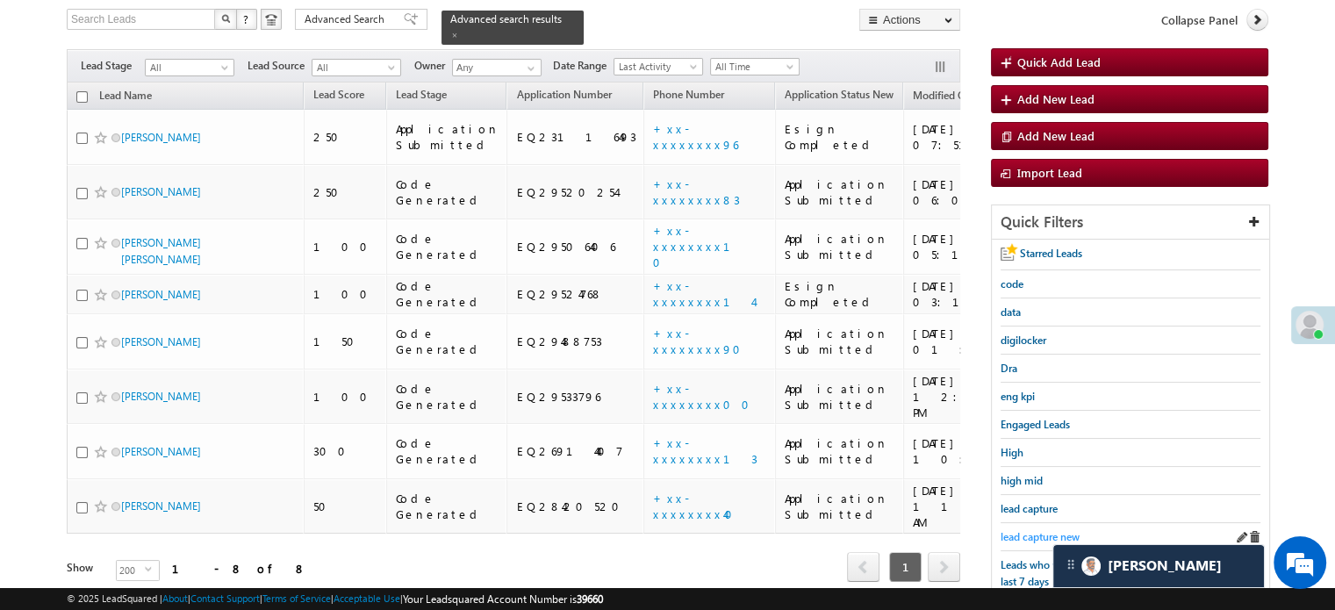
click at [1026, 528] on link "lead capture new" at bounding box center [1039, 536] width 79 height 17
